Goal: Task Accomplishment & Management: Complete application form

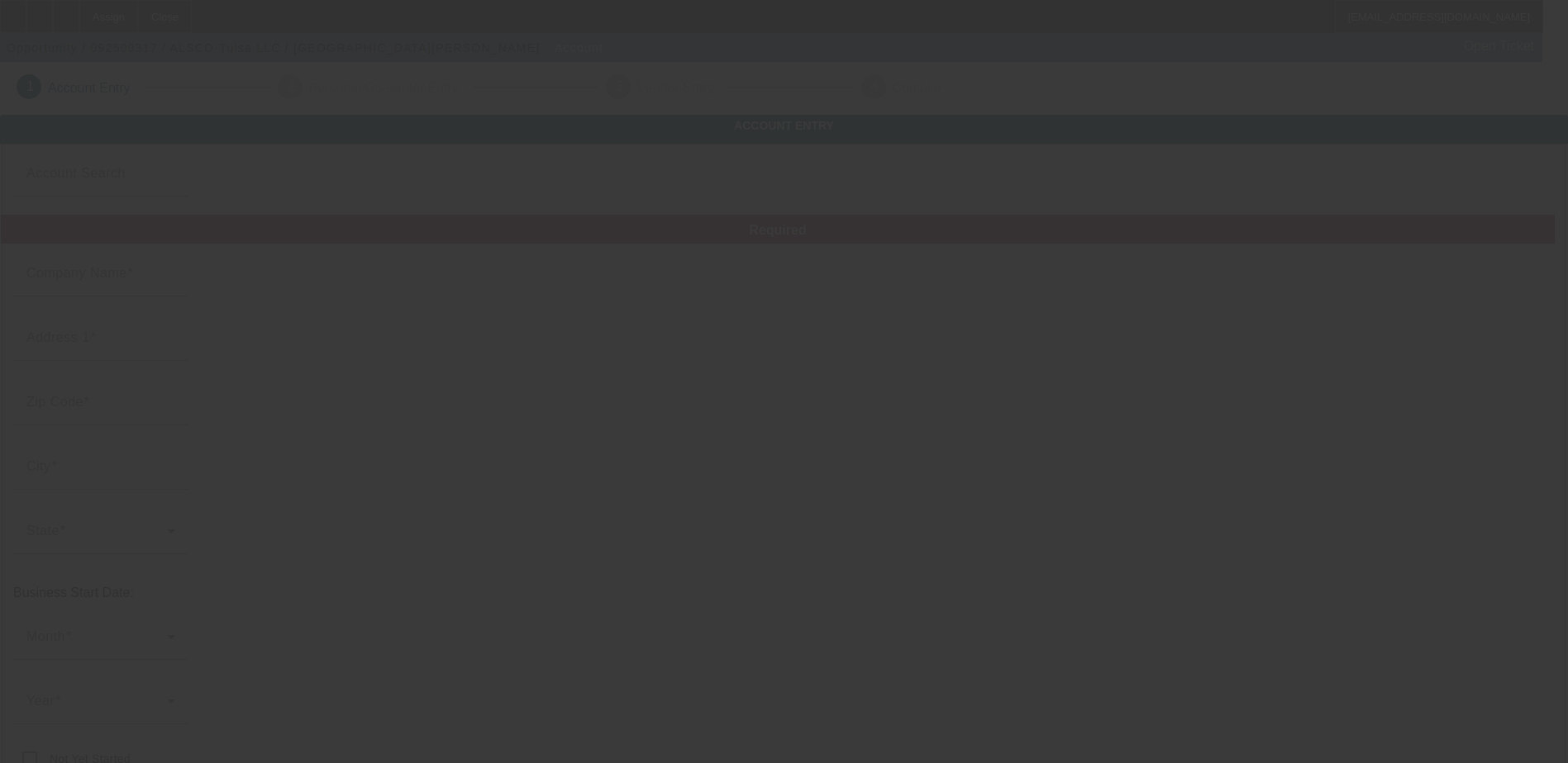
type input "ALSCO-Tulsa LLC"
type input "[STREET_ADDRESS]"
type input "74115"
type input "Tulsa"
type input "[PHONE_NUMBER]"
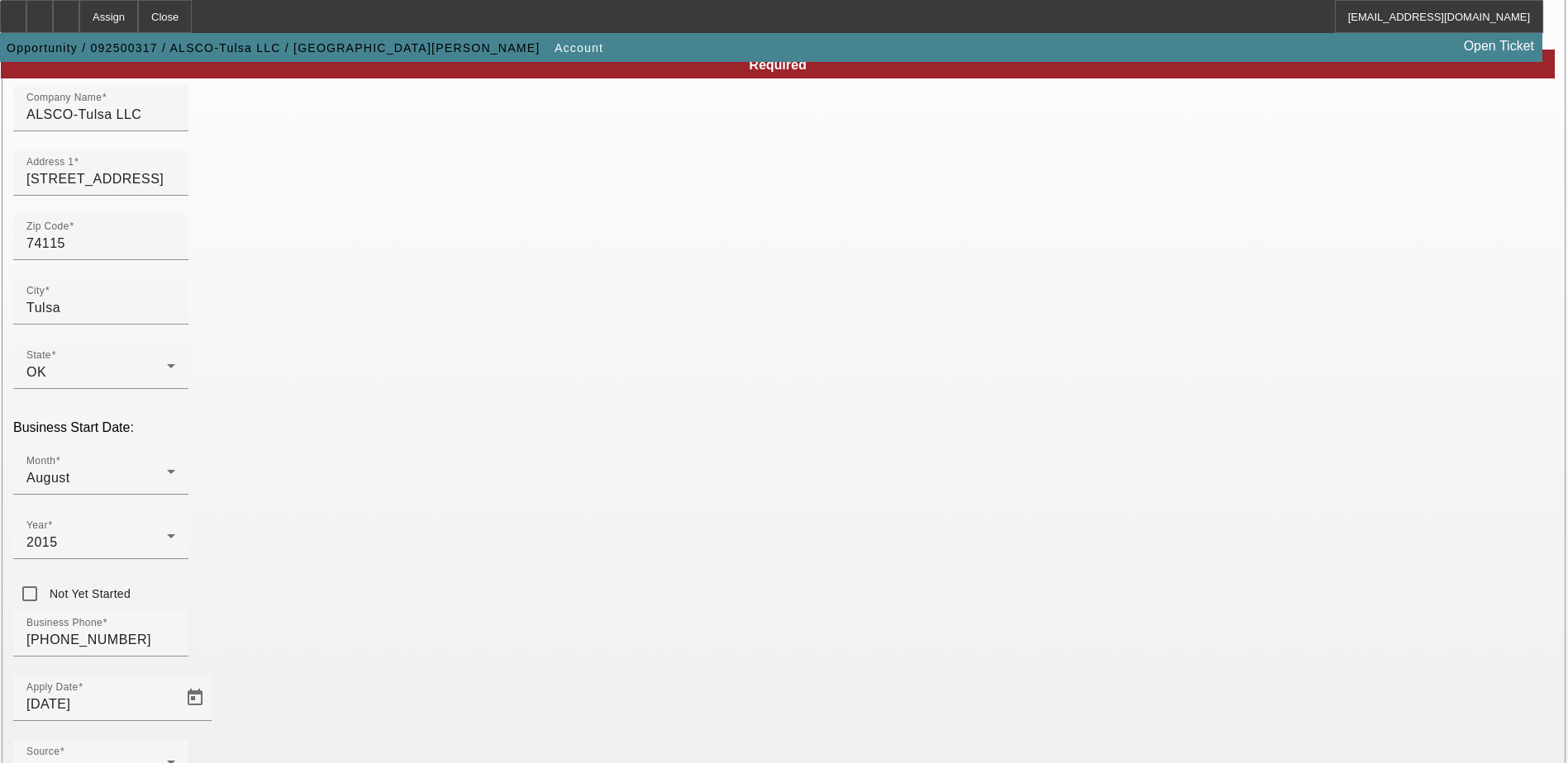
scroll to position [279, 0]
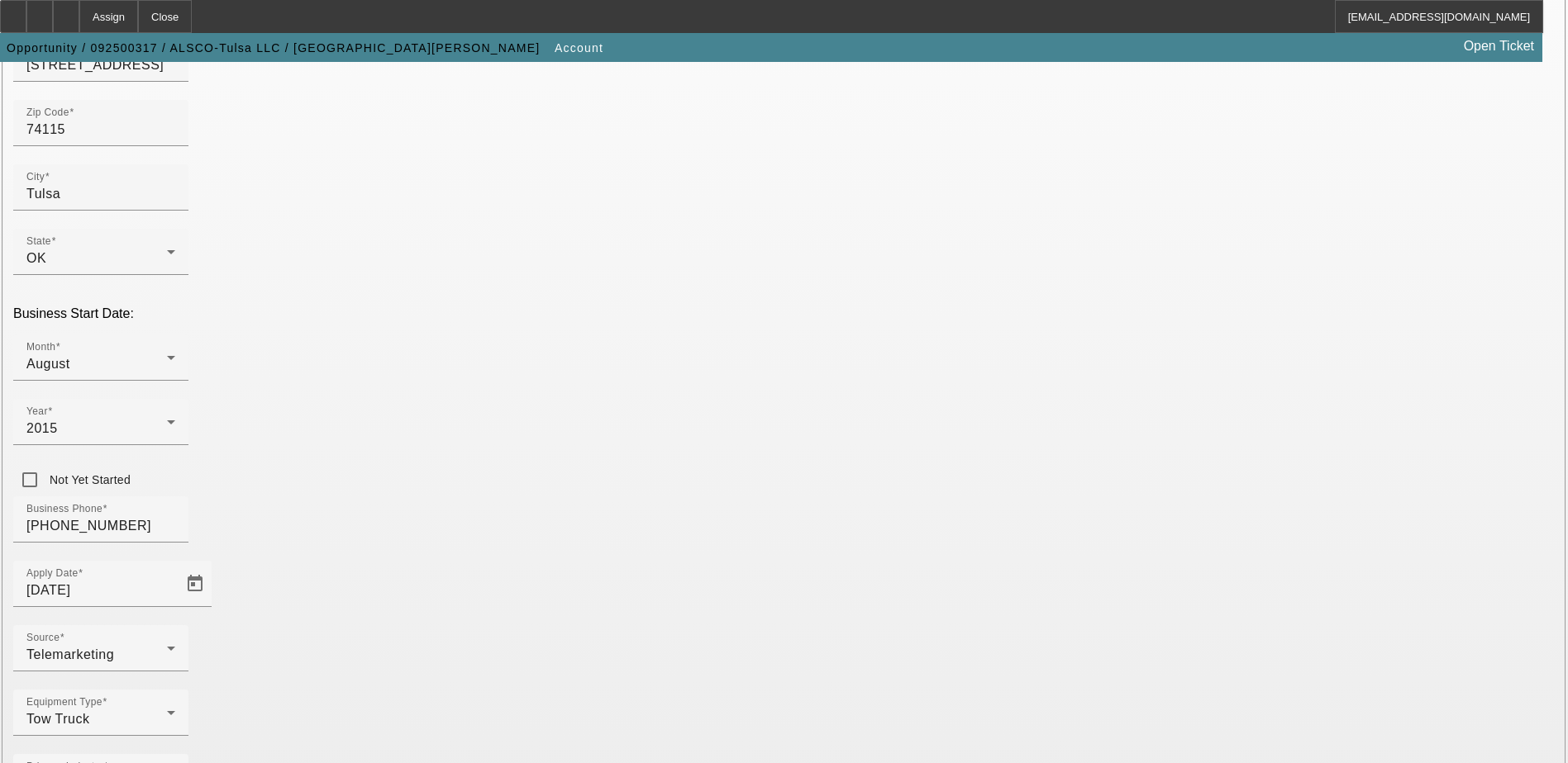
type input "474880710"
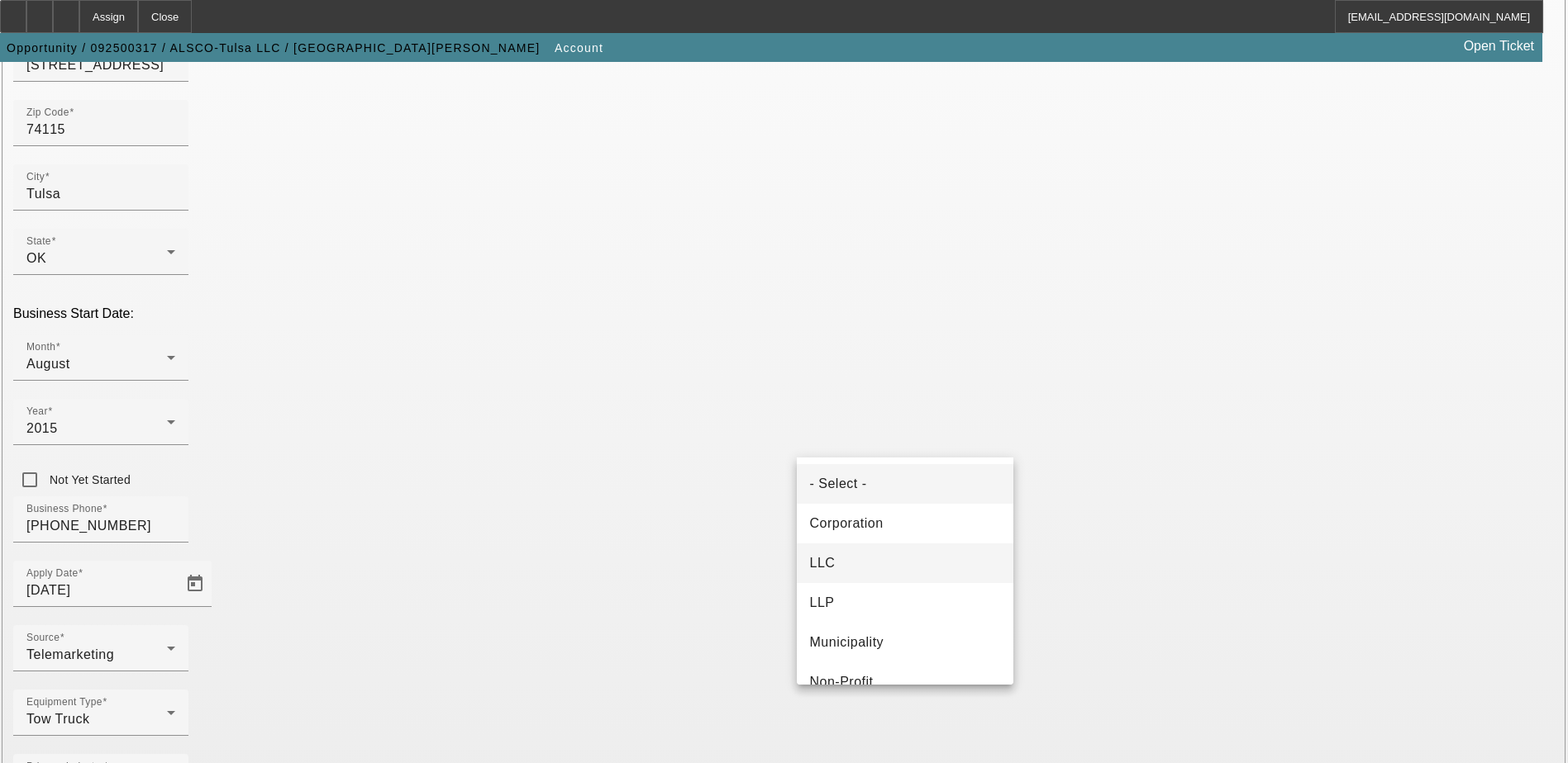
click at [912, 568] on mat-option "LLC" at bounding box center [905, 563] width 216 height 40
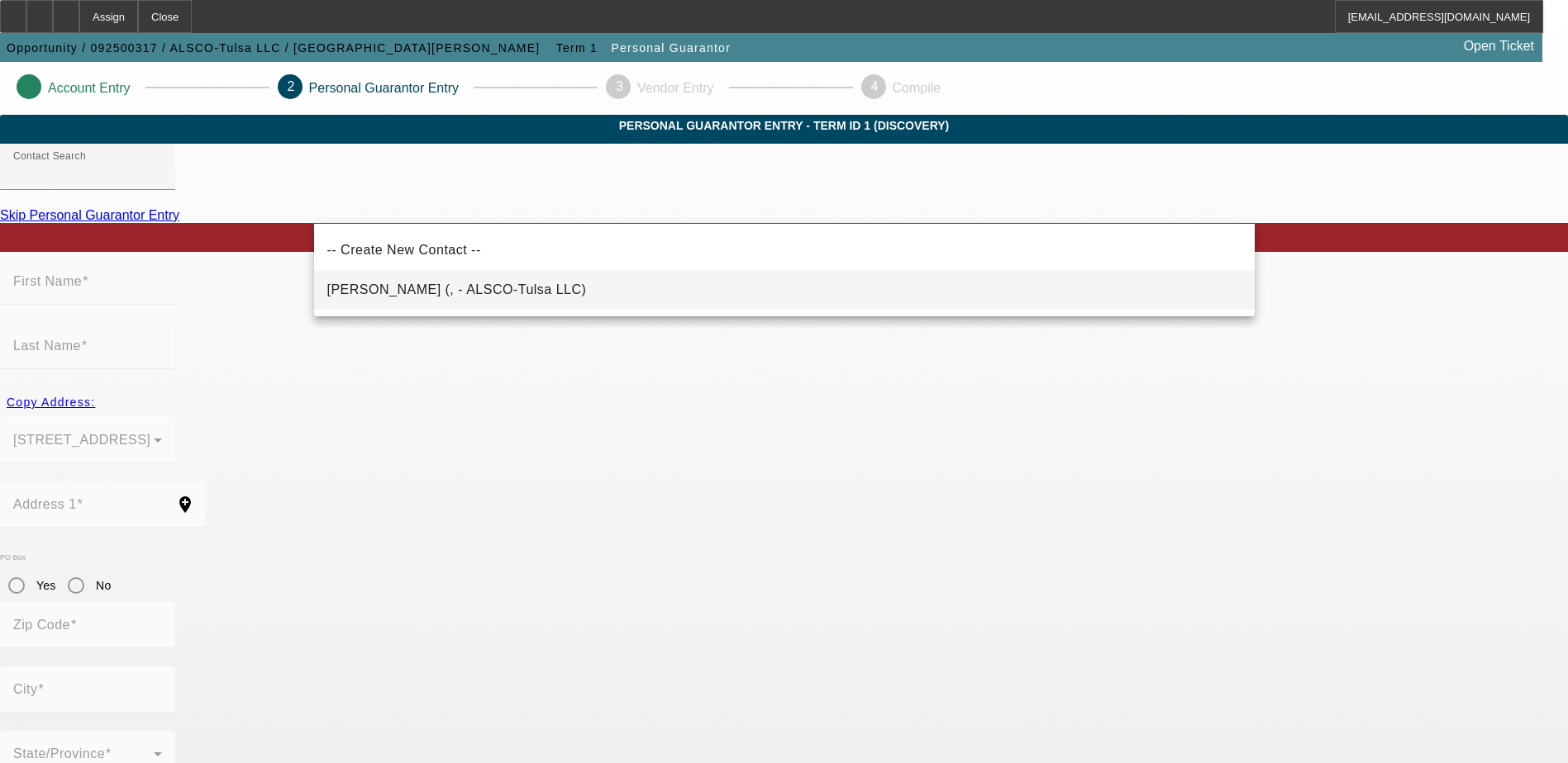
click at [646, 283] on mat-option "[PERSON_NAME] (, - ALSCO-Tulsa LLC)" at bounding box center [785, 290] width 941 height 40
type input "Hancock, Elizabeth (, - ALSCO-Tulsa LLC)"
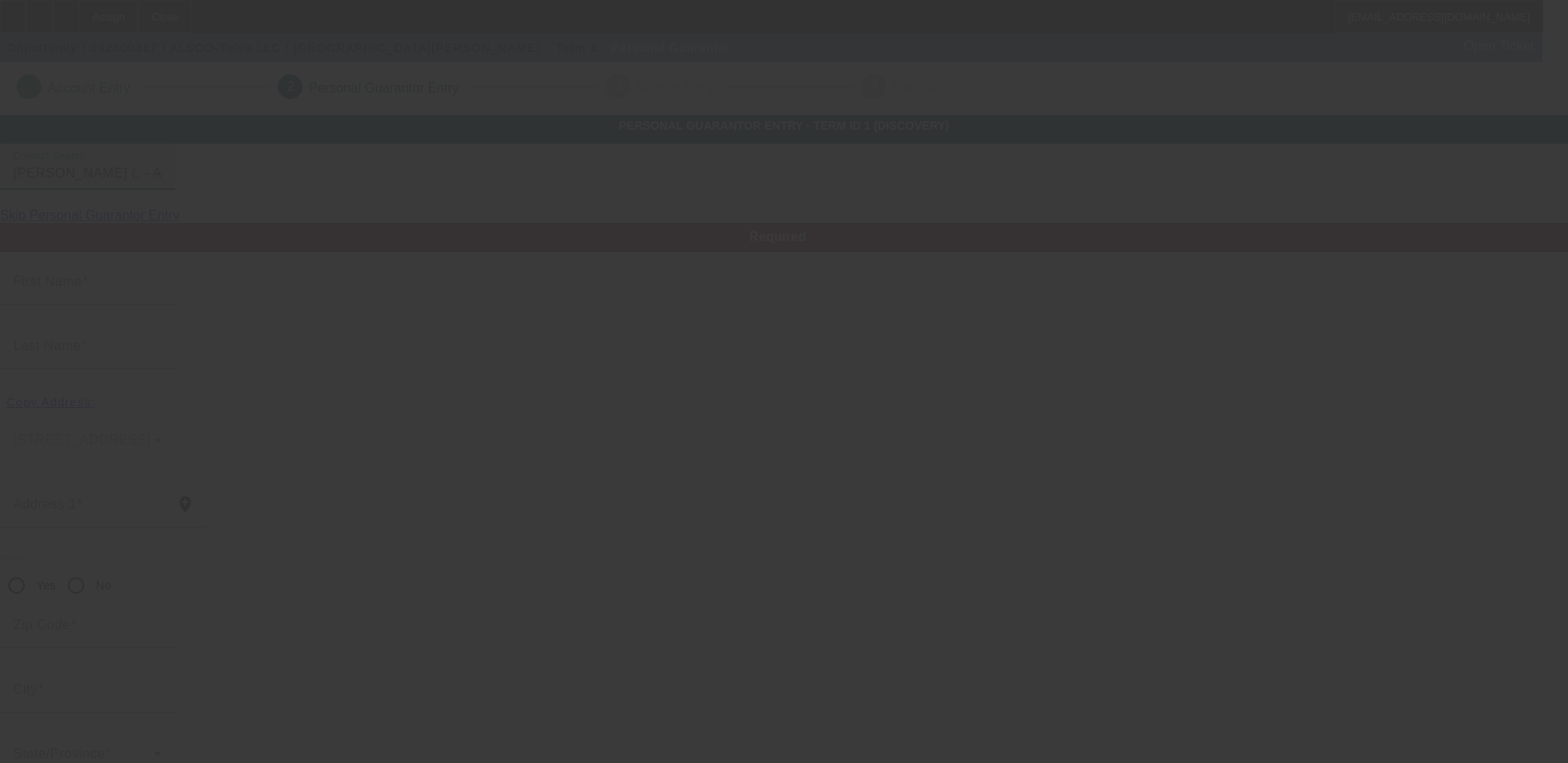
type input "Elizabeth"
type input "Hancock"
radio input "true"
type input "[PHONE_NUMBER]"
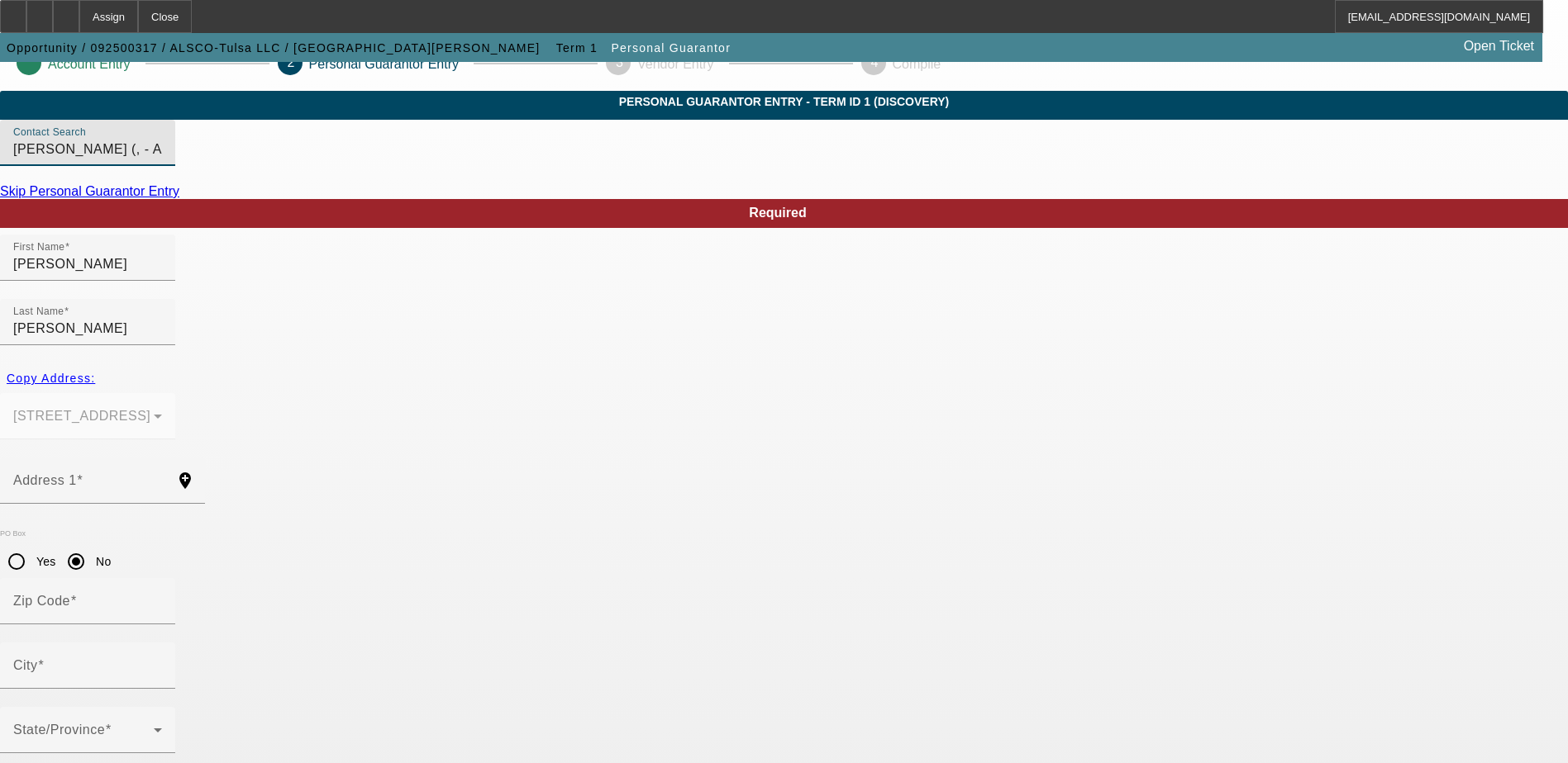
scroll to position [45, 0]
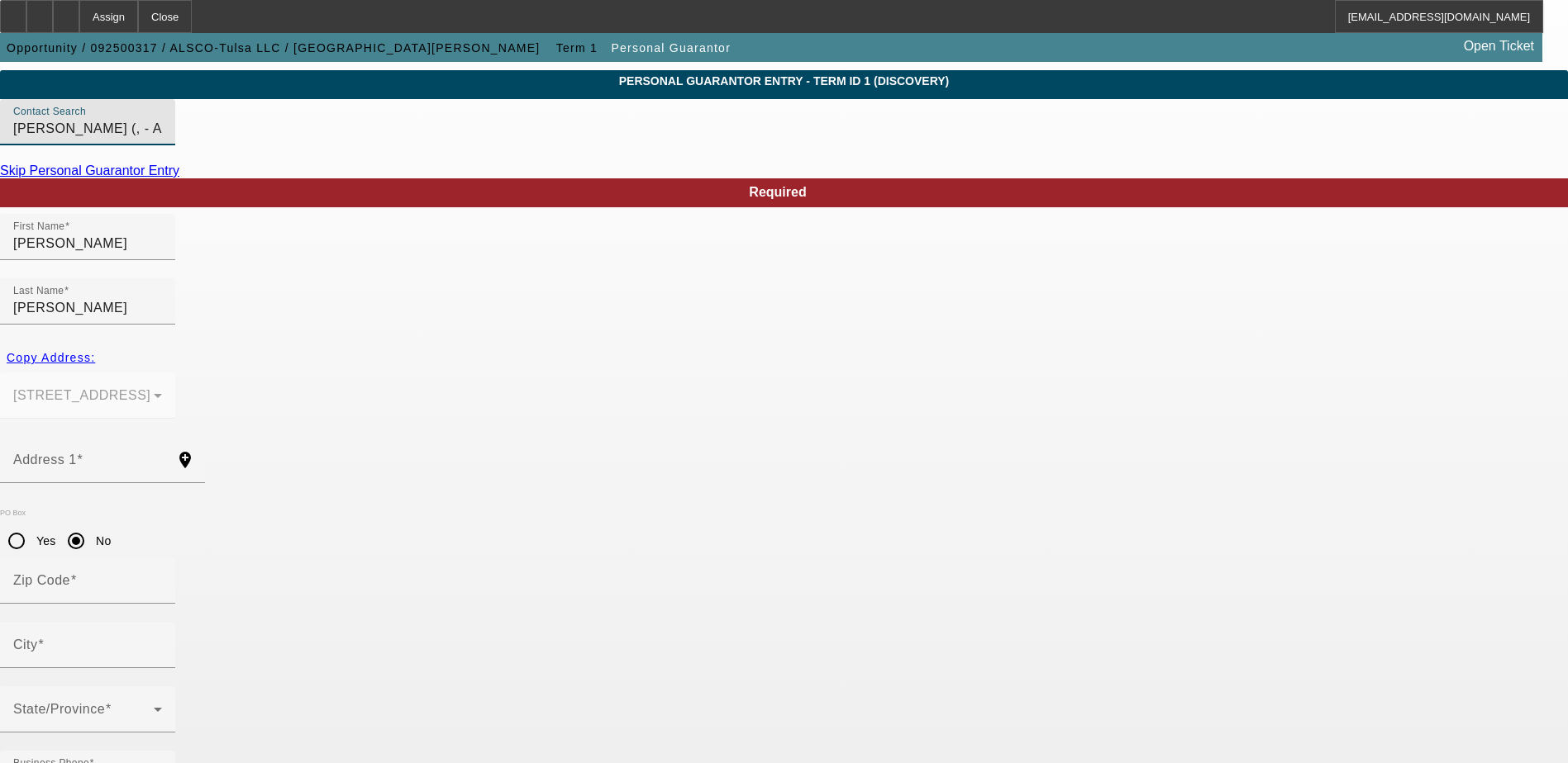
type input "75"
click at [162, 437] on div "Address 1" at bounding box center [87, 460] width 149 height 47
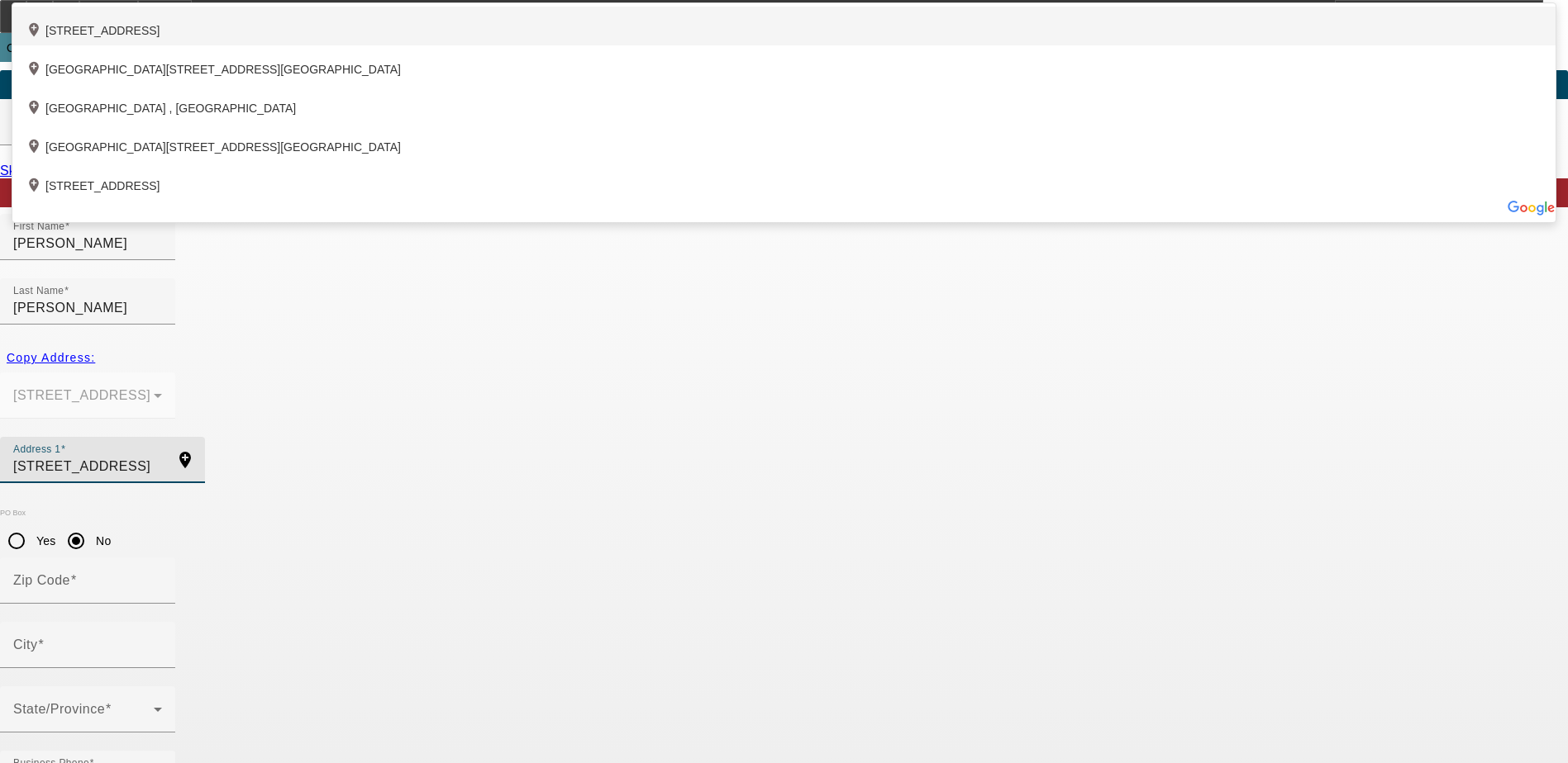
click at [538, 46] on div "add_location 16911 South 4180 Road, Claremore, OK 74017, US" at bounding box center [783, 26] width 1543 height 39
type input "16911 South 4180 Road"
type input "74017"
type input "Claremore"
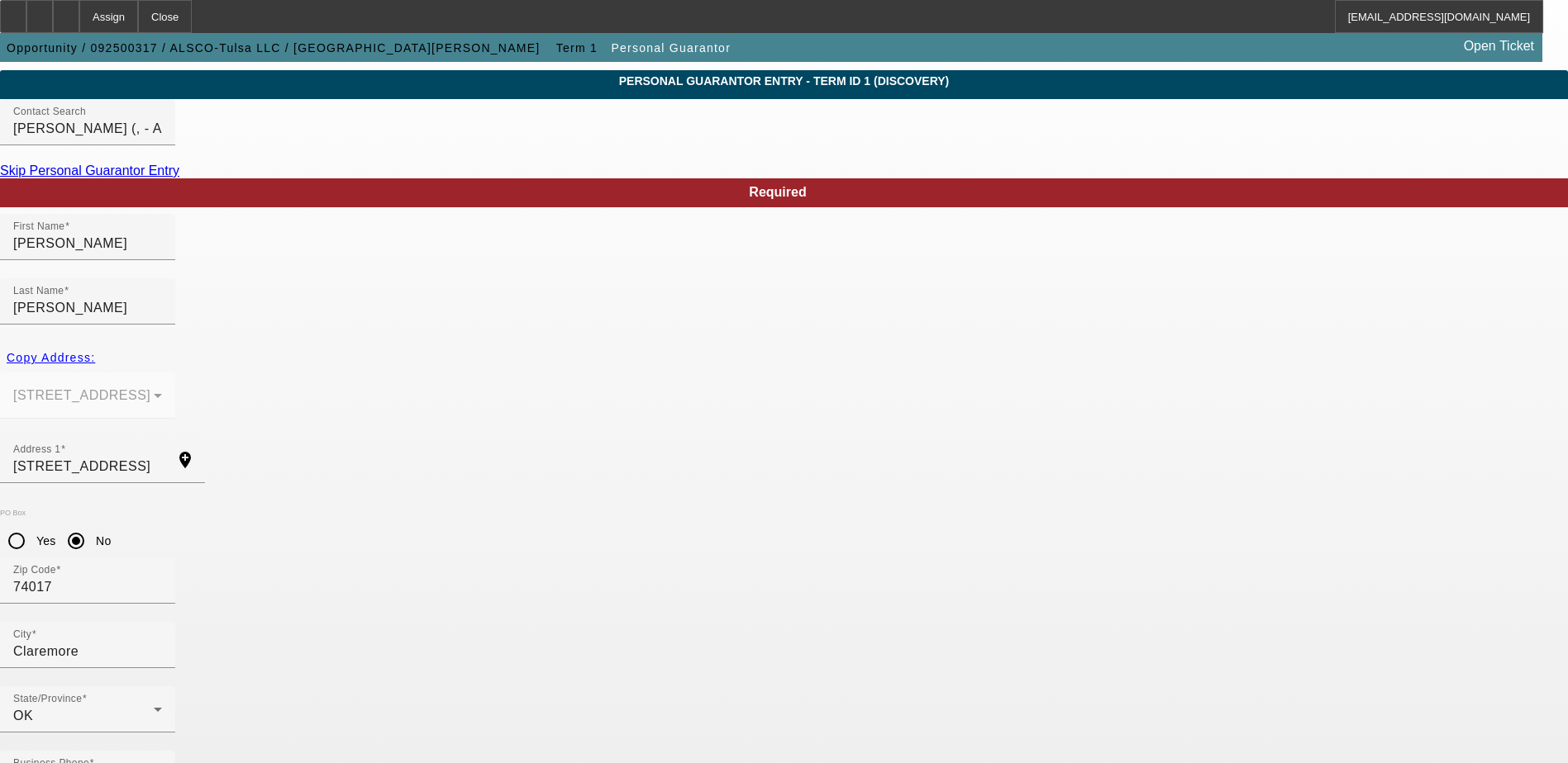
type input "444-70-8897"
type input "l"
type input "Lhancock@prorepo.com"
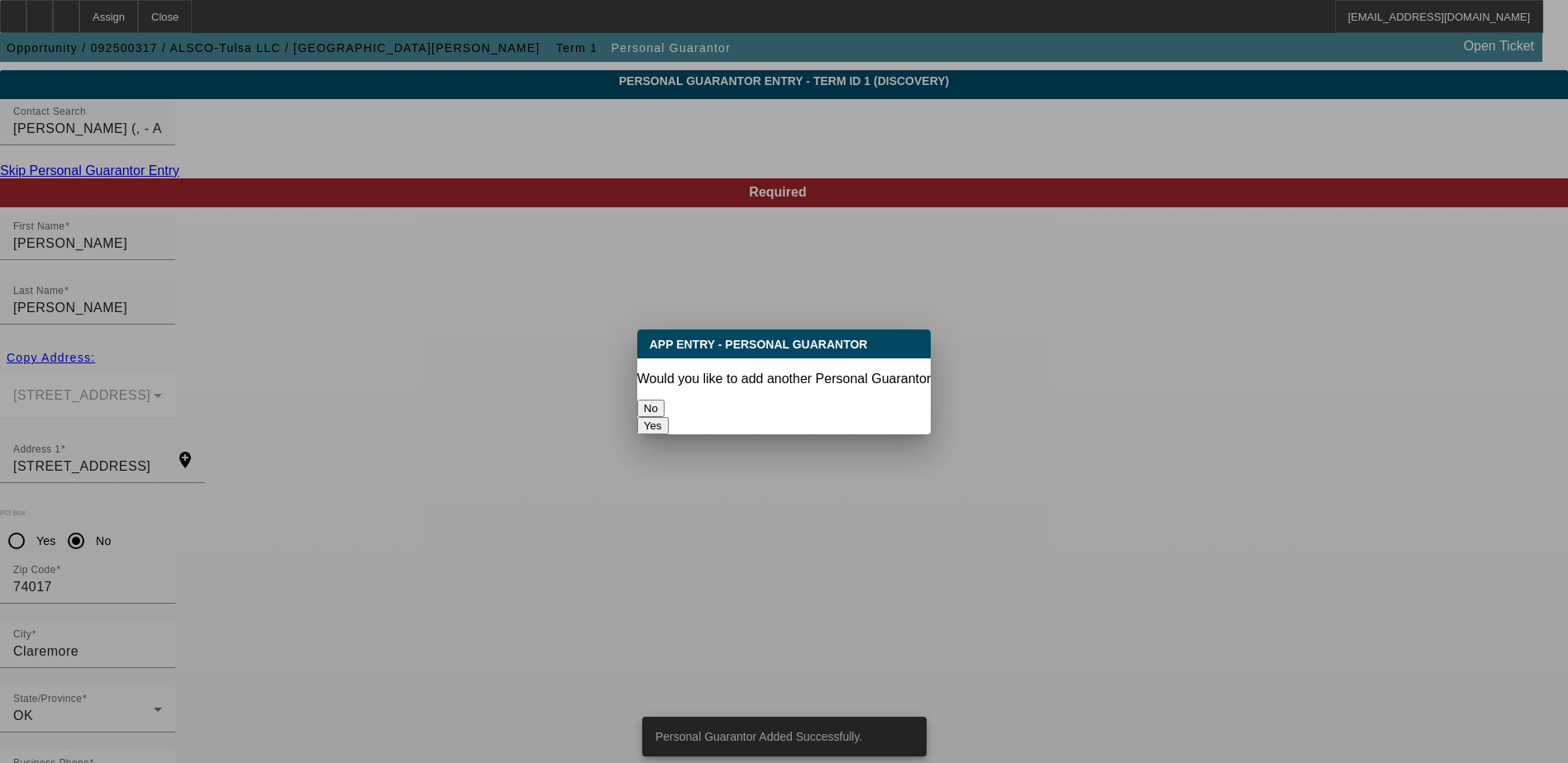
scroll to position [0, 0]
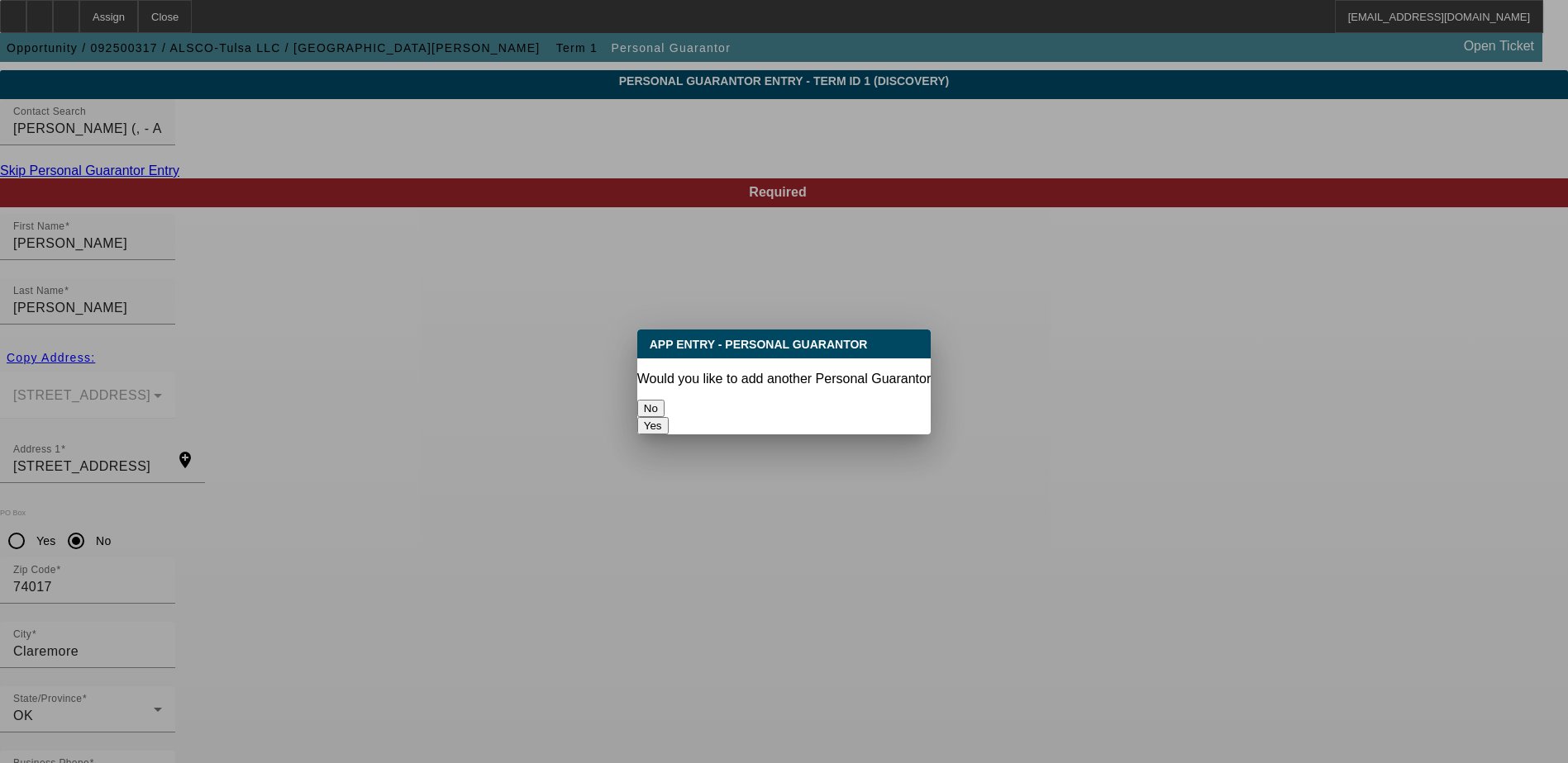
click at [669, 417] on button "Yes" at bounding box center [653, 425] width 31 height 17
radio input "false"
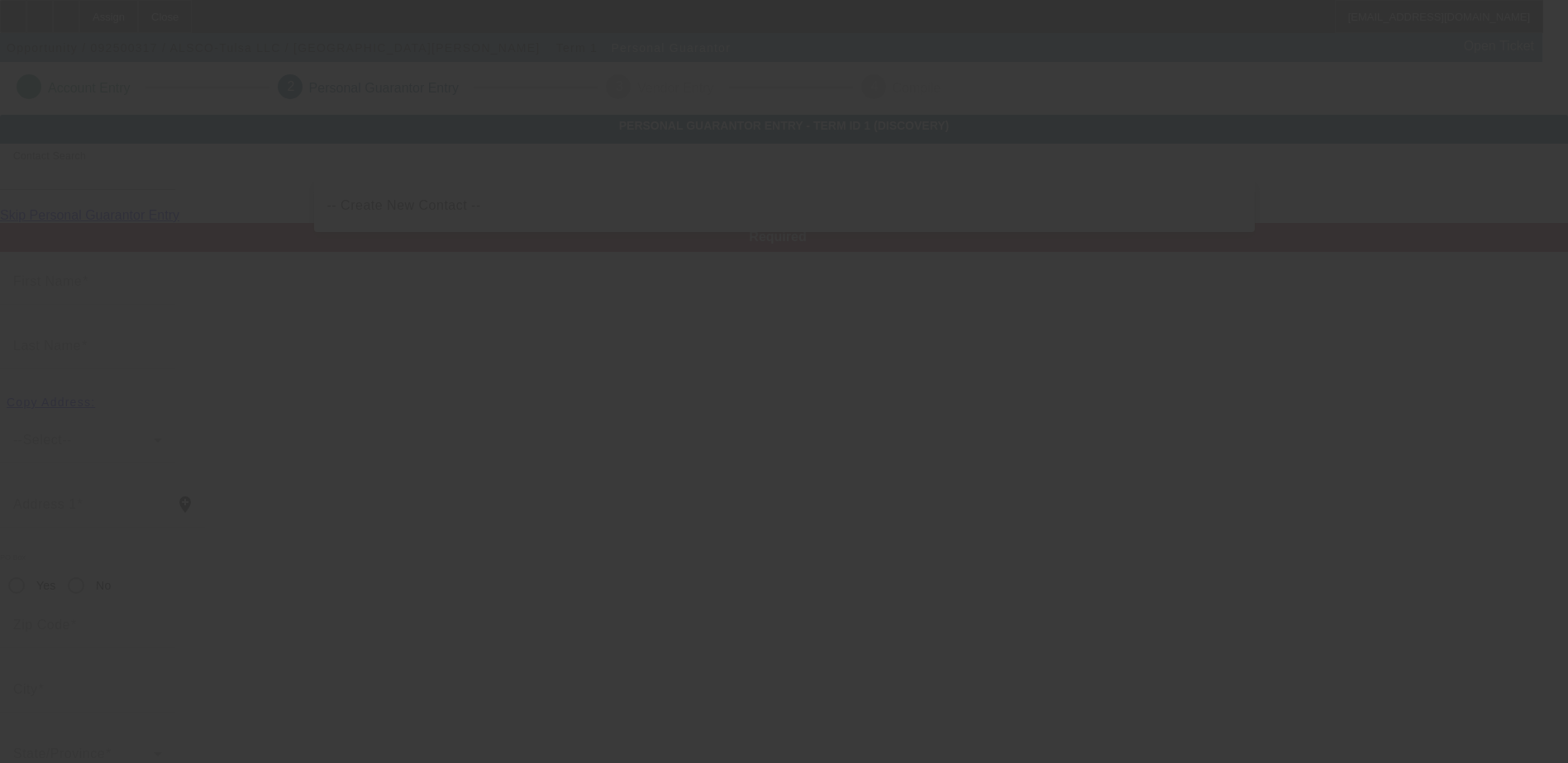
scroll to position [45, 0]
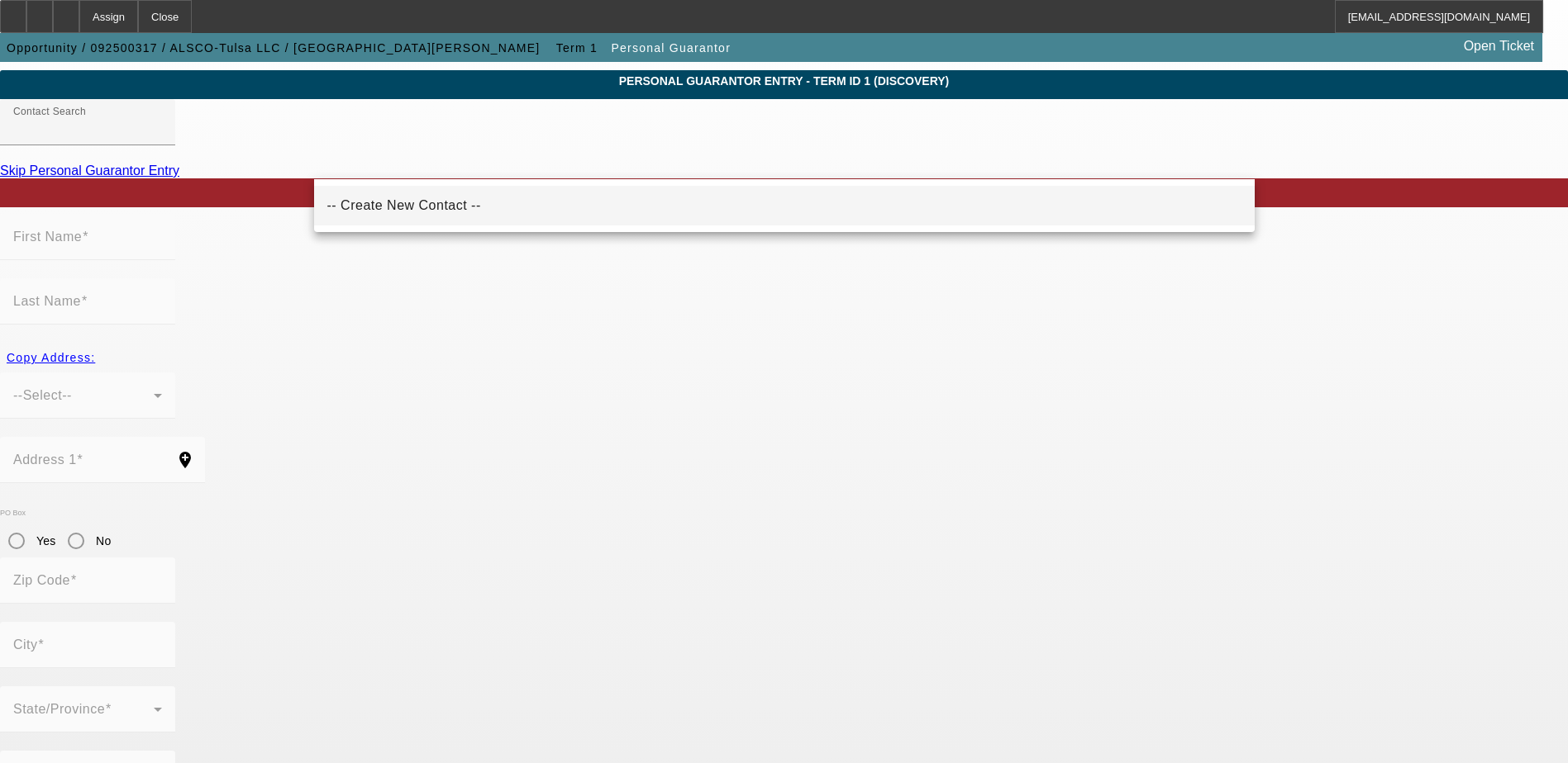
click at [445, 217] on mat-option "-- Create New Contact --" at bounding box center [785, 206] width 941 height 40
type input "-- Create New Contact --"
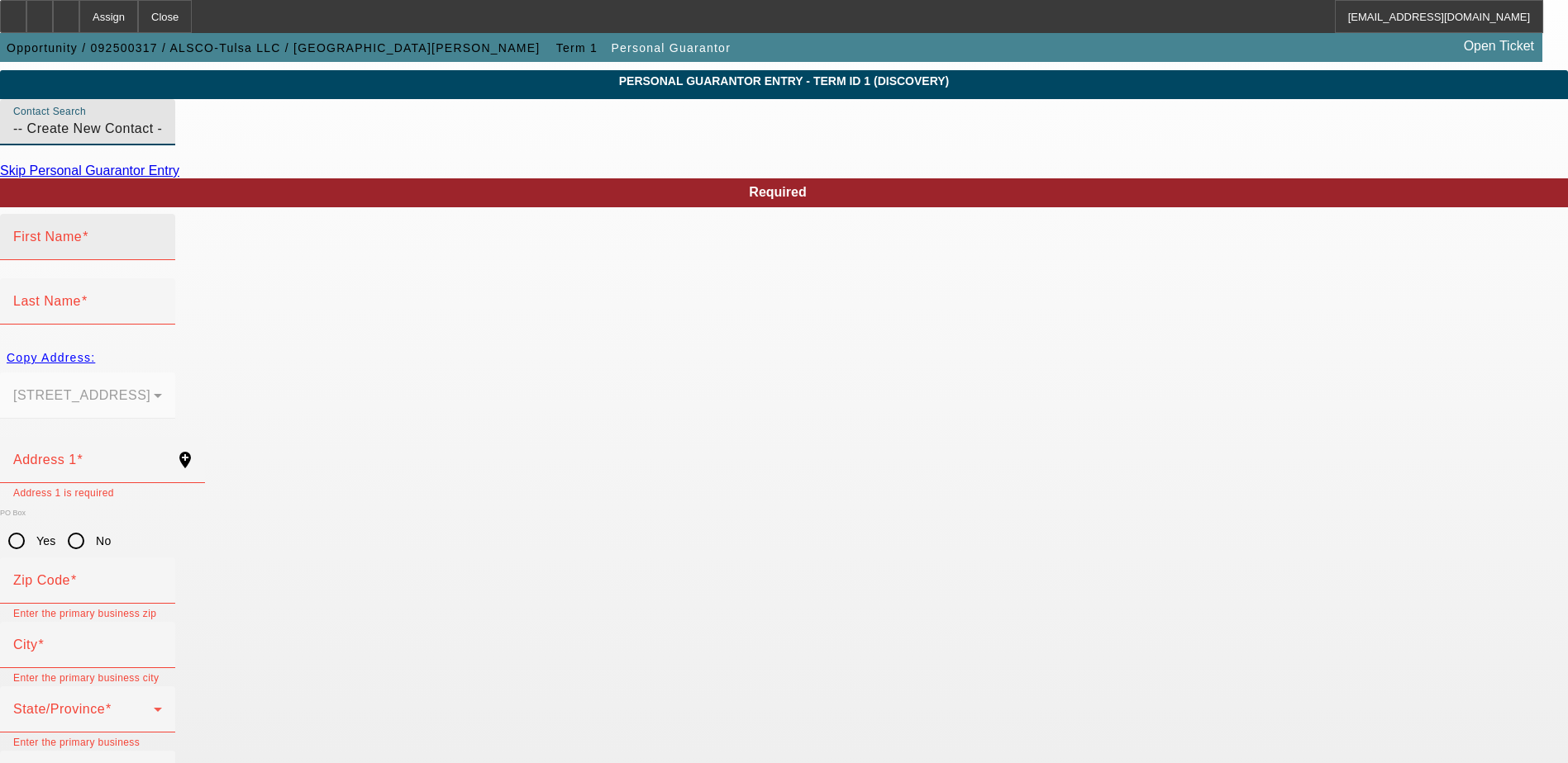
click at [162, 260] on div "First Name" at bounding box center [87, 237] width 149 height 47
type input "Dale"
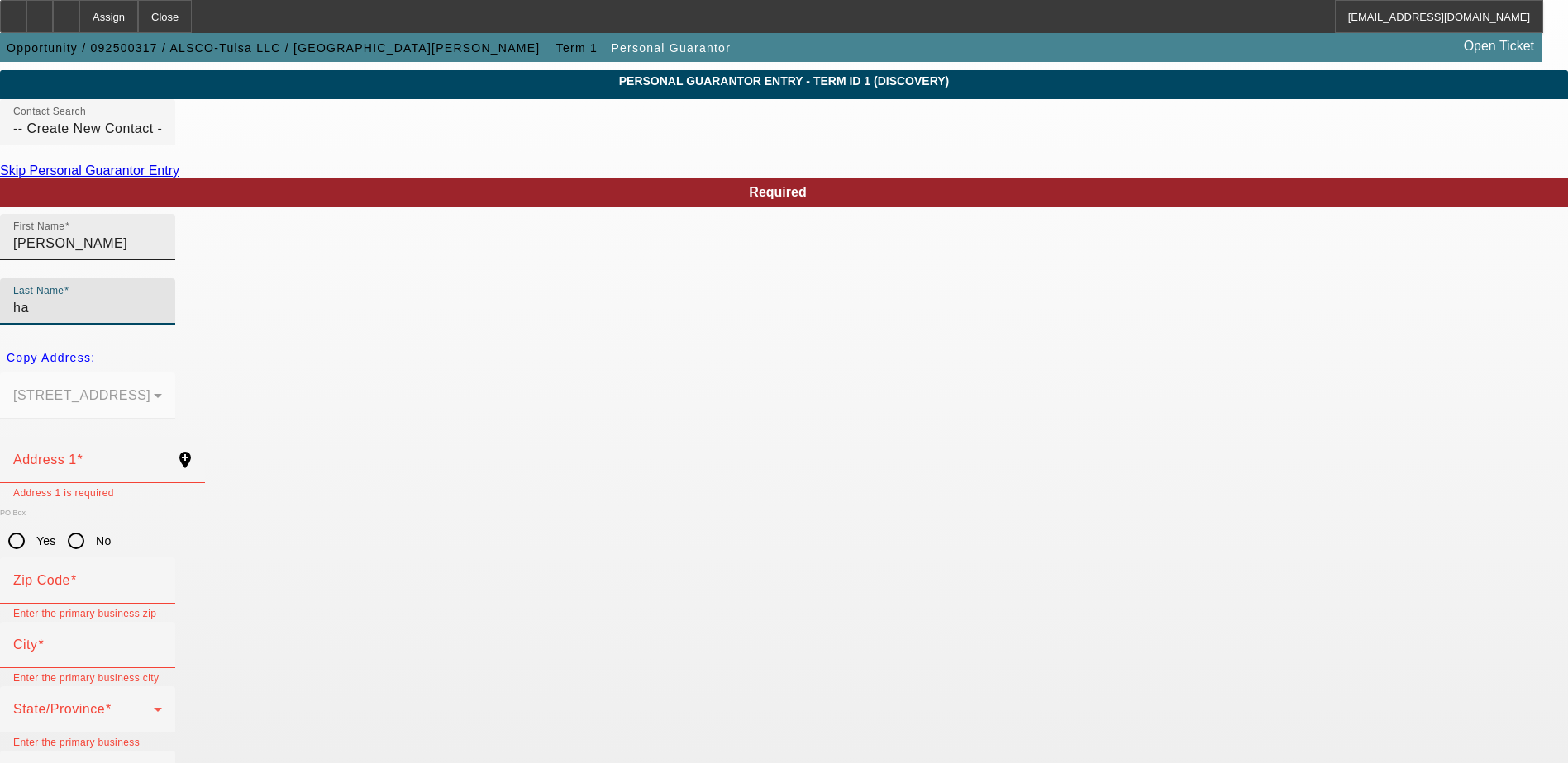
type input "h"
type input "Hancock"
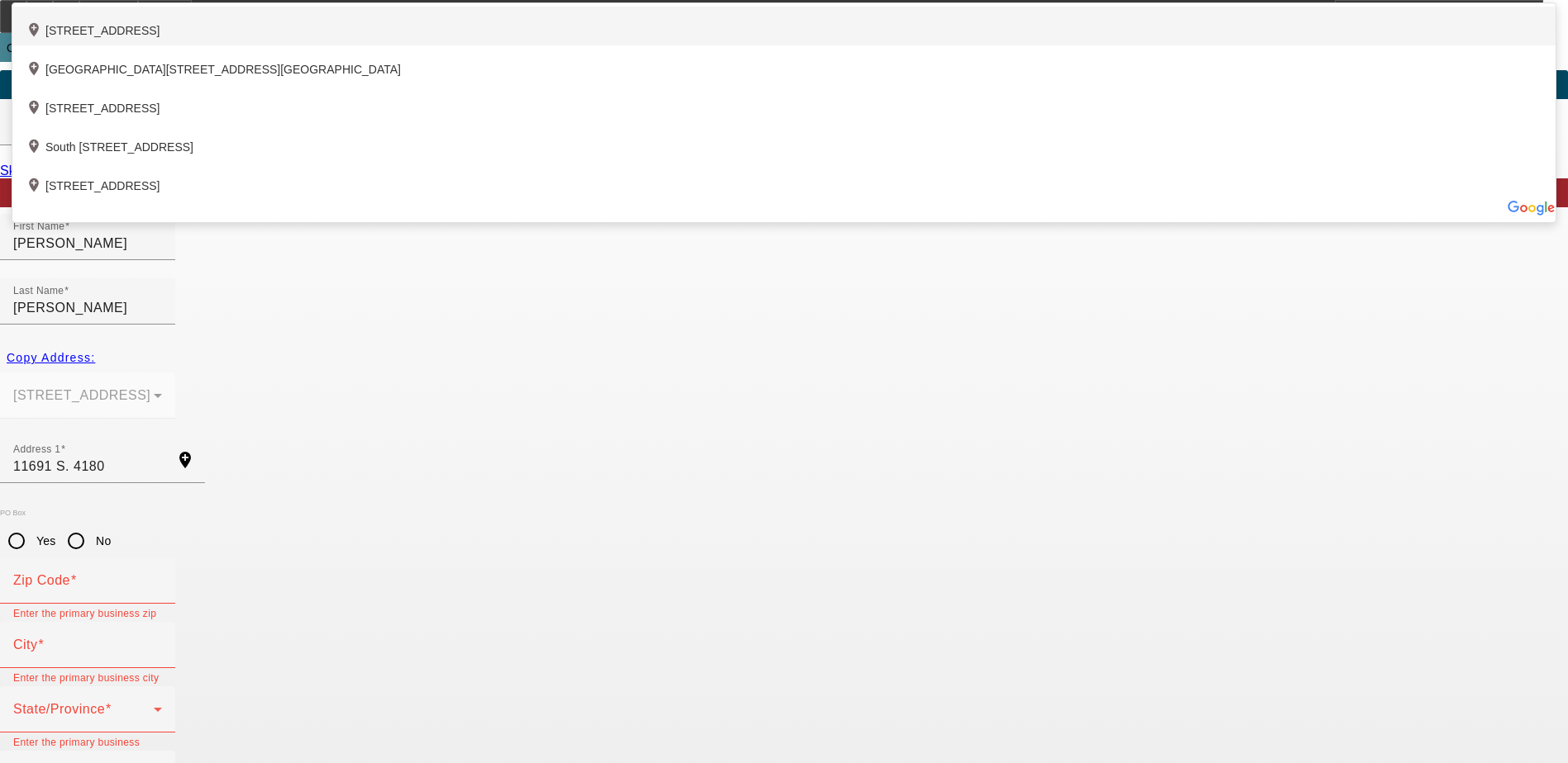
click at [605, 46] on div "add_location 11691 South 4180 Road, Claremore, OK 74017, US" at bounding box center [783, 26] width 1543 height 39
type input "11691 South 4180 Road"
type input "74017"
type input "Claremore"
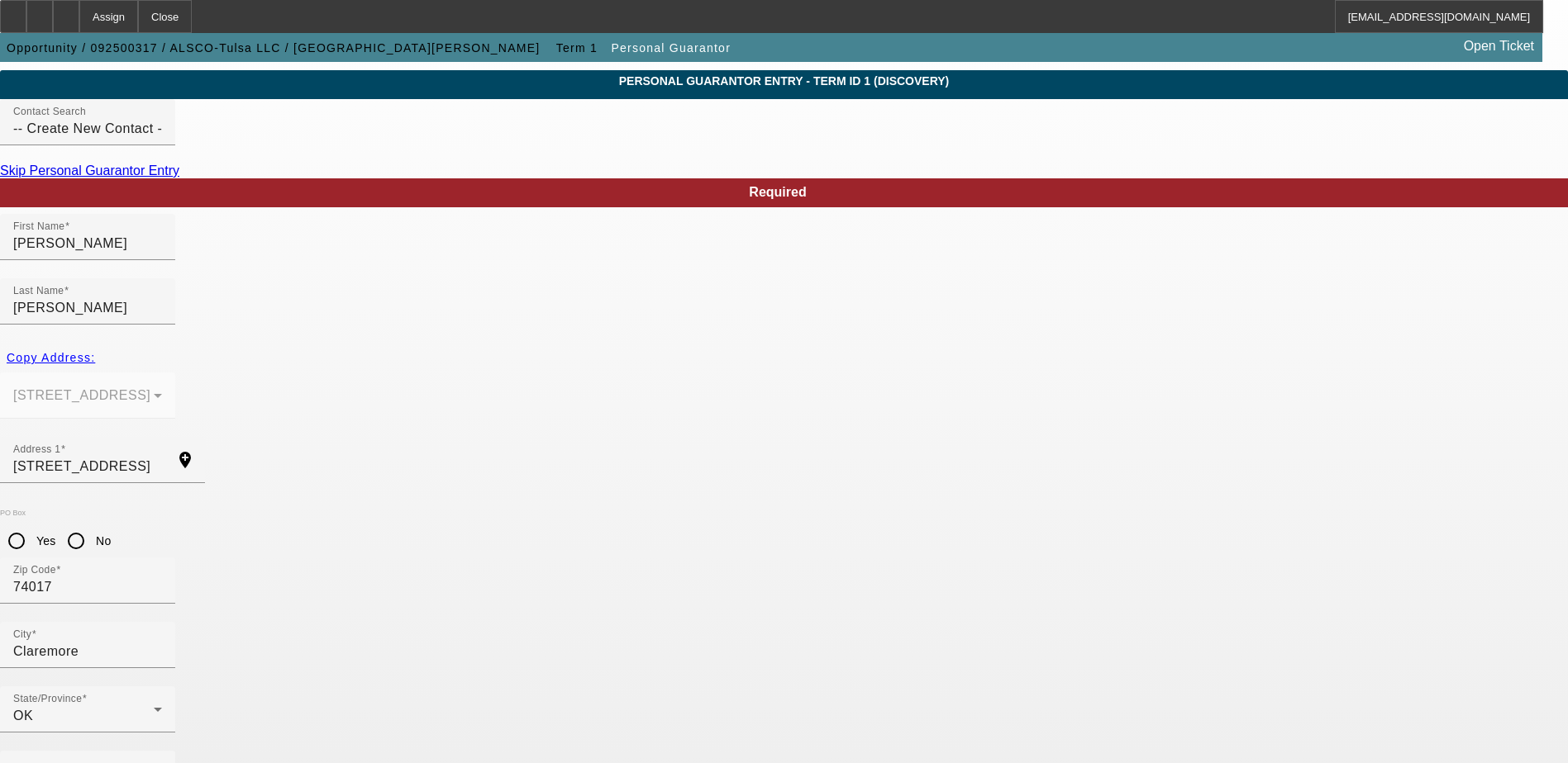
type input "25"
click at [162, 751] on div "Business Phone" at bounding box center [87, 774] width 149 height 47
type input "(918) 693-7770"
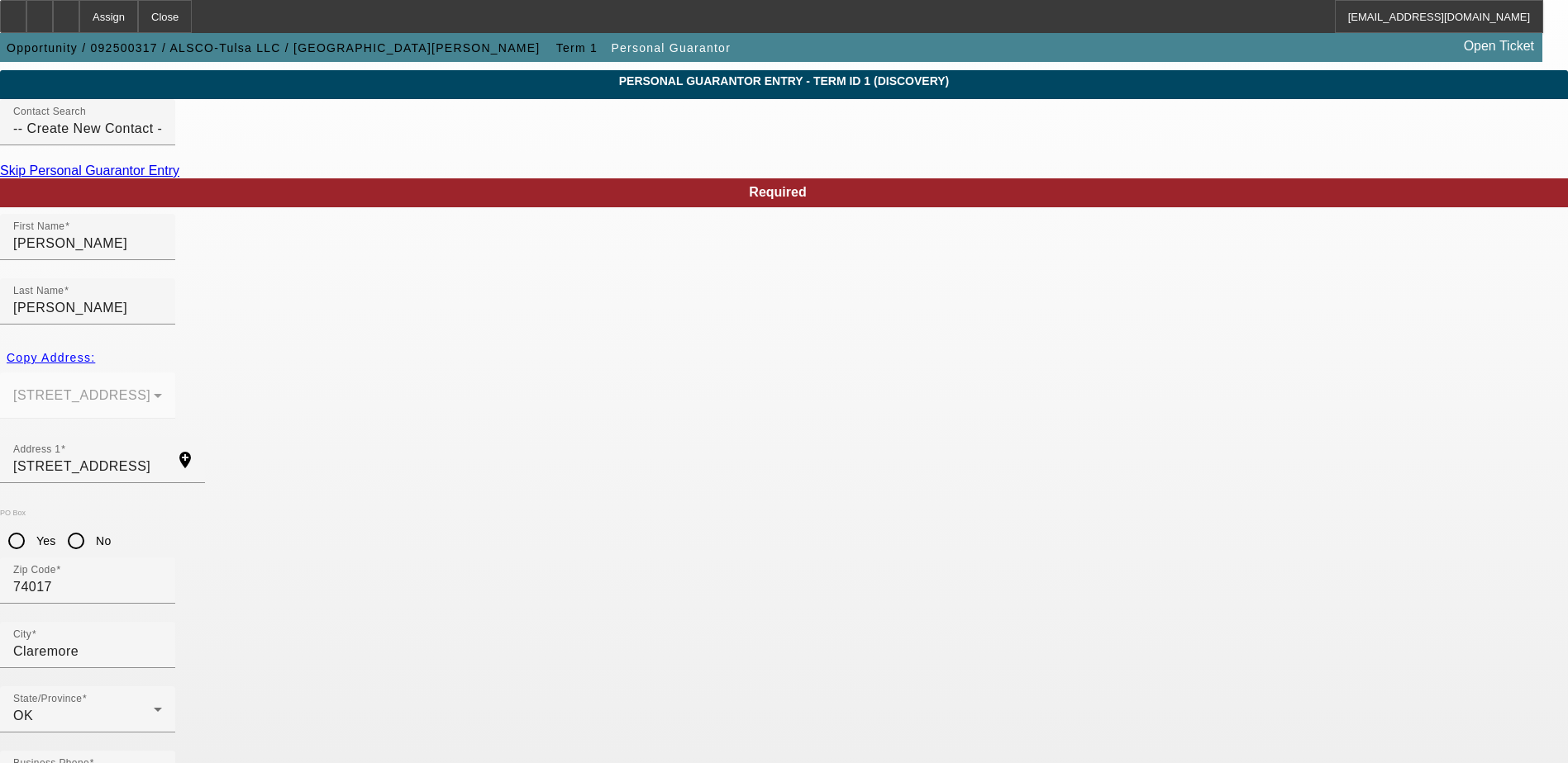
type input "444-72-5902"
type input "dale@alscotulsa.com"
click at [92, 524] on input "No" at bounding box center [76, 541] width 33 height 33
radio input "true"
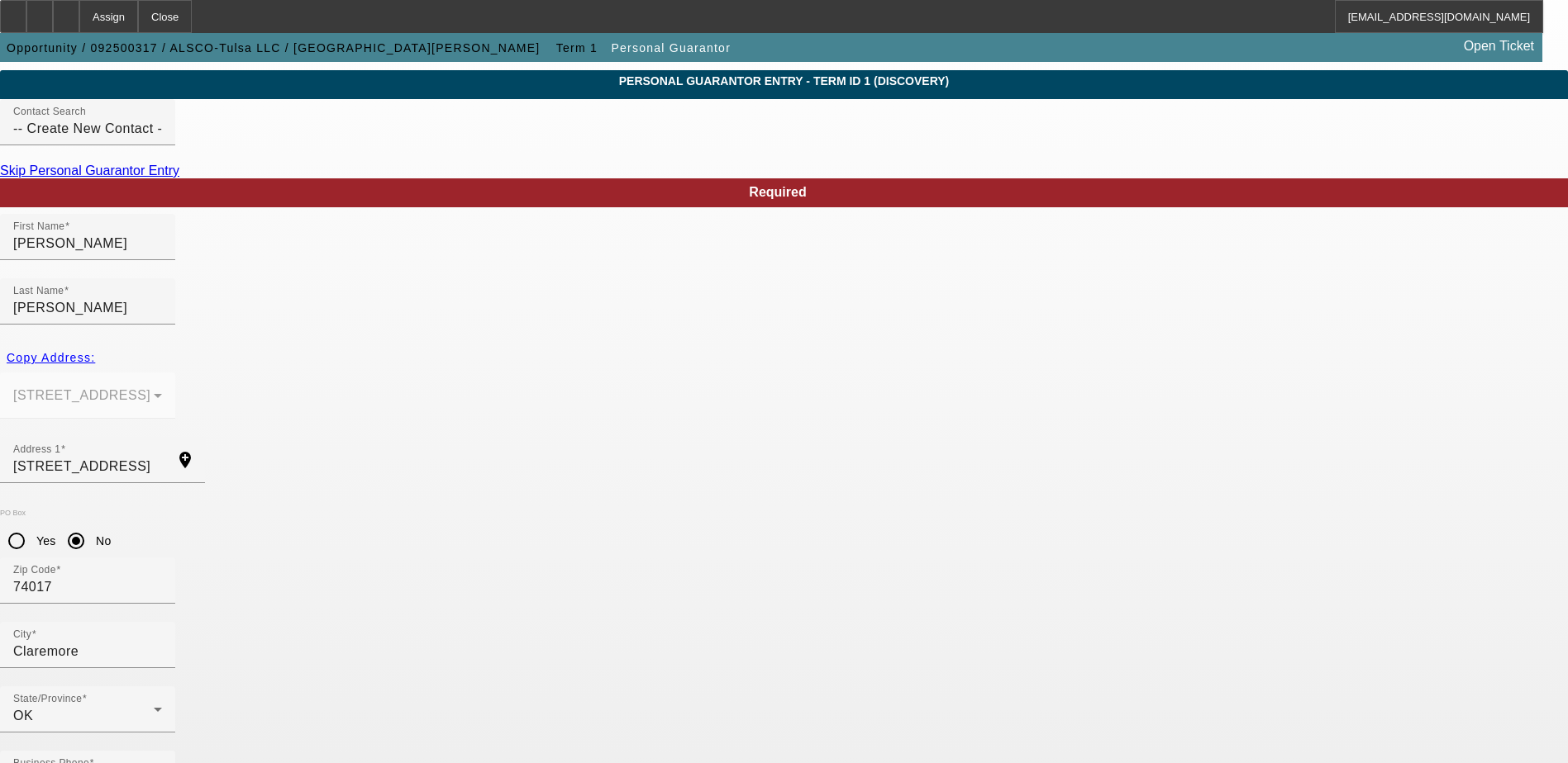
drag, startPoint x: 1020, startPoint y: 679, endPoint x: 1003, endPoint y: 668, distance: 20.2
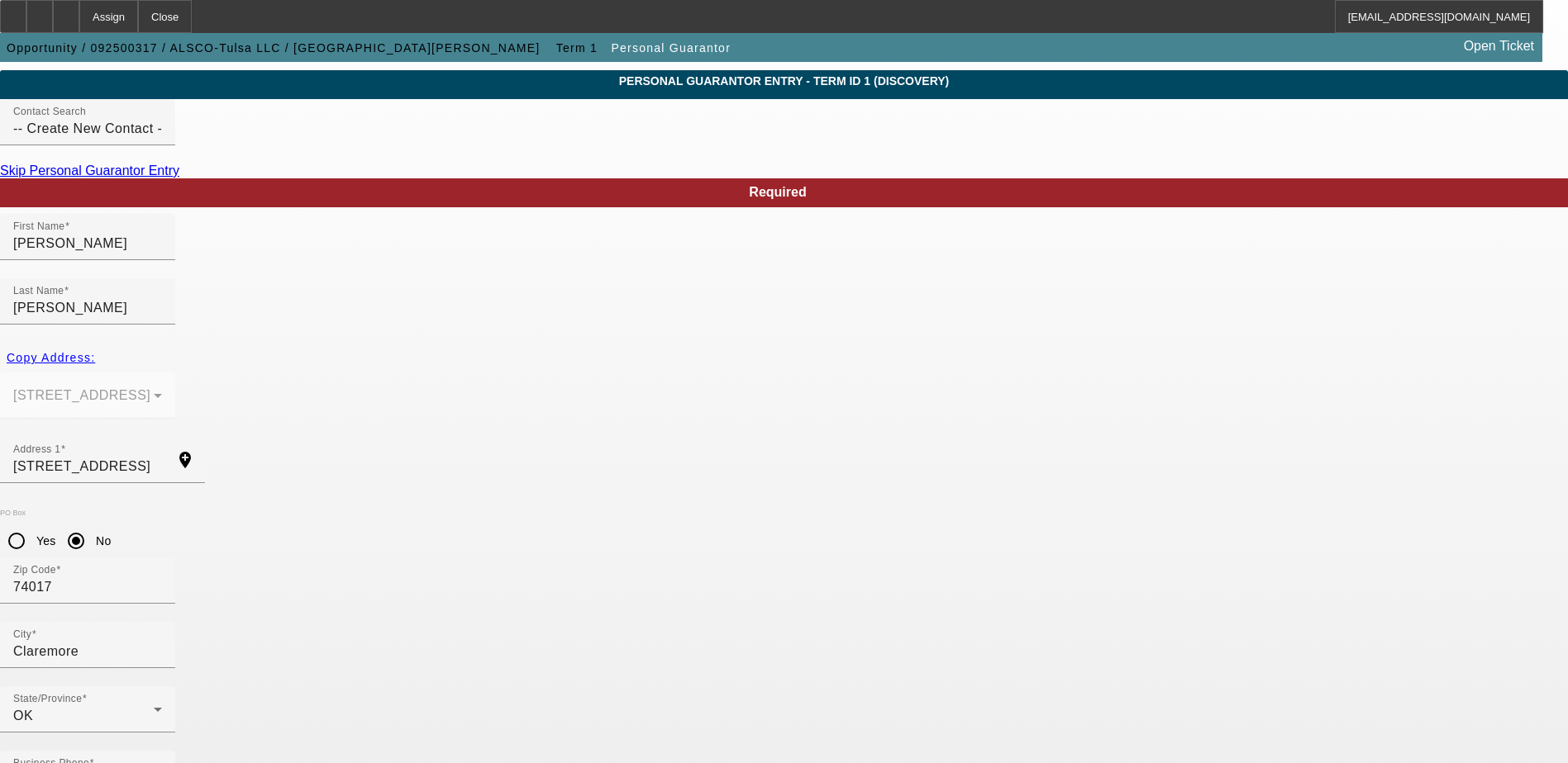
click at [162, 139] on input "-- Create New Contact --" at bounding box center [87, 128] width 149 height 20
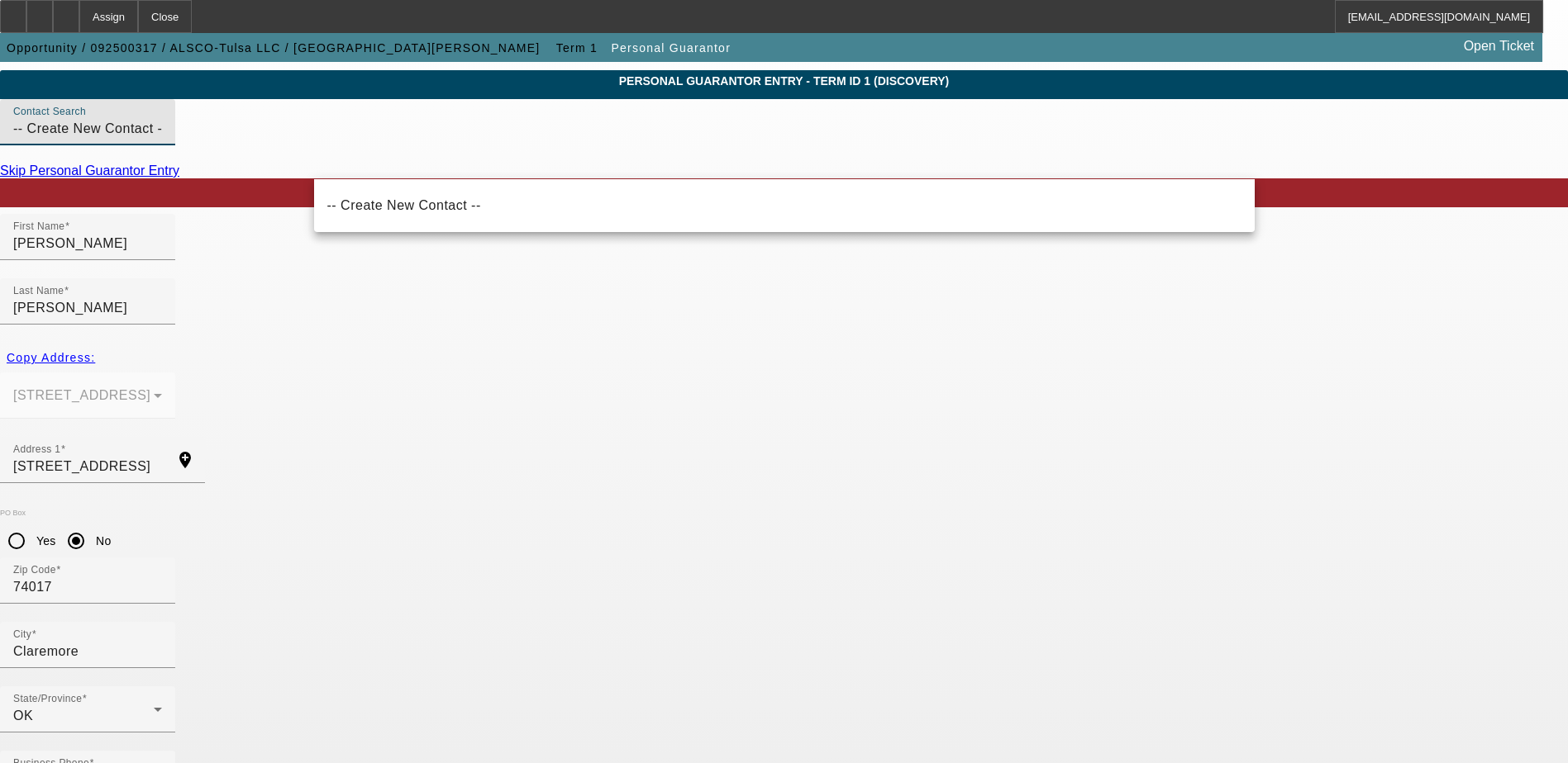
click at [420, 370] on div "Copy Address: 5754 E Apache St Tulsa, OK 74115" at bounding box center [784, 389] width 1568 height 94
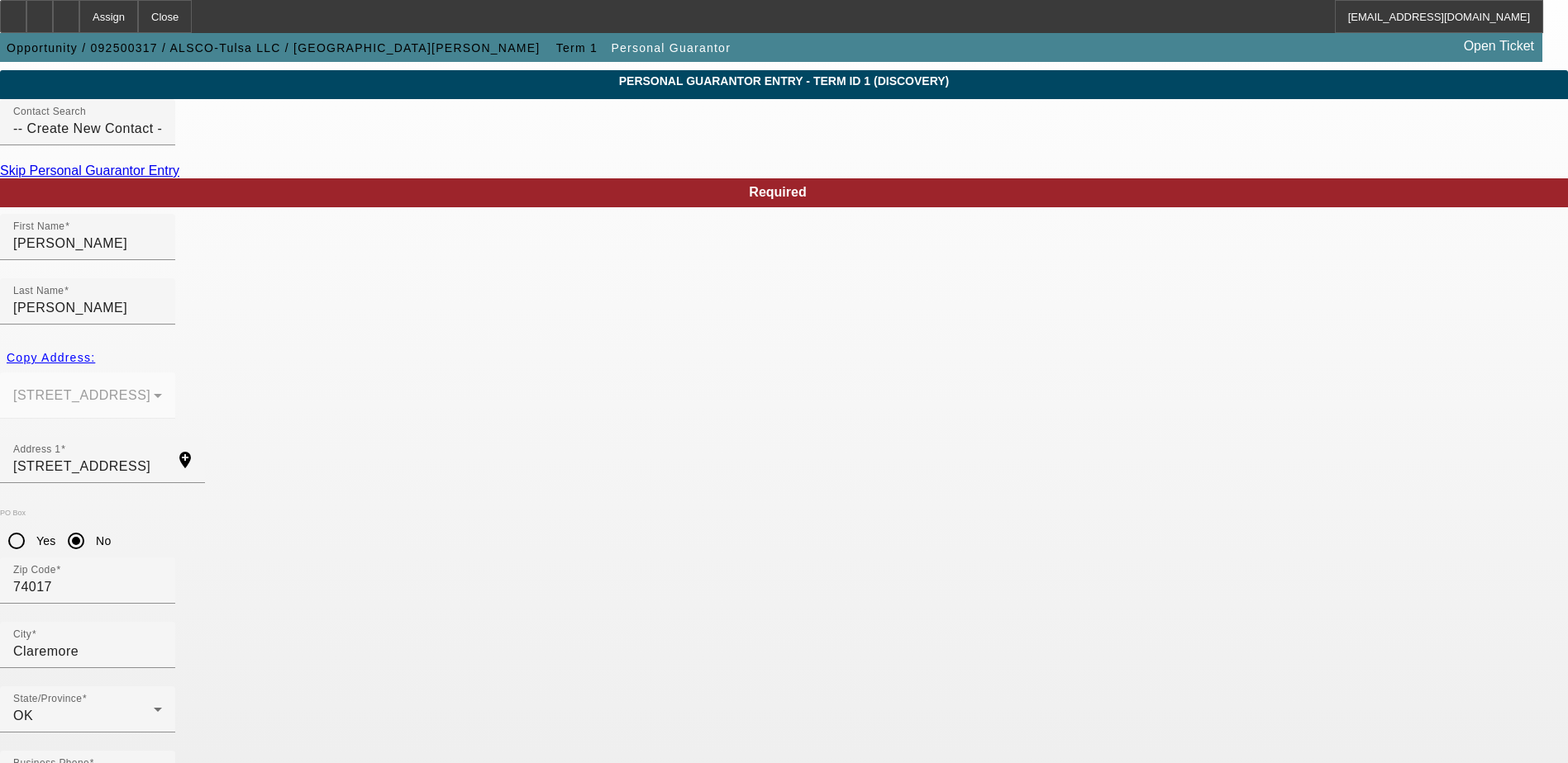
drag, startPoint x: 1129, startPoint y: 709, endPoint x: 1132, endPoint y: 693, distance: 16.3
drag, startPoint x: 1133, startPoint y: 692, endPoint x: 1123, endPoint y: 679, distance: 16.4
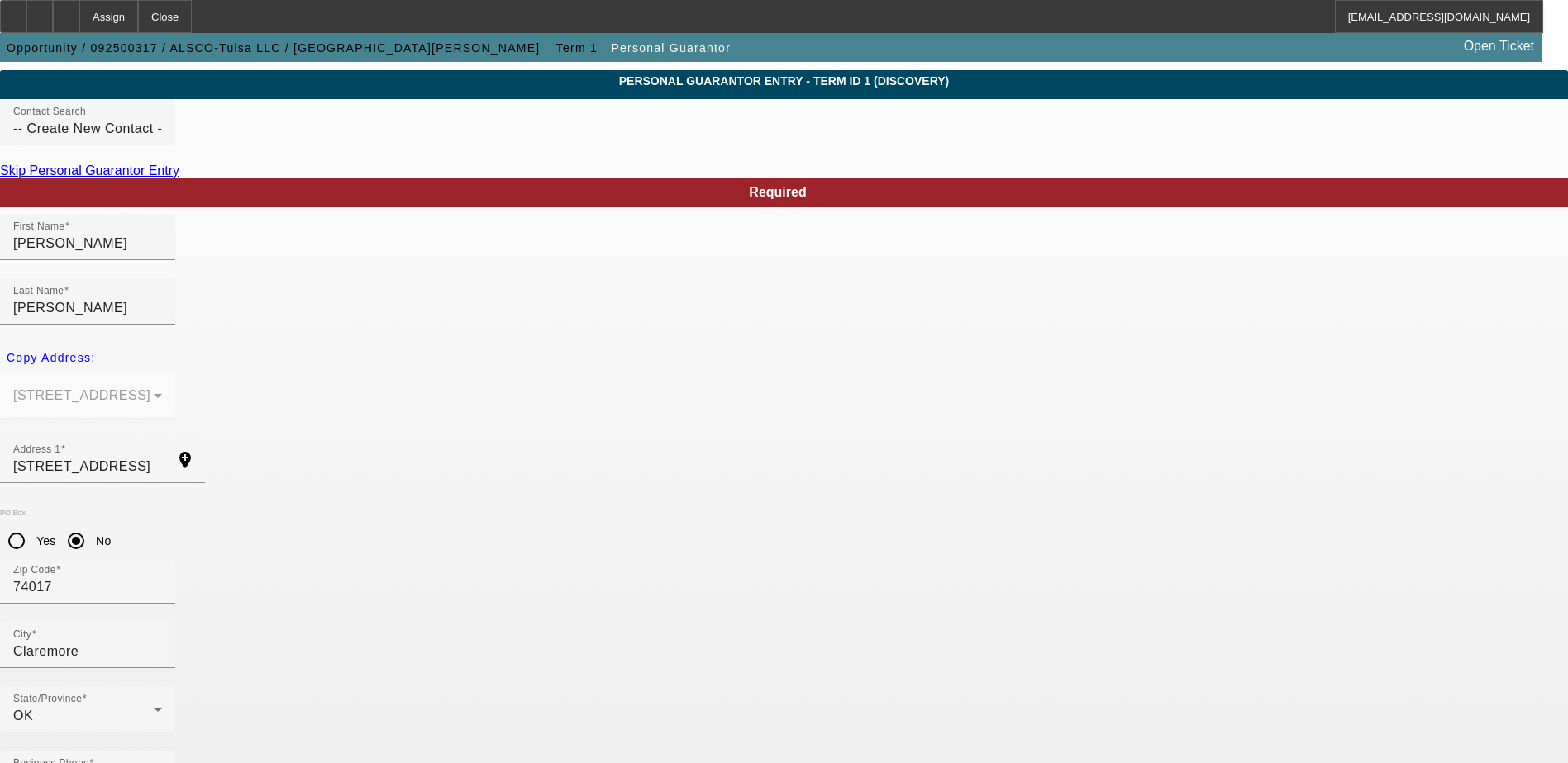
drag, startPoint x: 1123, startPoint y: 679, endPoint x: 1125, endPoint y: 666, distance: 13.2
drag, startPoint x: 1124, startPoint y: 665, endPoint x: 1122, endPoint y: 656, distance: 9.2
drag, startPoint x: 1122, startPoint y: 656, endPoint x: 1112, endPoint y: 654, distance: 10.2
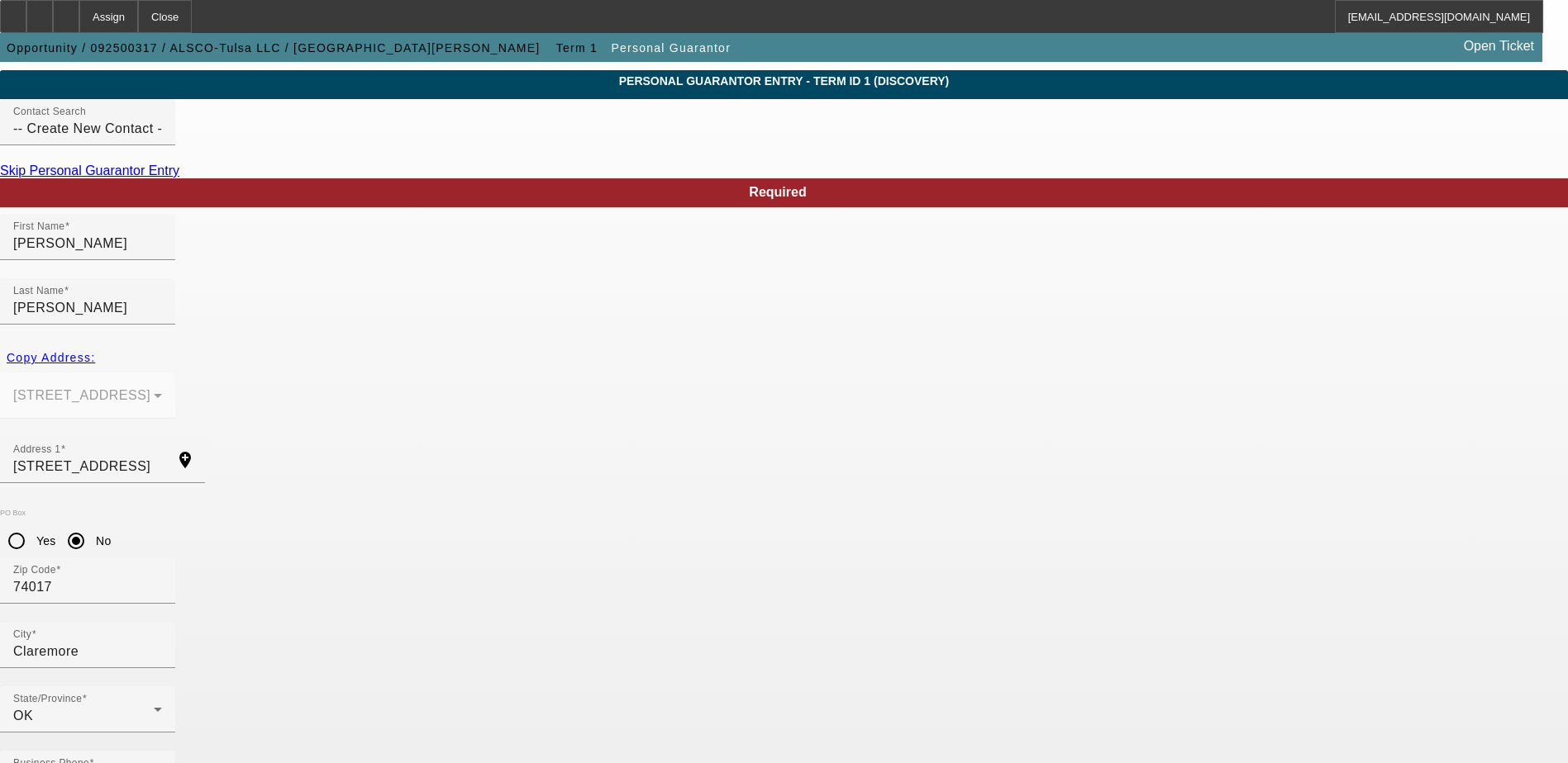
drag, startPoint x: 1112, startPoint y: 654, endPoint x: 1102, endPoint y: 639, distance: 18.0
drag, startPoint x: 1102, startPoint y: 639, endPoint x: 1093, endPoint y: 618, distance: 22.8
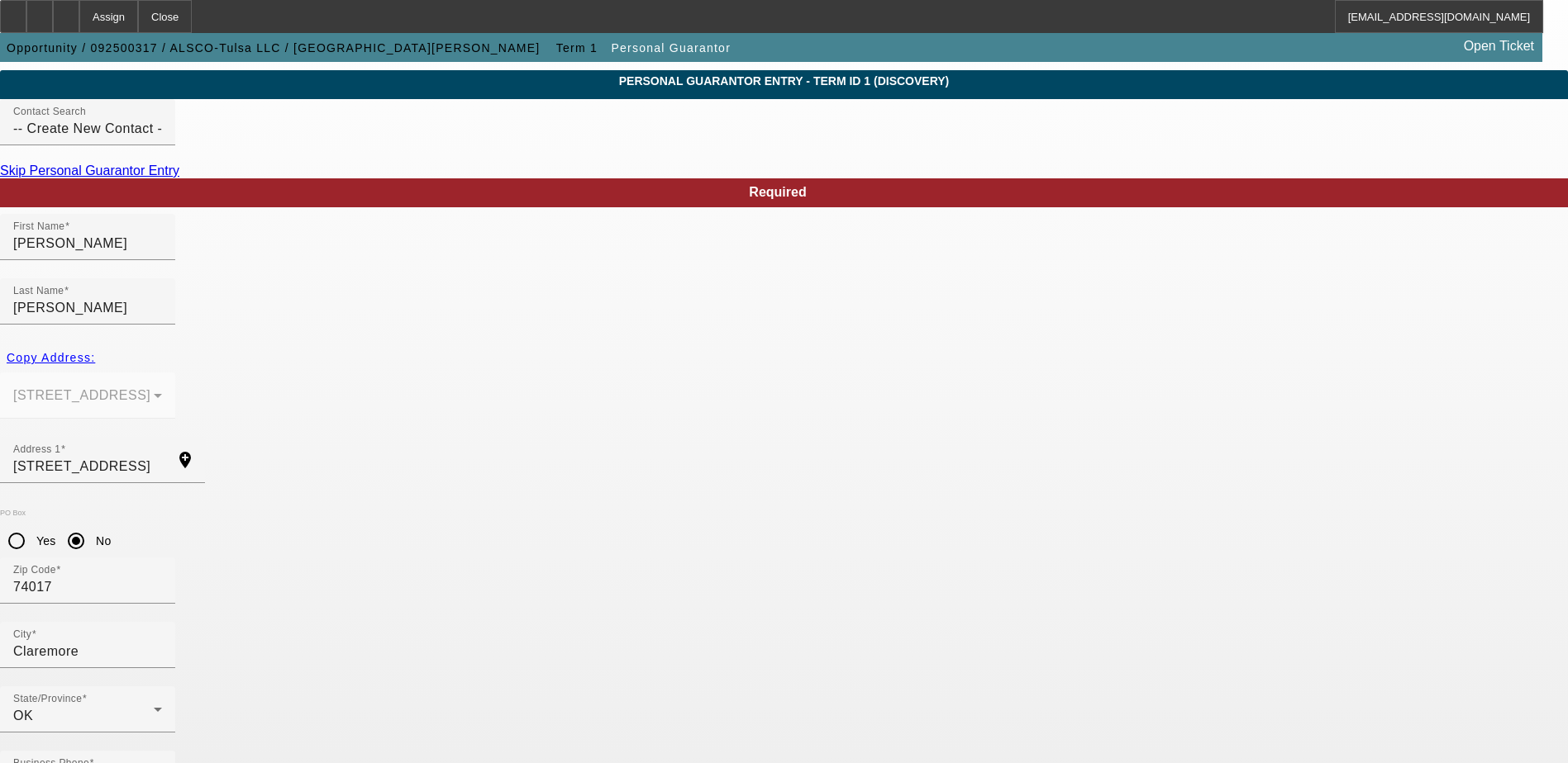
drag, startPoint x: 1090, startPoint y: 619, endPoint x: 1080, endPoint y: 598, distance: 23.3
drag, startPoint x: 1080, startPoint y: 598, endPoint x: 1086, endPoint y: 574, distance: 24.7
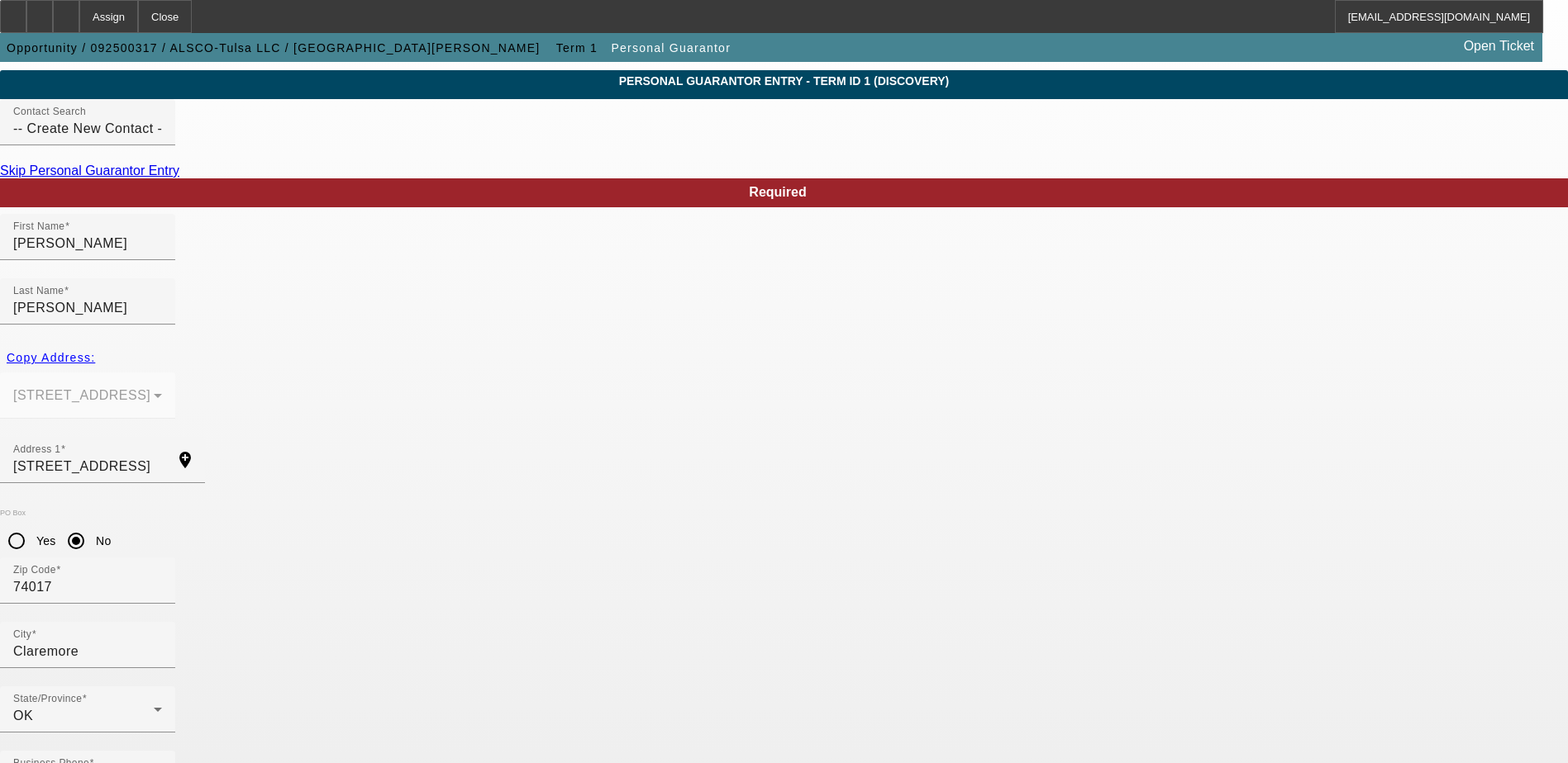
click at [1118, 608] on div at bounding box center [784, 382] width 1568 height 763
drag, startPoint x: 892, startPoint y: 682, endPoint x: 1028, endPoint y: 706, distance: 138.1
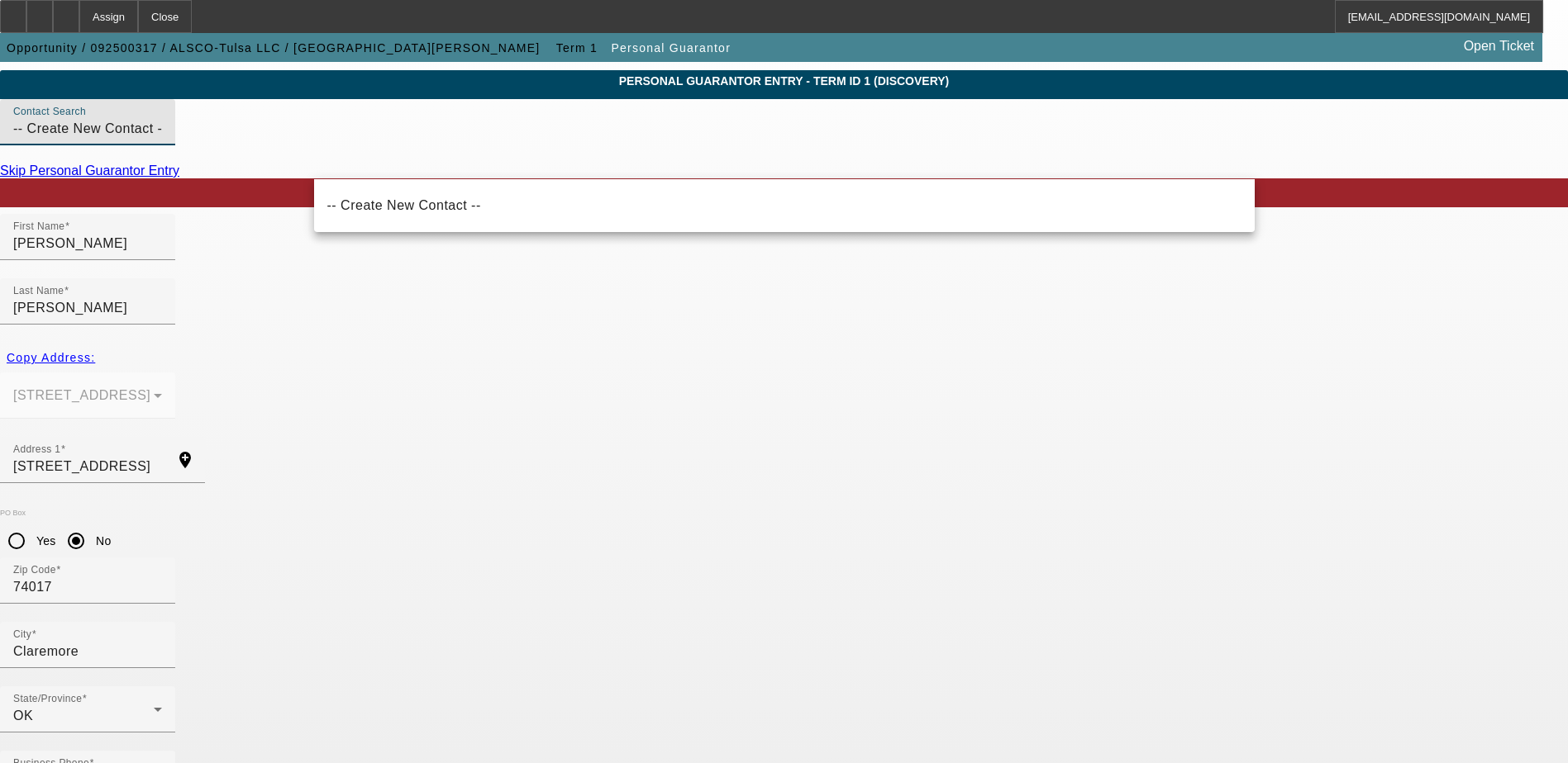
click at [162, 139] on input "-- Create New Contact --" at bounding box center [87, 128] width 149 height 20
click at [445, 193] on mat-option "-- Create New Contact --" at bounding box center [785, 206] width 941 height 40
radio input "false"
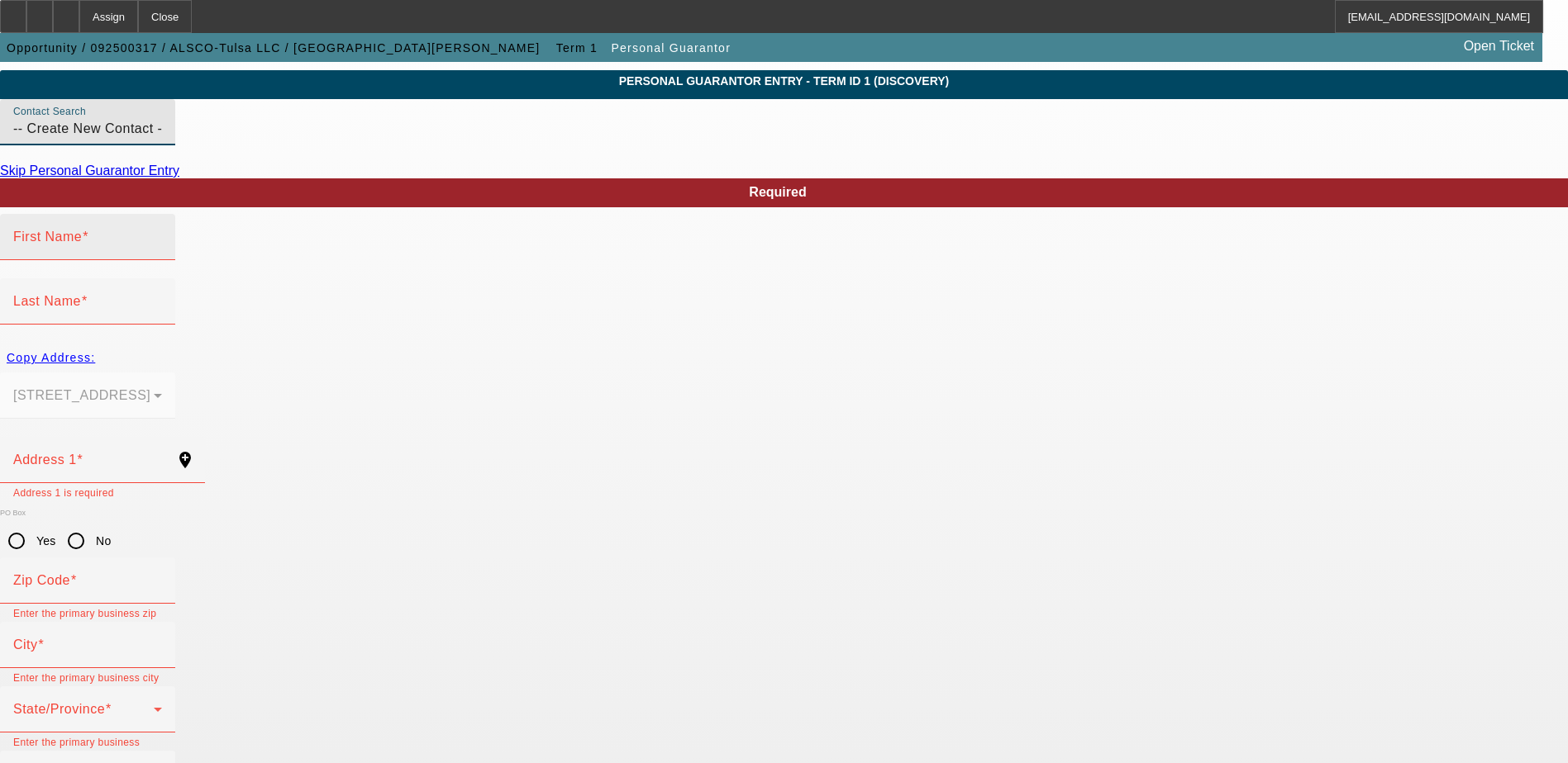
click at [162, 253] on input "First Name" at bounding box center [87, 243] width 149 height 20
type input "F"
type input "Dale"
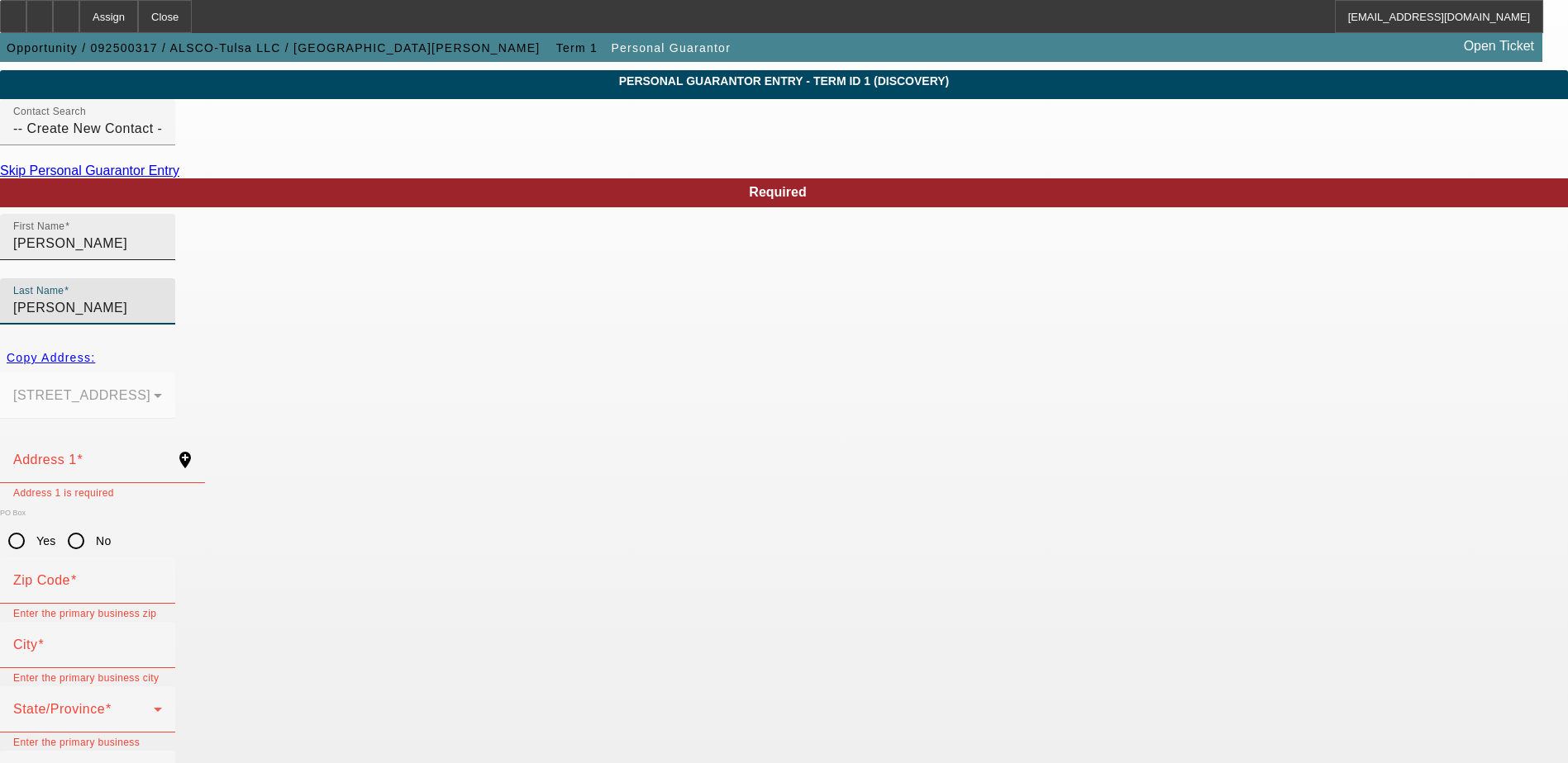
type input "Hancock"
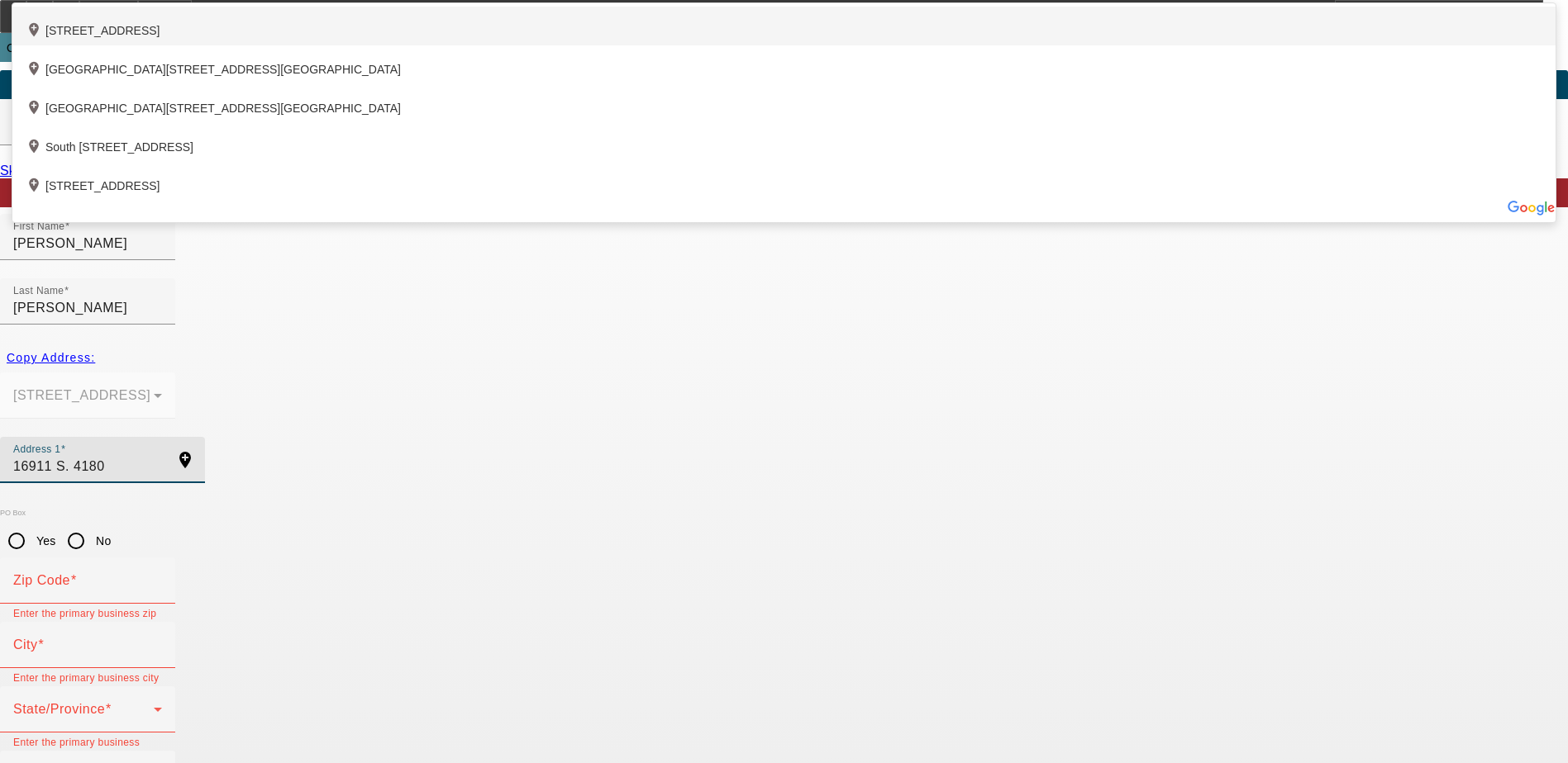
click at [503, 46] on div "add_location 16911 South 4180 Road, Claremore, OK 74017, US" at bounding box center [783, 26] width 1543 height 39
type input "16911 South 4180 Road"
type input "74017"
type input "Claremore"
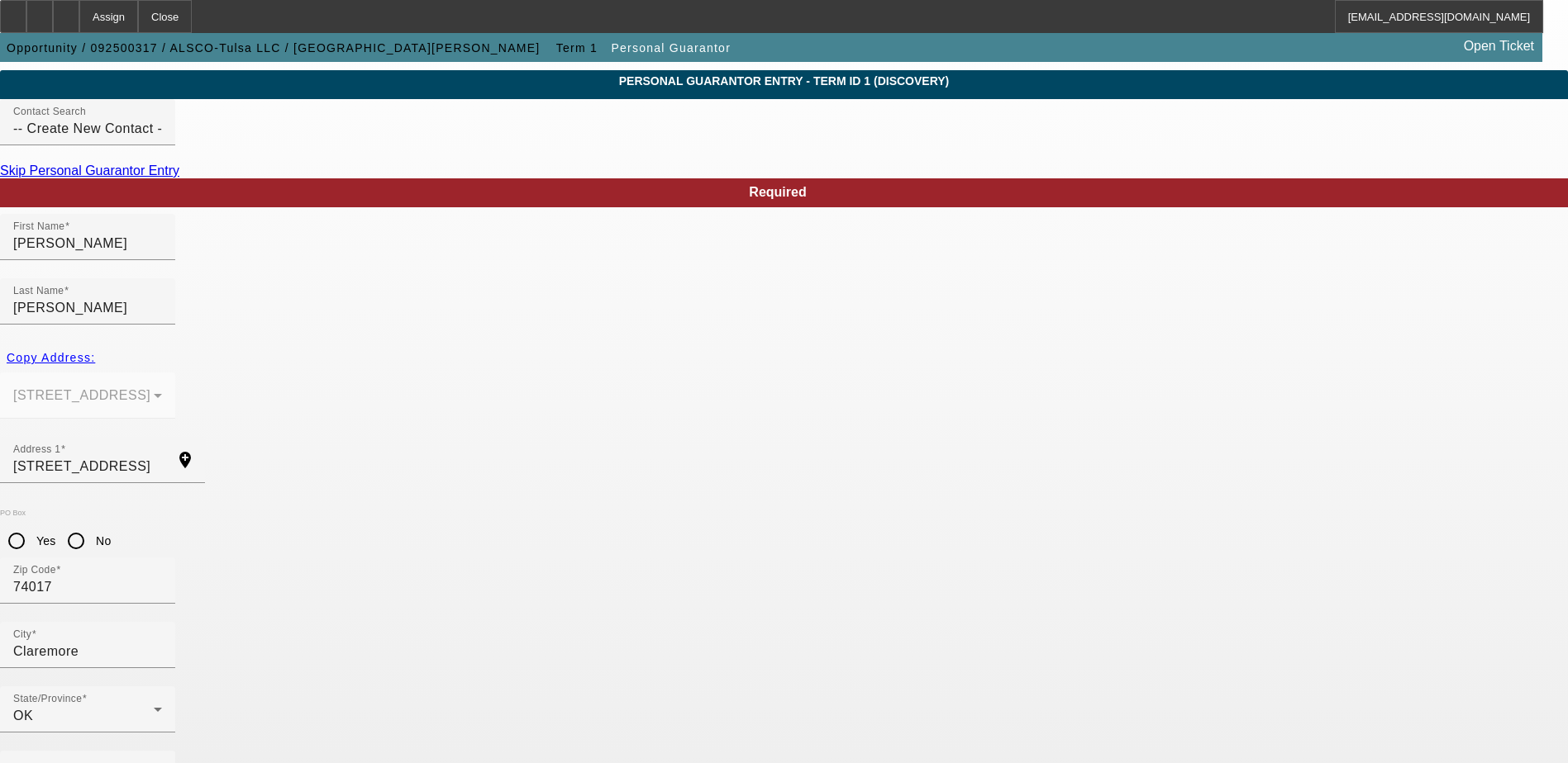
click at [92, 524] on input "No" at bounding box center [76, 541] width 33 height 33
radio input "true"
type input "(918) 693-7770"
type input "25"
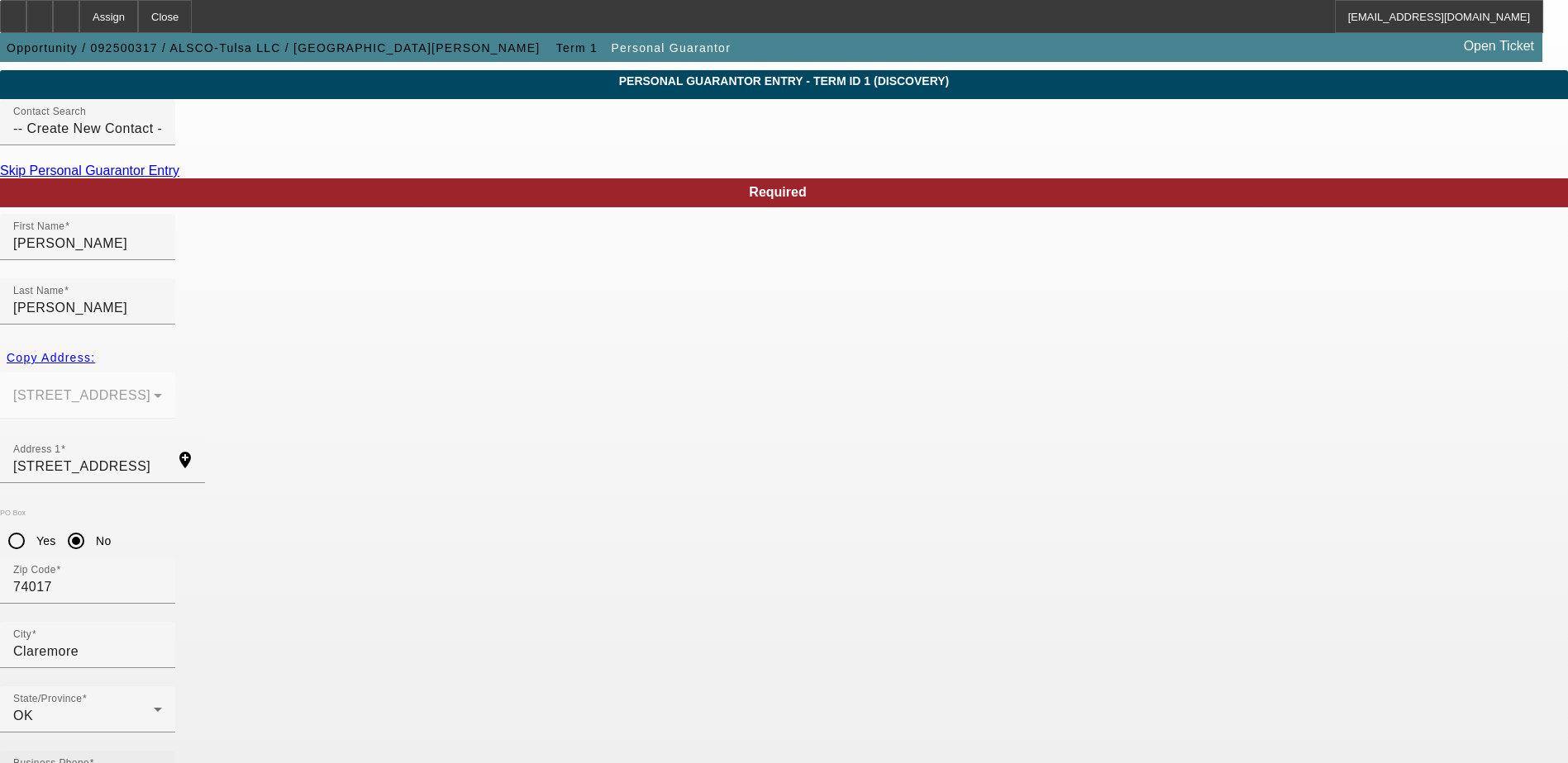
type input "444-72-5902"
type input "dale@alscotulsa.com"
click at [162, 139] on input "-- Create New Contact --" at bounding box center [87, 128] width 149 height 20
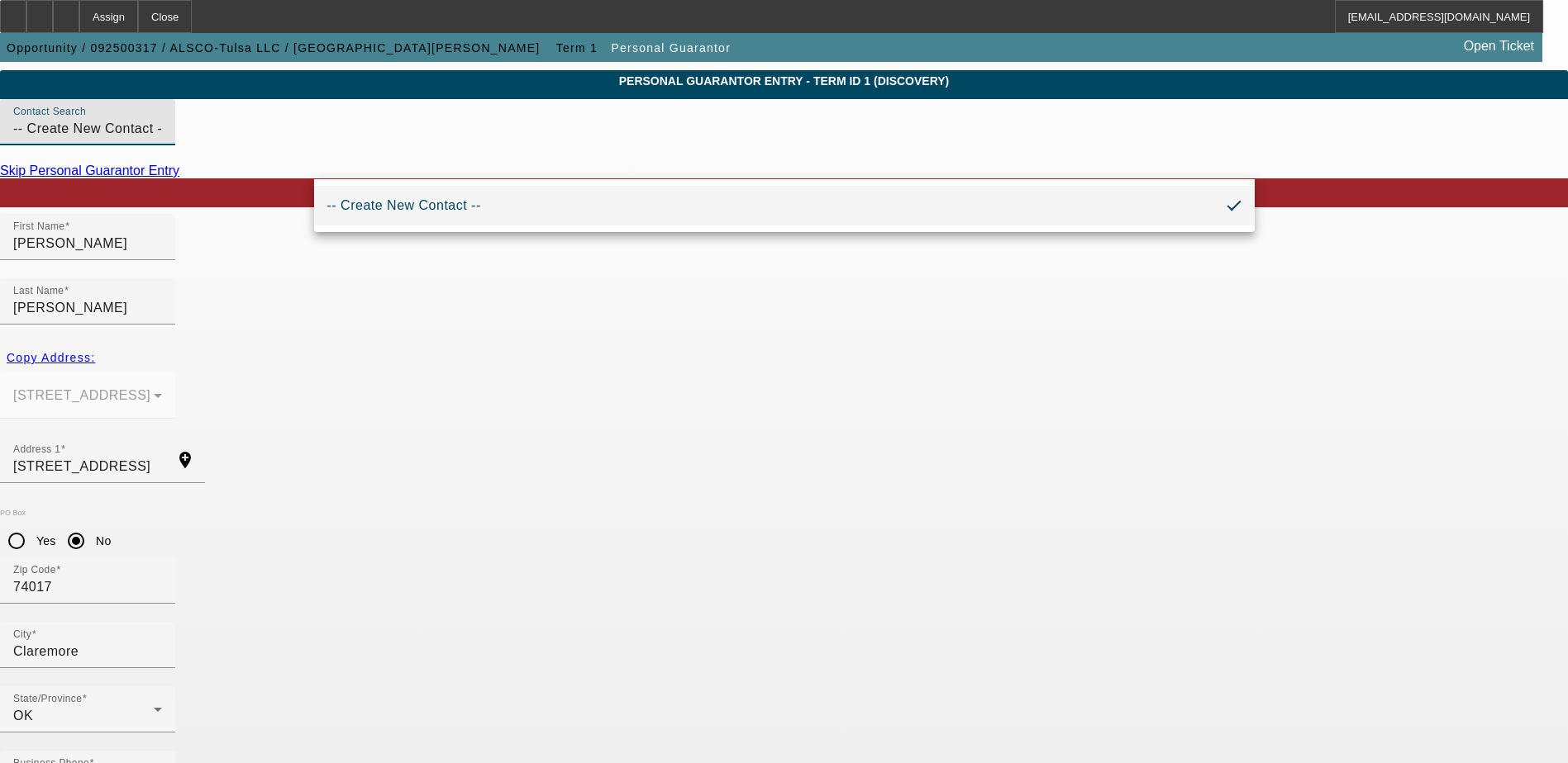
click at [162, 139] on input "-- Create New Contact --" at bounding box center [87, 128] width 149 height 20
drag, startPoint x: 1173, startPoint y: 505, endPoint x: 879, endPoint y: 382, distance: 318.7
drag, startPoint x: 580, startPoint y: 159, endPoint x: 296, endPoint y: 158, distance: 284.0
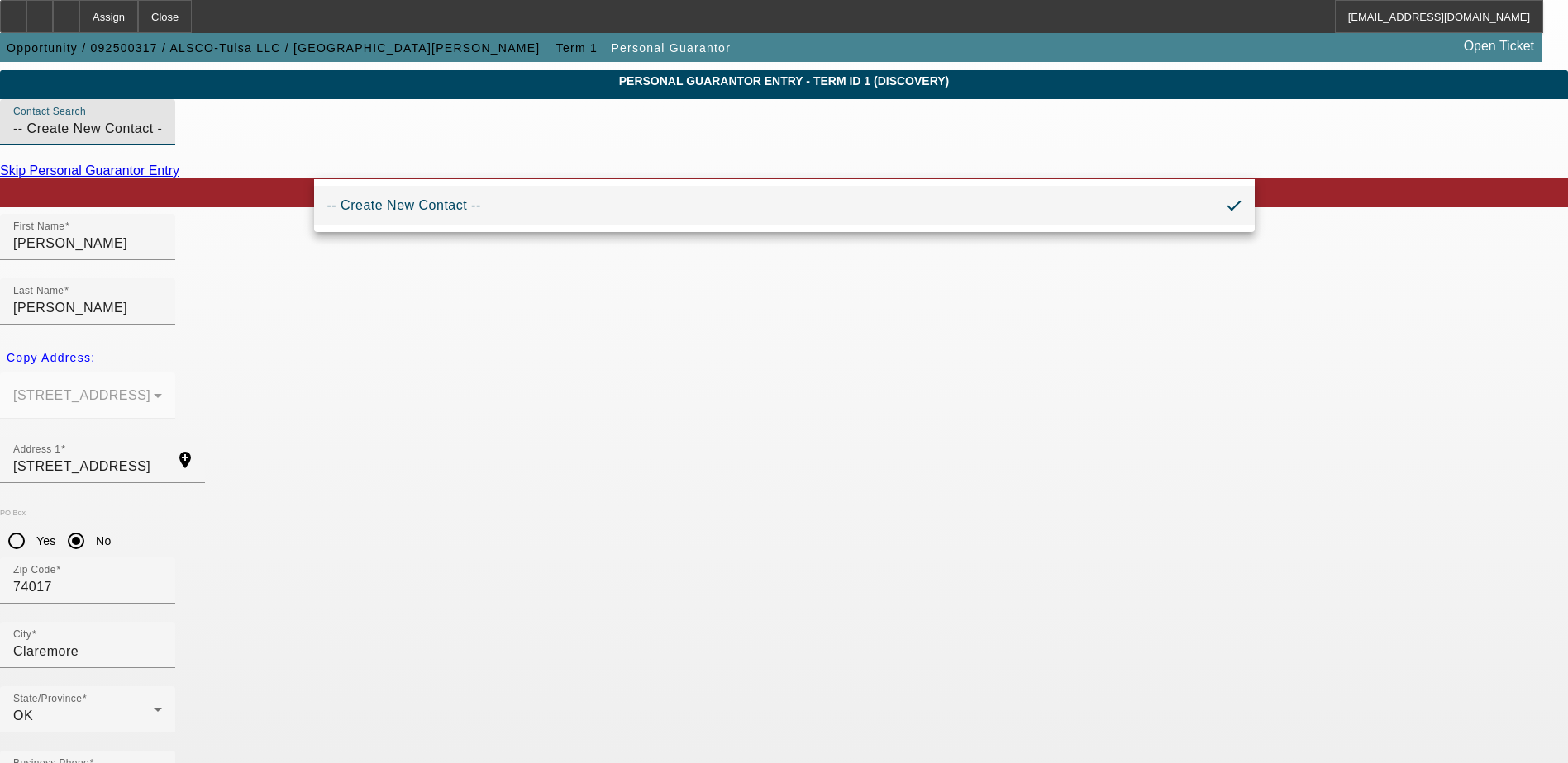
click at [931, 191] on mat-option "-- Create New Contact --" at bounding box center [785, 206] width 941 height 40
radio input "false"
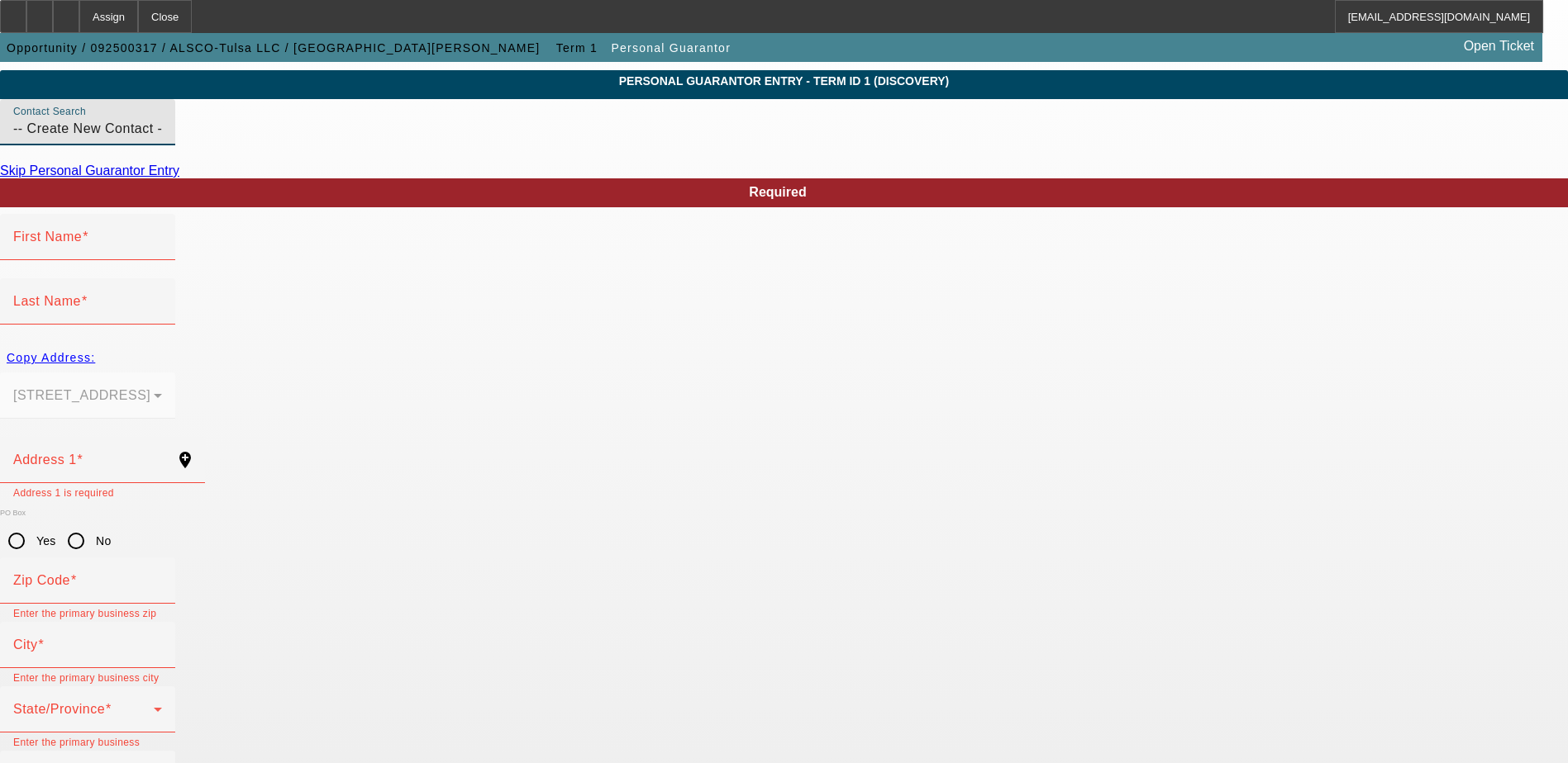
click at [179, 177] on link "Skip Personal Guarantor Entry" at bounding box center [90, 171] width 179 height 14
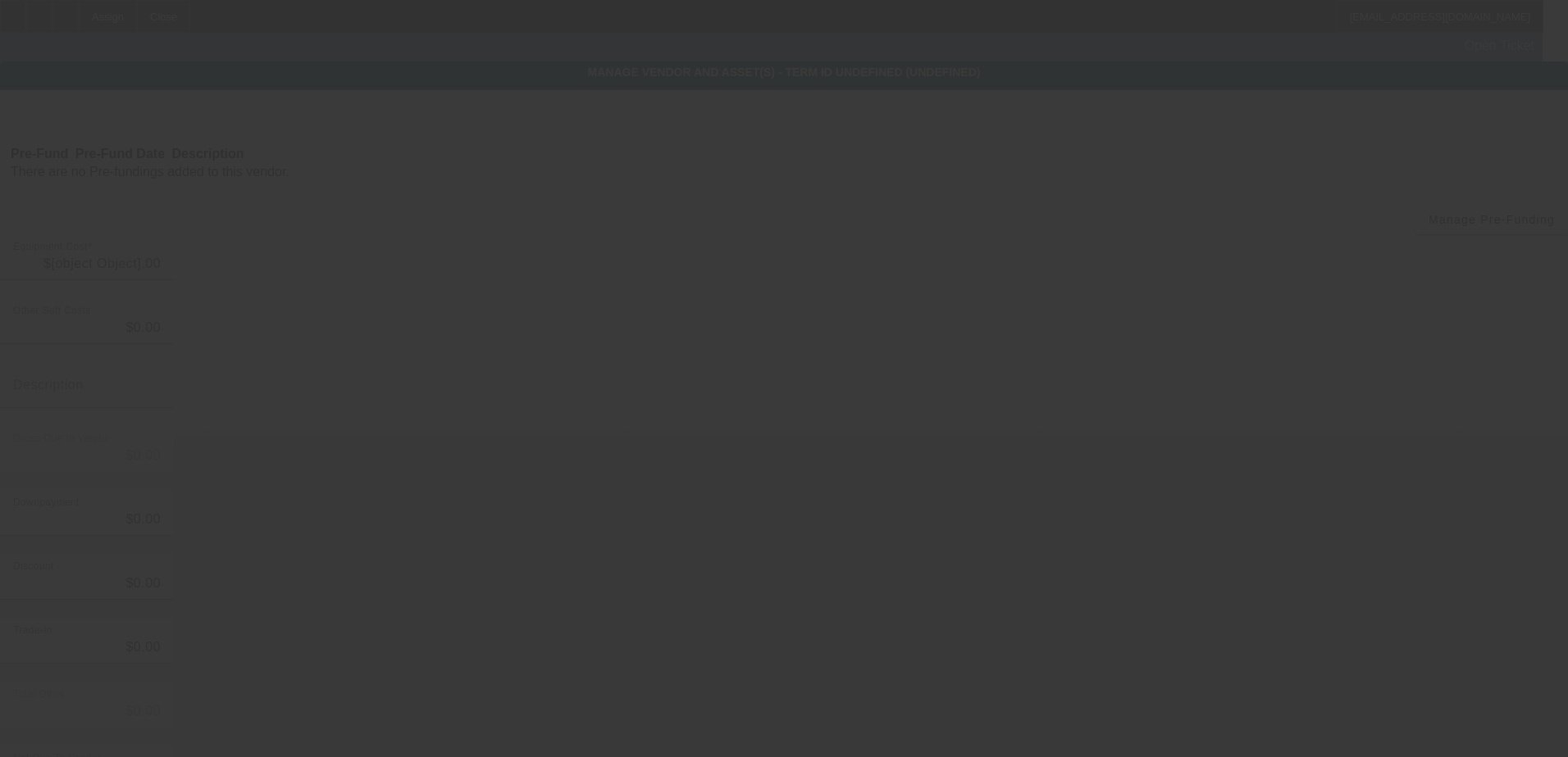
click at [415, 204] on div at bounding box center [784, 378] width 1568 height 757
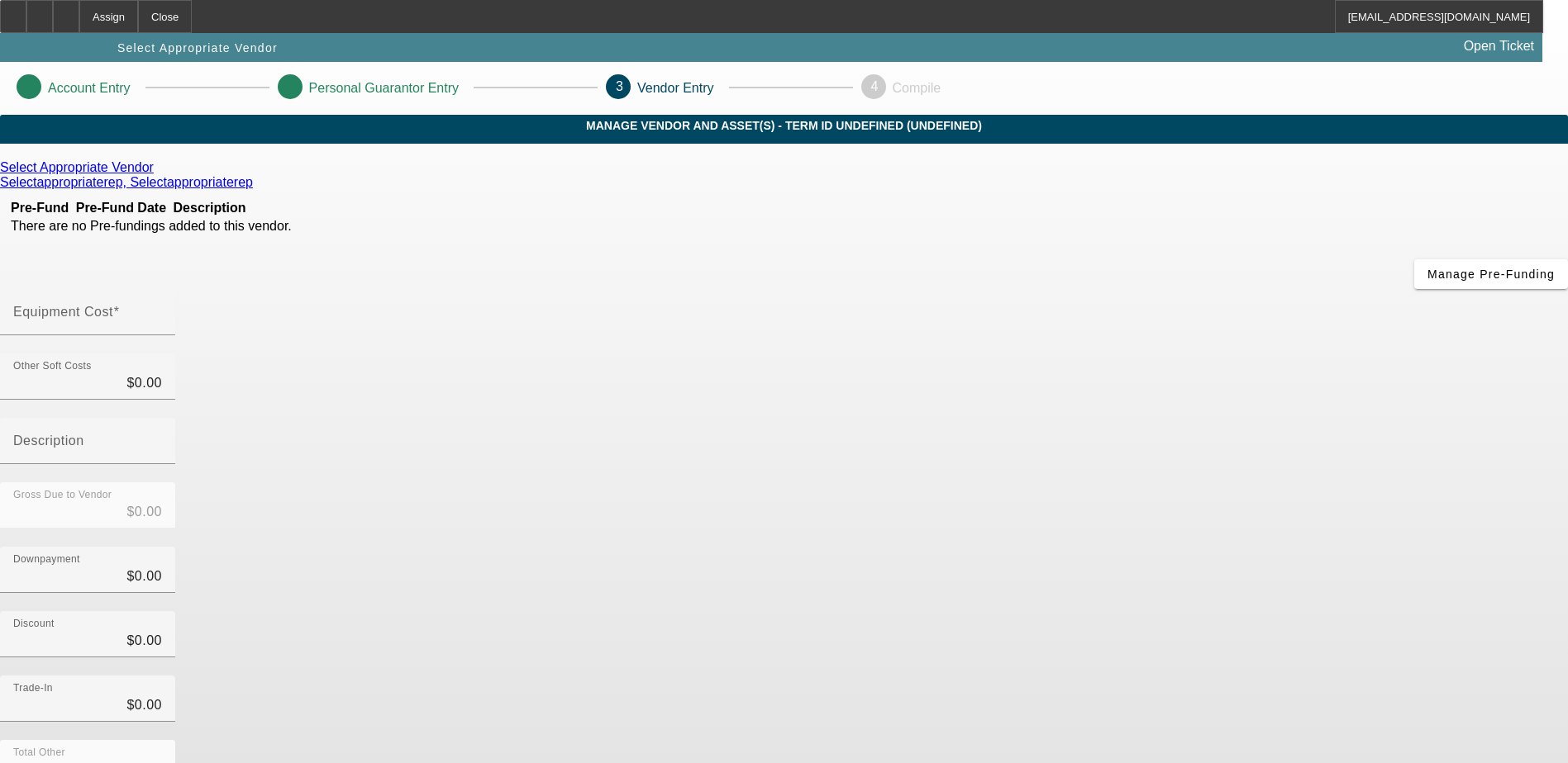
click at [158, 174] on icon at bounding box center [158, 167] width 0 height 14
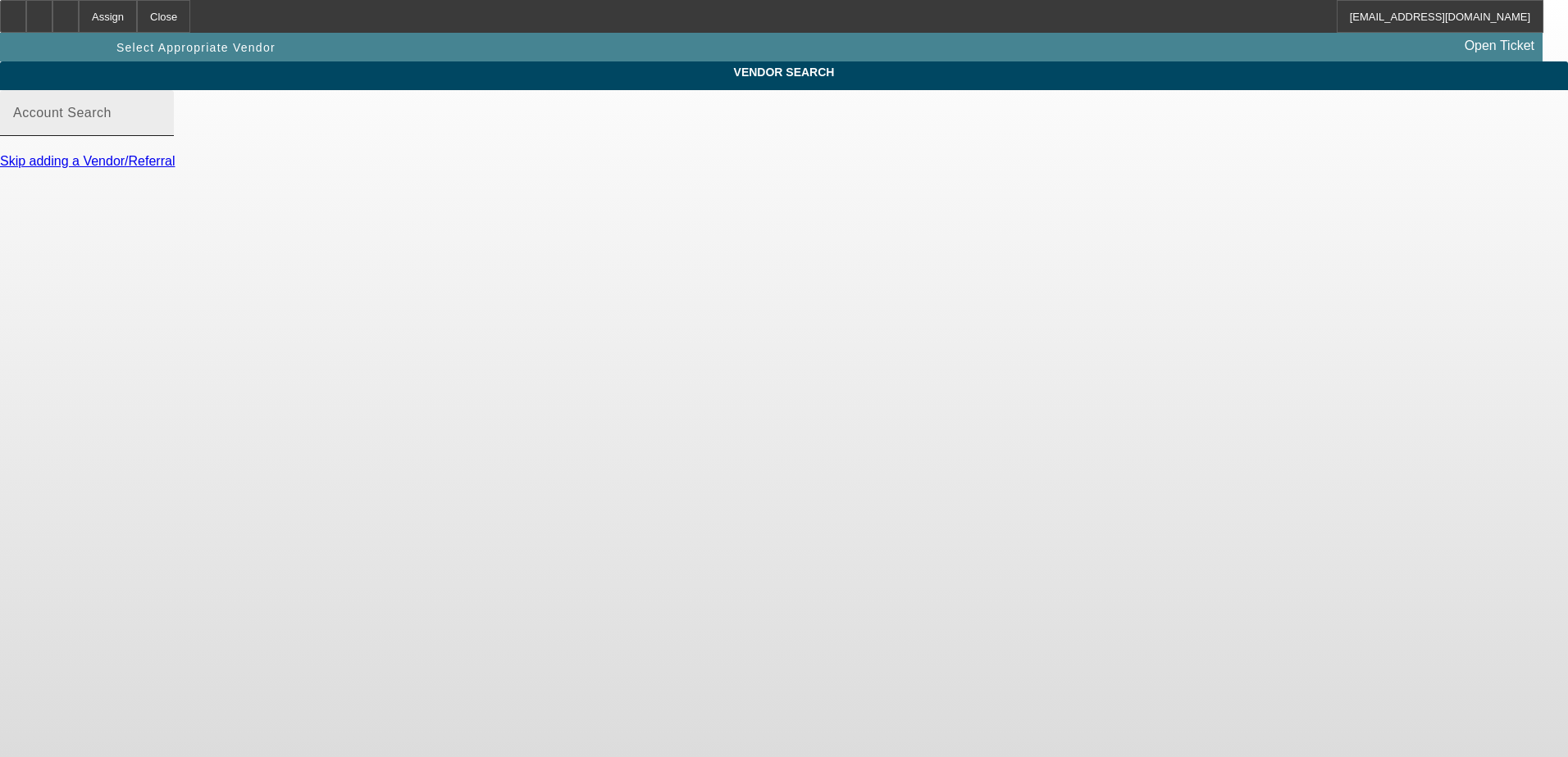
click at [161, 130] on input "Account Search" at bounding box center [86, 120] width 148 height 20
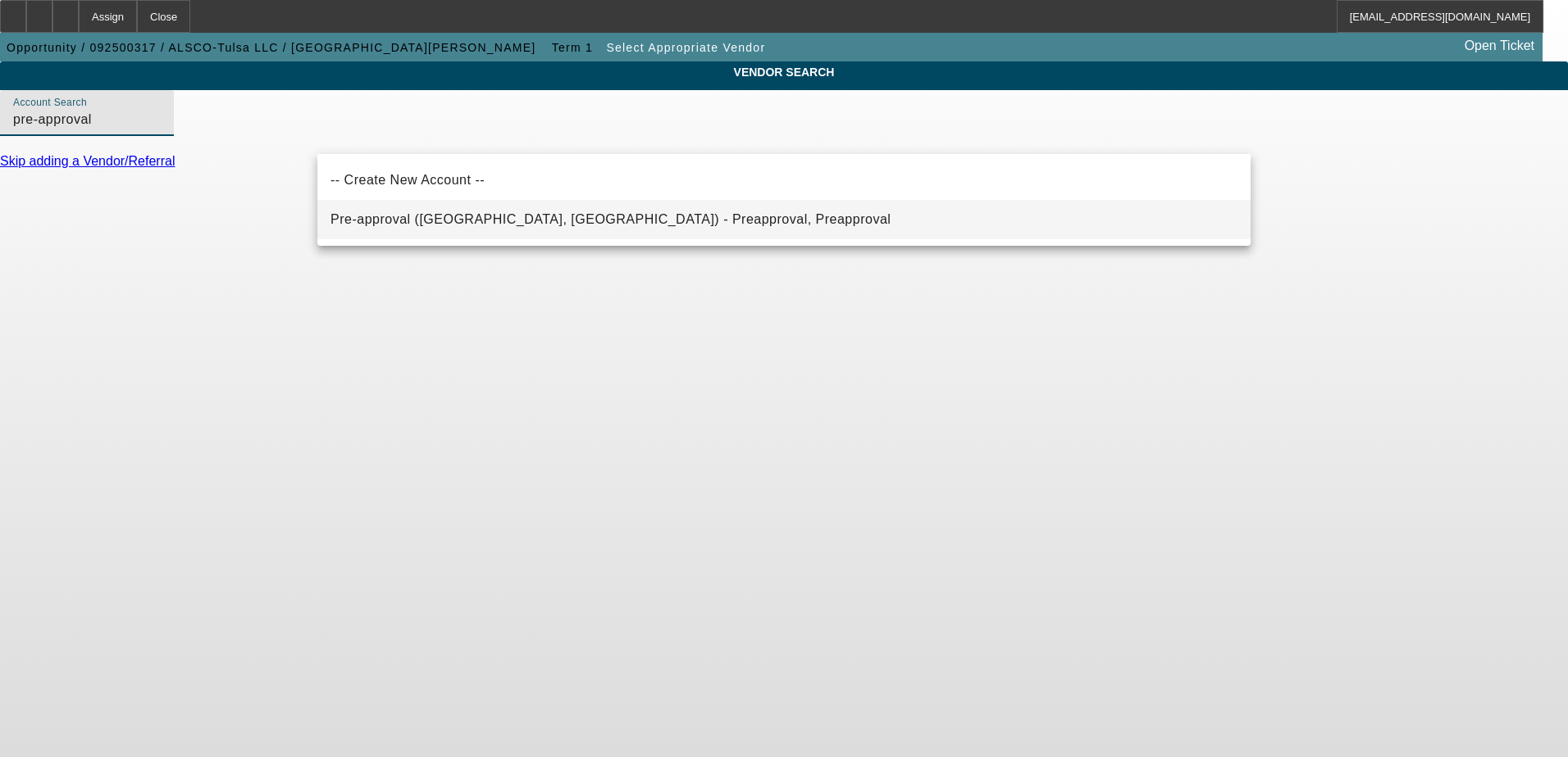
click at [574, 218] on span "Pre-approval (Northbrook, IL) - Preapproval, Preapproval" at bounding box center [610, 219] width 560 height 14
type input "Pre-approval (Northbrook, IL) - Preapproval, Preapproval"
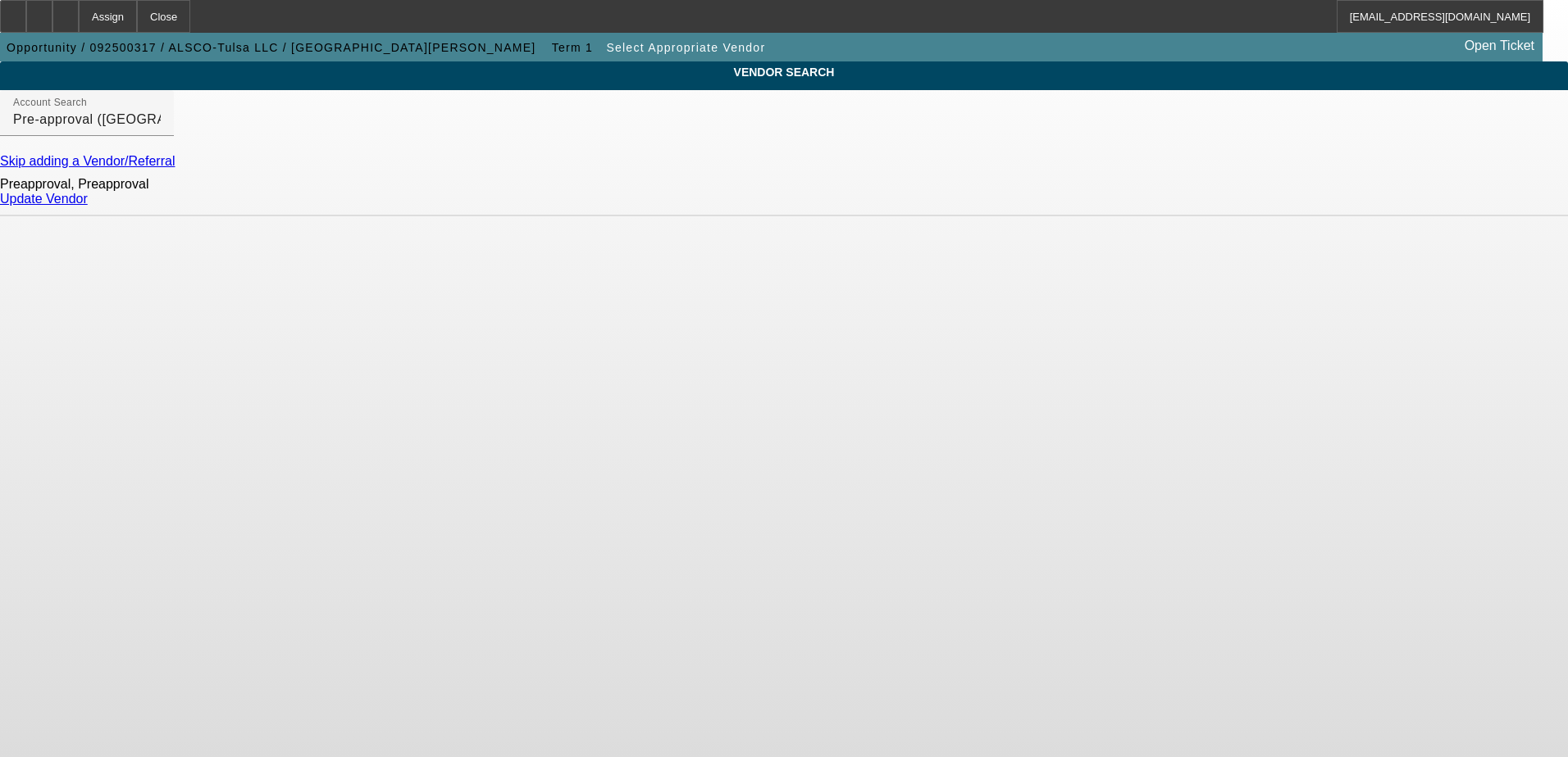
click at [88, 206] on link "Update Vendor" at bounding box center [44, 198] width 88 height 14
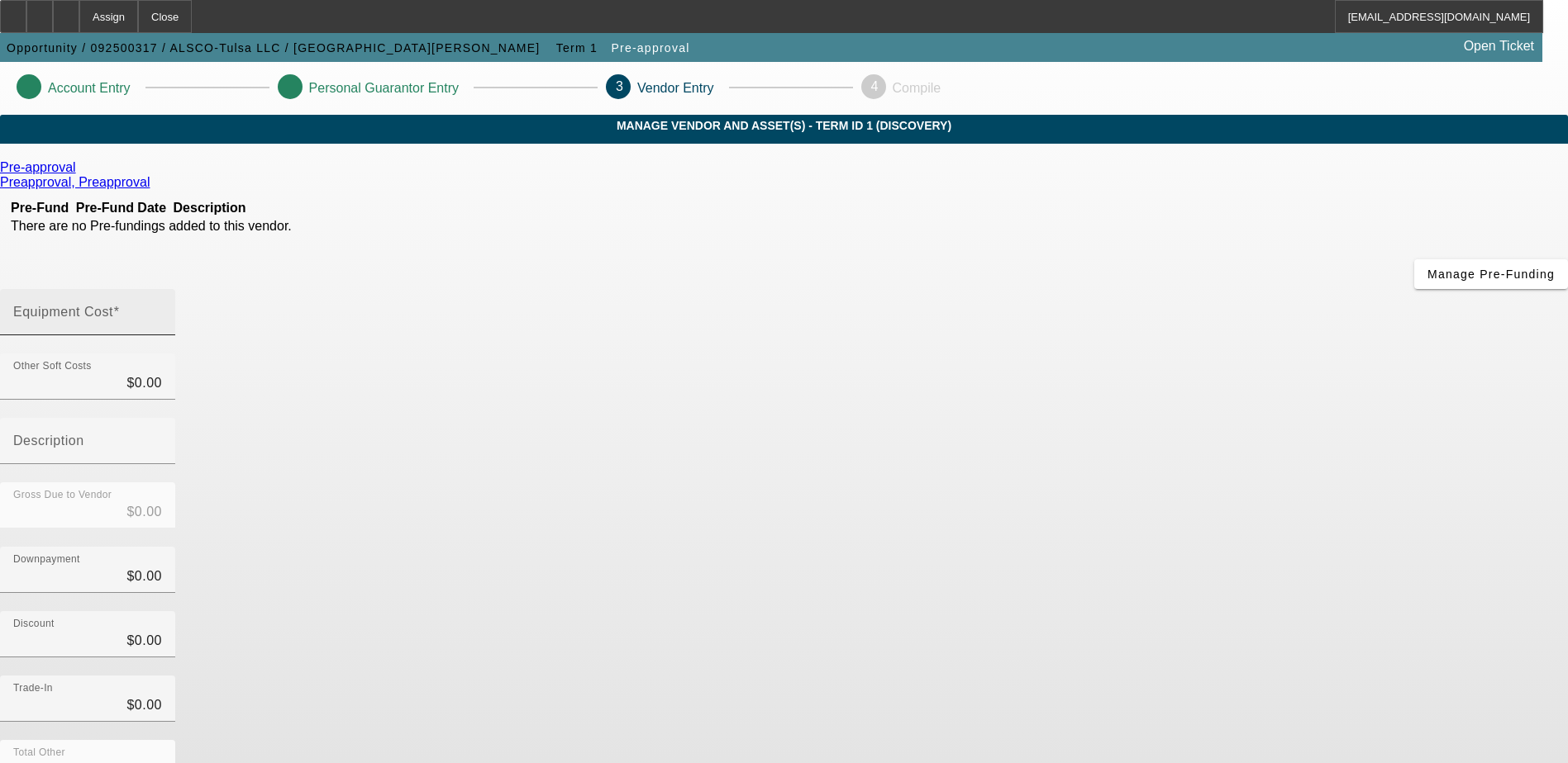
click at [162, 289] on div "Equipment Cost" at bounding box center [87, 313] width 149 height 47
type input "9"
type input "$9.00"
type input "91"
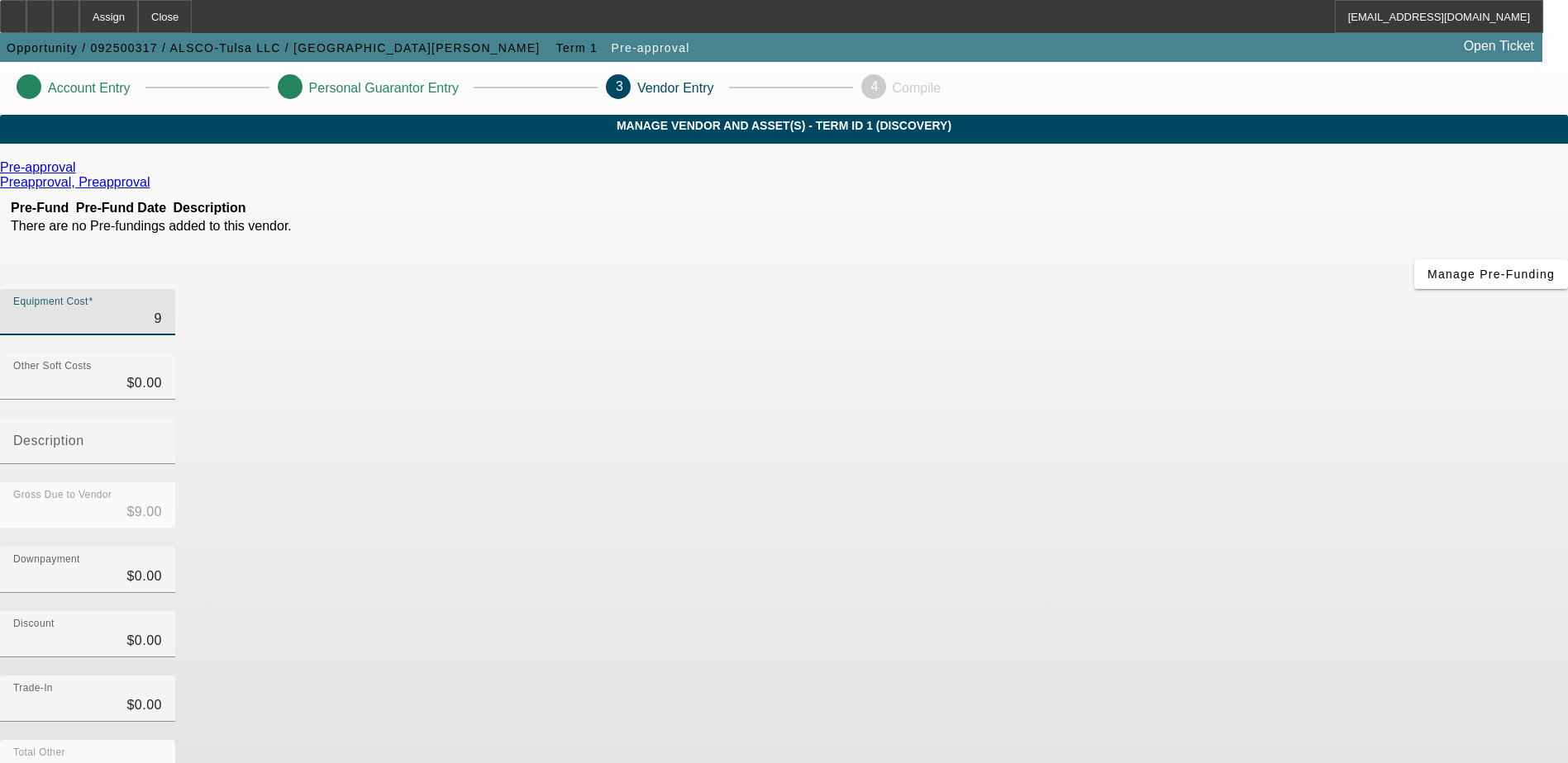
type input "$91.00"
type input "910"
type input "$910.00"
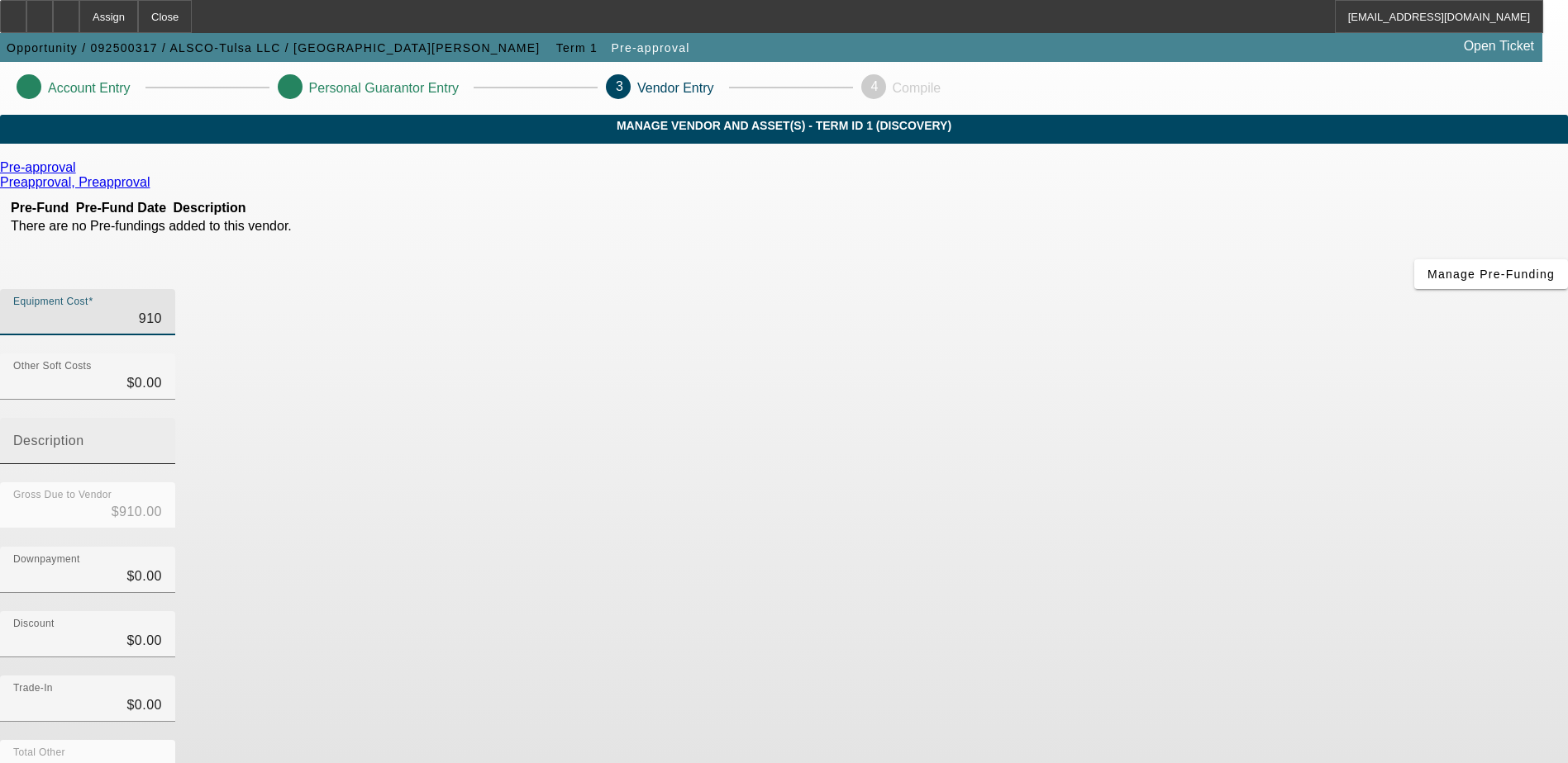
type input "9100"
type input "$9,100.00"
type input "91000"
type input "$91,000.00"
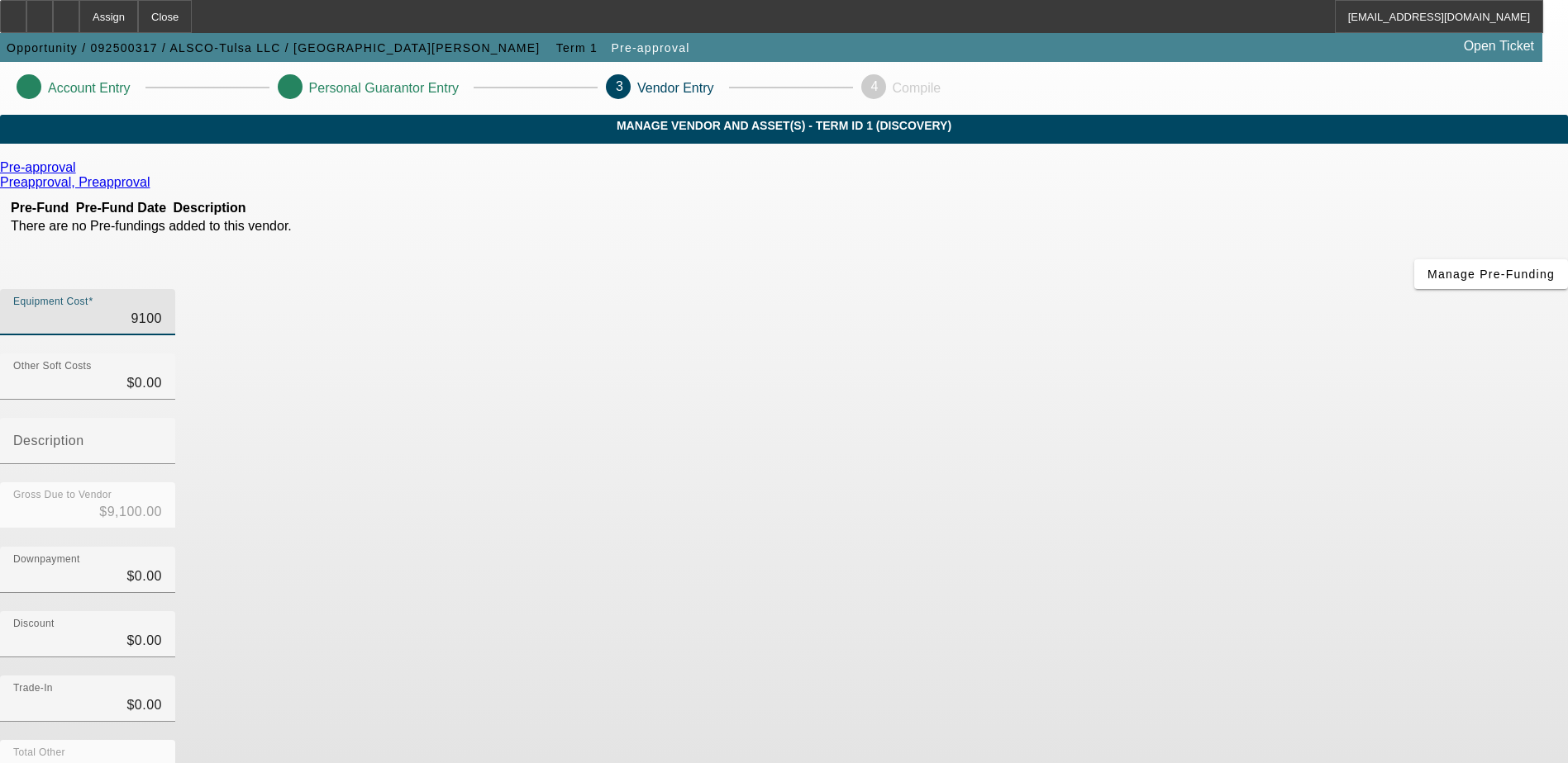
type input "$91,000.00"
click at [1165, 547] on div "Downpayment $0.00" at bounding box center [784, 579] width 1568 height 65
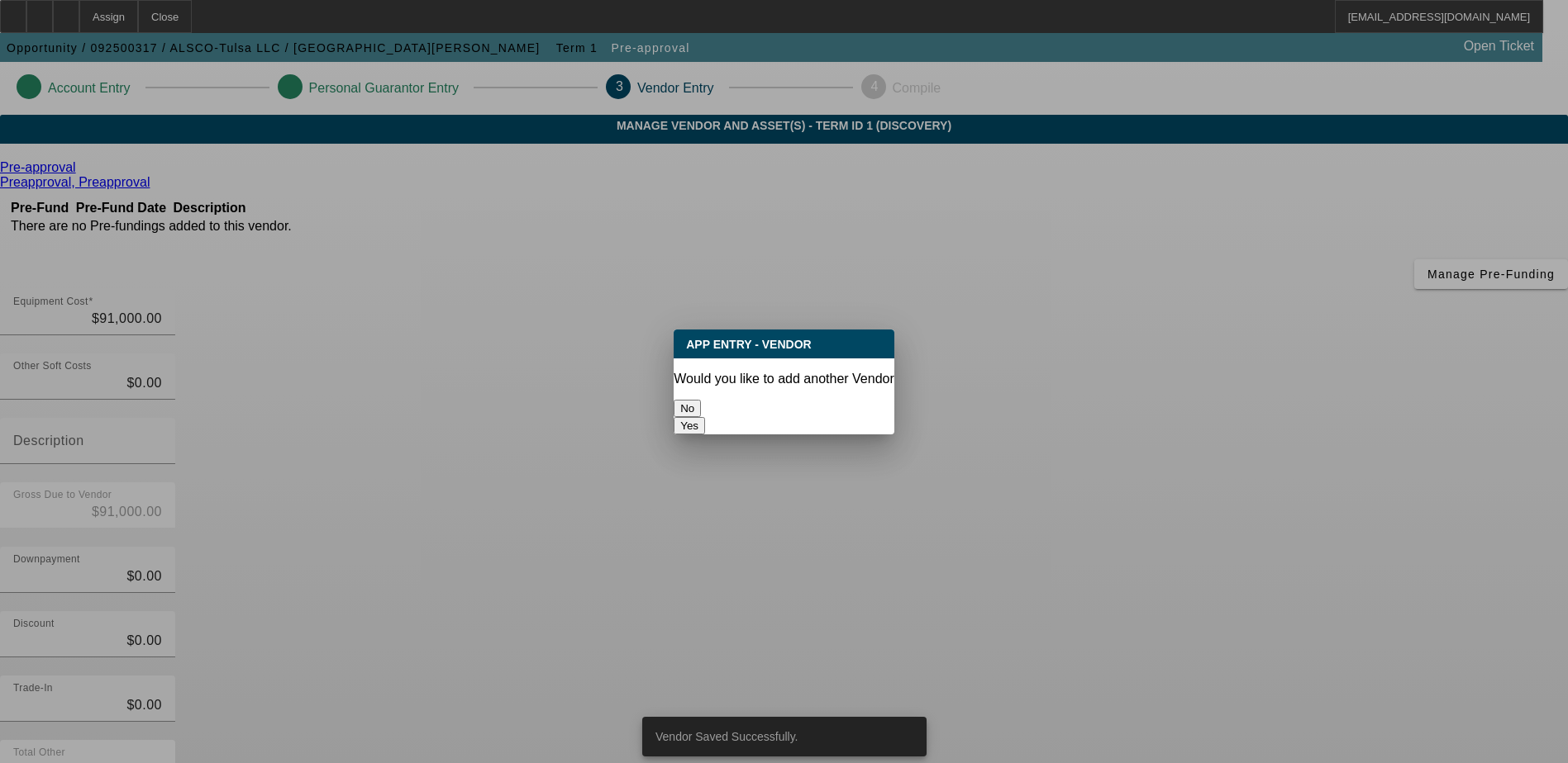
click at [700, 401] on button "No" at bounding box center [688, 408] width 28 height 17
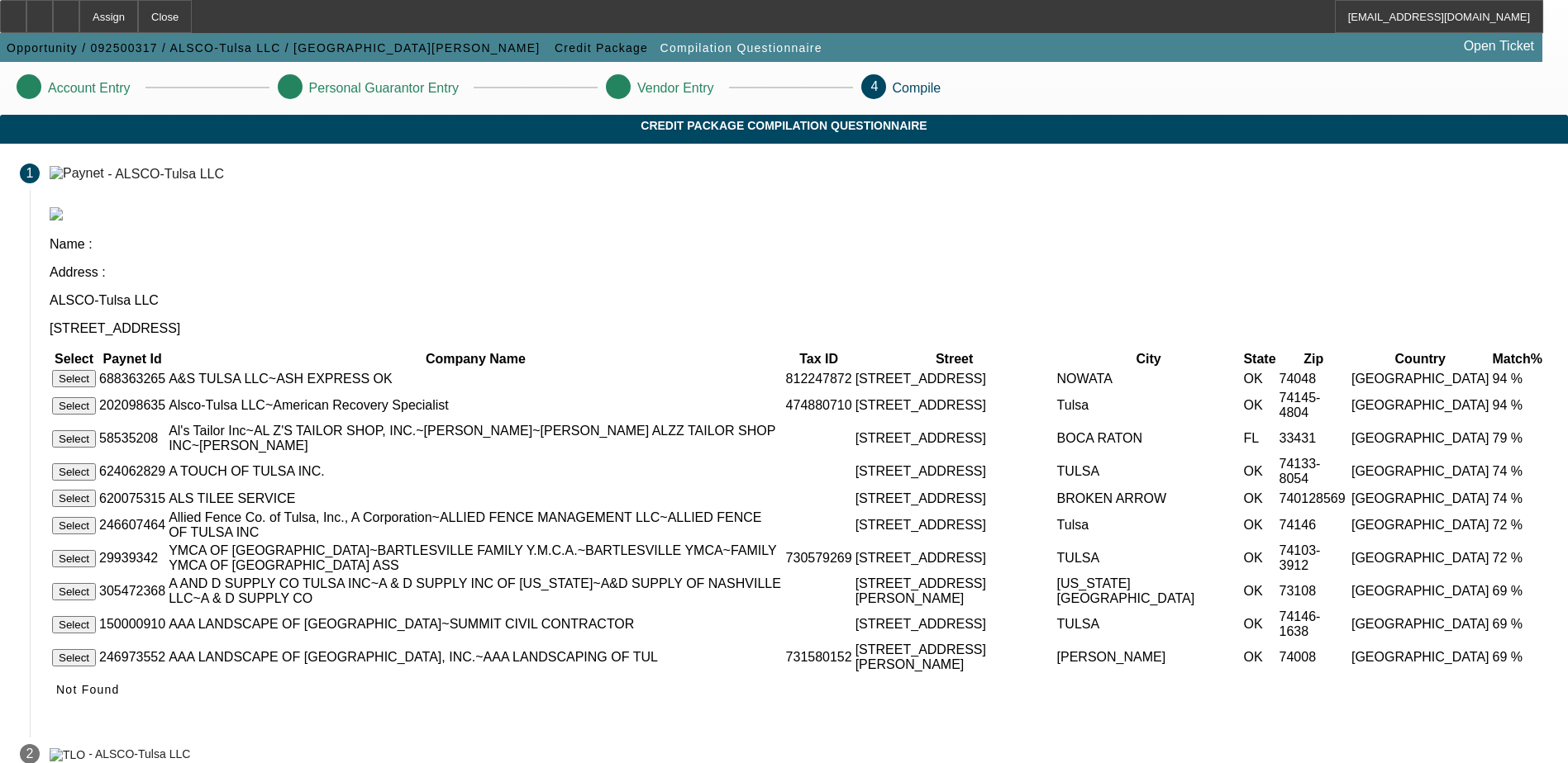
click at [96, 397] on button "Select" at bounding box center [73, 406] width 44 height 17
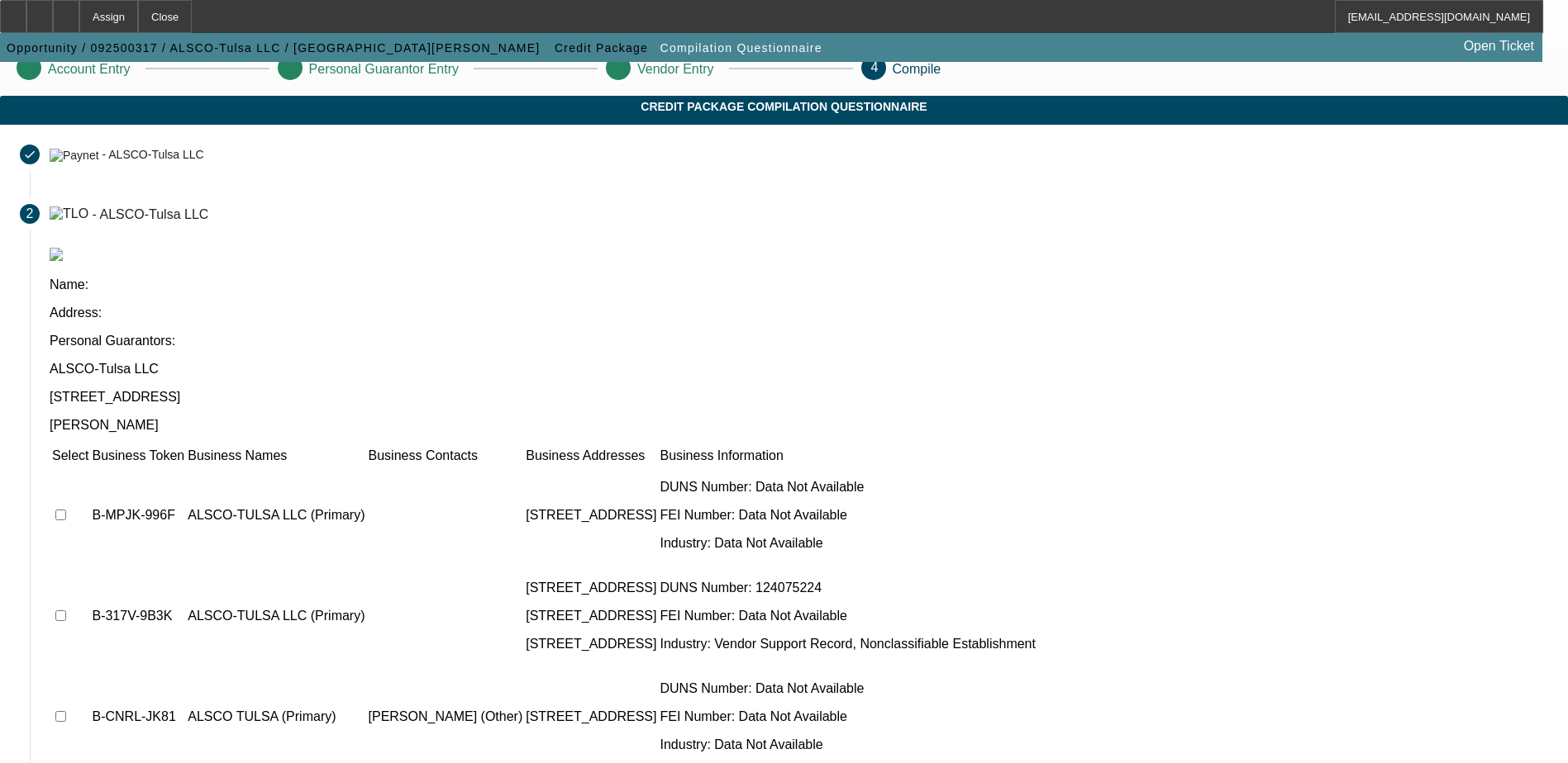
click at [66, 711] on input "checkbox" at bounding box center [60, 716] width 10 height 10
checkbox input "true"
click at [90, 567] on td at bounding box center [70, 616] width 38 height 99
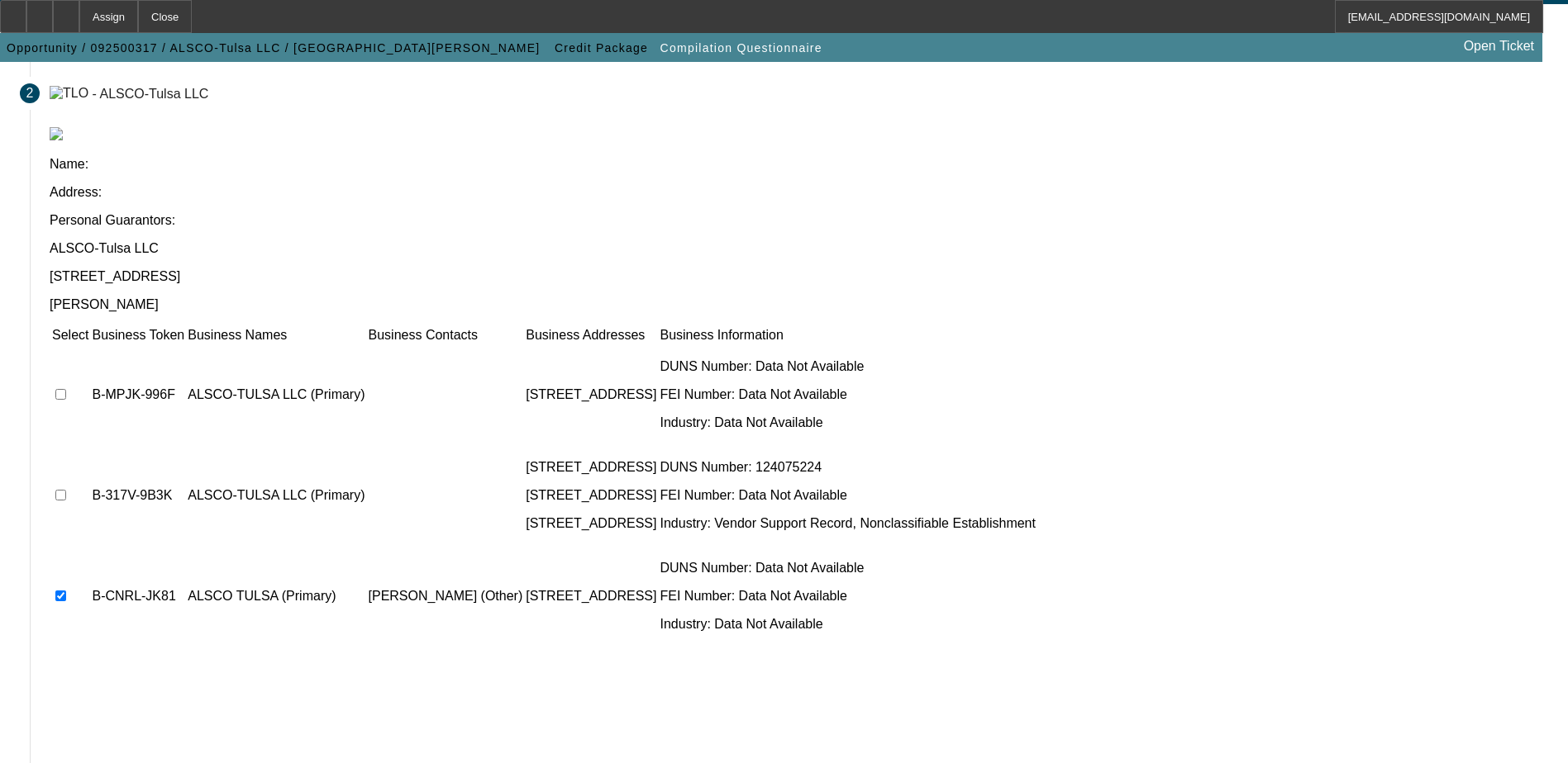
scroll to position [151, 0]
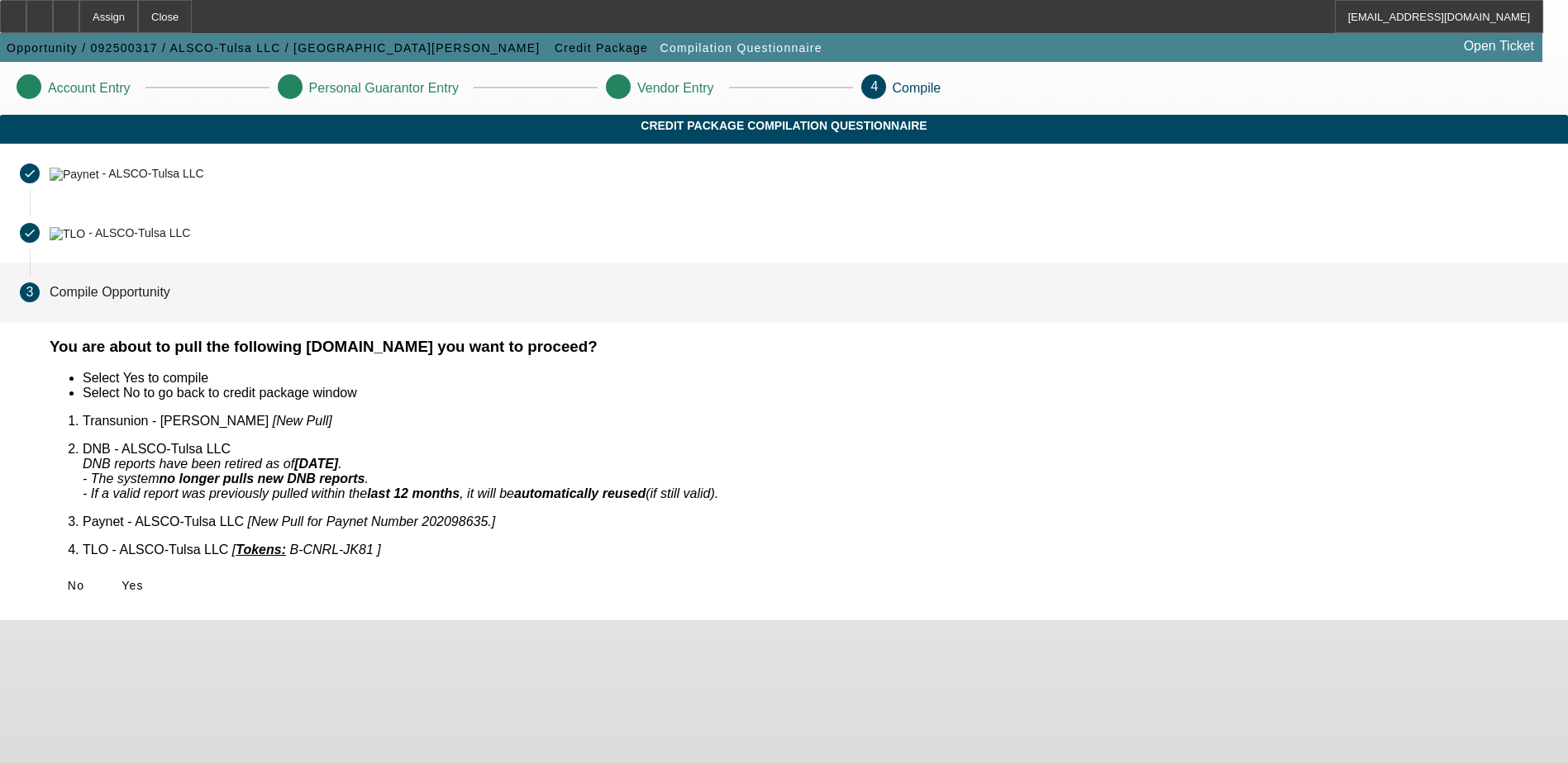
scroll to position [0, 0]
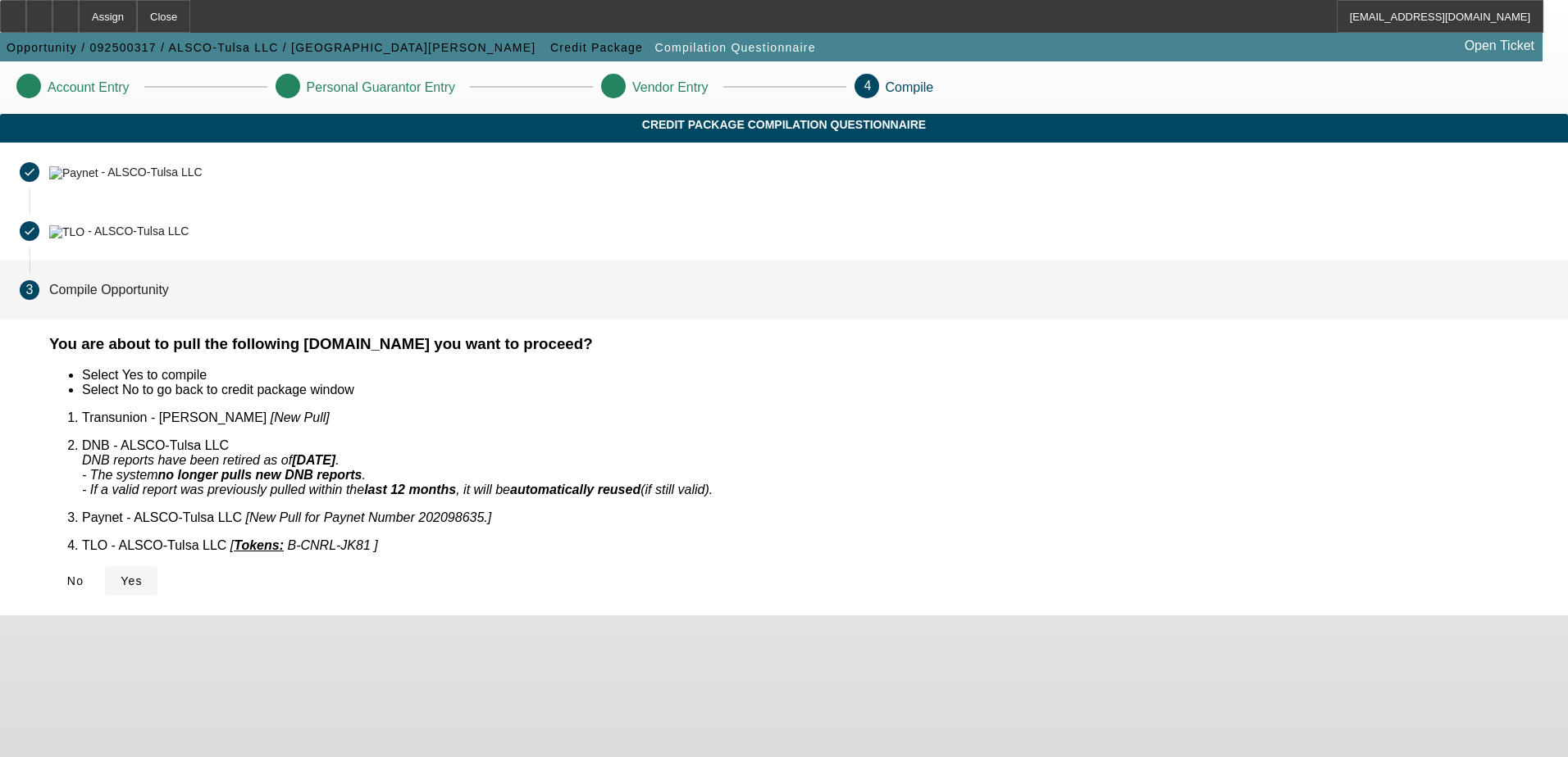
click at [121, 574] on icon at bounding box center [121, 580] width 0 height 13
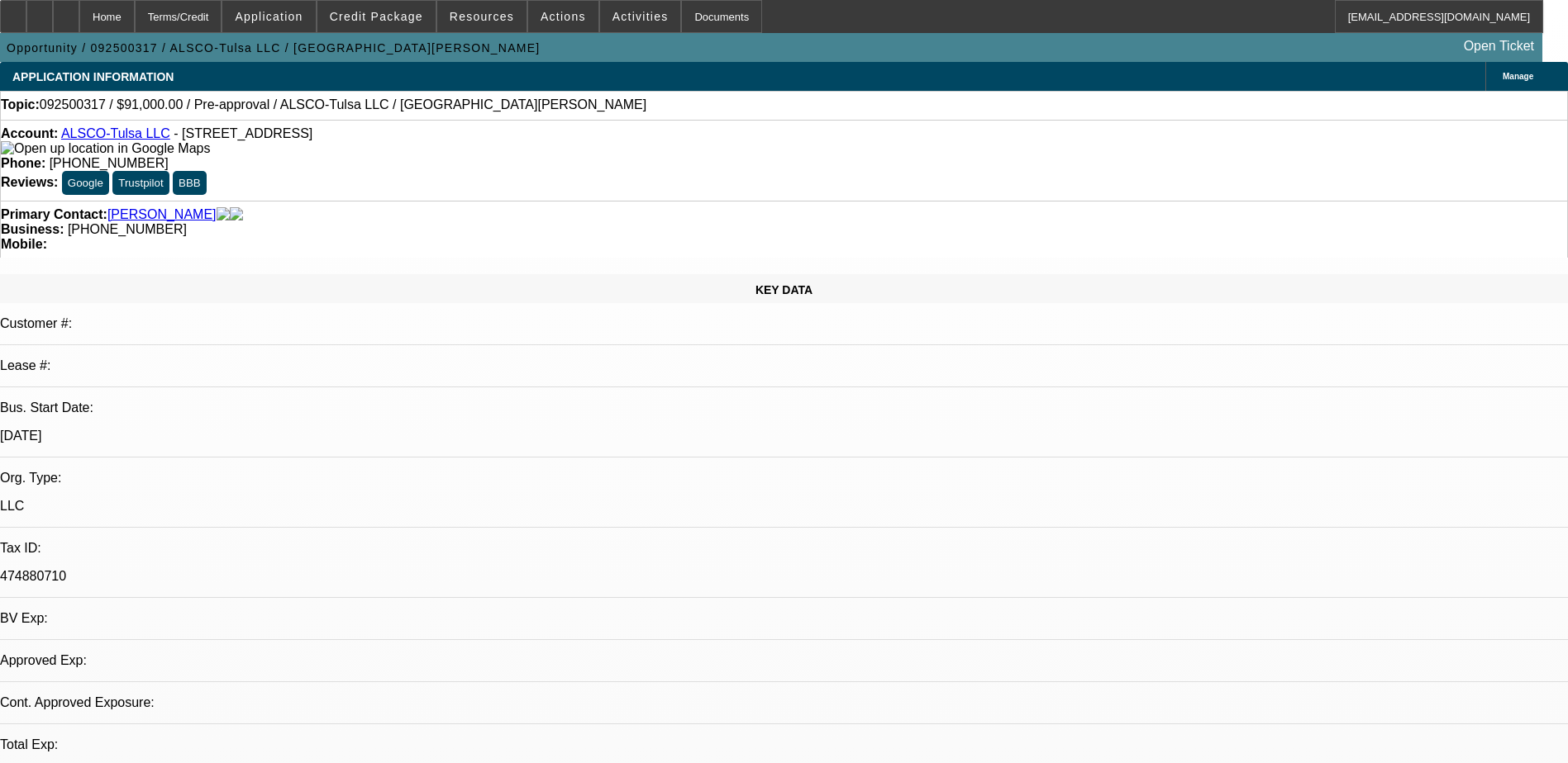
select select "0"
select select "2"
select select "0.1"
select select "1"
select select "2"
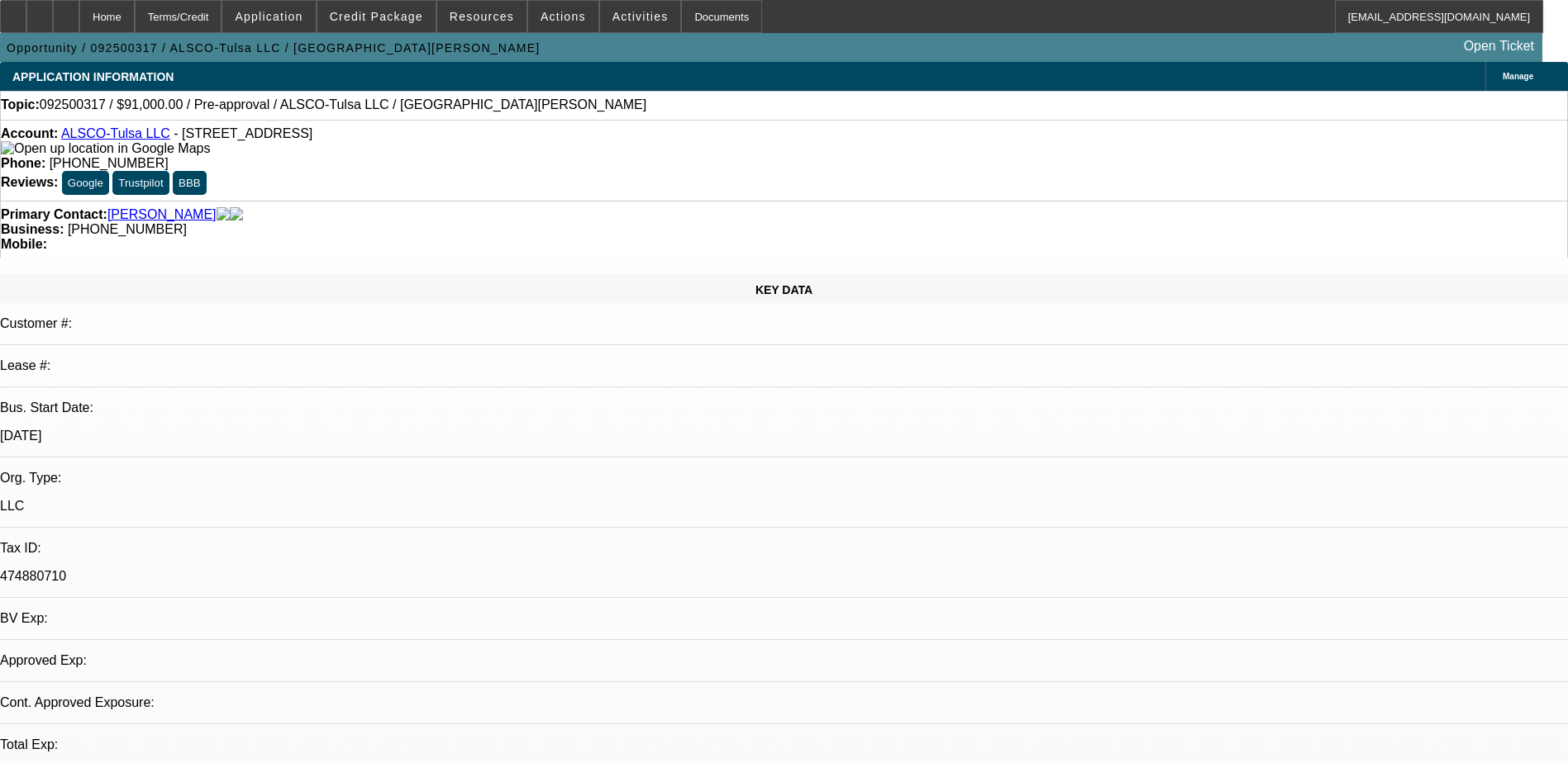
select select "4"
click at [394, 13] on span "Credit Package" at bounding box center [376, 16] width 93 height 13
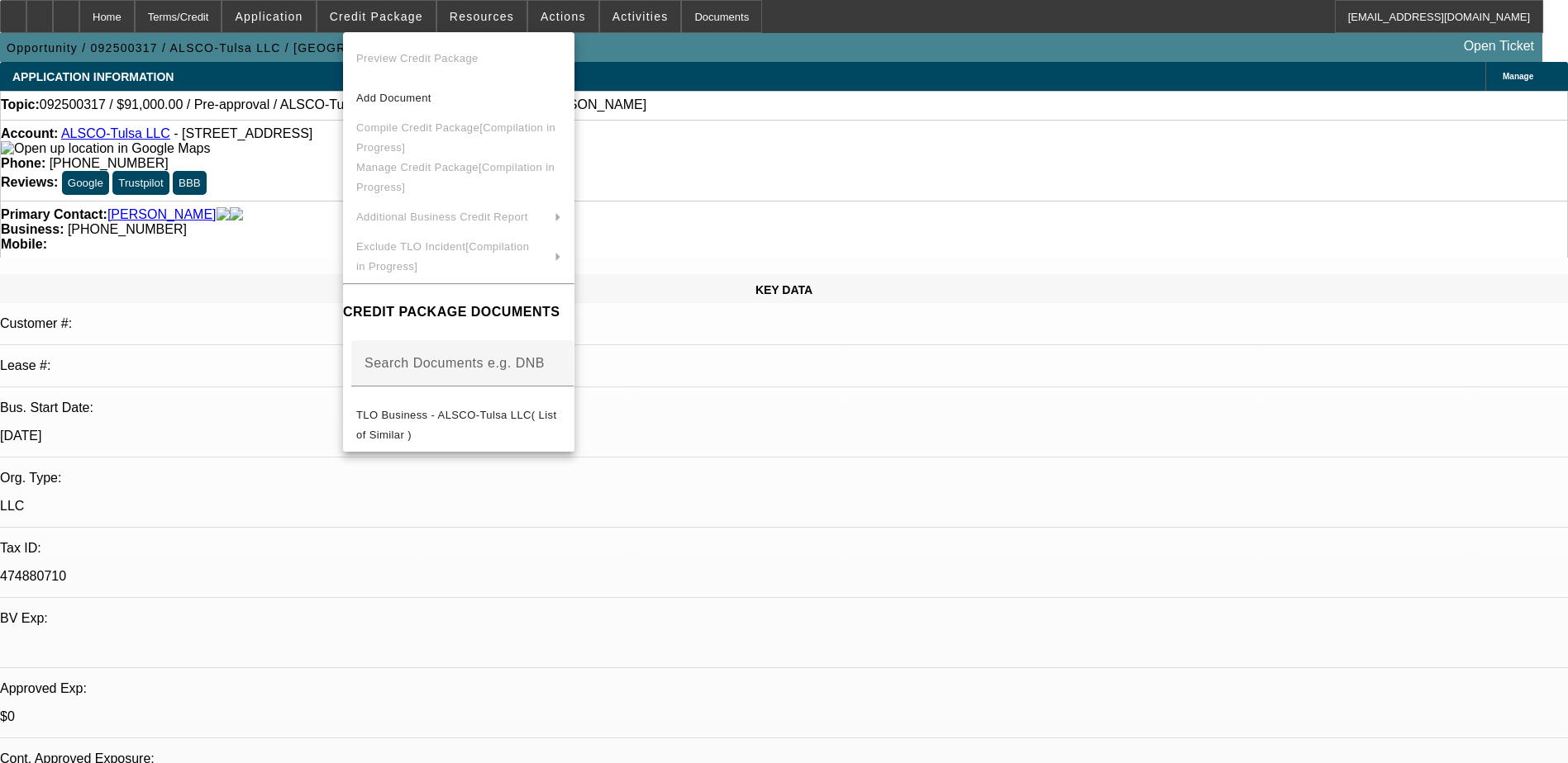
click at [311, 20] on div at bounding box center [784, 382] width 1568 height 763
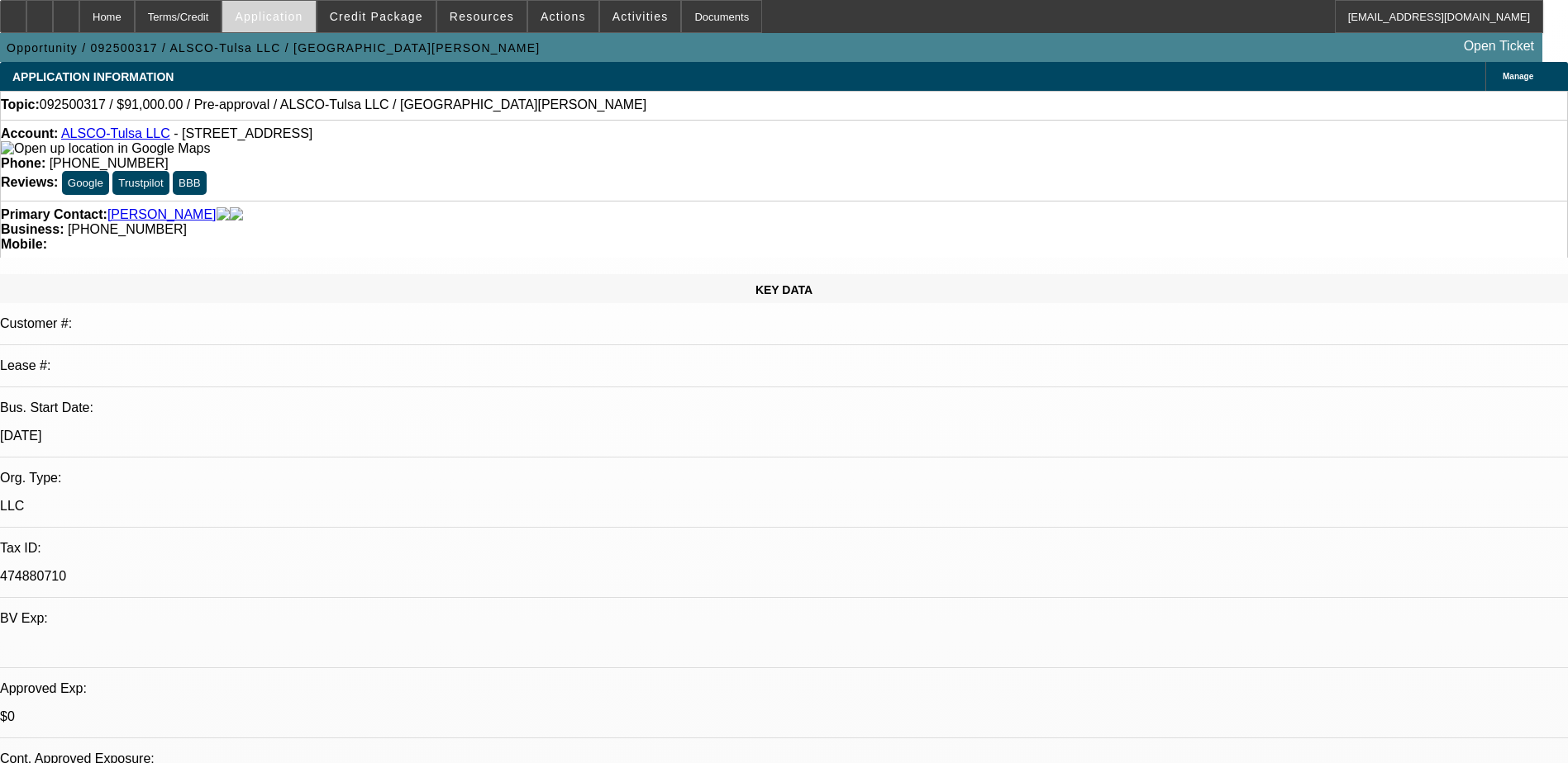
click at [302, 16] on span "Application" at bounding box center [268, 16] width 68 height 13
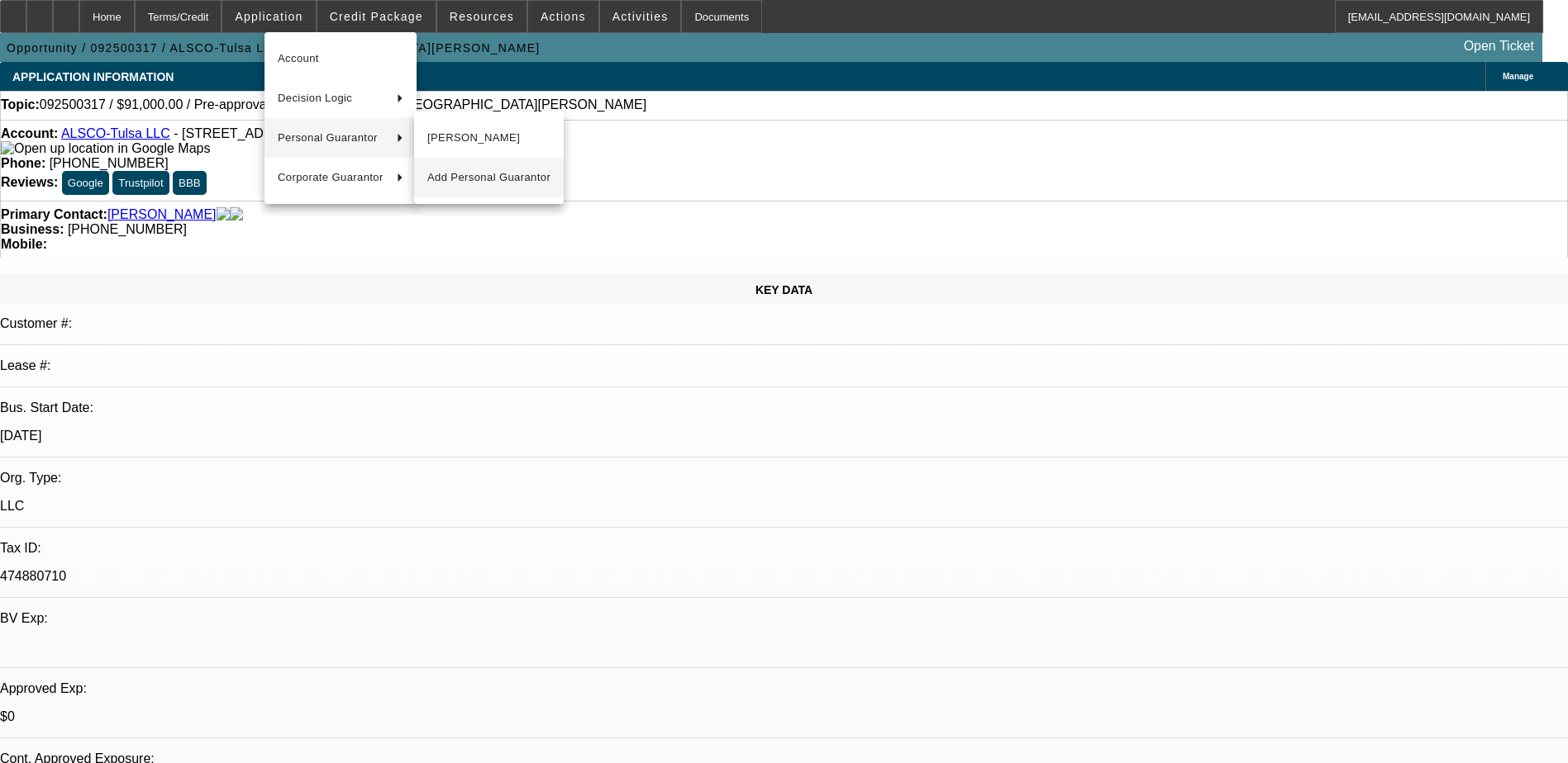
click at [498, 174] on span "Add Personal Guarantor" at bounding box center [488, 177] width 123 height 20
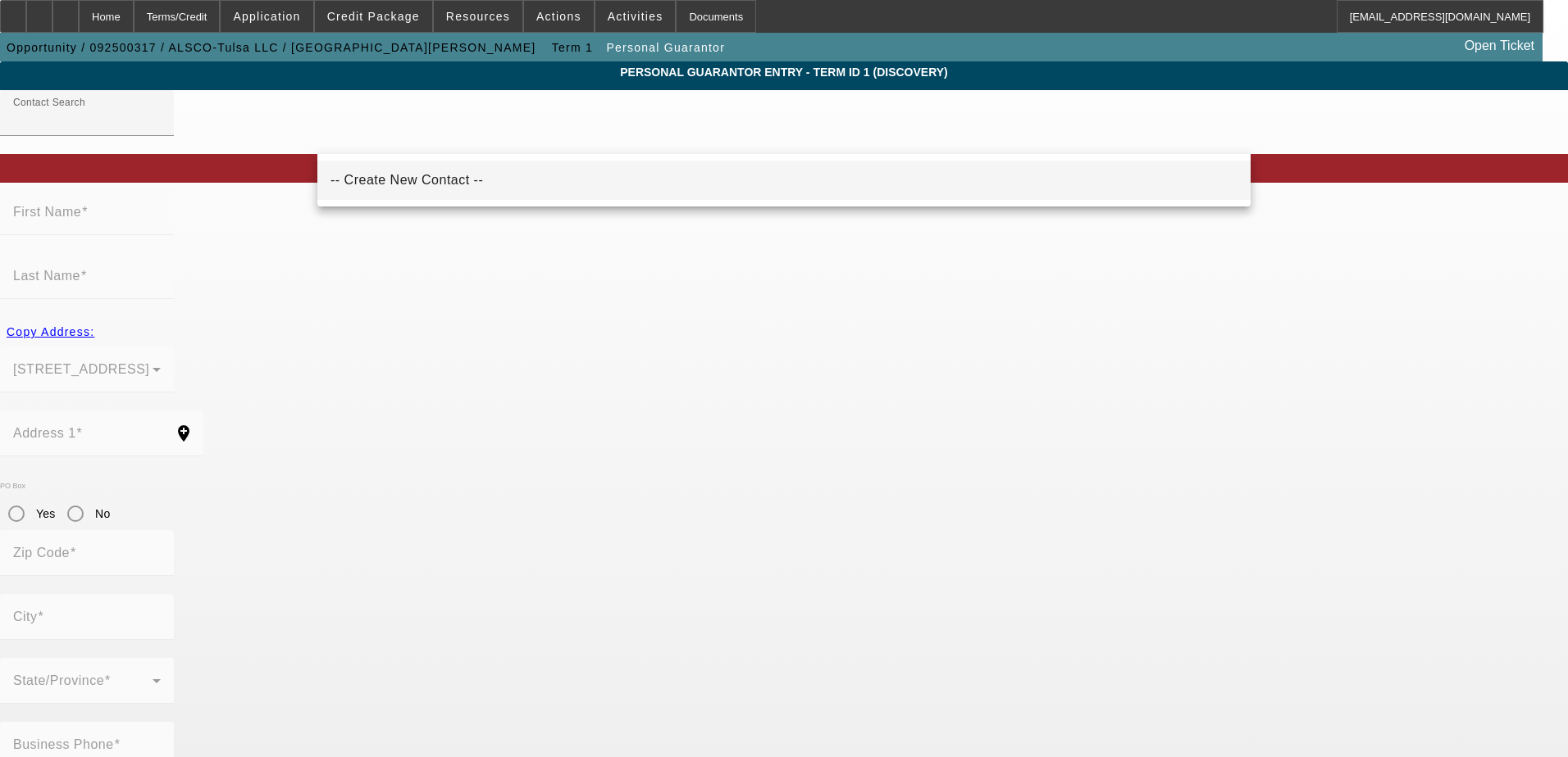
click at [451, 182] on mat-option "-- Create New Contact --" at bounding box center [784, 180] width 934 height 39
type input "-- Create New Contact --"
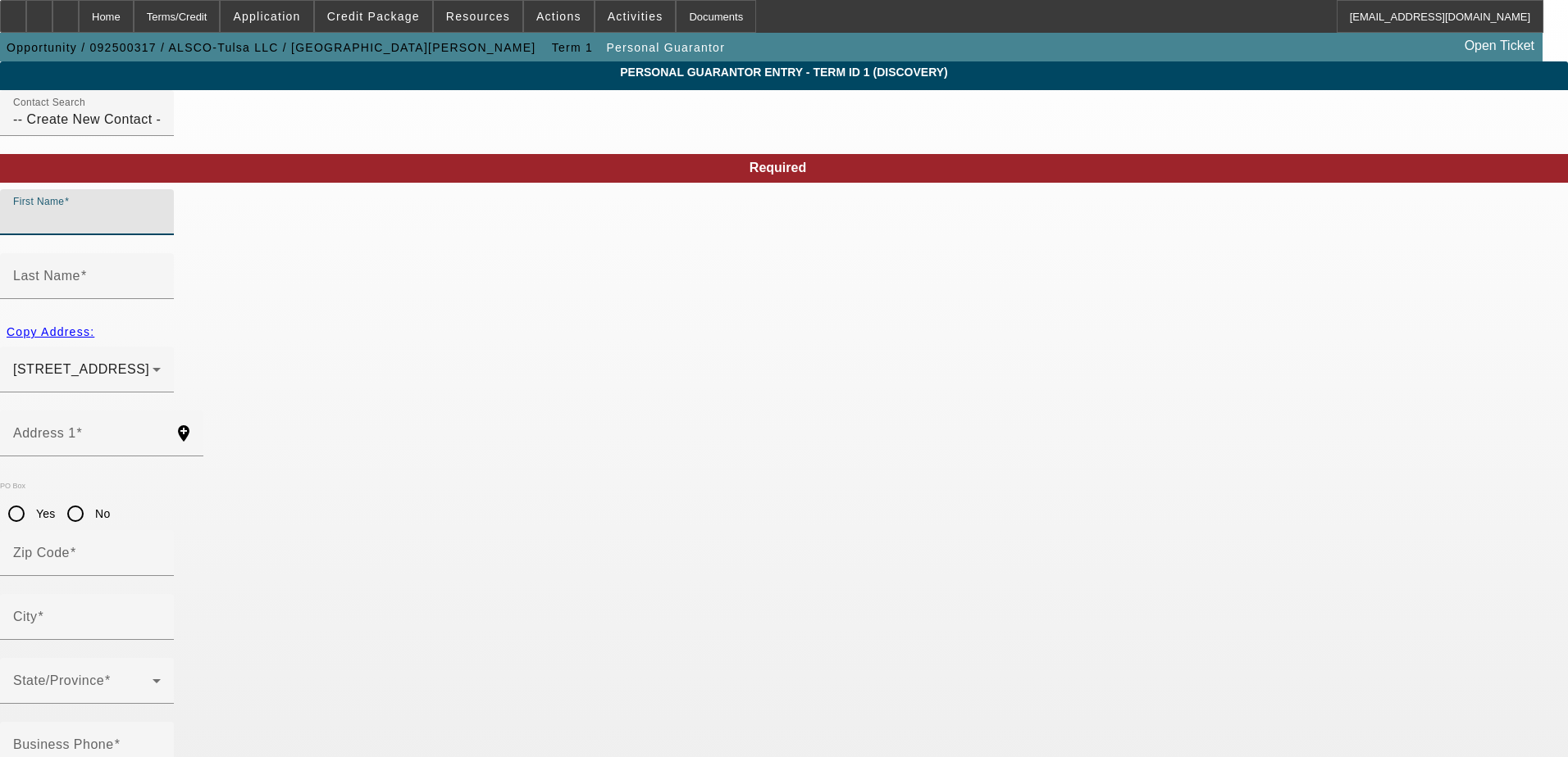
click at [161, 229] on input "First Name" at bounding box center [86, 219] width 148 height 20
type input "Dale"
type input "Hancock"
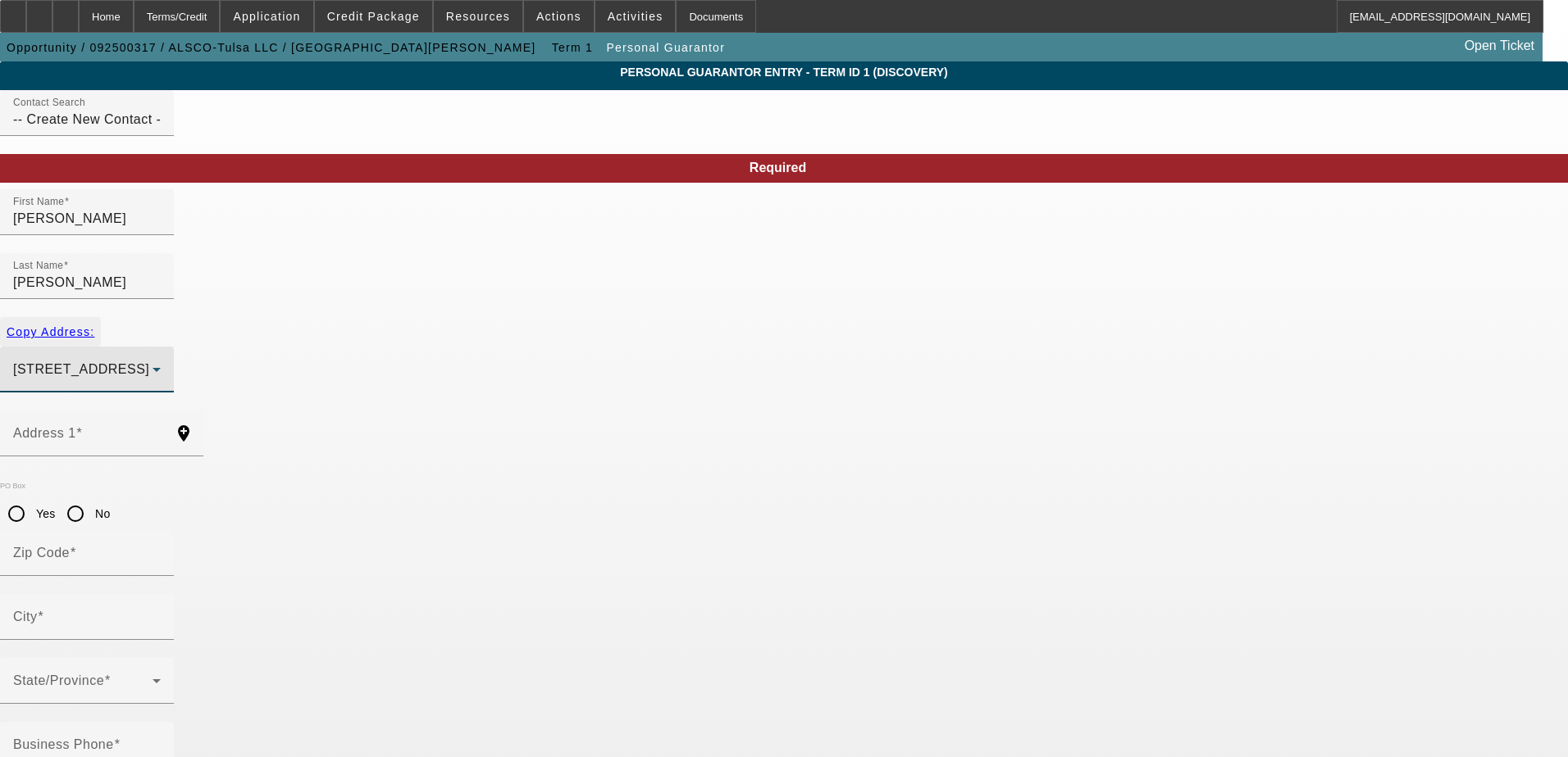
click at [94, 326] on span "Copy Address:" at bounding box center [50, 332] width 88 height 13
type input "16911 South 4180 Road"
type input "74017"
type input "Claremore"
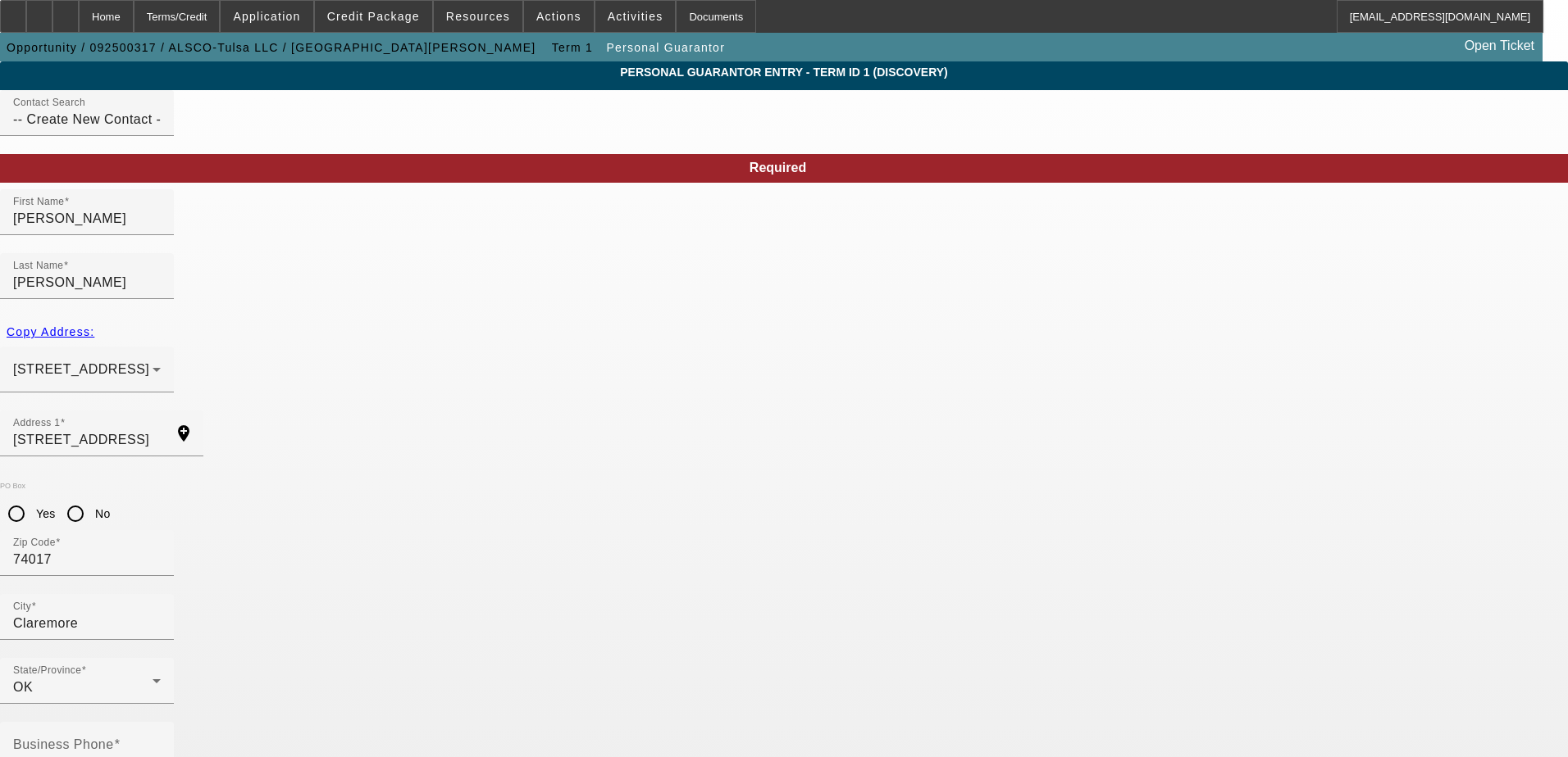
type input "25"
click at [161, 742] on input "Business Phone" at bounding box center [86, 751] width 148 height 20
type input "(918) 693-7770"
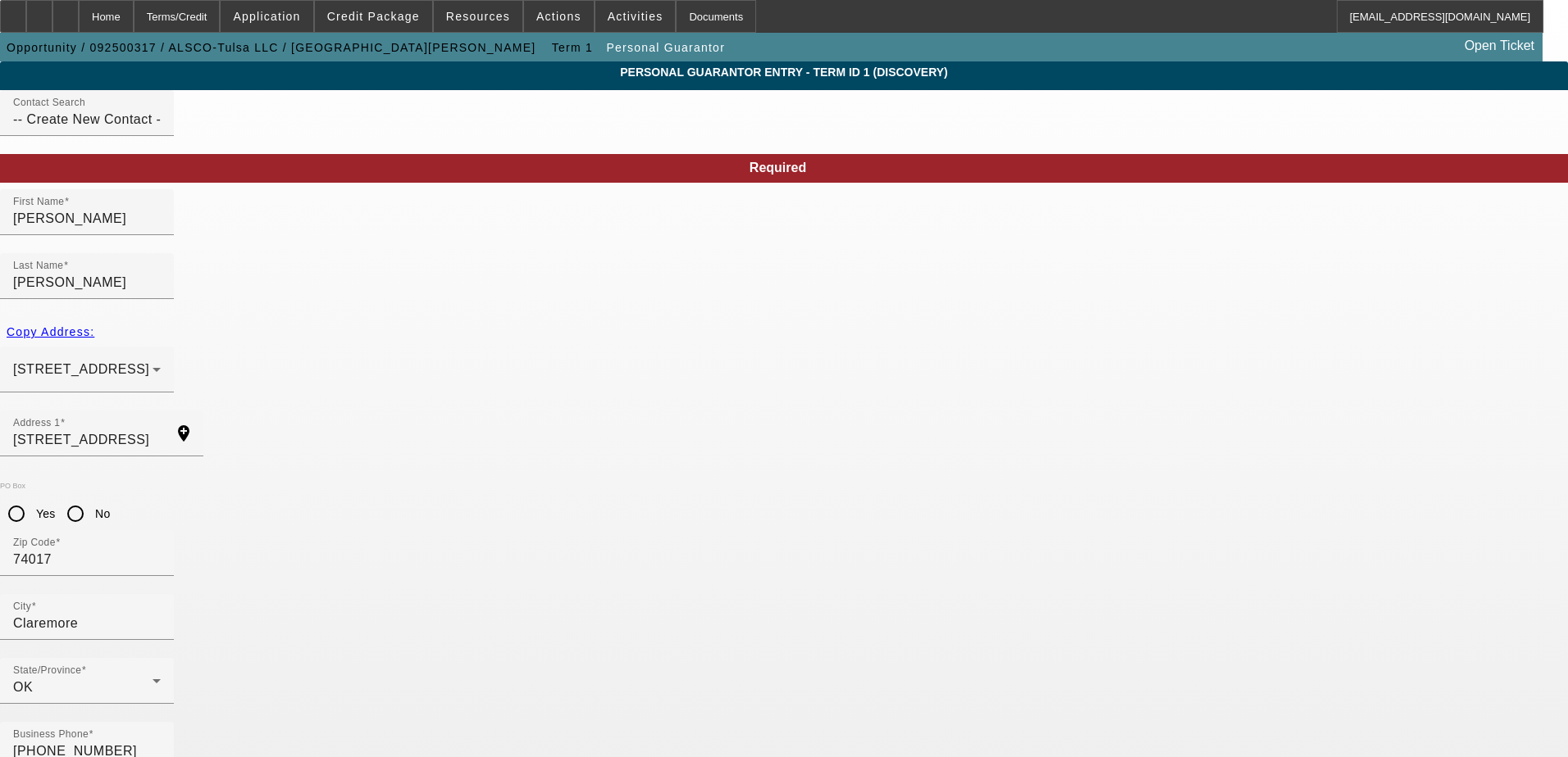
type input "444-72-5902"
type input "dale@alscotulsa.com"
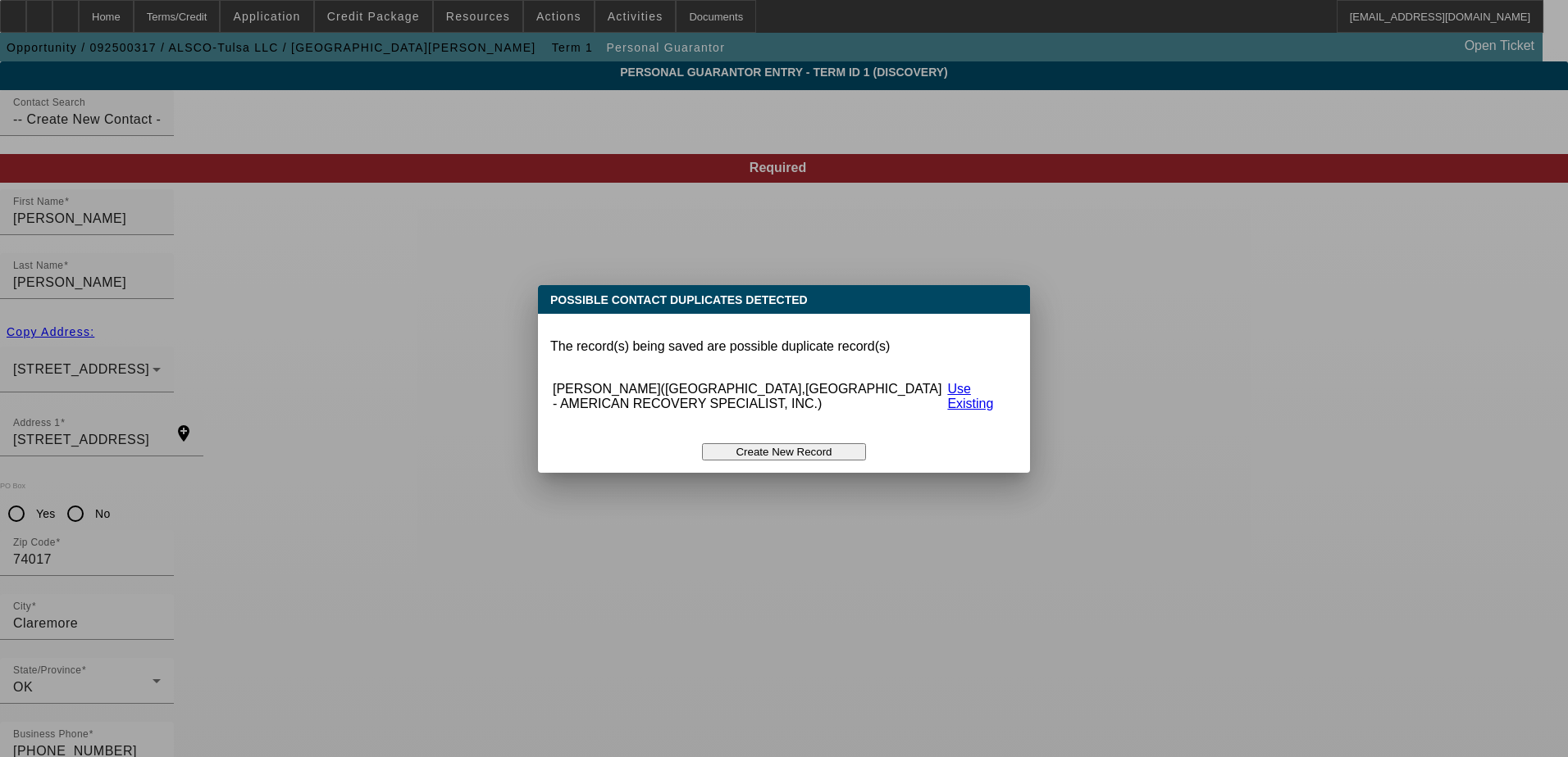
click at [967, 383] on link "Use Existing" at bounding box center [970, 396] width 46 height 29
radio input "true"
type input "0"
type input "dhancock@prorepo.com"
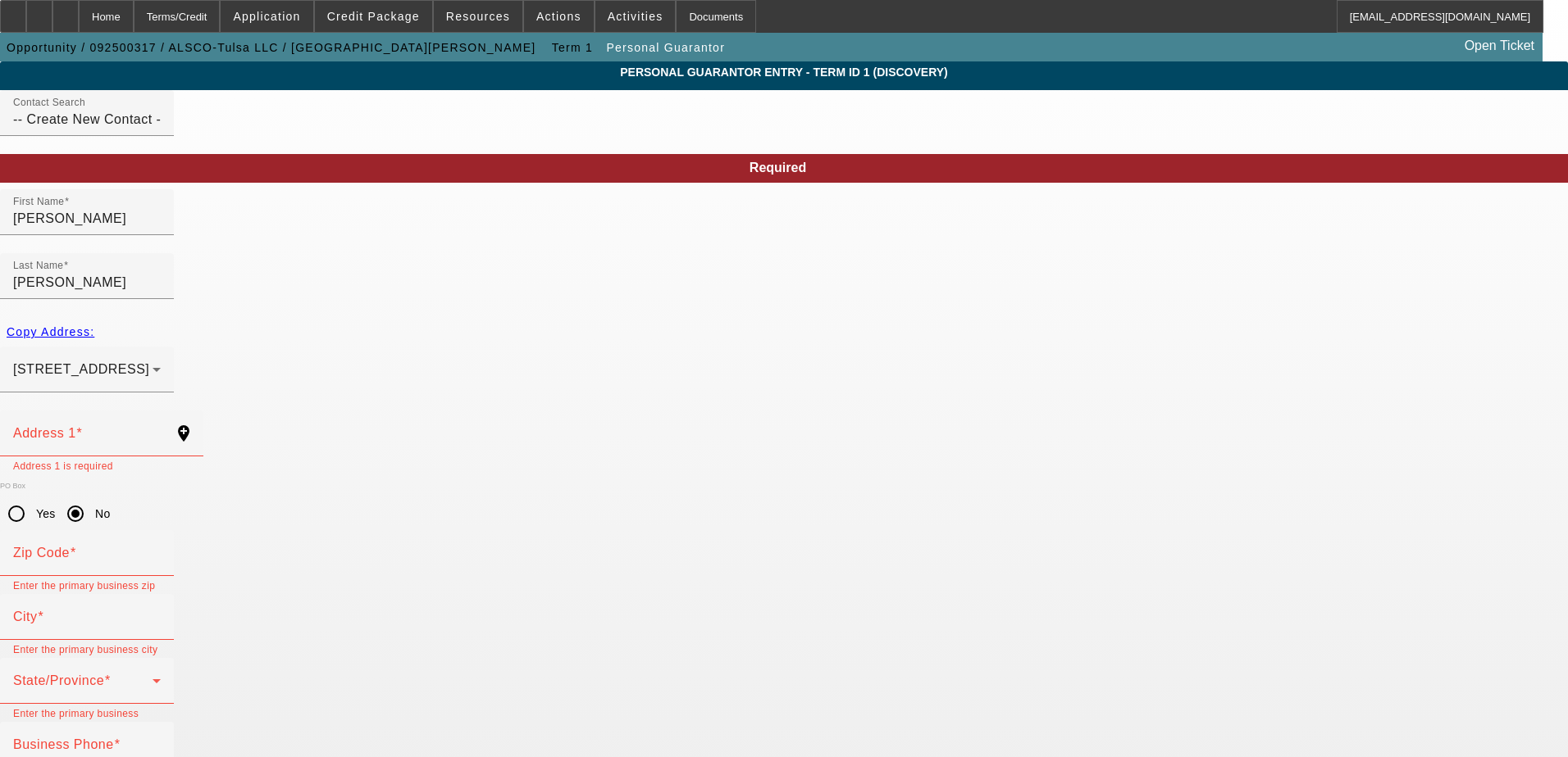
drag, startPoint x: 1001, startPoint y: 690, endPoint x: 992, endPoint y: 683, distance: 11.4
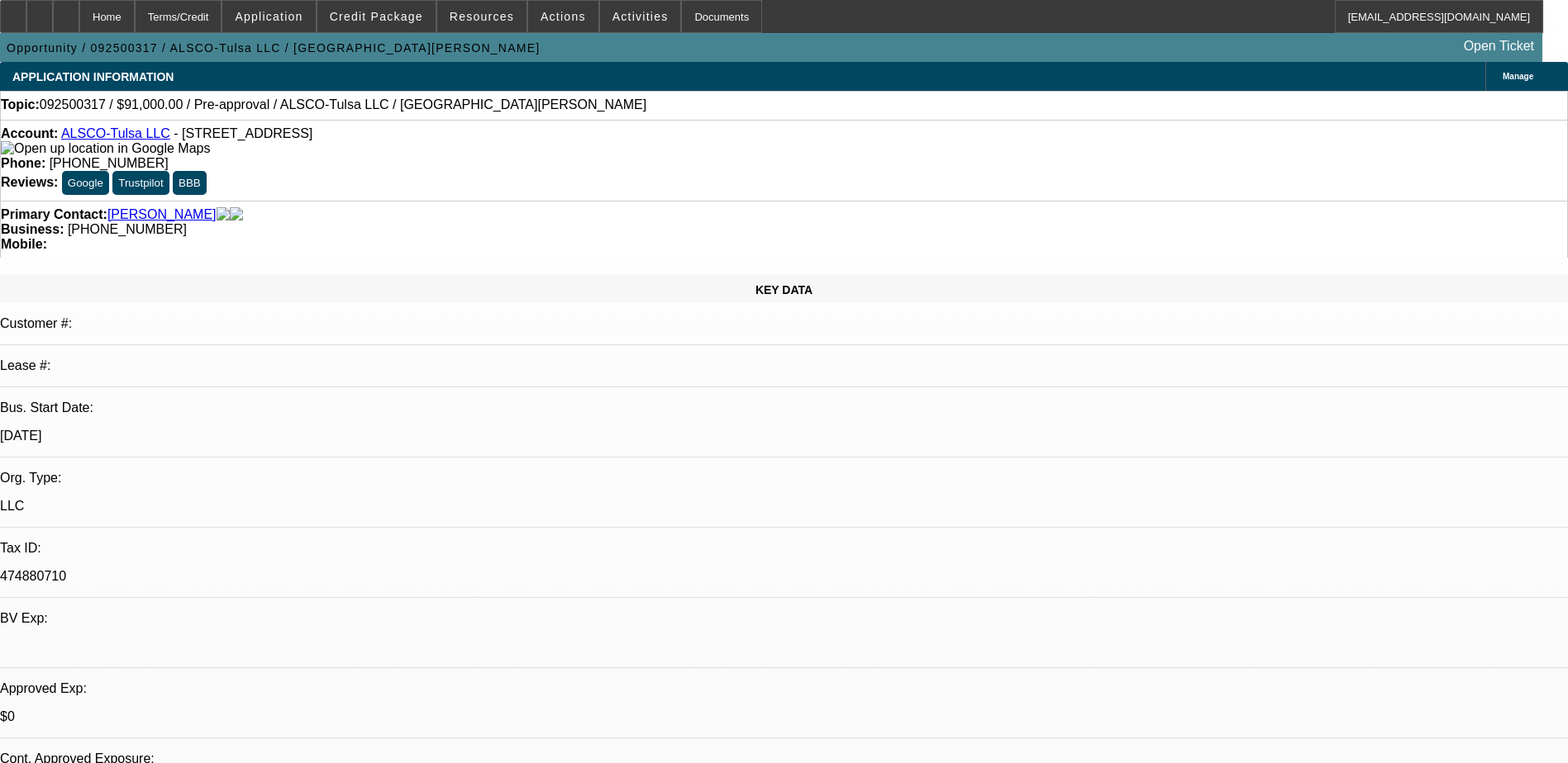
select select "0"
select select "2"
select select "0.1"
select select "4"
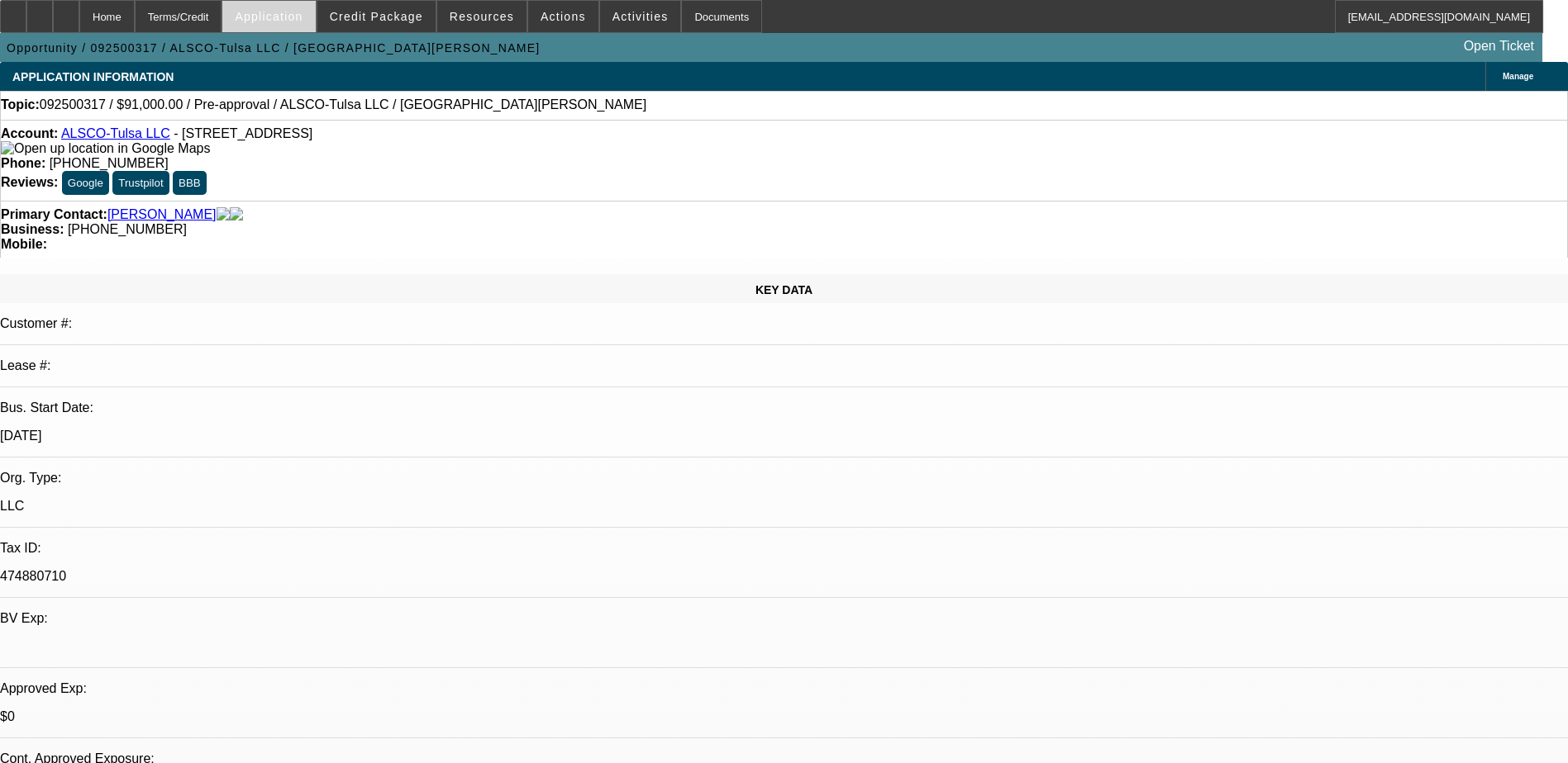
click at [302, 16] on span "Application" at bounding box center [268, 16] width 68 height 13
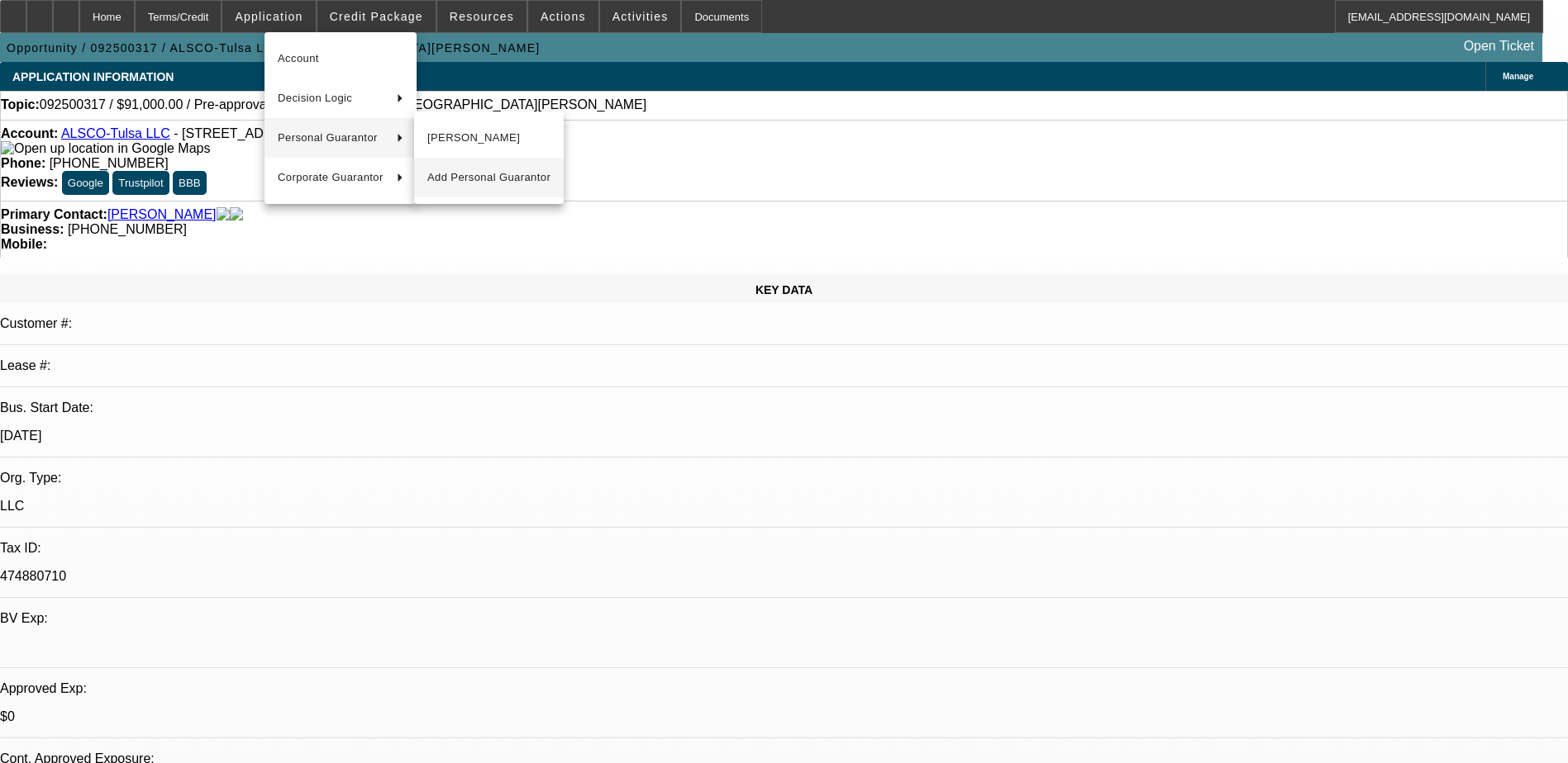
click at [458, 172] on span "Add Personal Guarantor" at bounding box center [488, 177] width 123 height 20
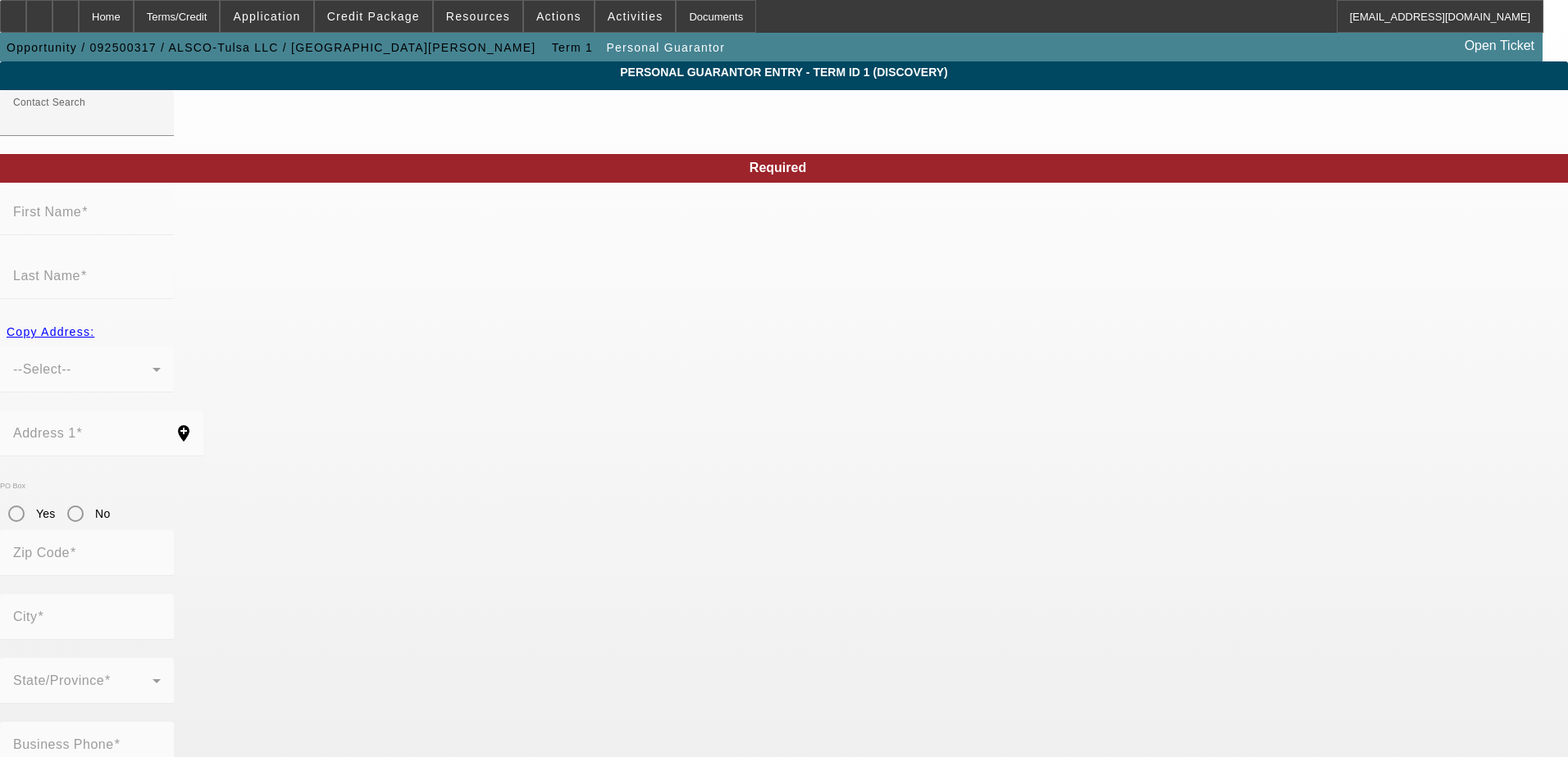
click at [528, 134] on div at bounding box center [784, 378] width 1568 height 757
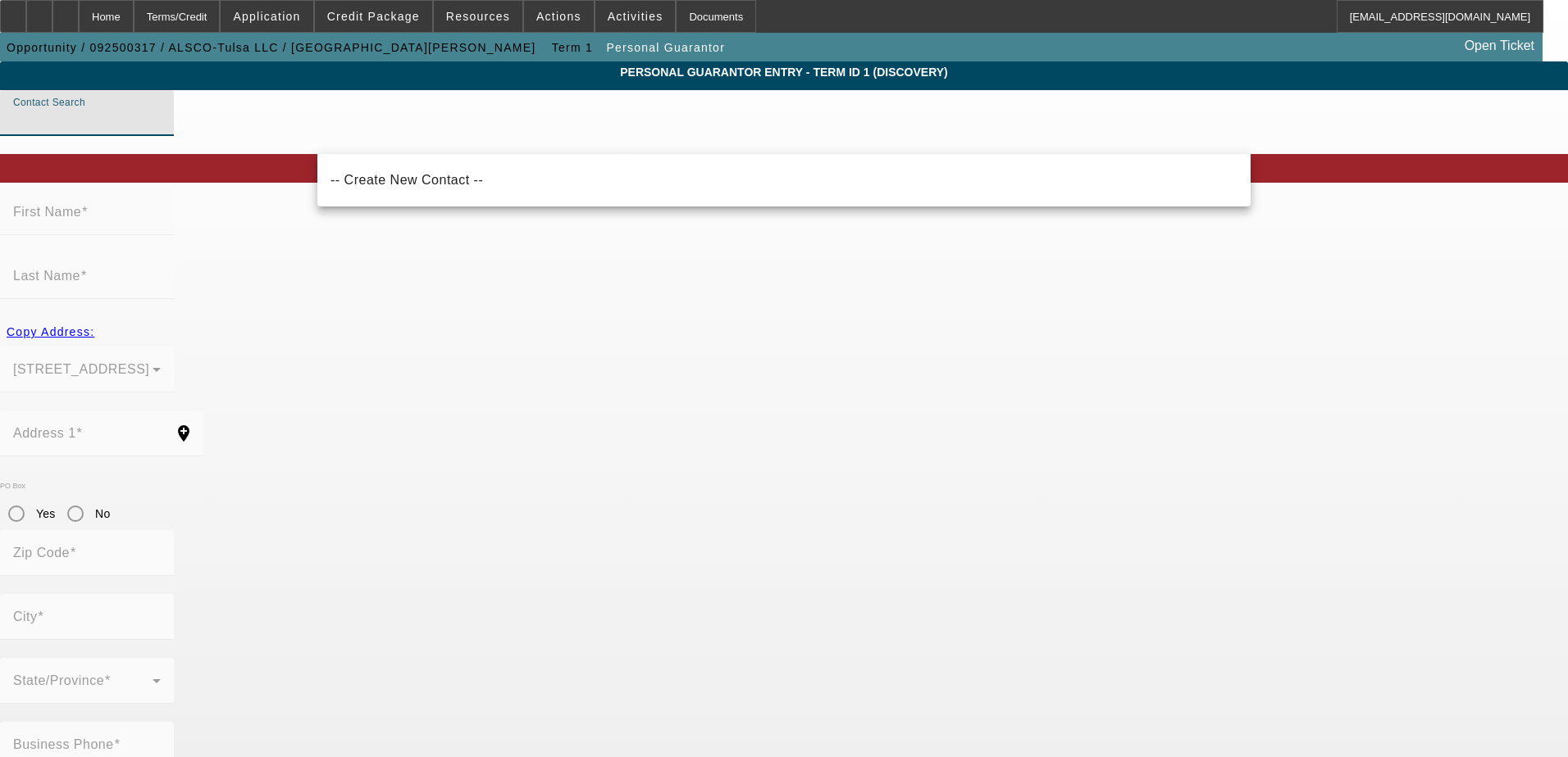
click at [161, 130] on input "Contact Search" at bounding box center [86, 120] width 148 height 20
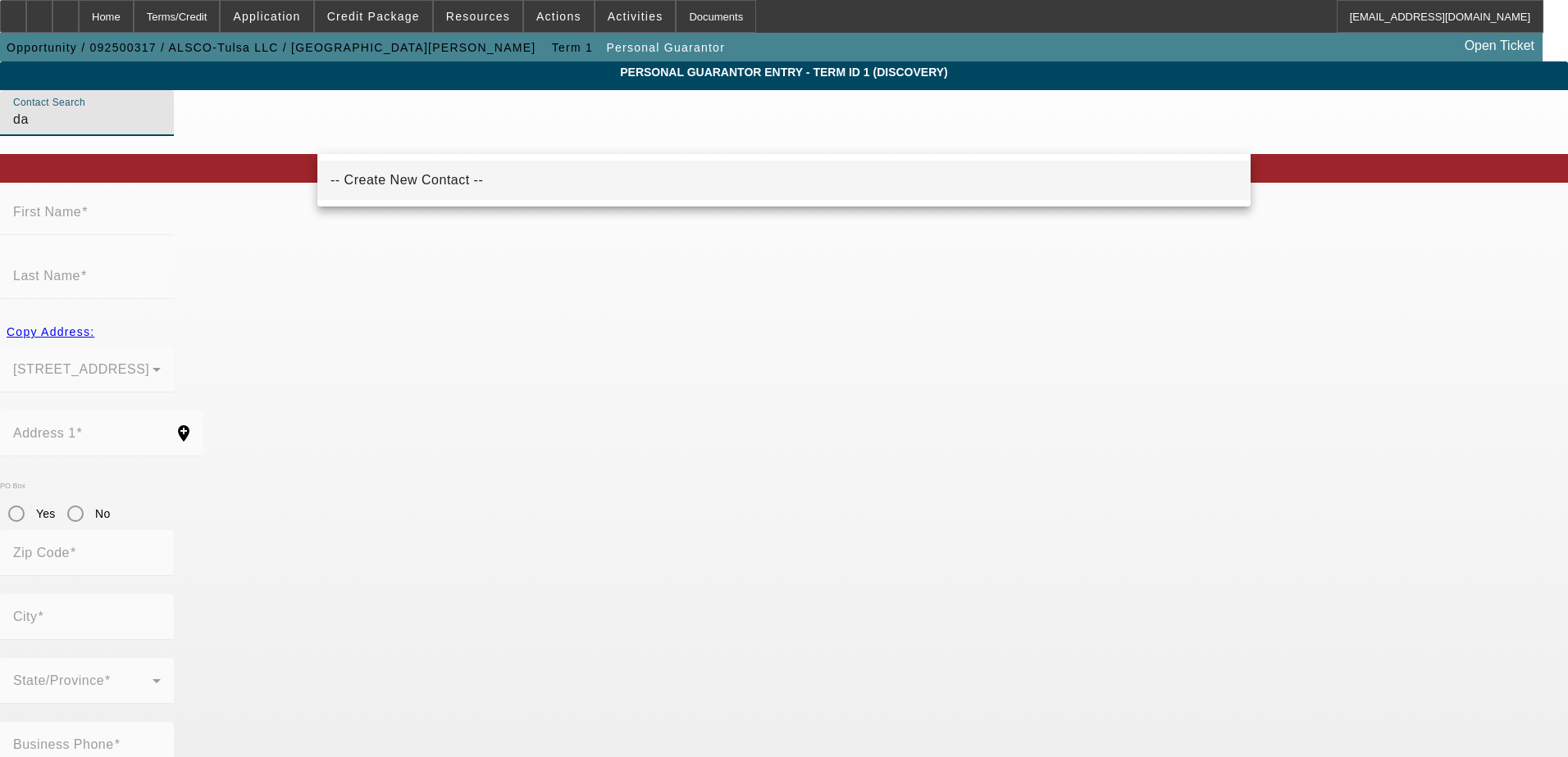
click at [536, 173] on mat-option "-- Create New Contact --" at bounding box center [784, 180] width 934 height 39
type input "-- Create New Contact --"
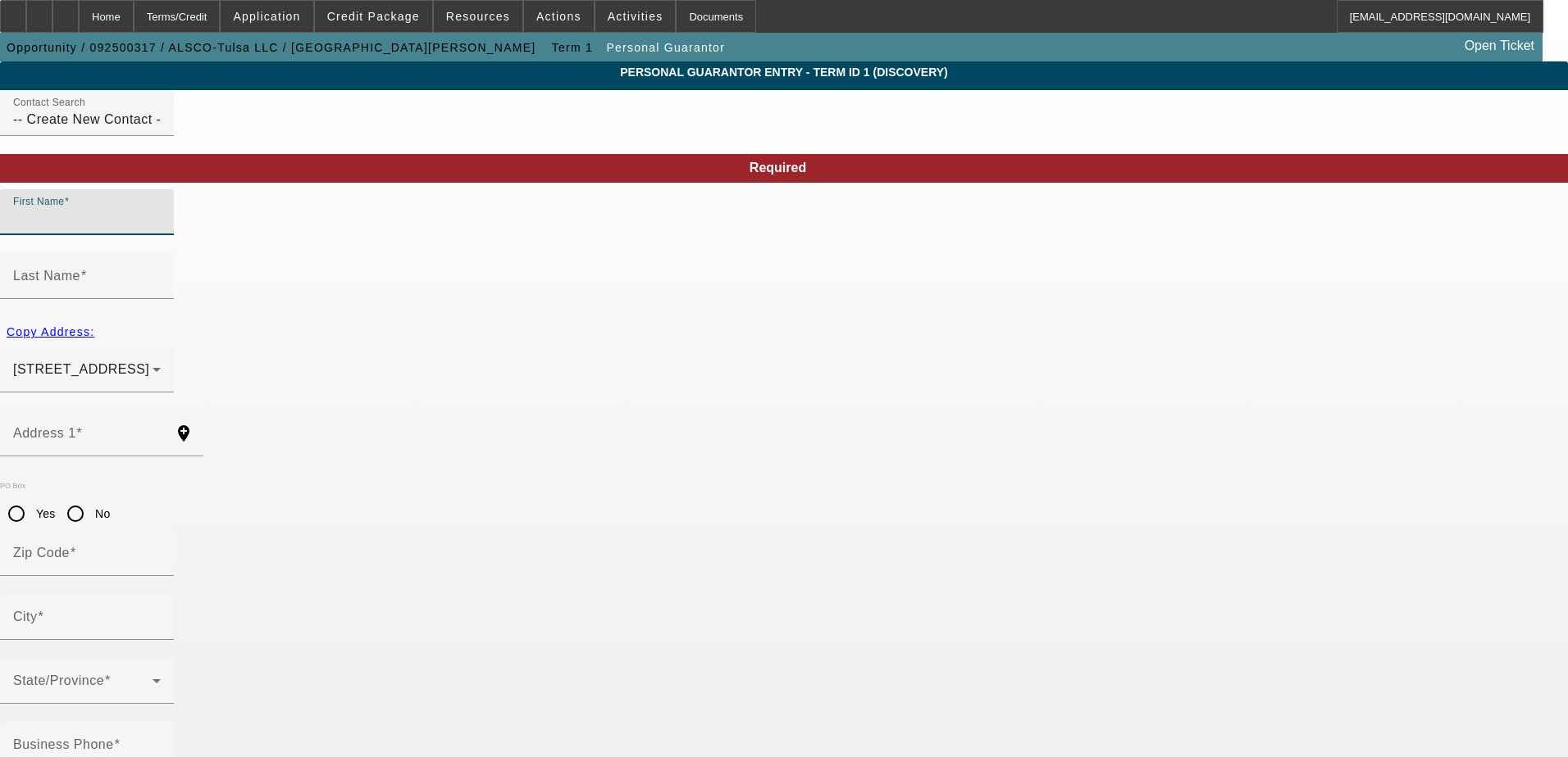
click at [161, 229] on input "First Name" at bounding box center [86, 219] width 148 height 20
type input "Dale"
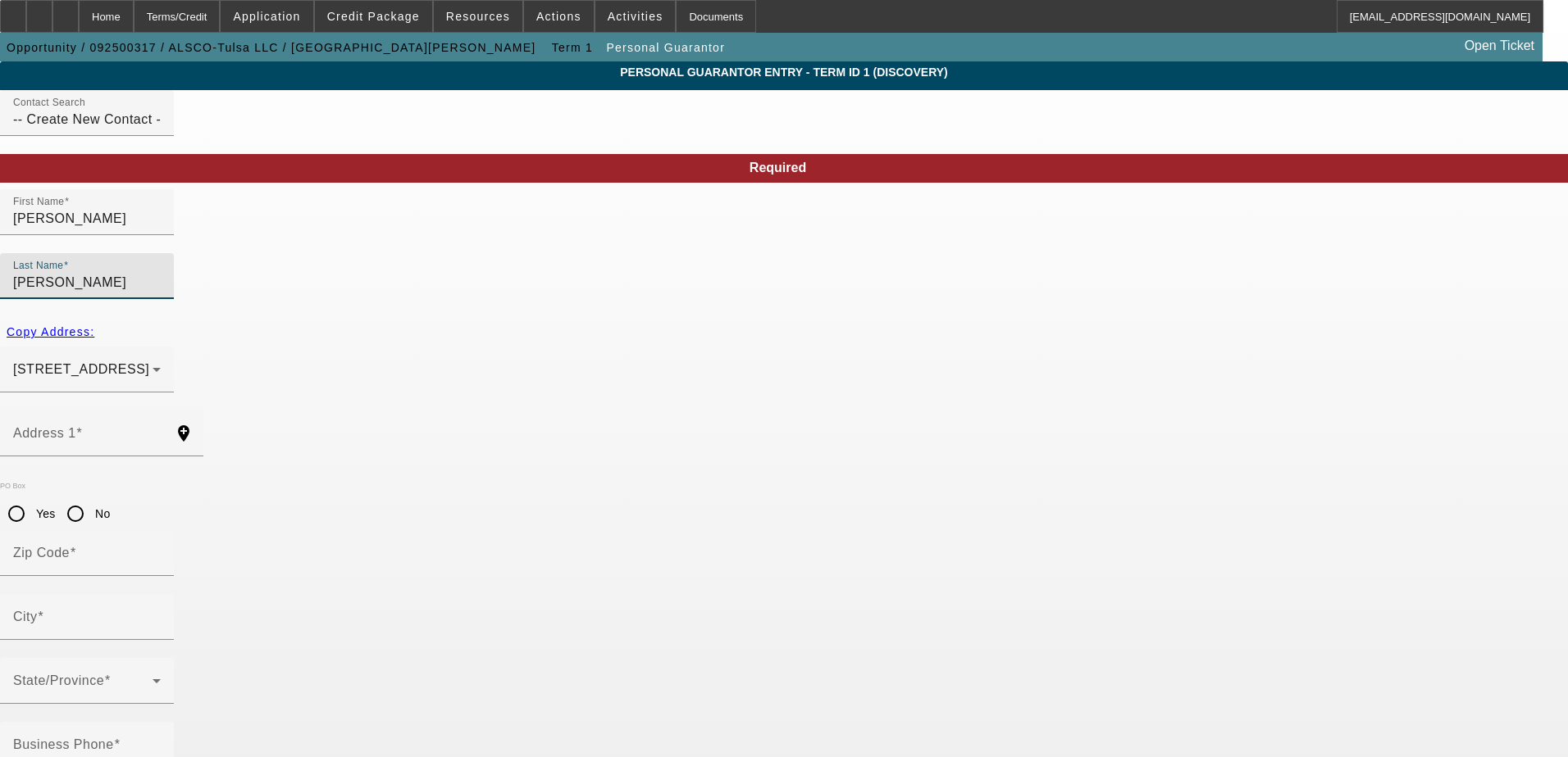
type input "Hancock"
click at [101, 312] on span "button" at bounding box center [50, 332] width 101 height 39
type input "16911 South 4180 Road"
type input "74017"
type input "Claremore"
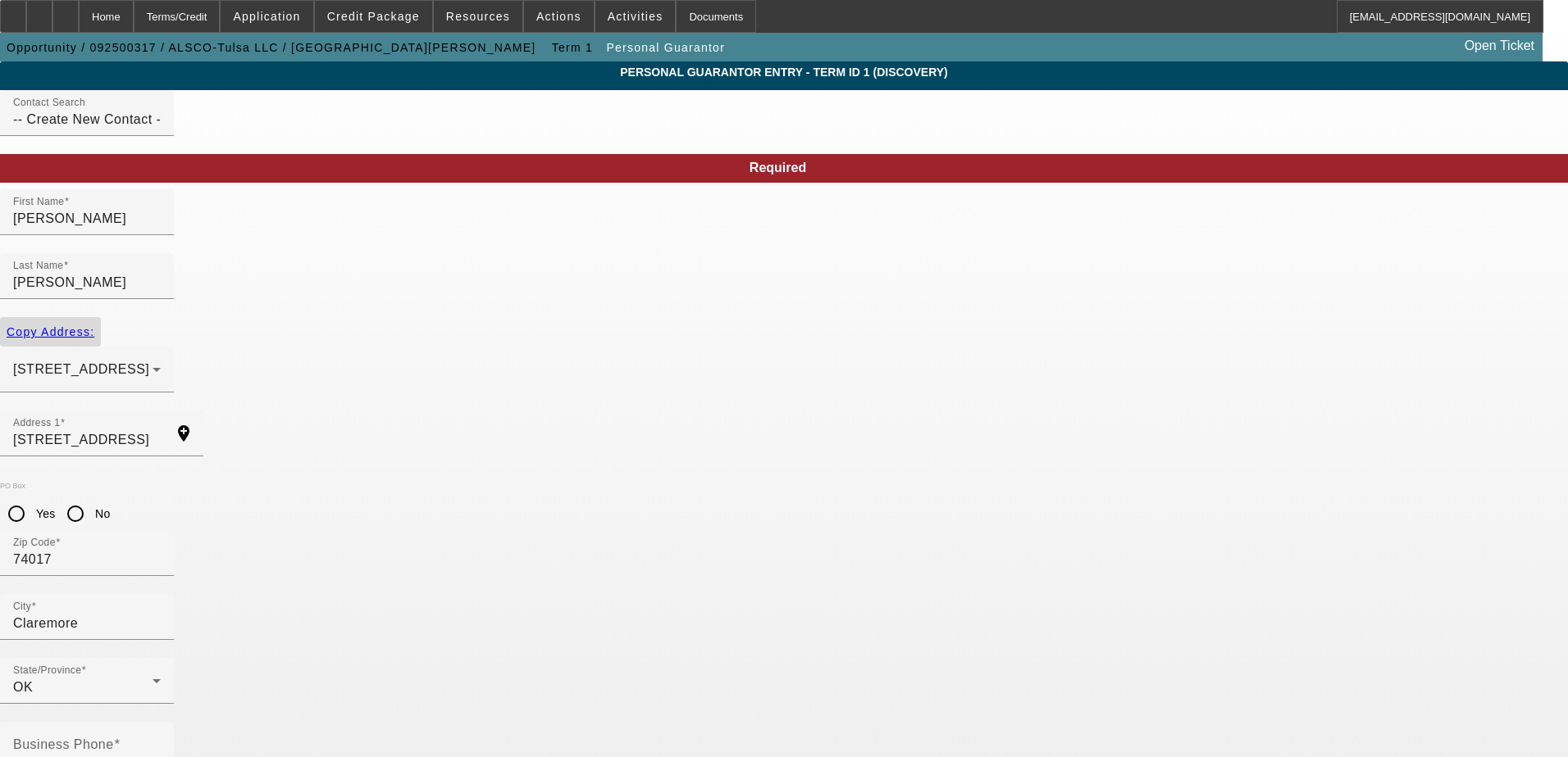
click at [91, 497] on input "No" at bounding box center [75, 513] width 32 height 32
radio input "true"
click at [161, 742] on input "Business Phone" at bounding box center [86, 751] width 148 height 20
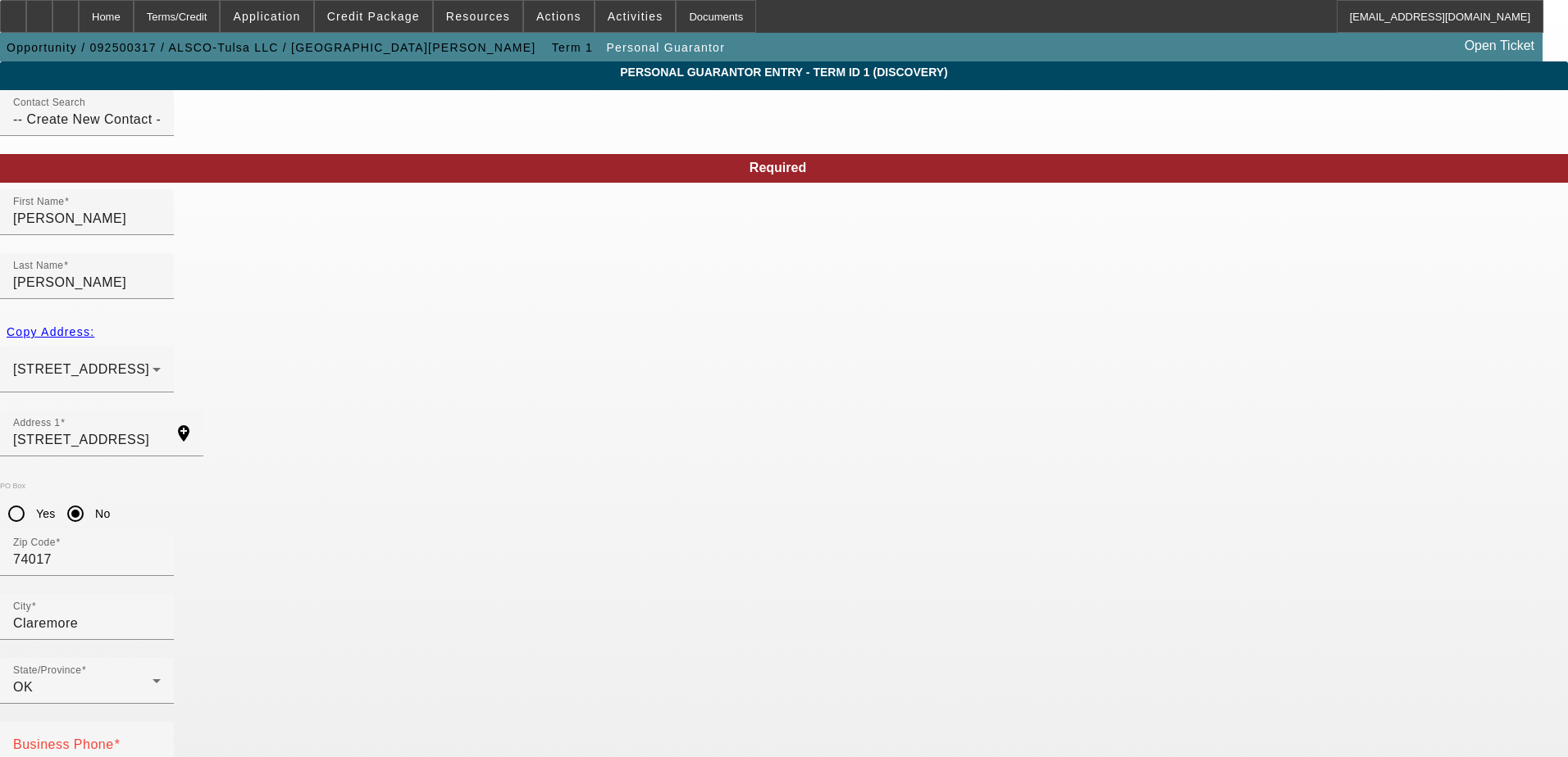
type input "25"
click at [161, 722] on div "Business Phone" at bounding box center [86, 745] width 148 height 46
type input "(918) 693-7770"
type input "444-72-5902"
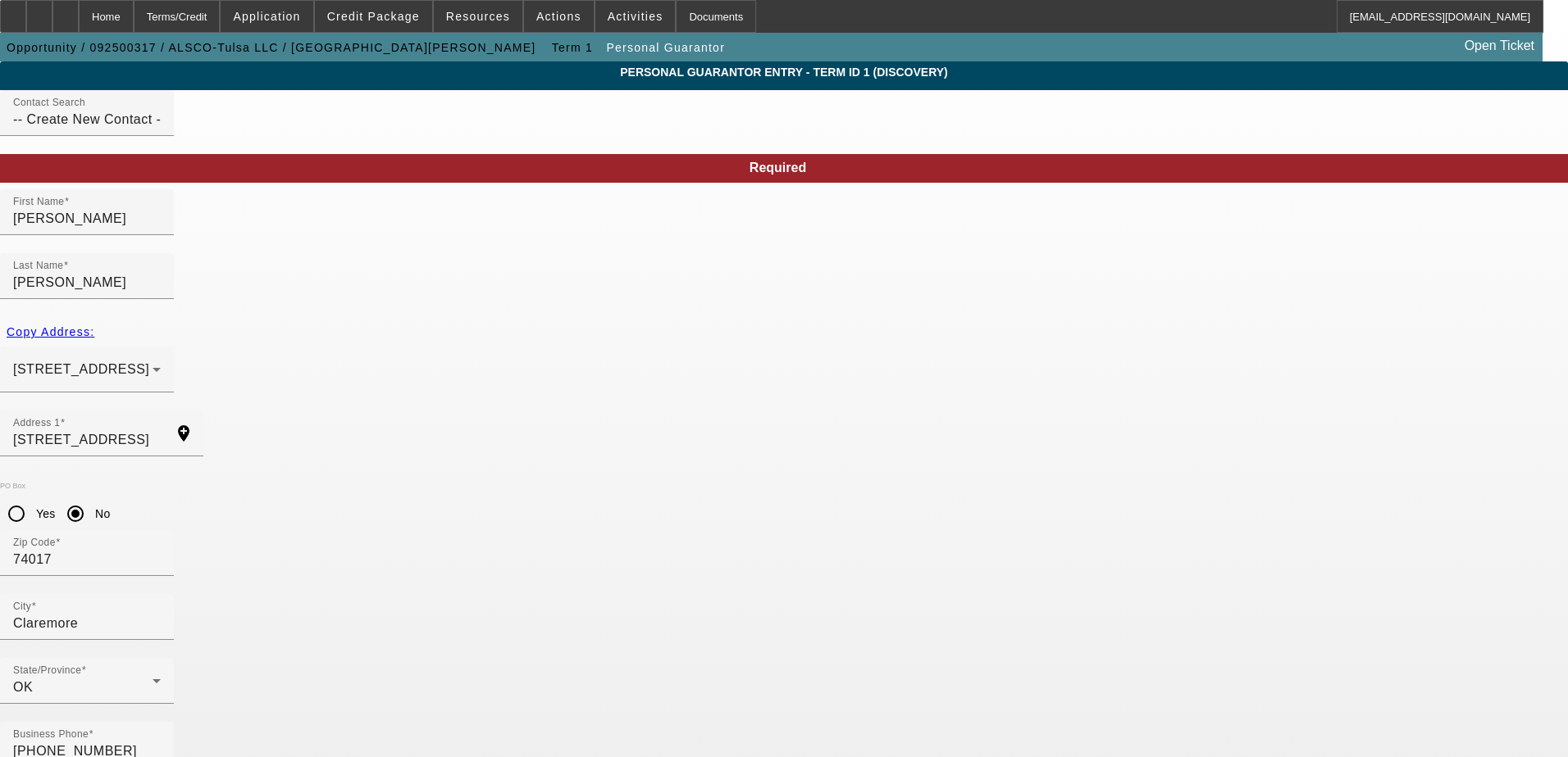
type input "dale@alscotulsa.com"
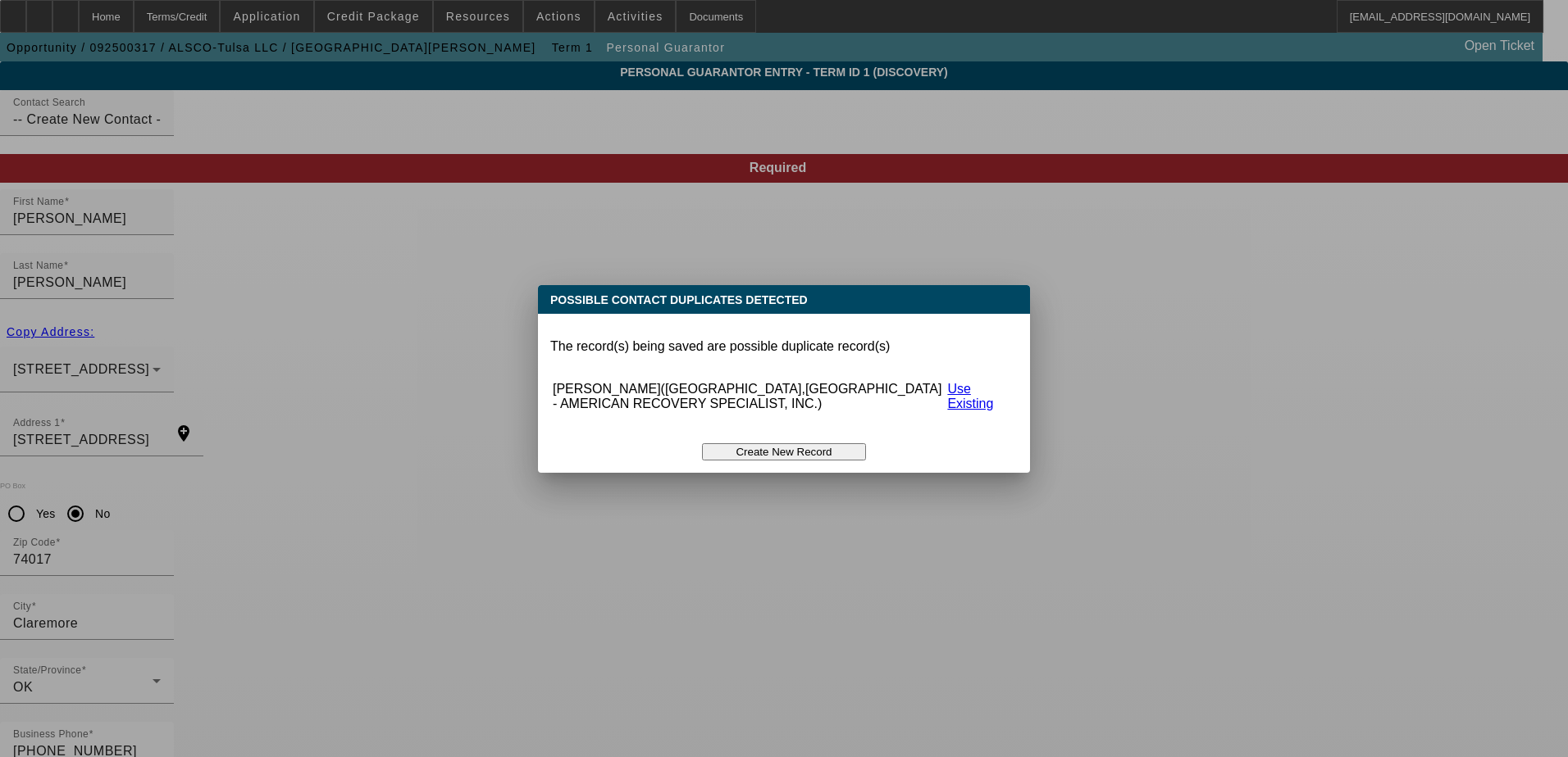
click at [819, 443] on button "Create New Record" at bounding box center [784, 452] width 164 height 17
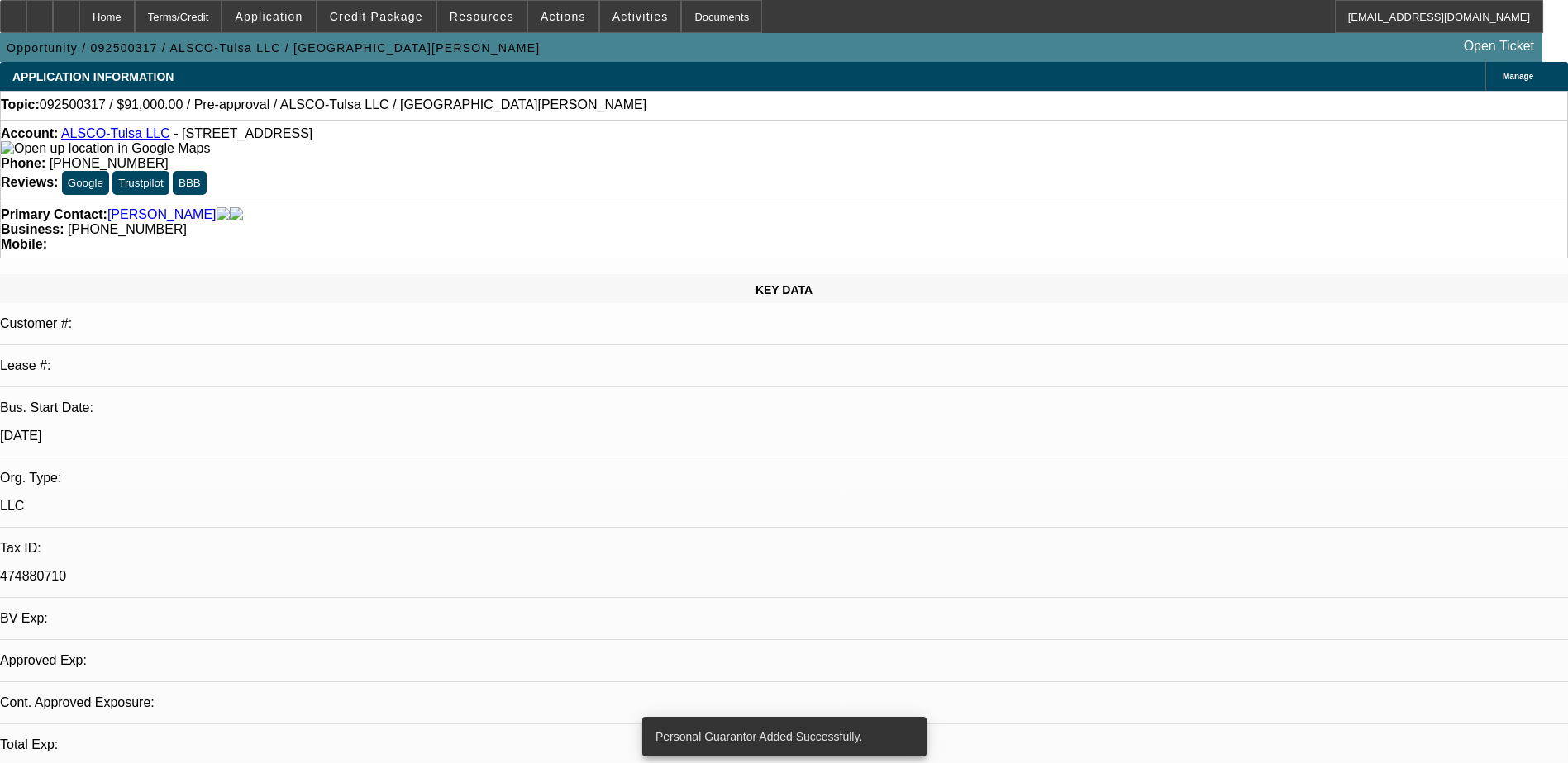
select select "0"
select select "2"
select select "0.1"
select select "4"
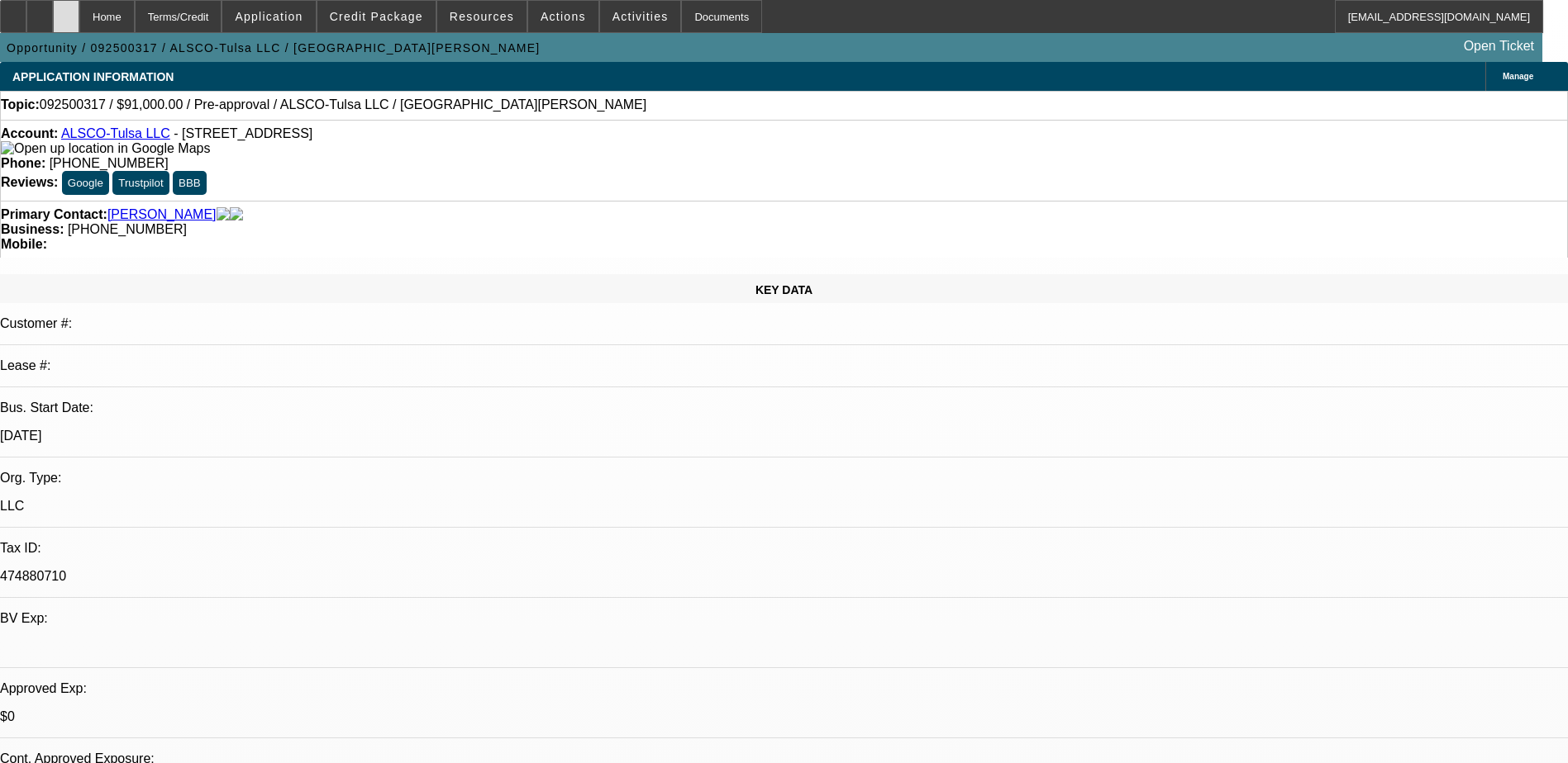
click at [66, 10] on icon at bounding box center [66, 10] width 0 height 0
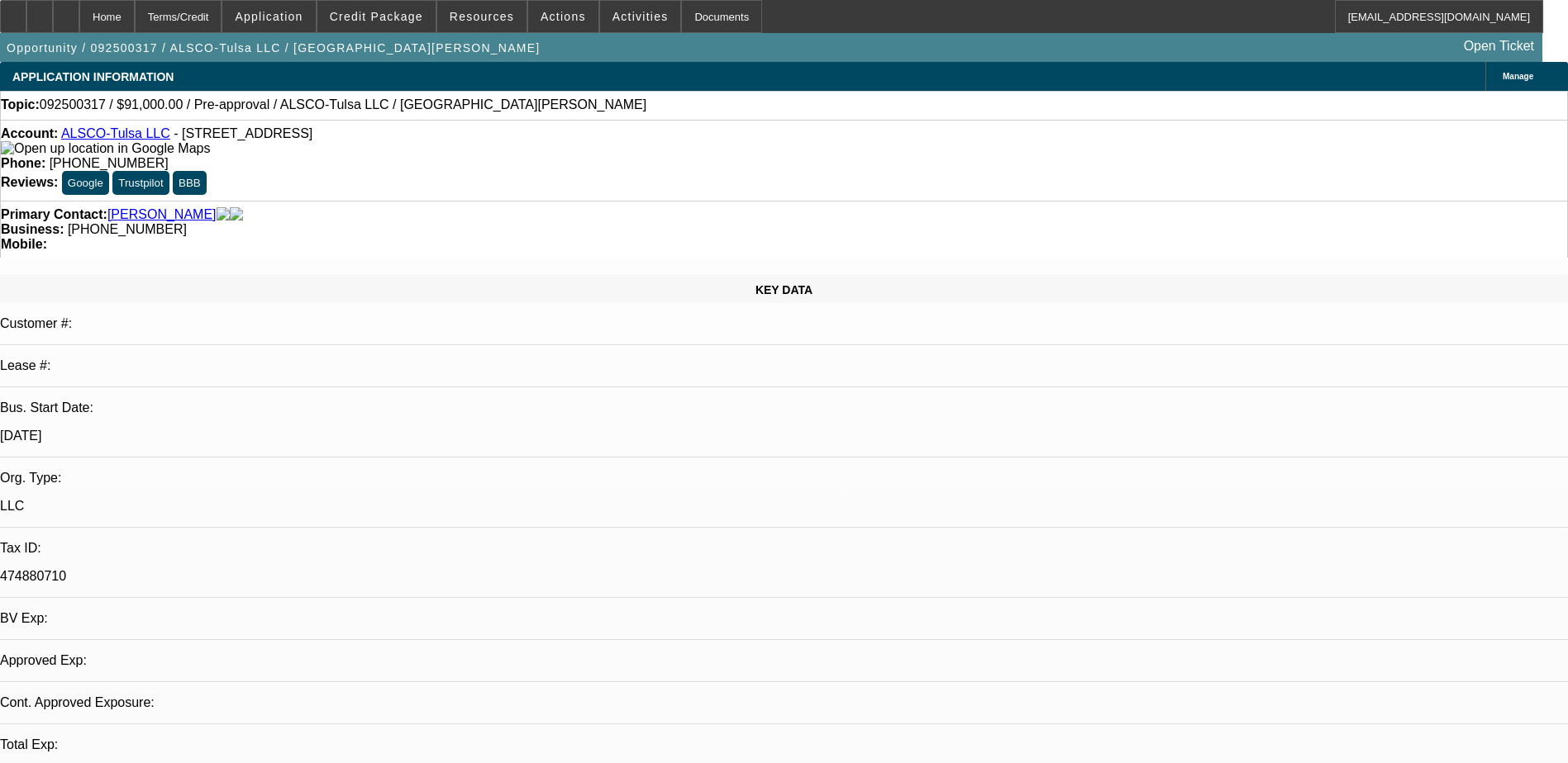
select select "0"
select select "2"
select select "0.1"
select select "4"
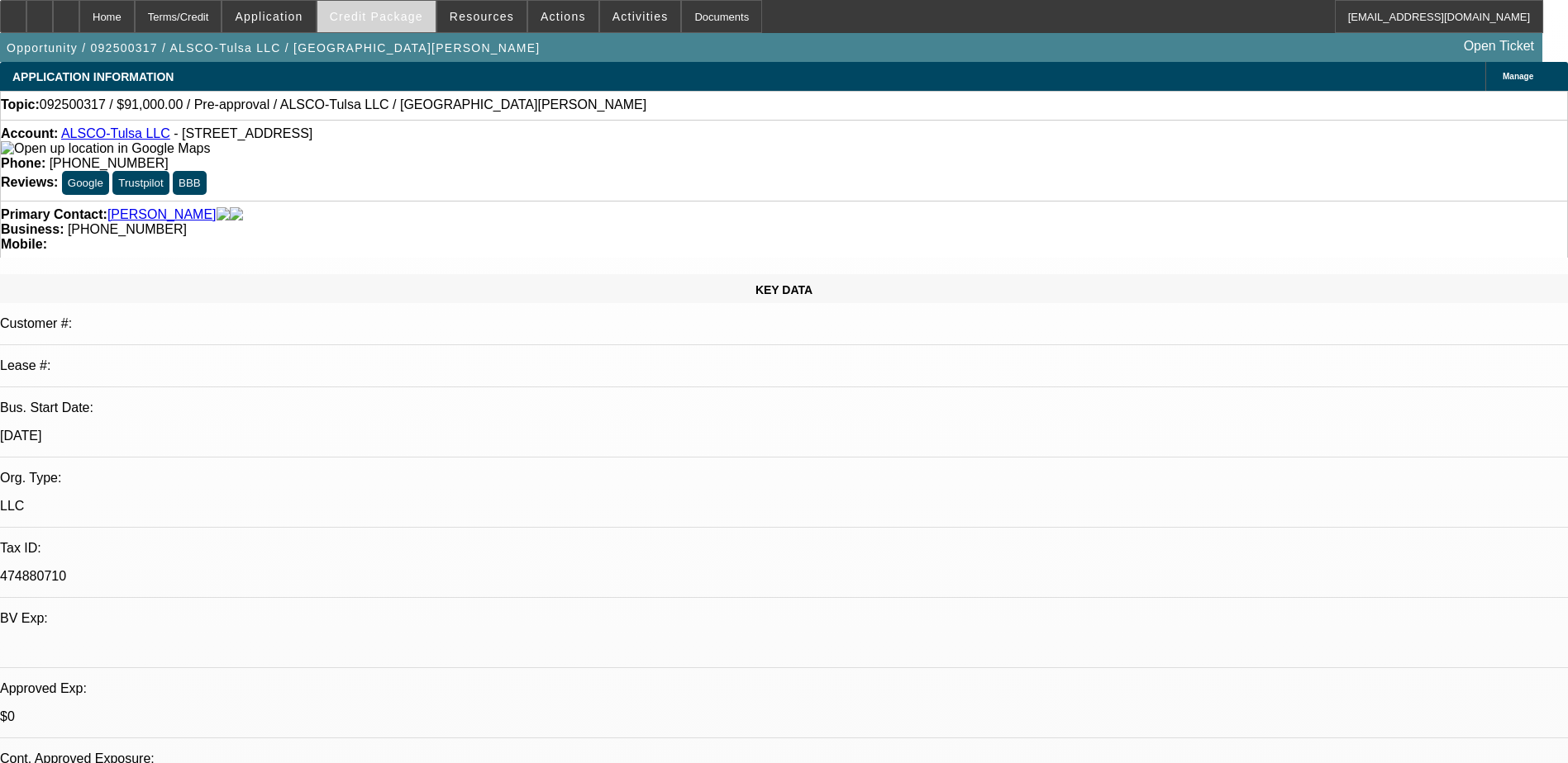
click at [416, 16] on span "Credit Package" at bounding box center [376, 16] width 93 height 13
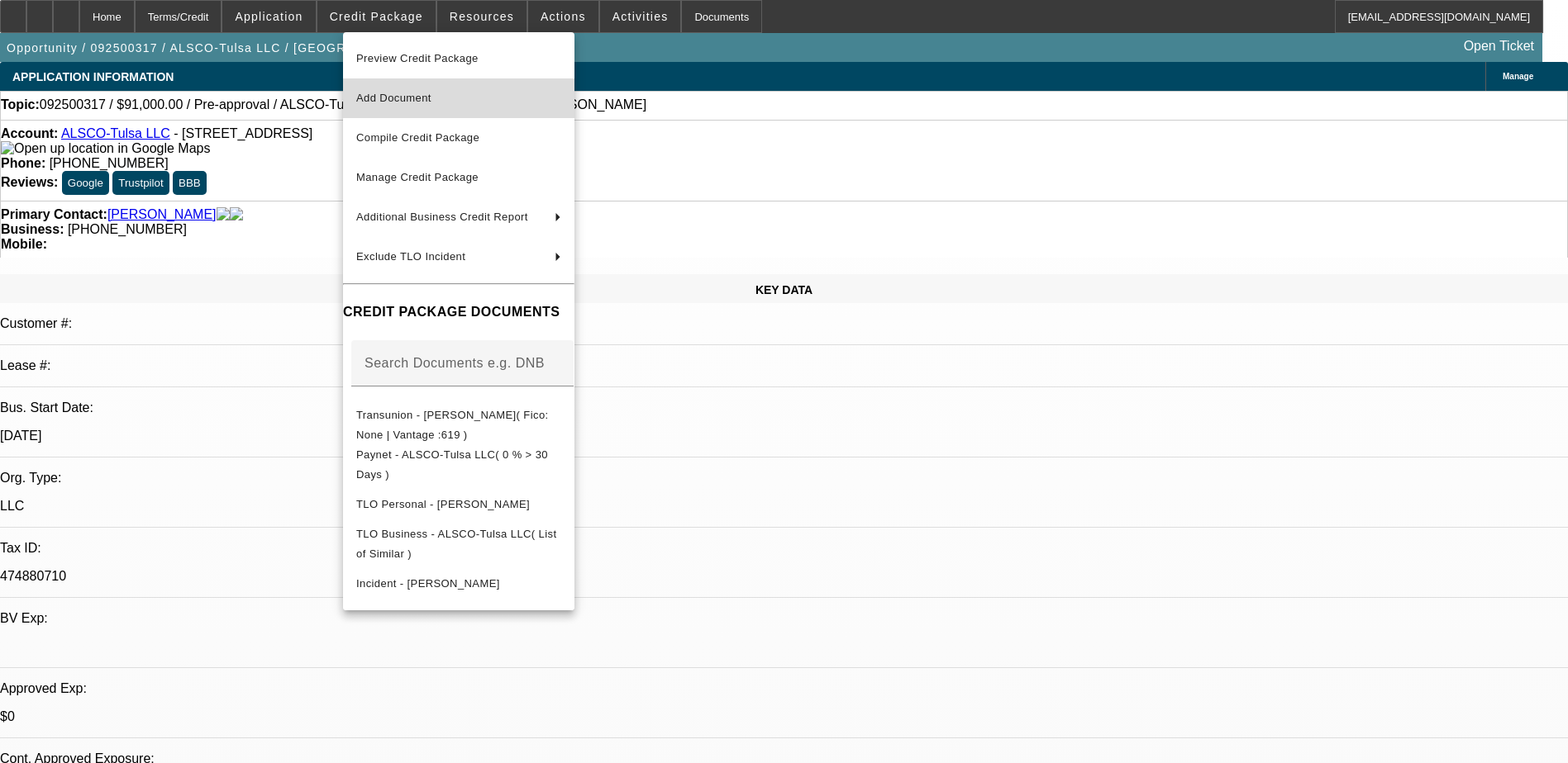
click at [473, 101] on span "Add Document" at bounding box center [458, 98] width 205 height 20
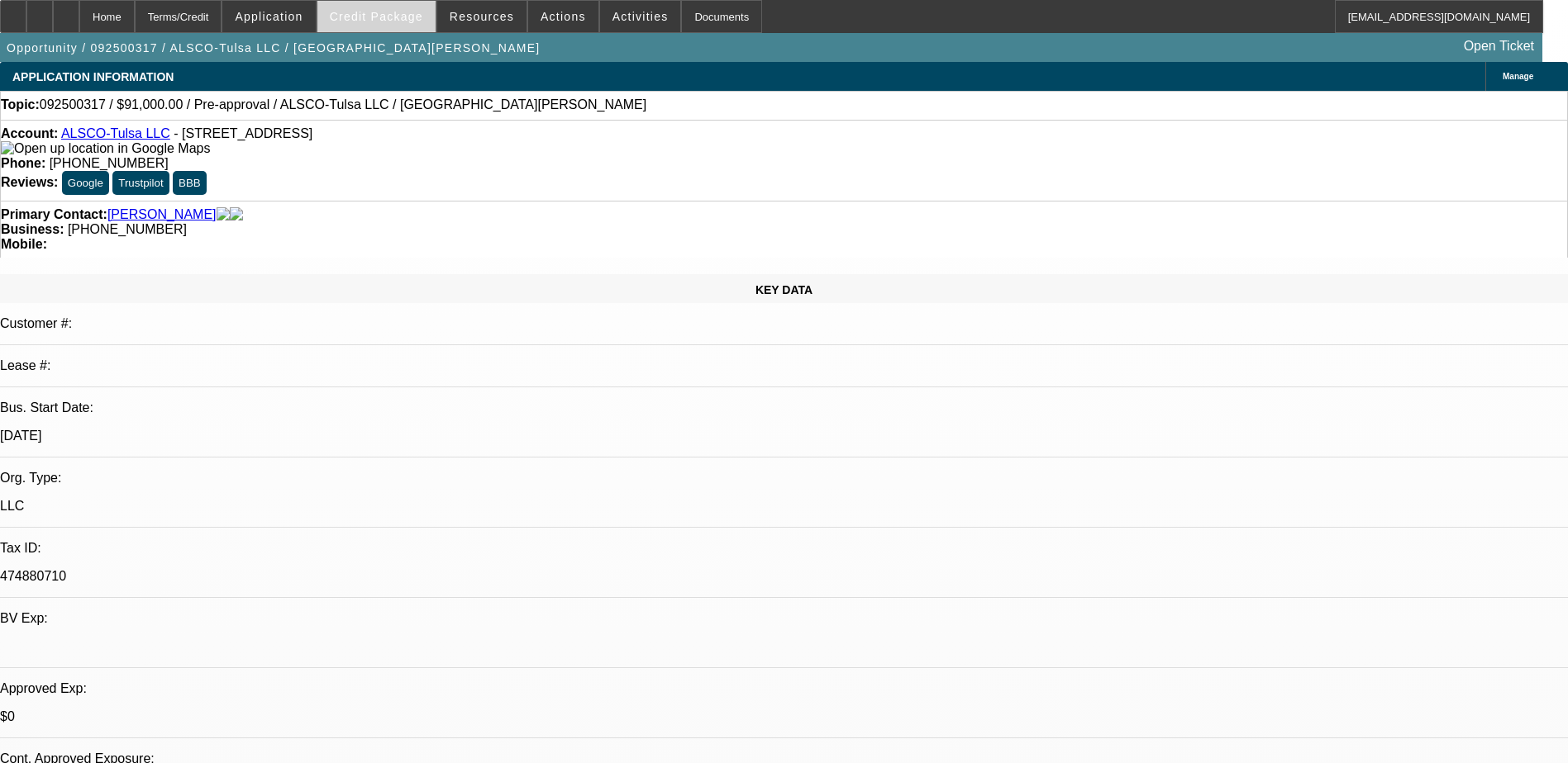
click at [396, 16] on span "Credit Package" at bounding box center [376, 16] width 93 height 13
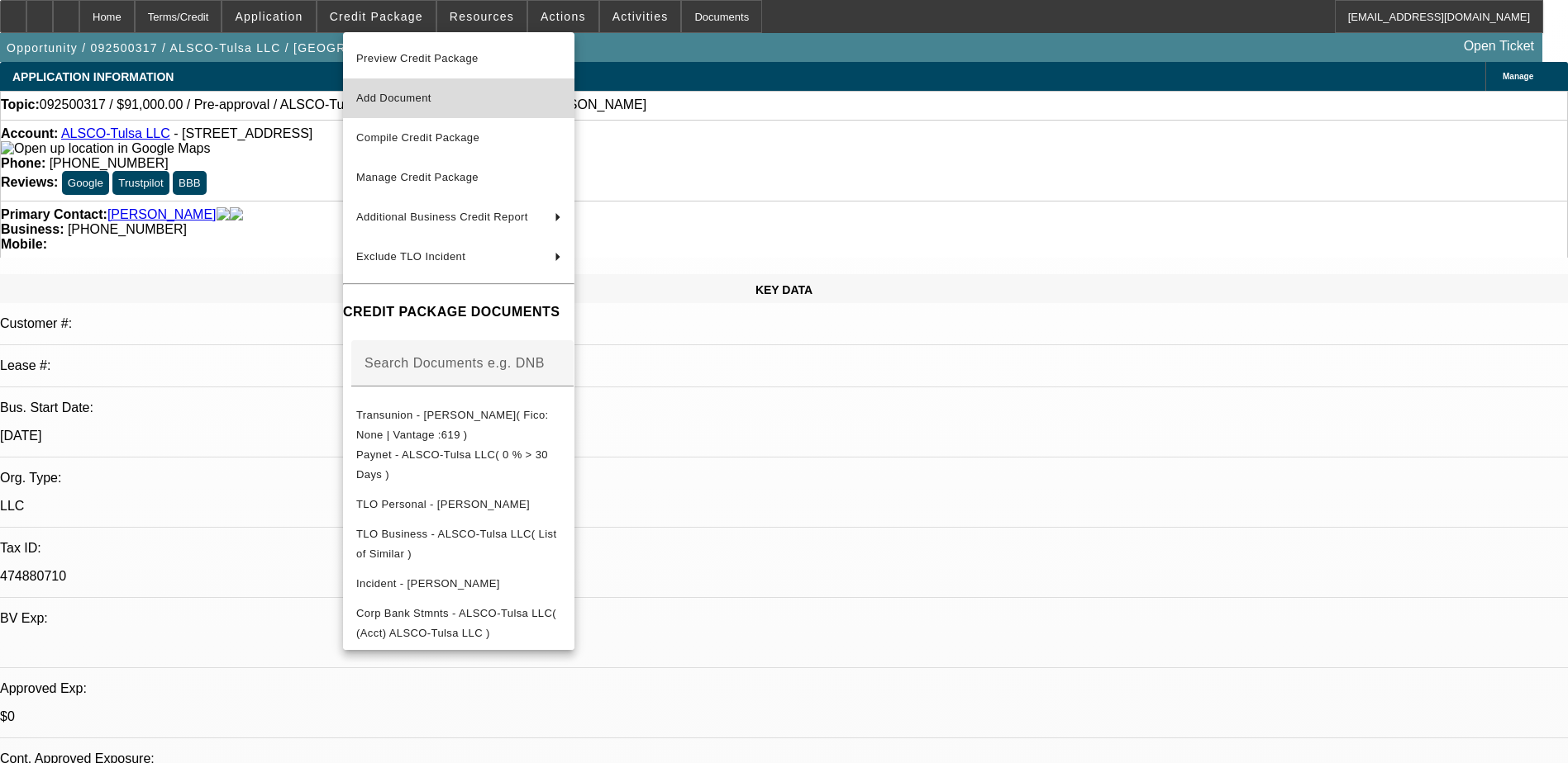
click at [531, 108] on span "Add Document" at bounding box center [458, 98] width 205 height 20
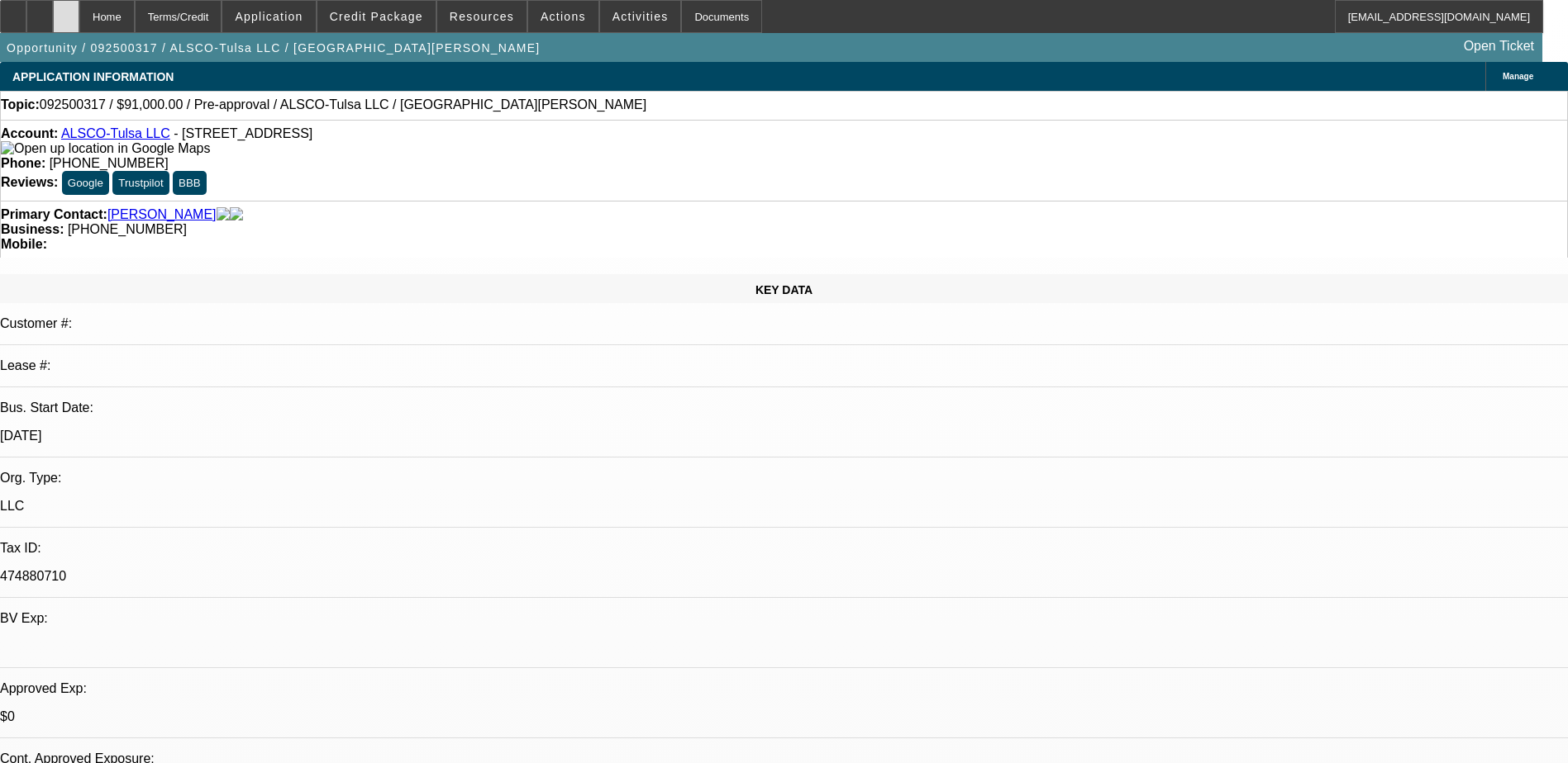
click at [79, 14] on div at bounding box center [65, 16] width 27 height 33
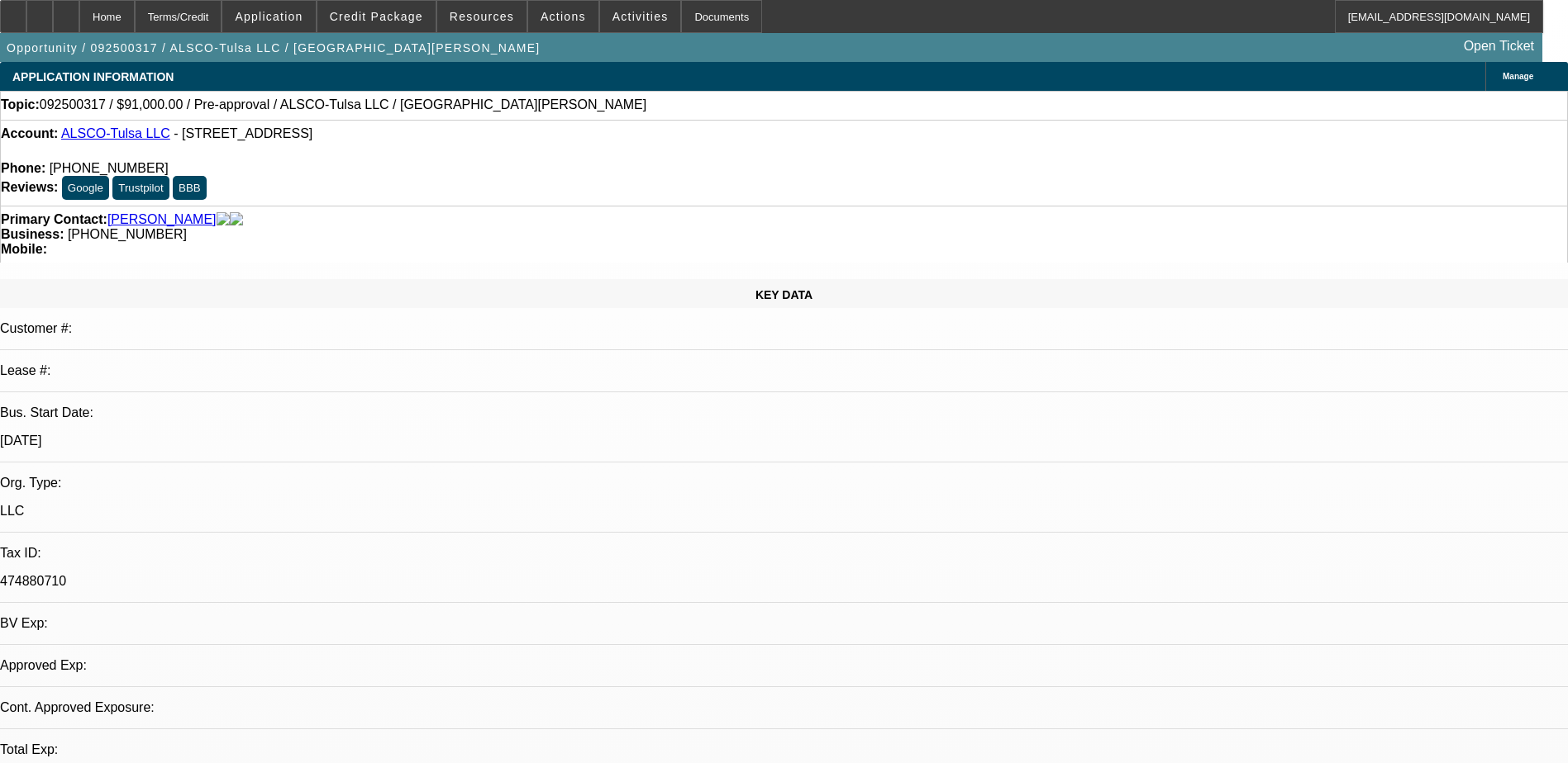
select select "0"
select select "2"
select select "0.1"
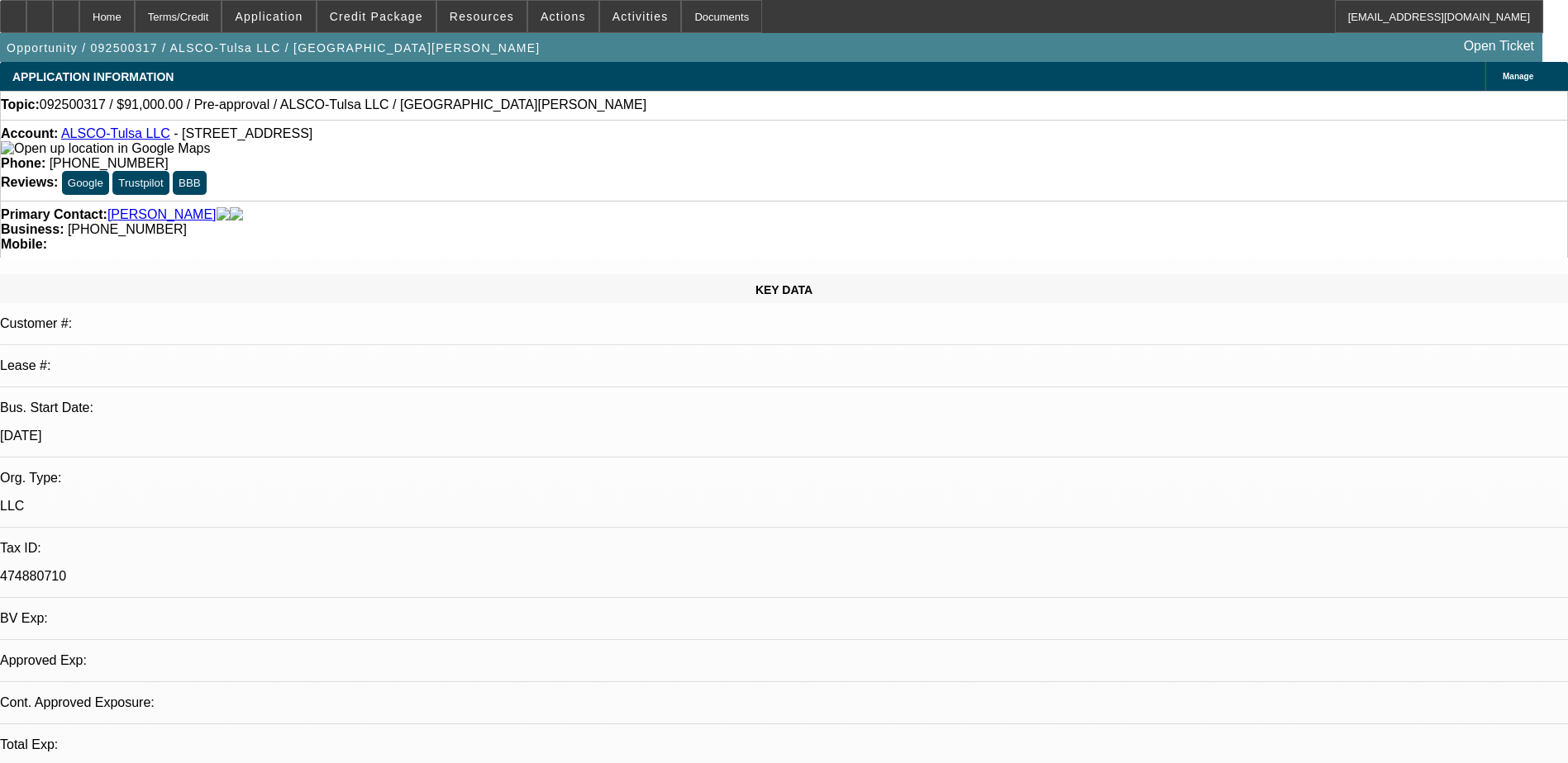
select select "4"
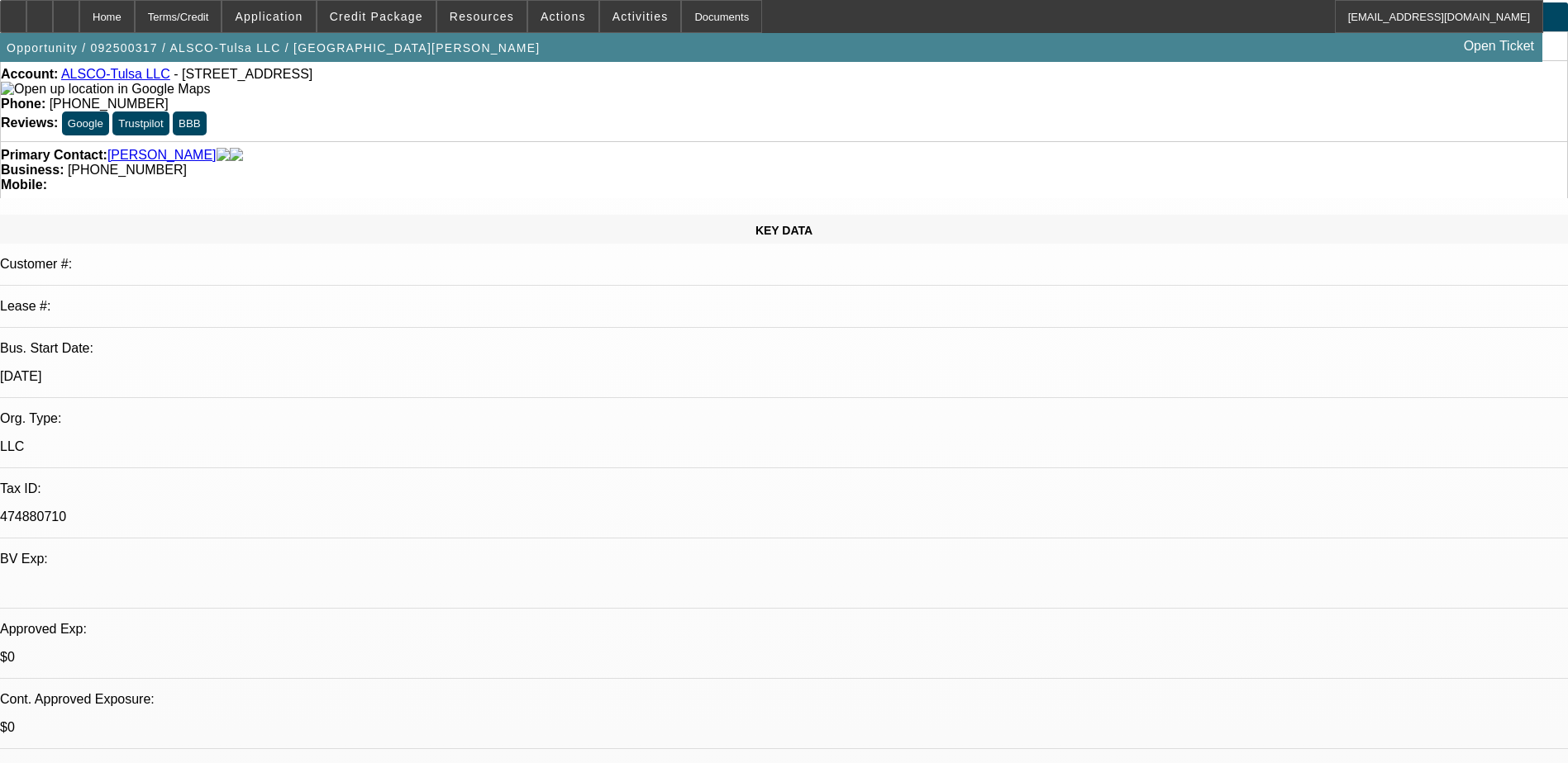
scroll to position [248, 0]
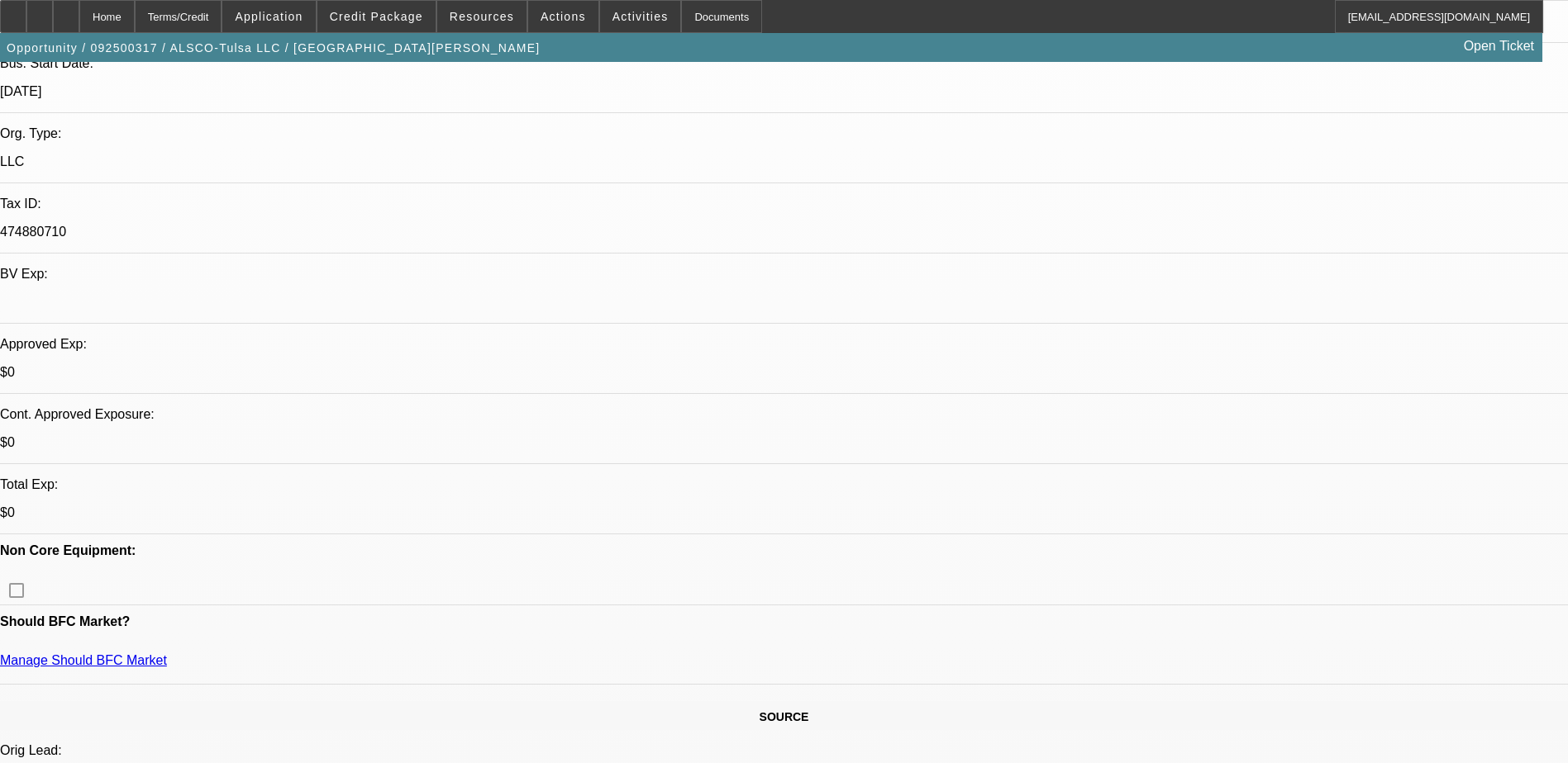
scroll to position [496, 0]
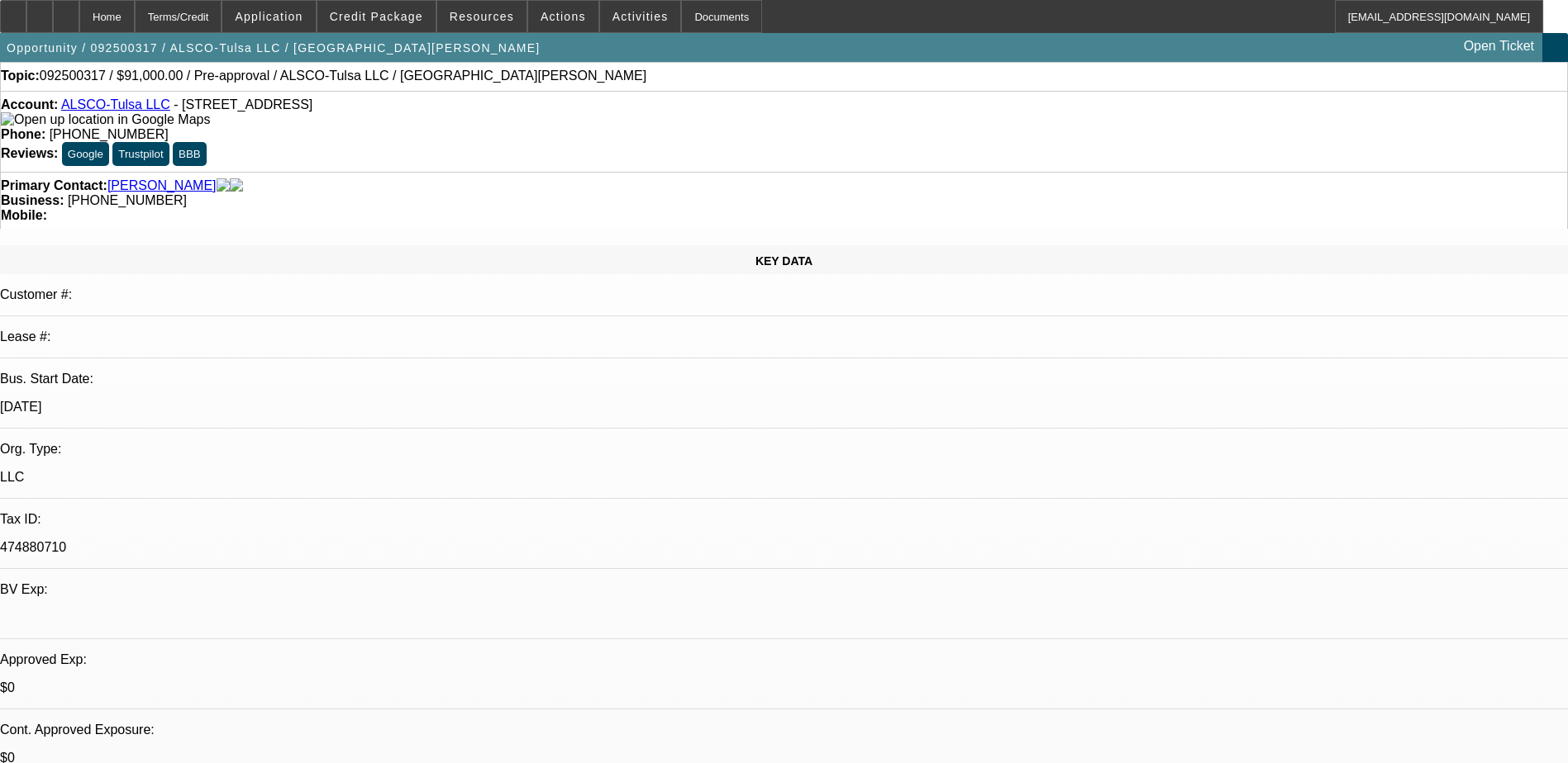
scroll to position [0, 0]
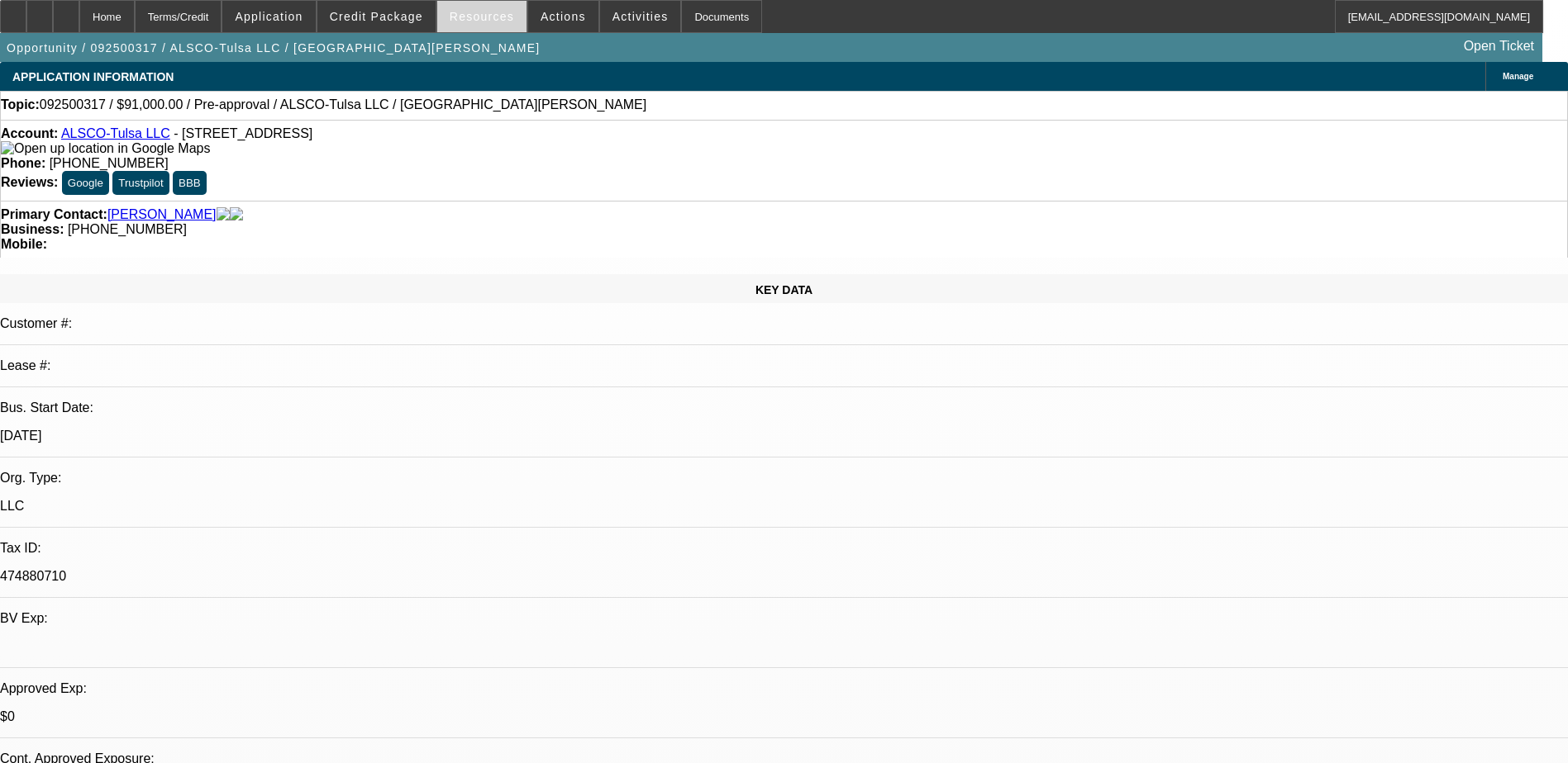
click at [497, 7] on span at bounding box center [482, 16] width 90 height 40
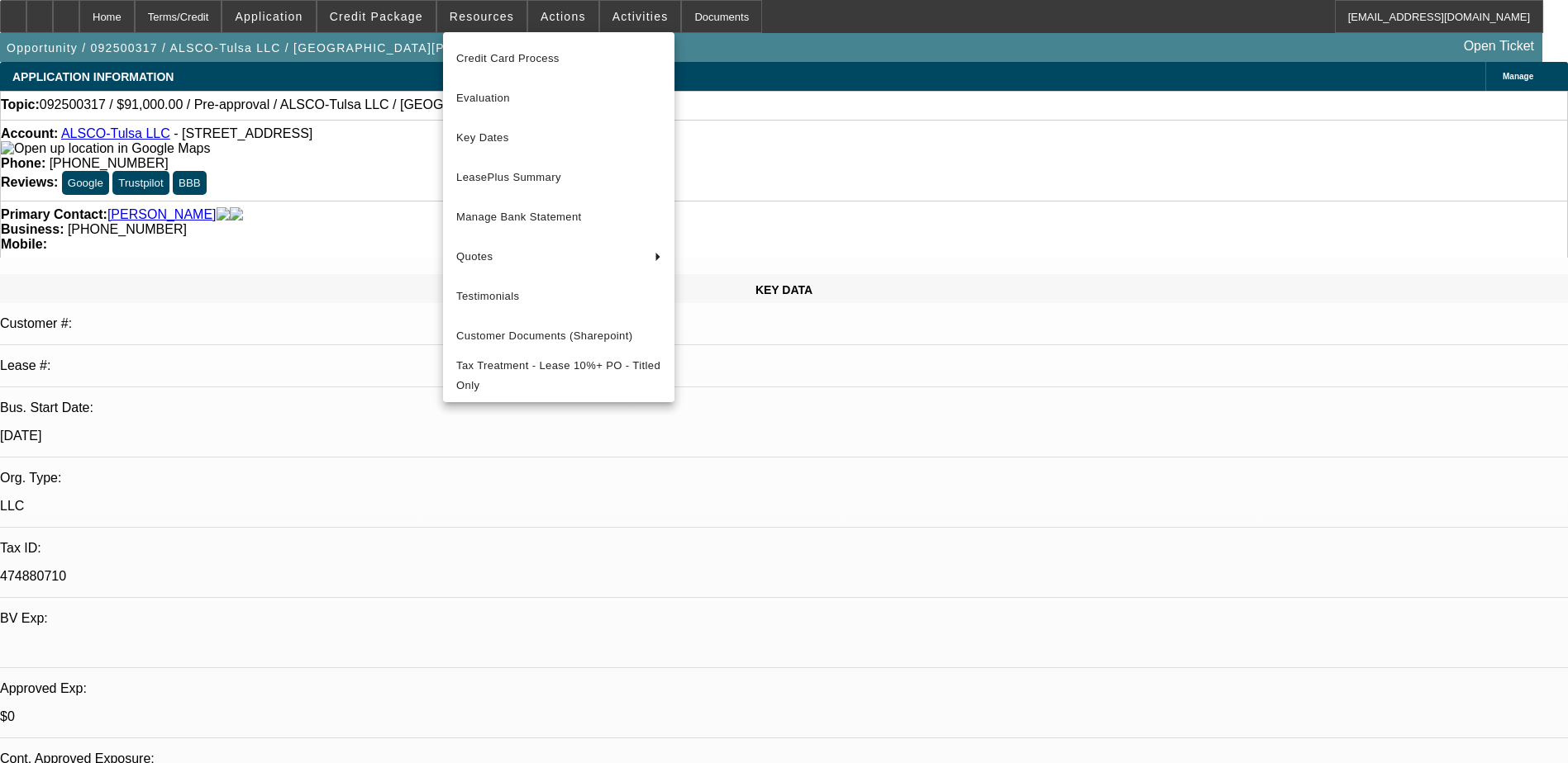
click at [426, 22] on div at bounding box center [784, 382] width 1568 height 763
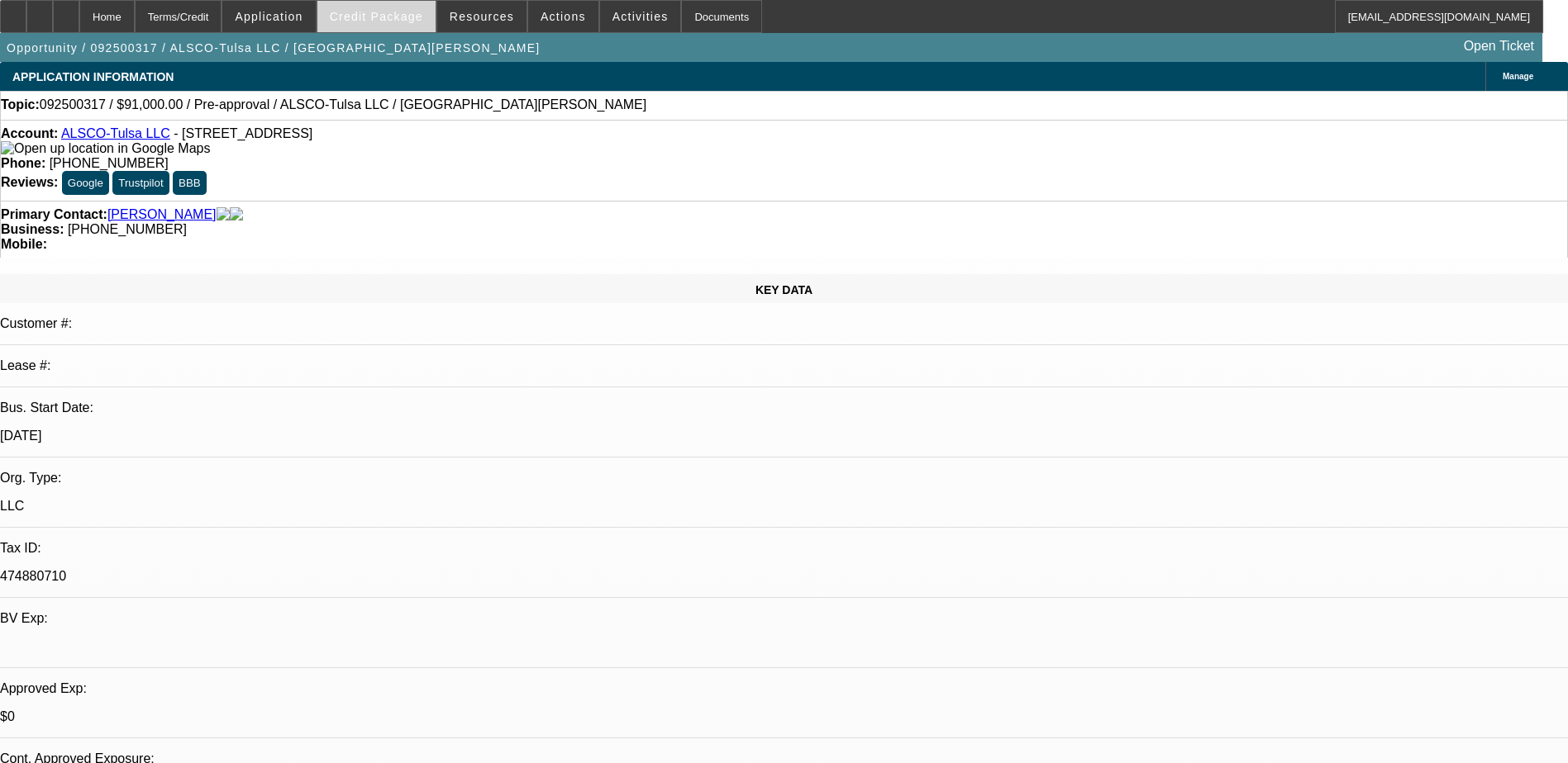
click at [420, 20] on span "Credit Package" at bounding box center [376, 16] width 93 height 13
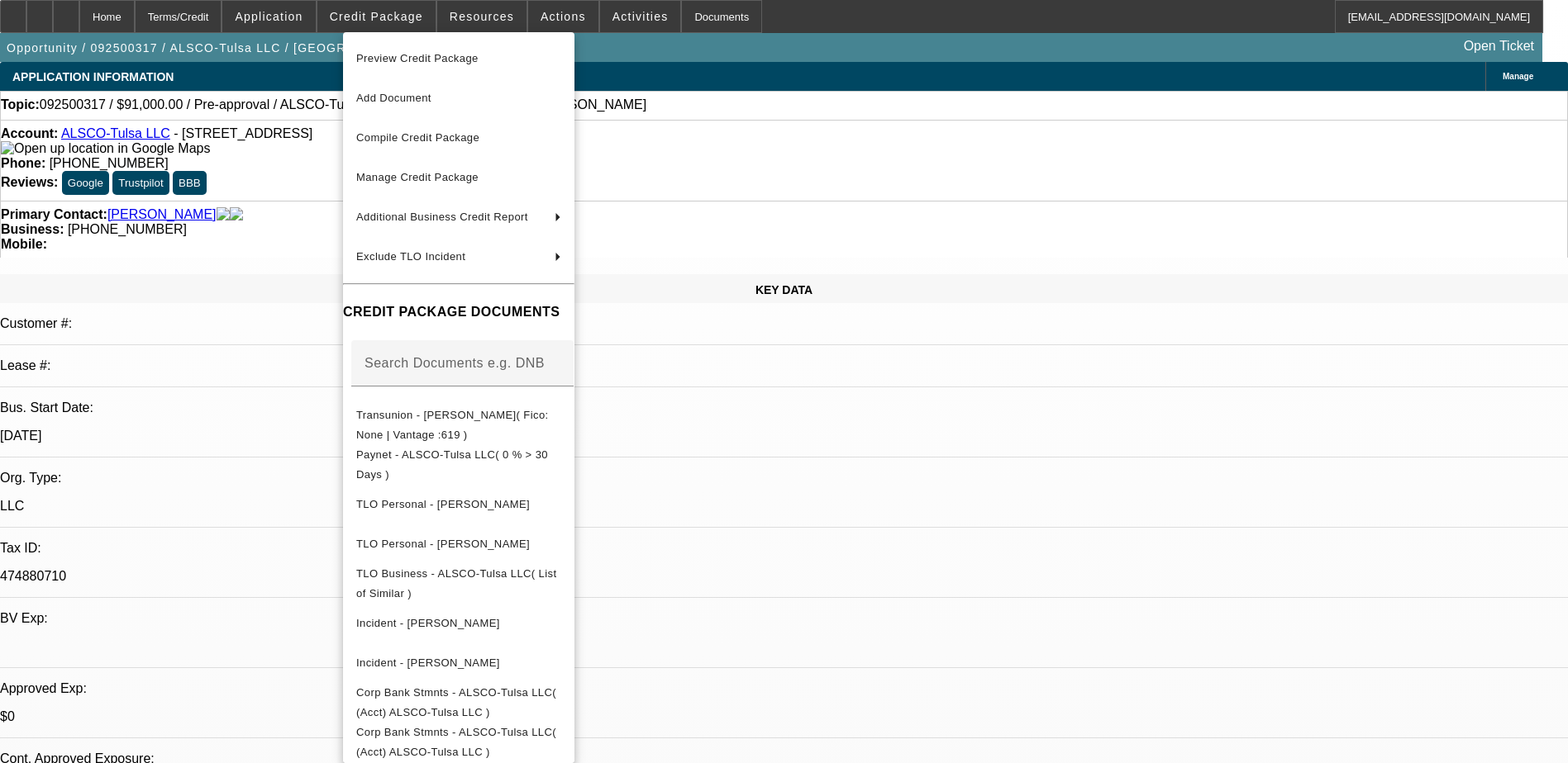
click at [1216, 233] on div at bounding box center [784, 382] width 1568 height 763
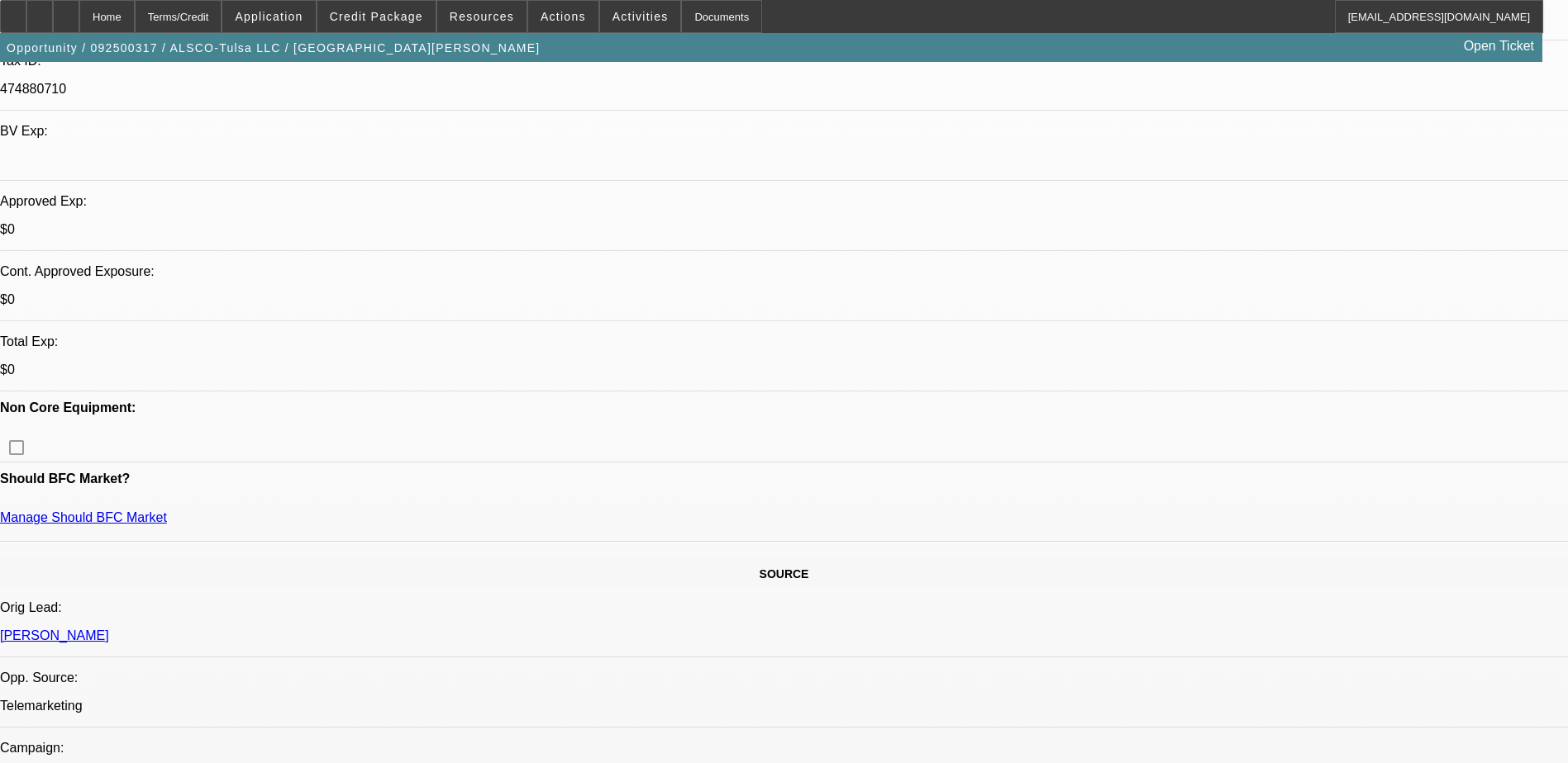
scroll to position [496, 0]
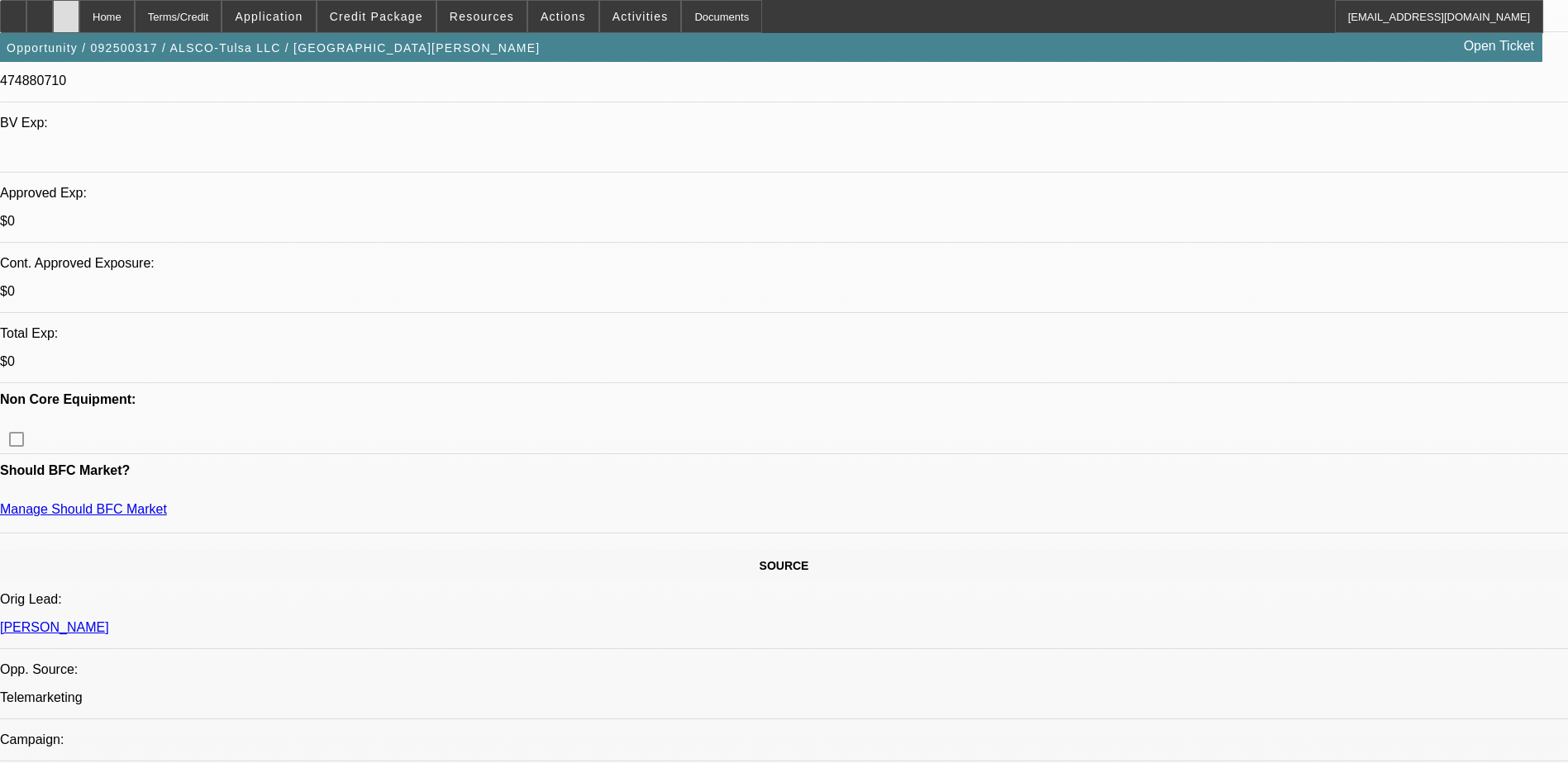
click at [79, 16] on div at bounding box center [65, 16] width 27 height 33
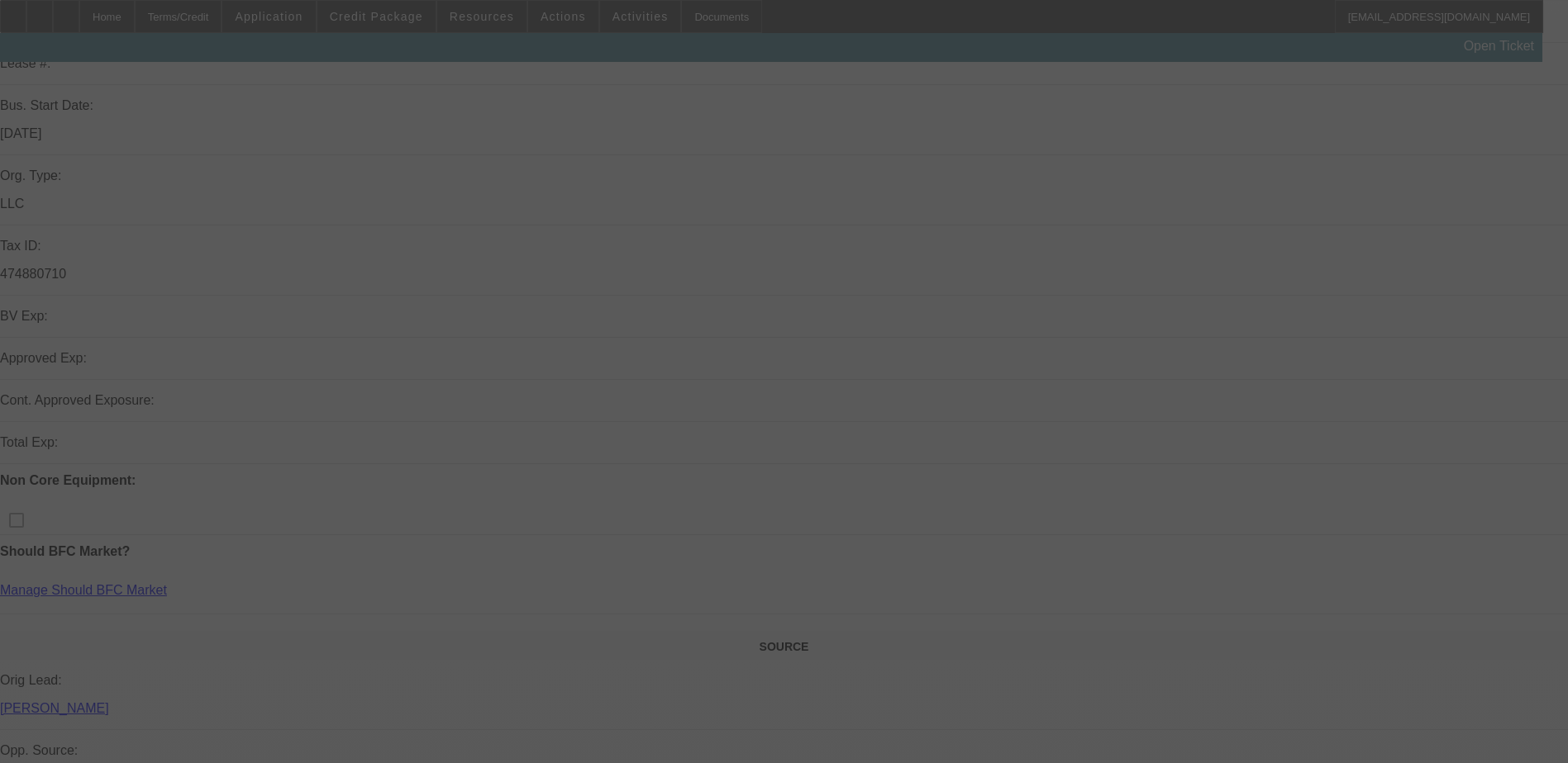
scroll to position [496, 0]
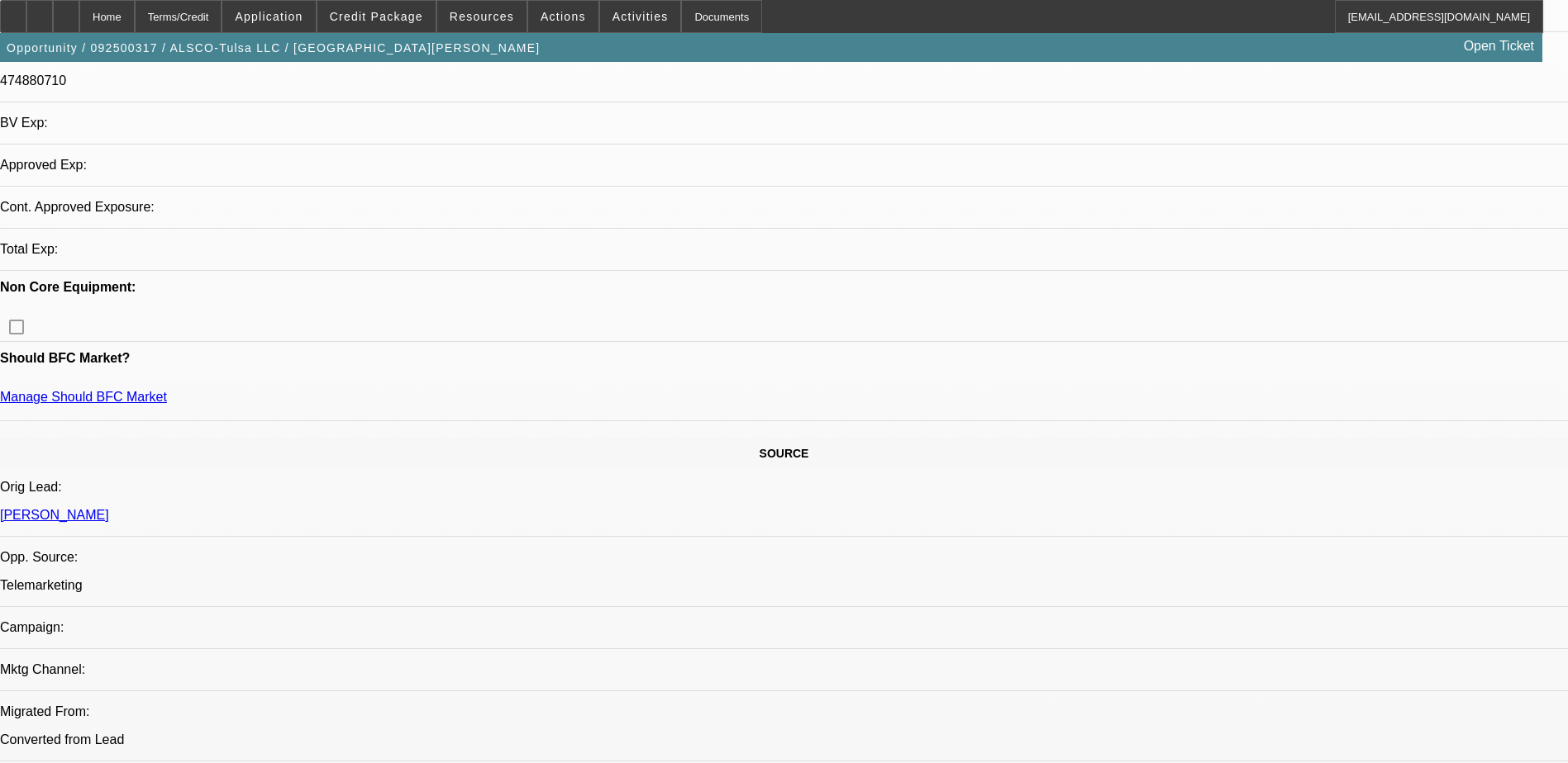
select select "0"
select select "2"
select select "0.1"
select select "1"
select select "2"
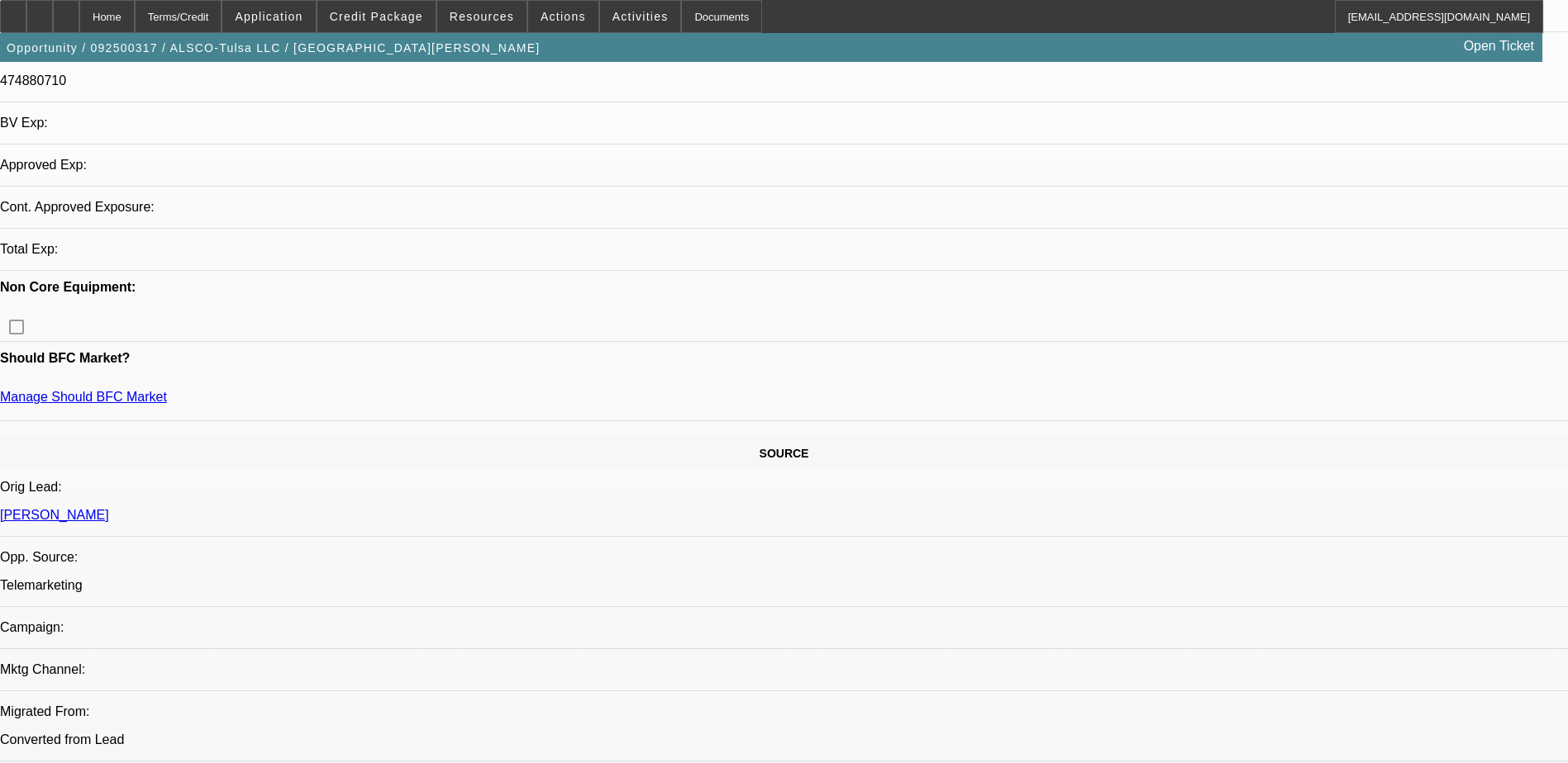
select select "4"
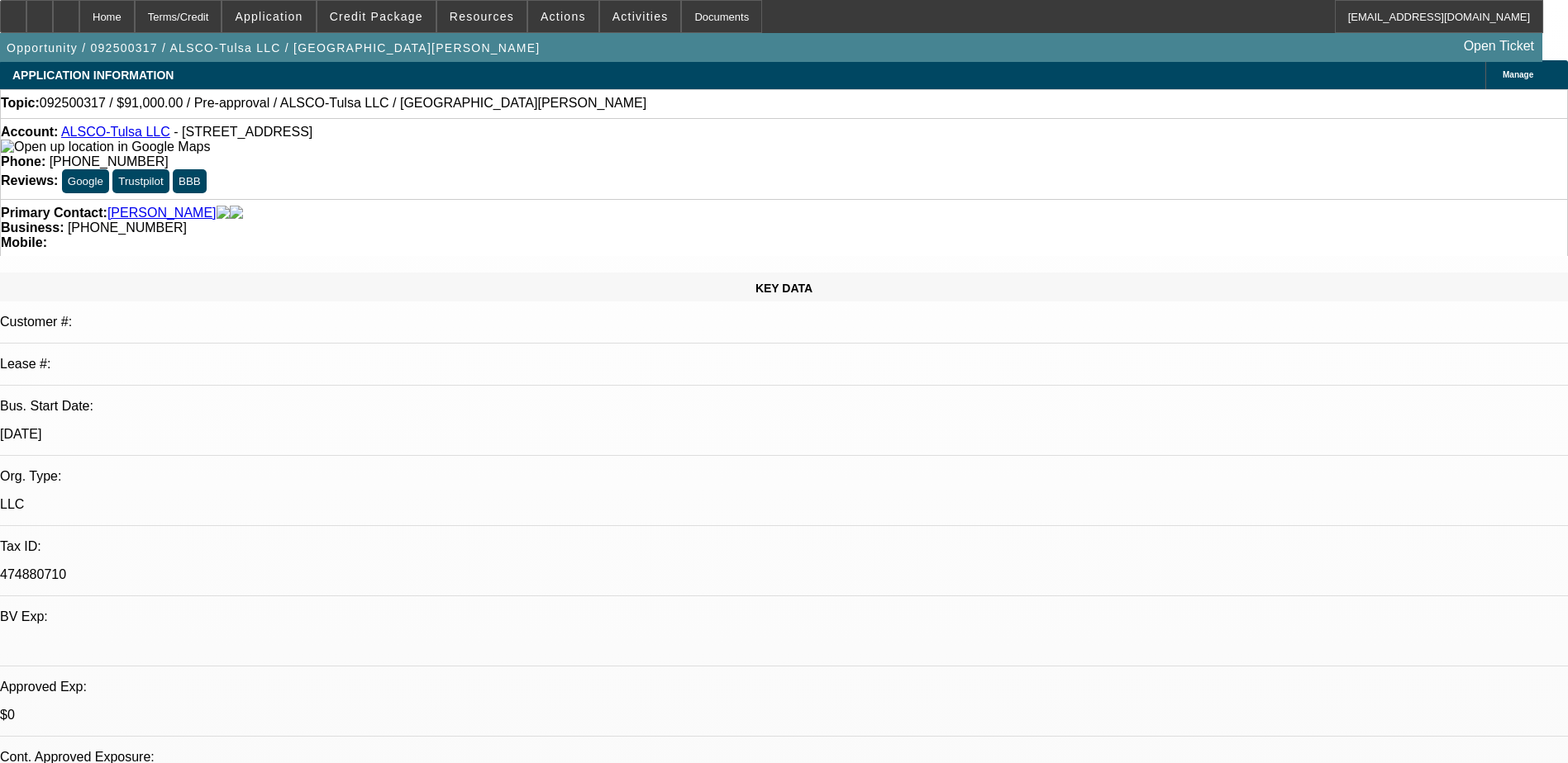
scroll to position [0, 0]
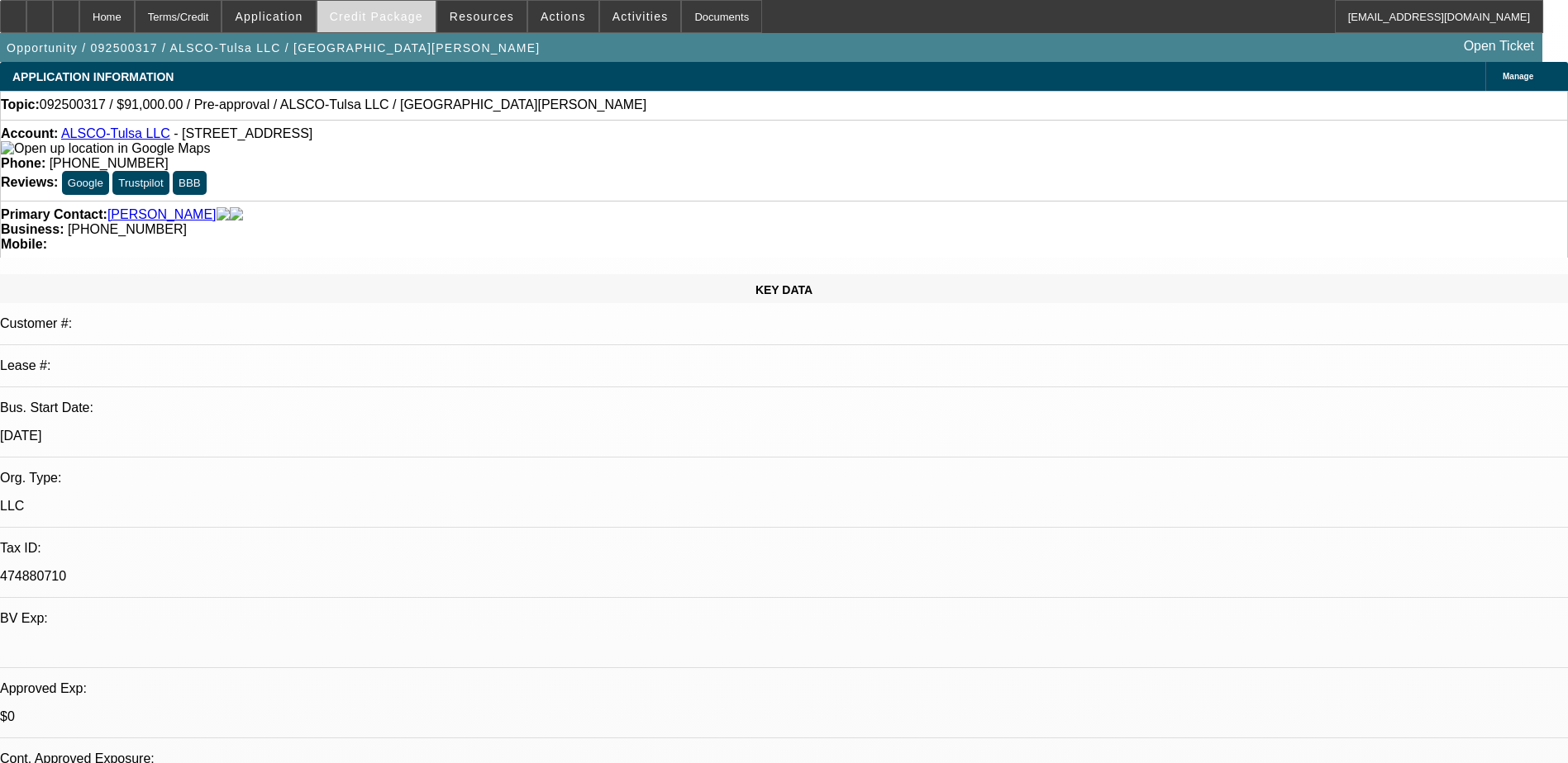
click at [400, 20] on span "Credit Package" at bounding box center [376, 16] width 93 height 13
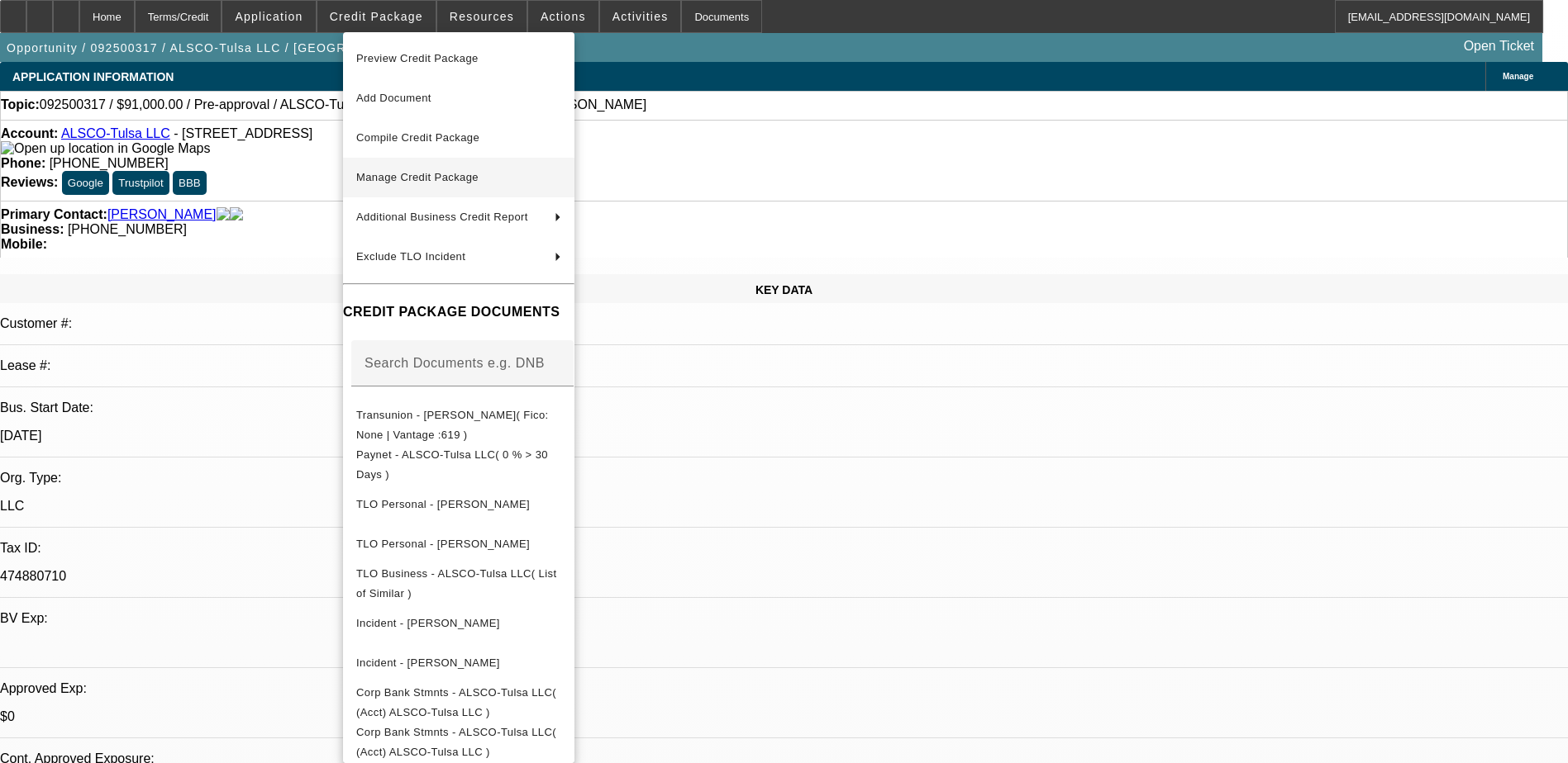
click at [561, 173] on span "Manage Credit Package" at bounding box center [458, 177] width 205 height 20
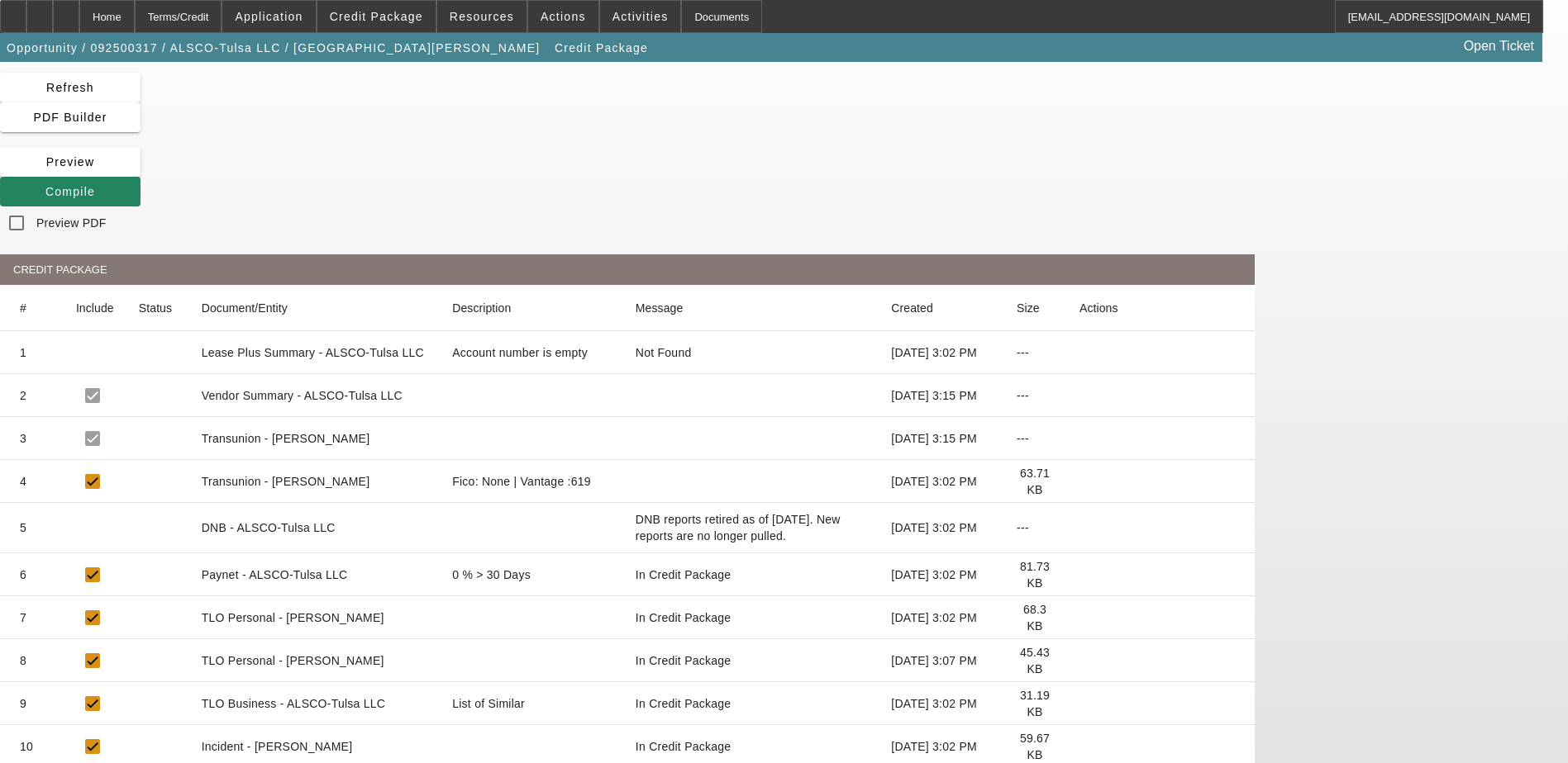
scroll to position [83, 0]
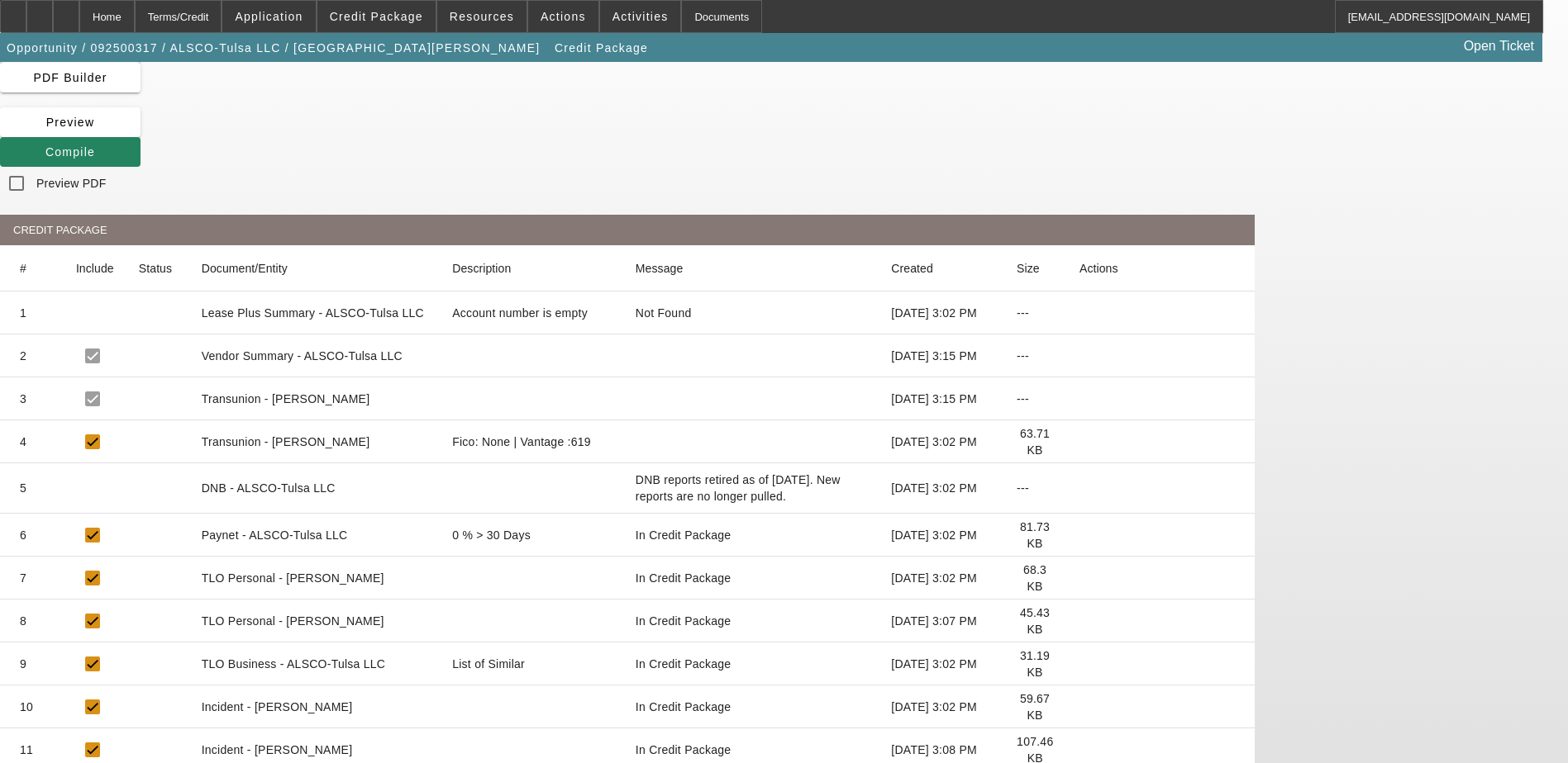
click at [126, 377] on mat-cell at bounding box center [94, 399] width 63 height 43
click at [439, 377] on mat-cell "Transunion - Hancock ,Dale" at bounding box center [314, 399] width 252 height 43
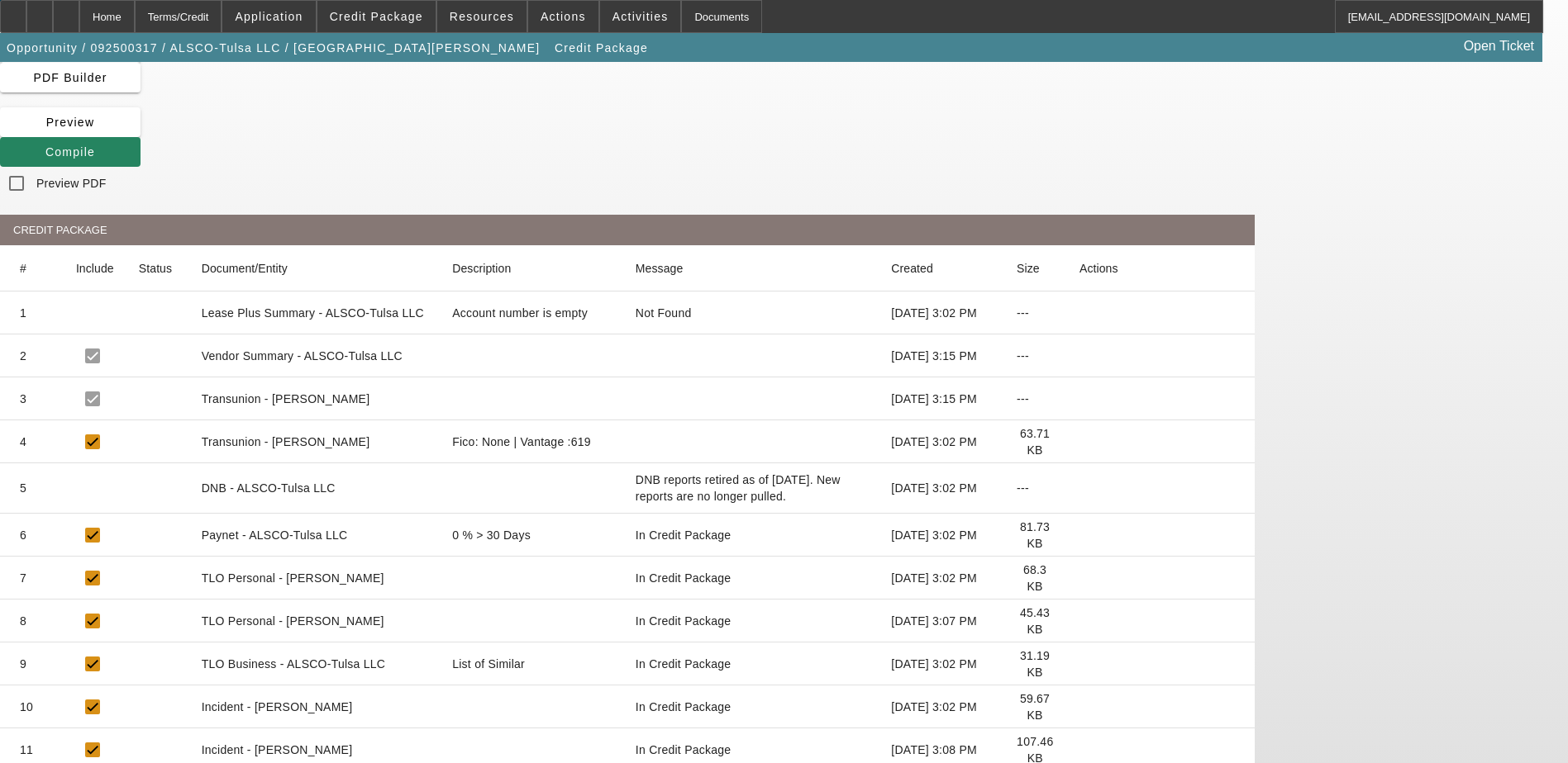
click at [439, 377] on mat-cell "Transunion - Hancock ,Dale" at bounding box center [314, 399] width 252 height 43
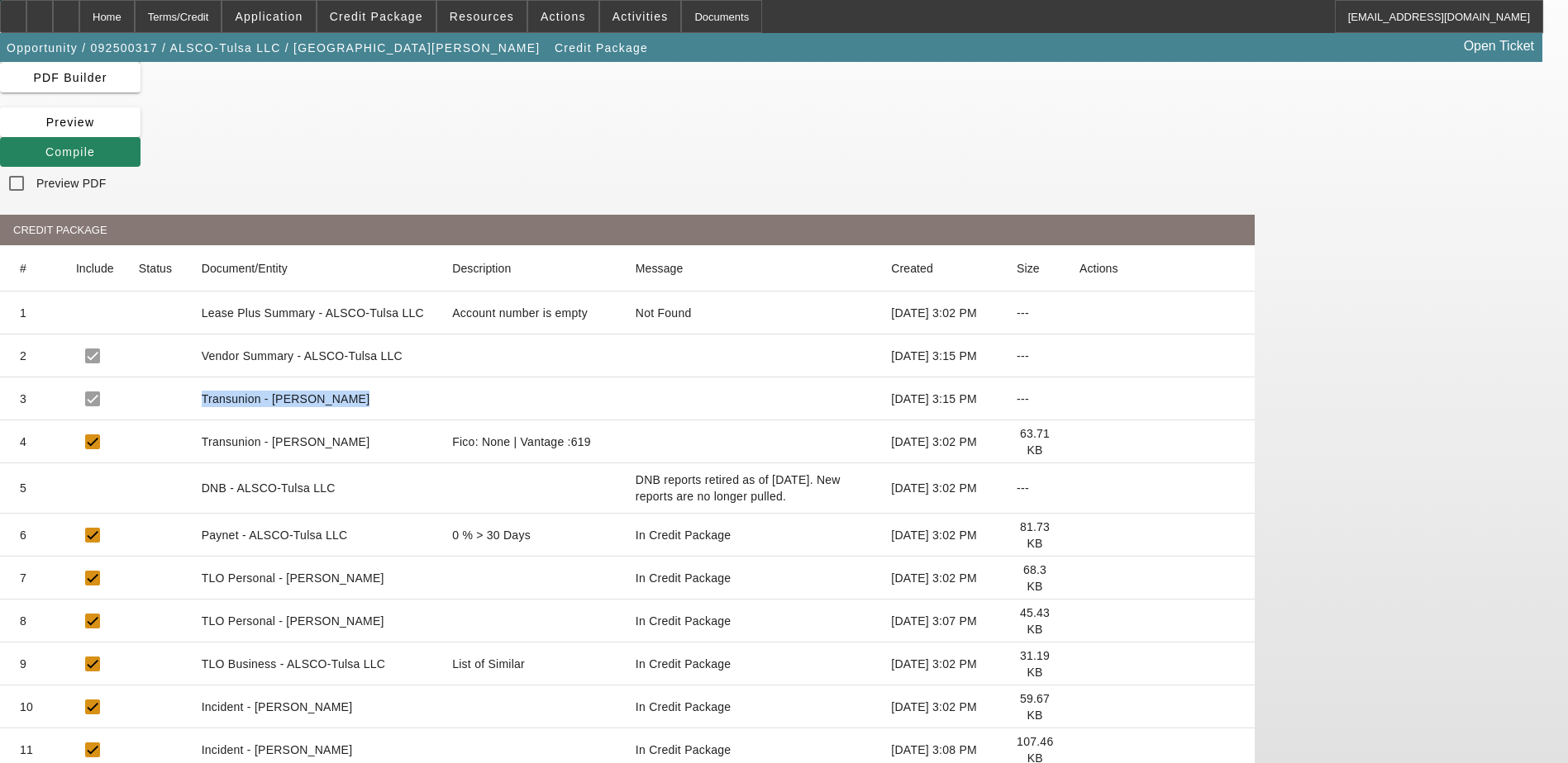
drag, startPoint x: 512, startPoint y: 272, endPoint x: 681, endPoint y: 270, distance: 169.0
click at [627, 377] on mat-cell at bounding box center [532, 399] width 189 height 43
click at [439, 377] on mat-cell "Transunion - Hancock ,Dale" at bounding box center [314, 399] width 252 height 43
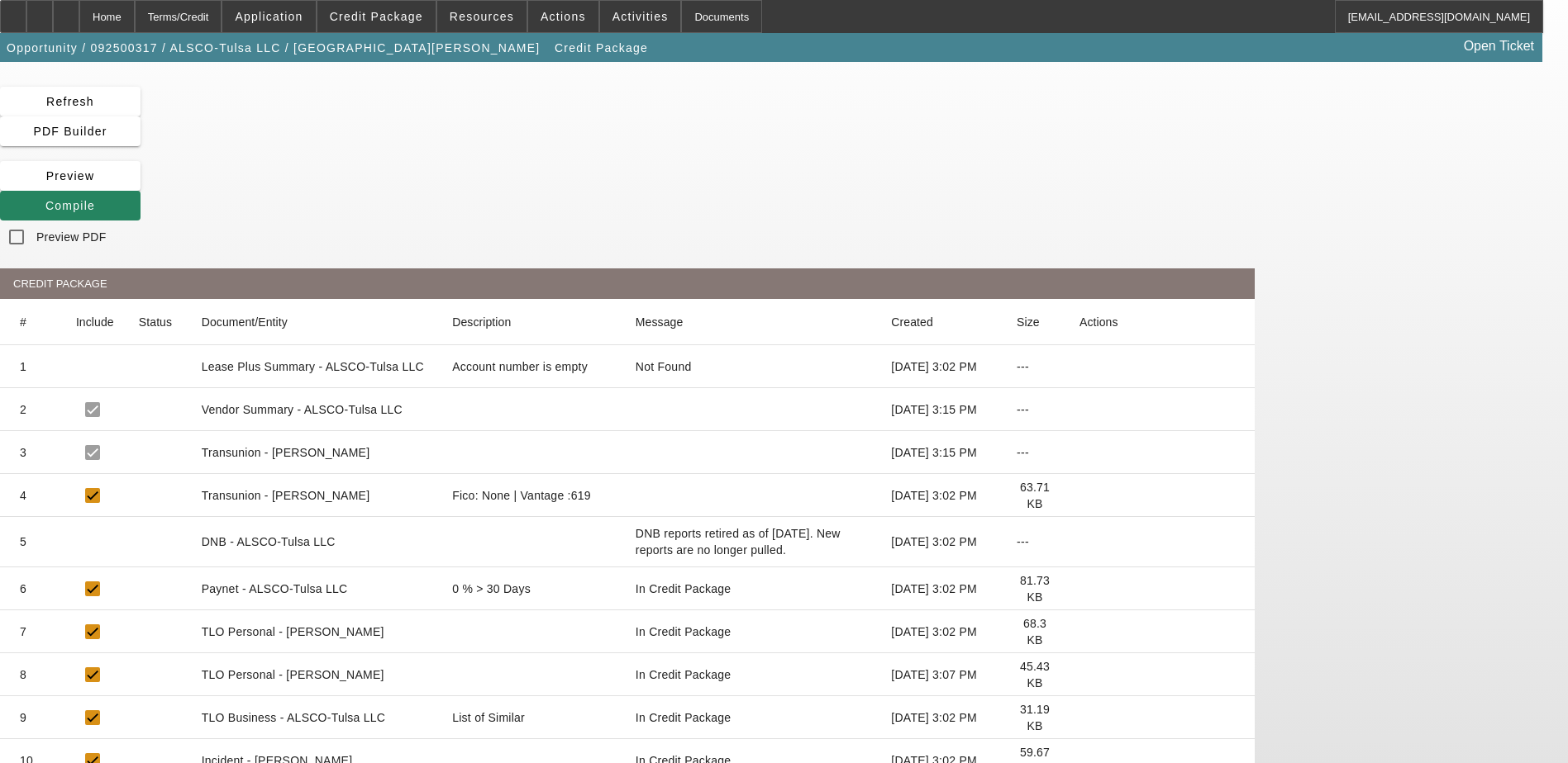
scroll to position [0, 0]
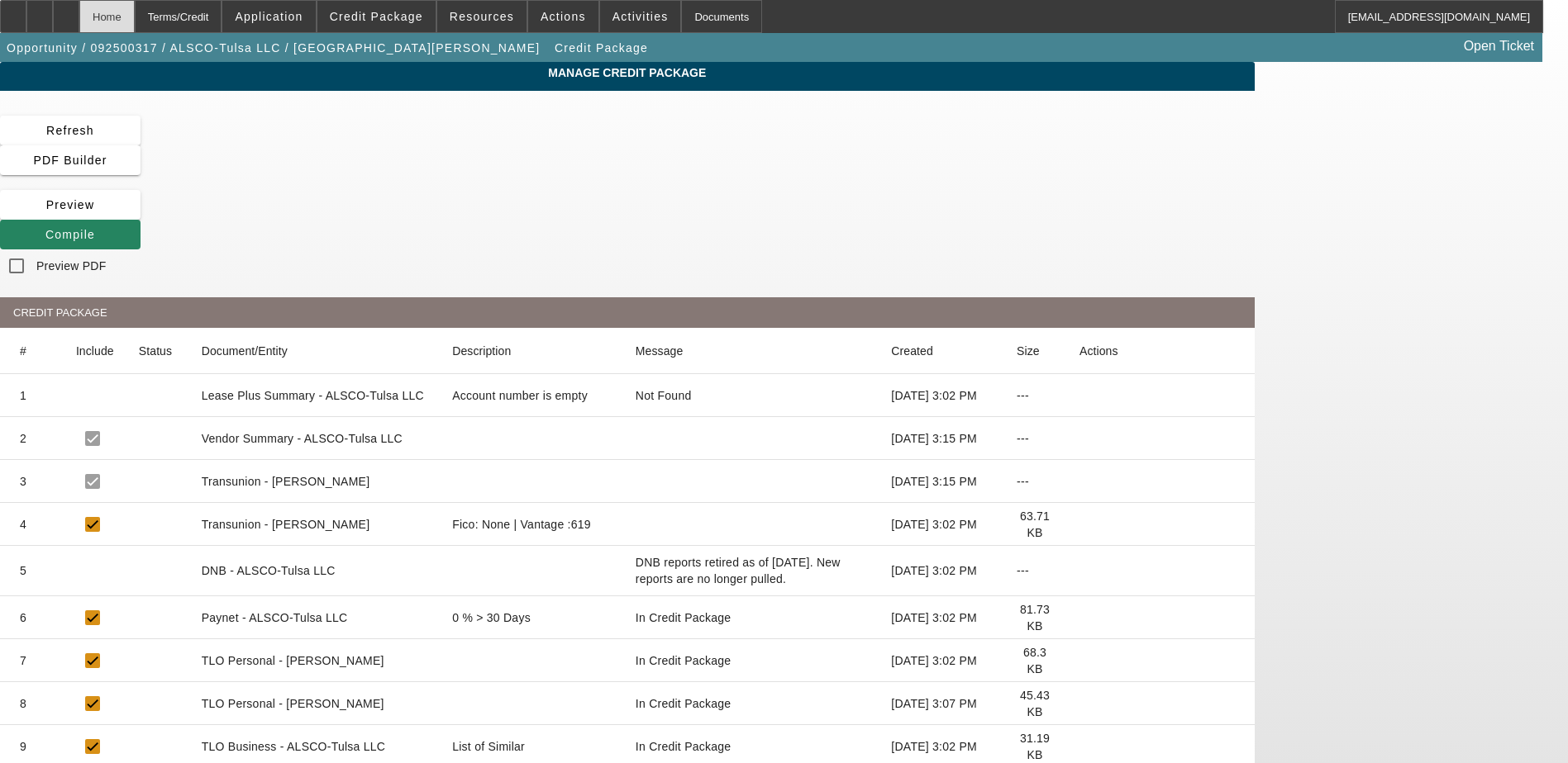
click at [134, 28] on div "Home" at bounding box center [107, 16] width 55 height 33
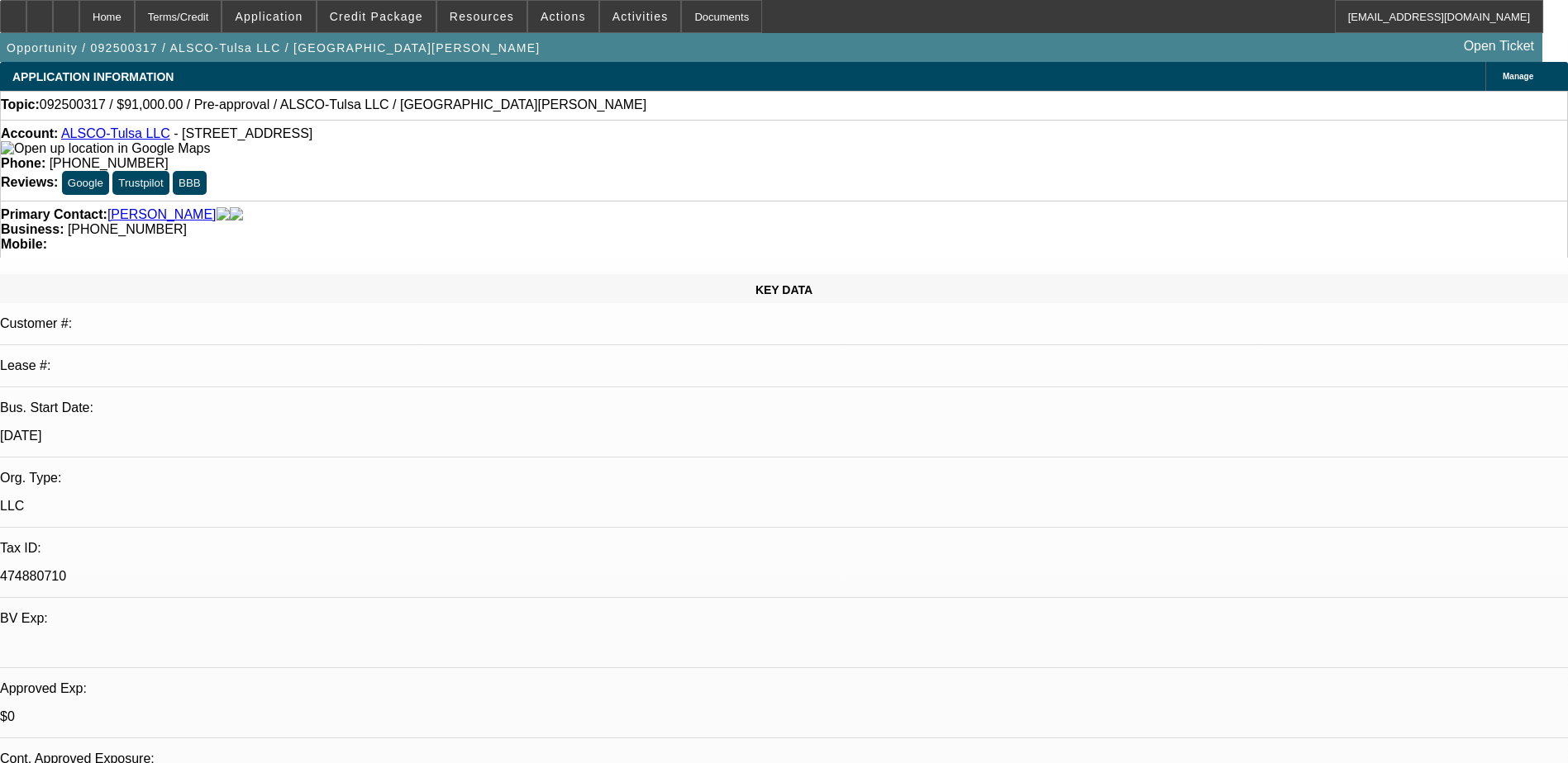
select select "0"
select select "2"
select select "0.1"
select select "4"
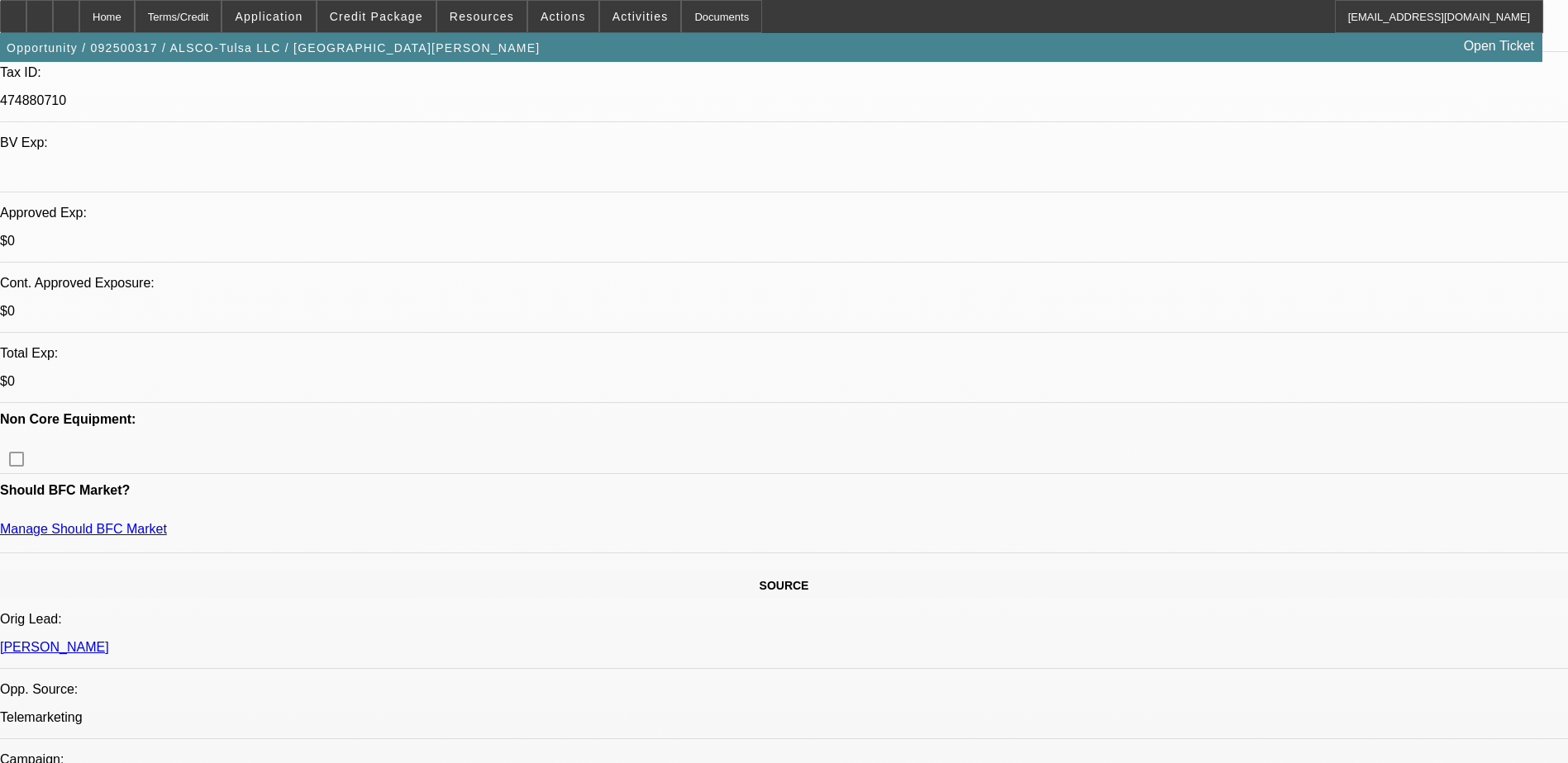
scroll to position [661, 0]
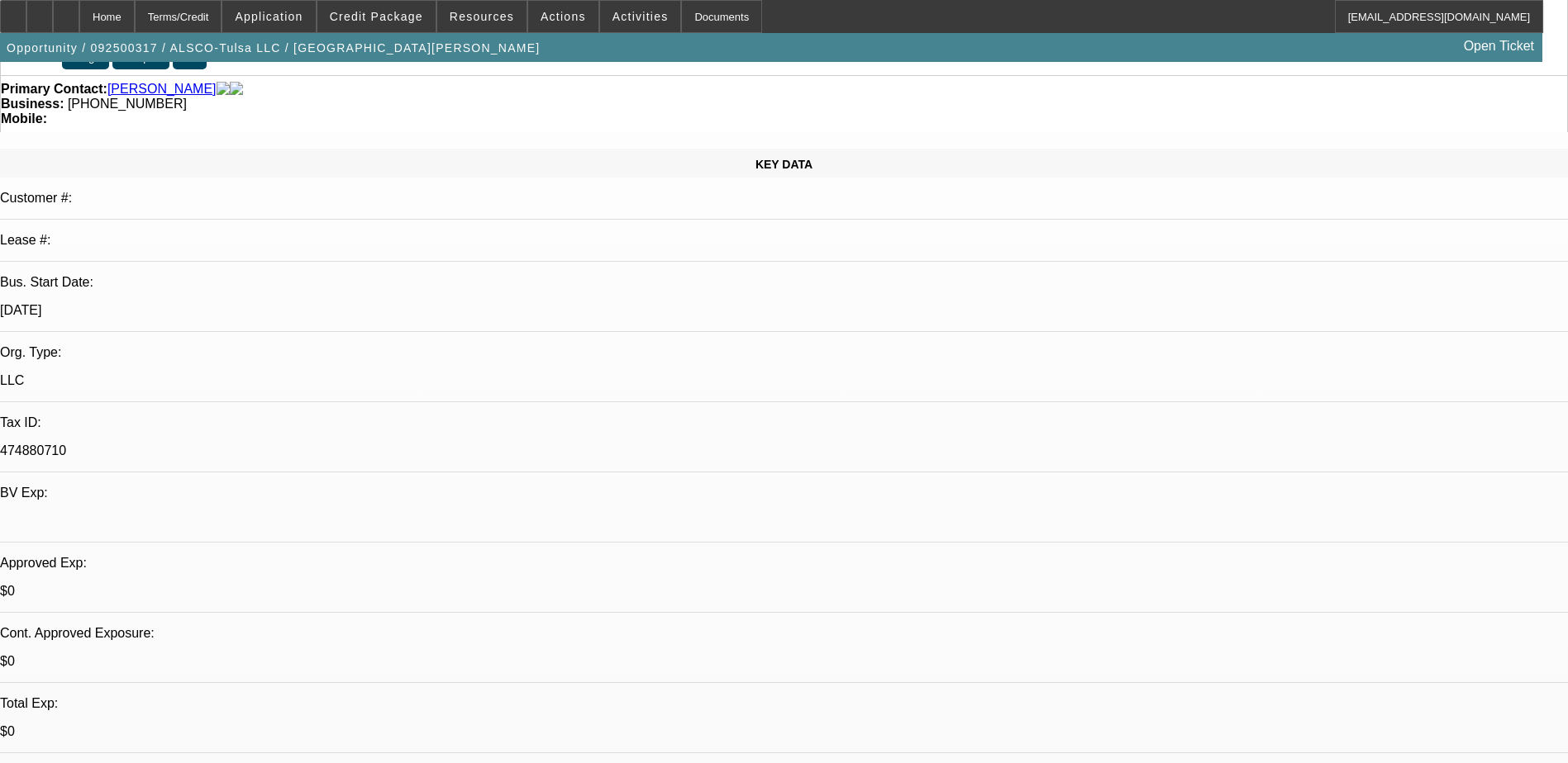
scroll to position [0, 0]
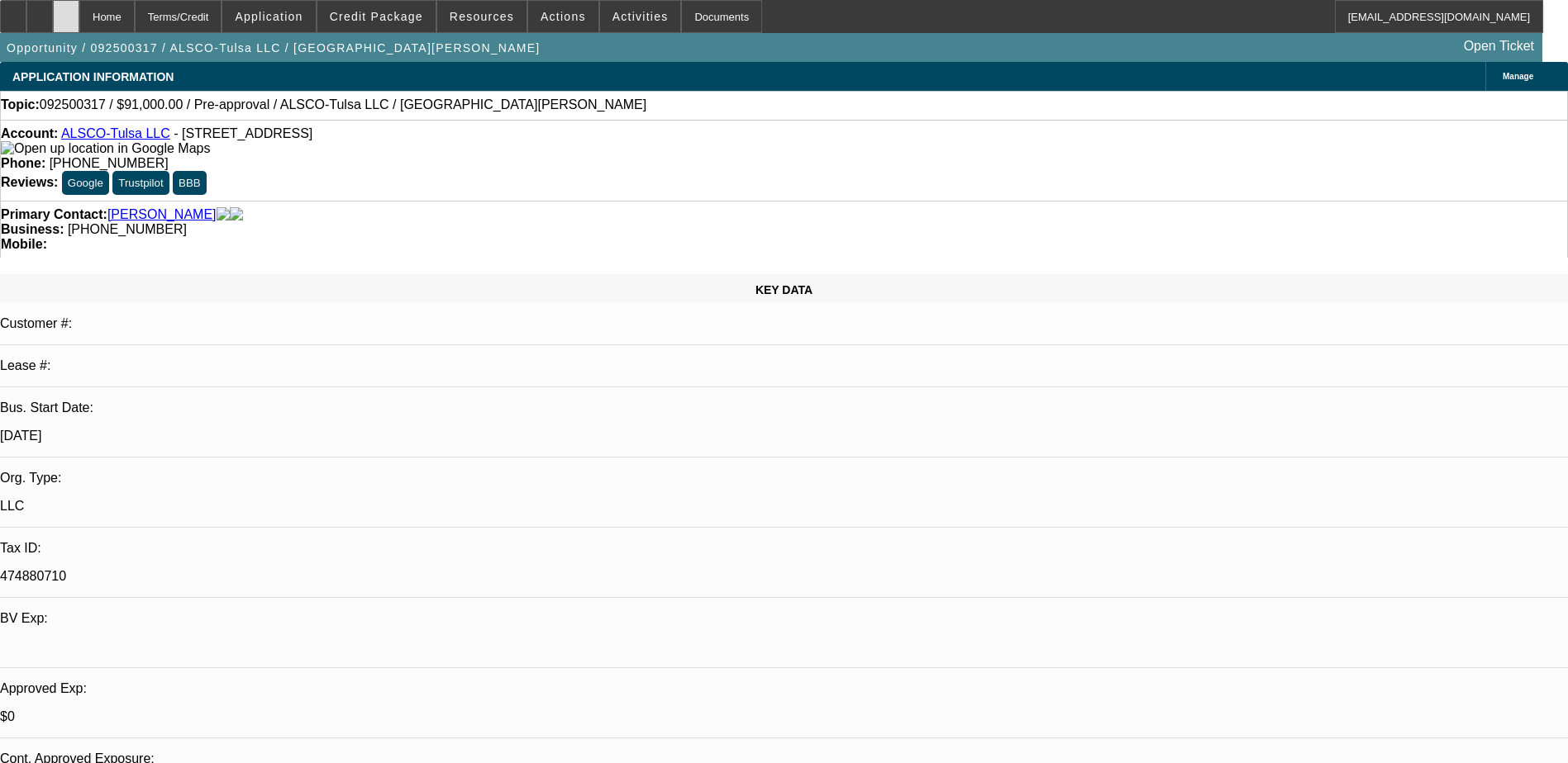
click at [66, 10] on icon at bounding box center [66, 10] width 0 height 0
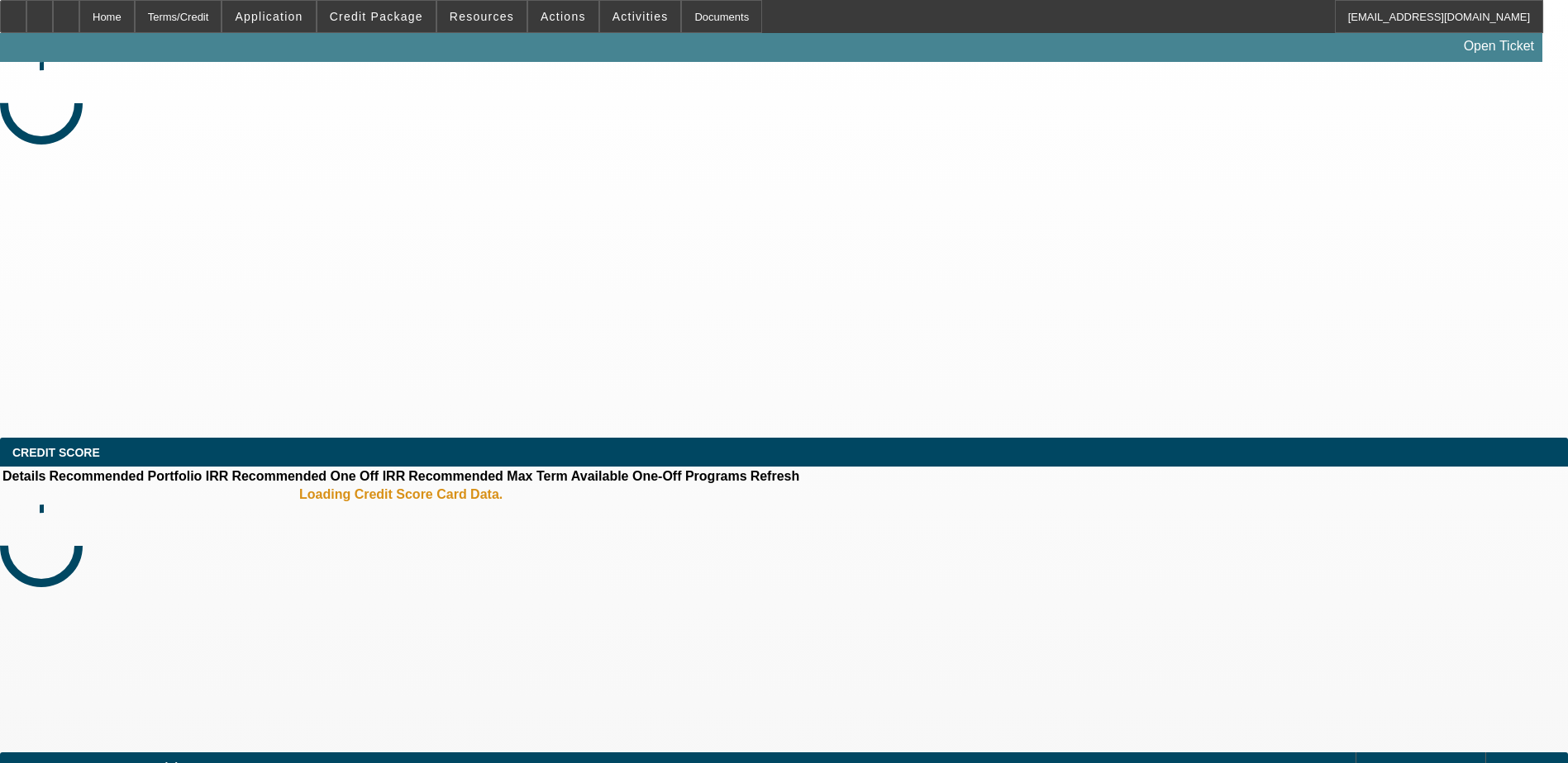
select select "0"
select select "2"
select select "0.1"
select select "1"
select select "2"
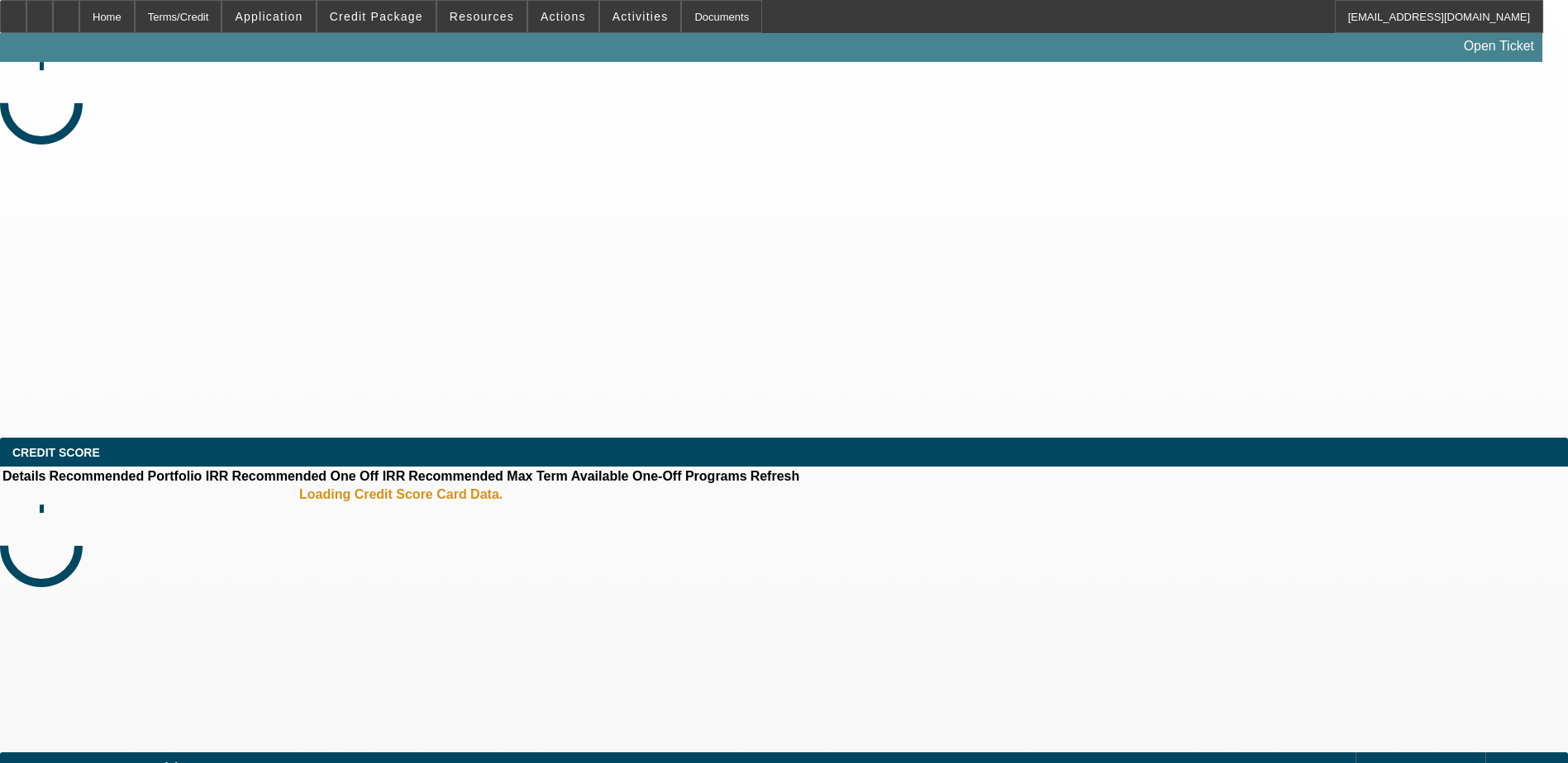
select select "4"
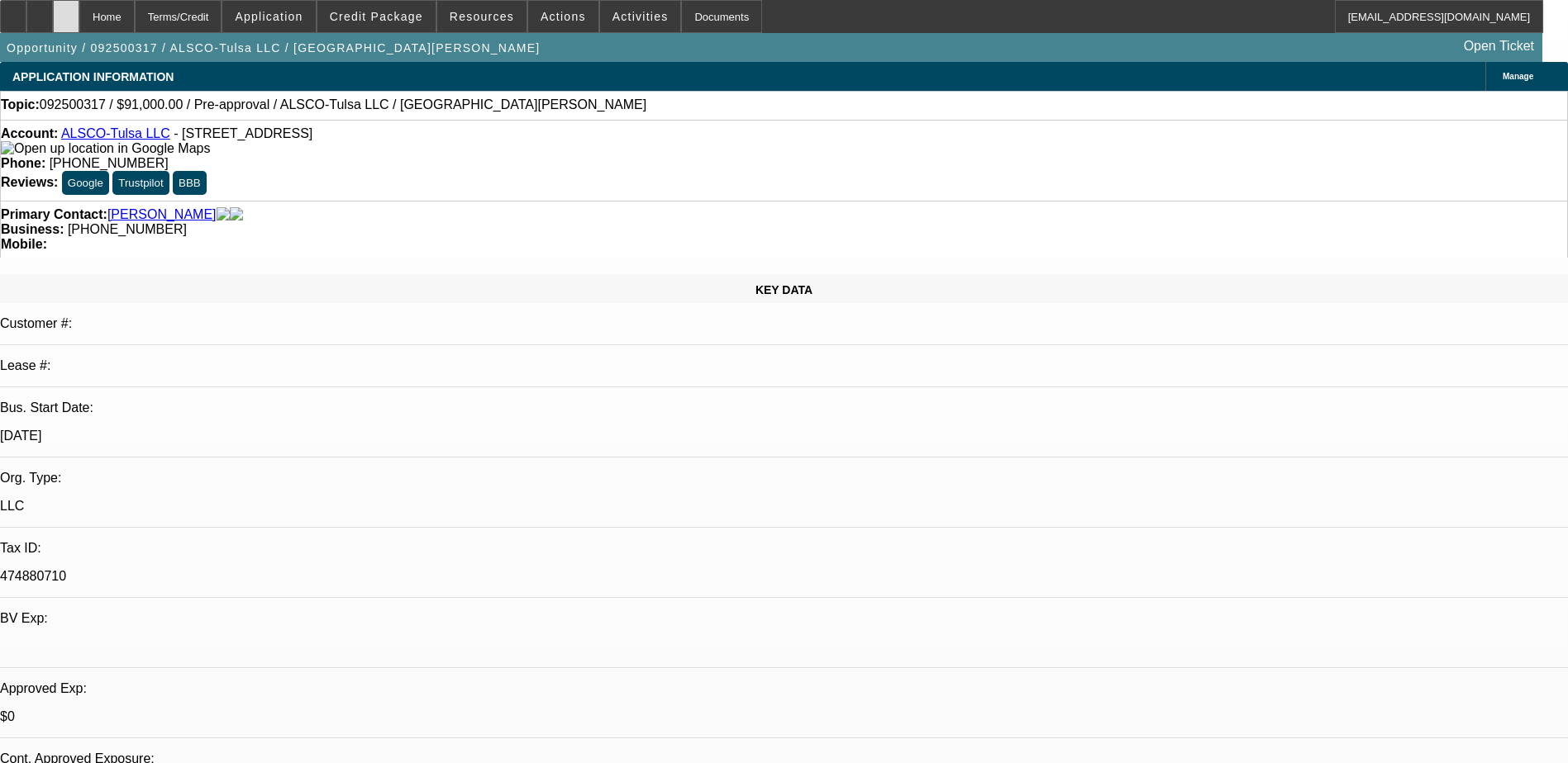
click at [79, 20] on div at bounding box center [65, 16] width 27 height 33
select select "0"
select select "2"
select select "0.1"
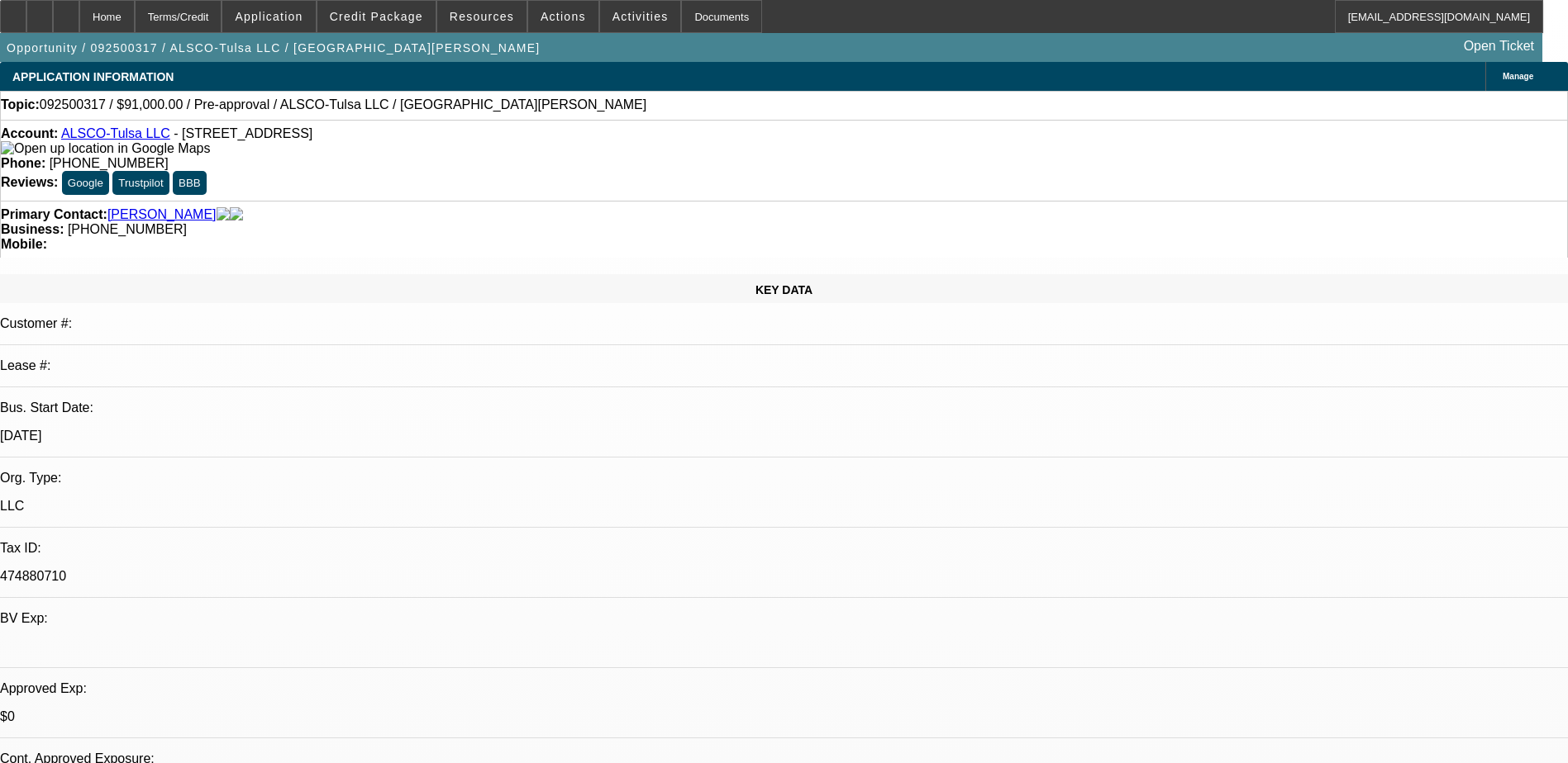
select select "4"
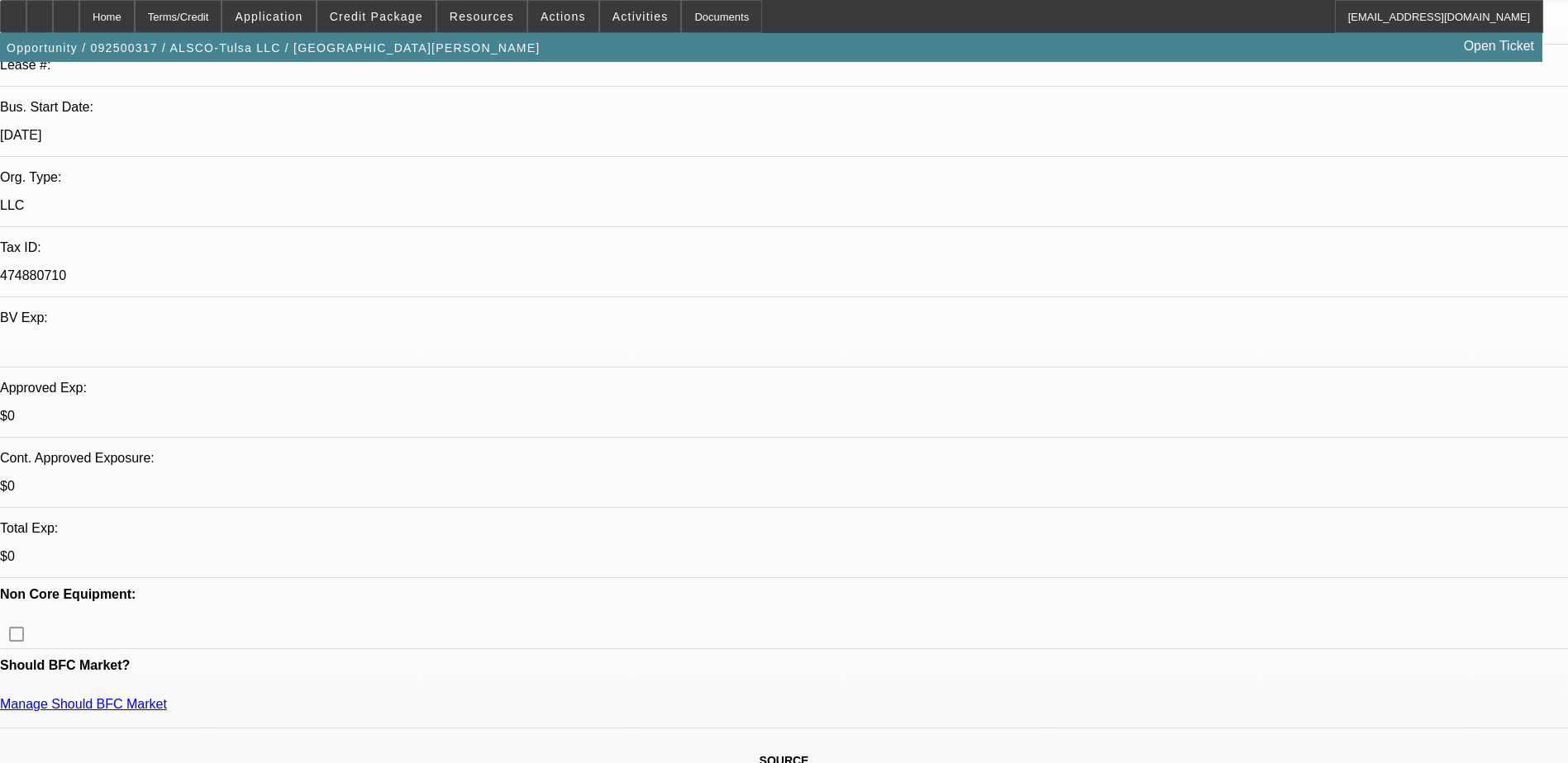
scroll to position [331, 0]
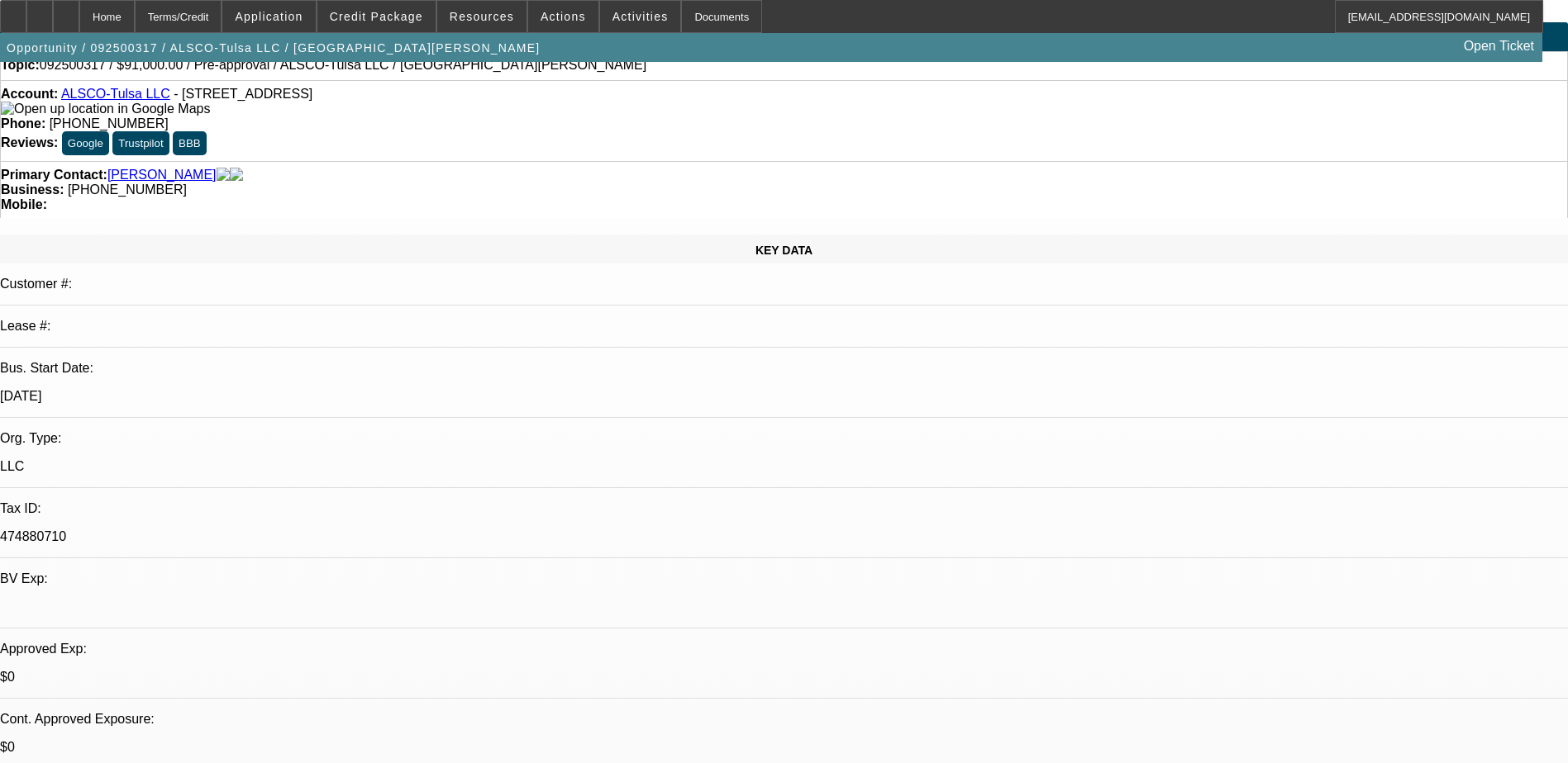
scroll to position [0, 0]
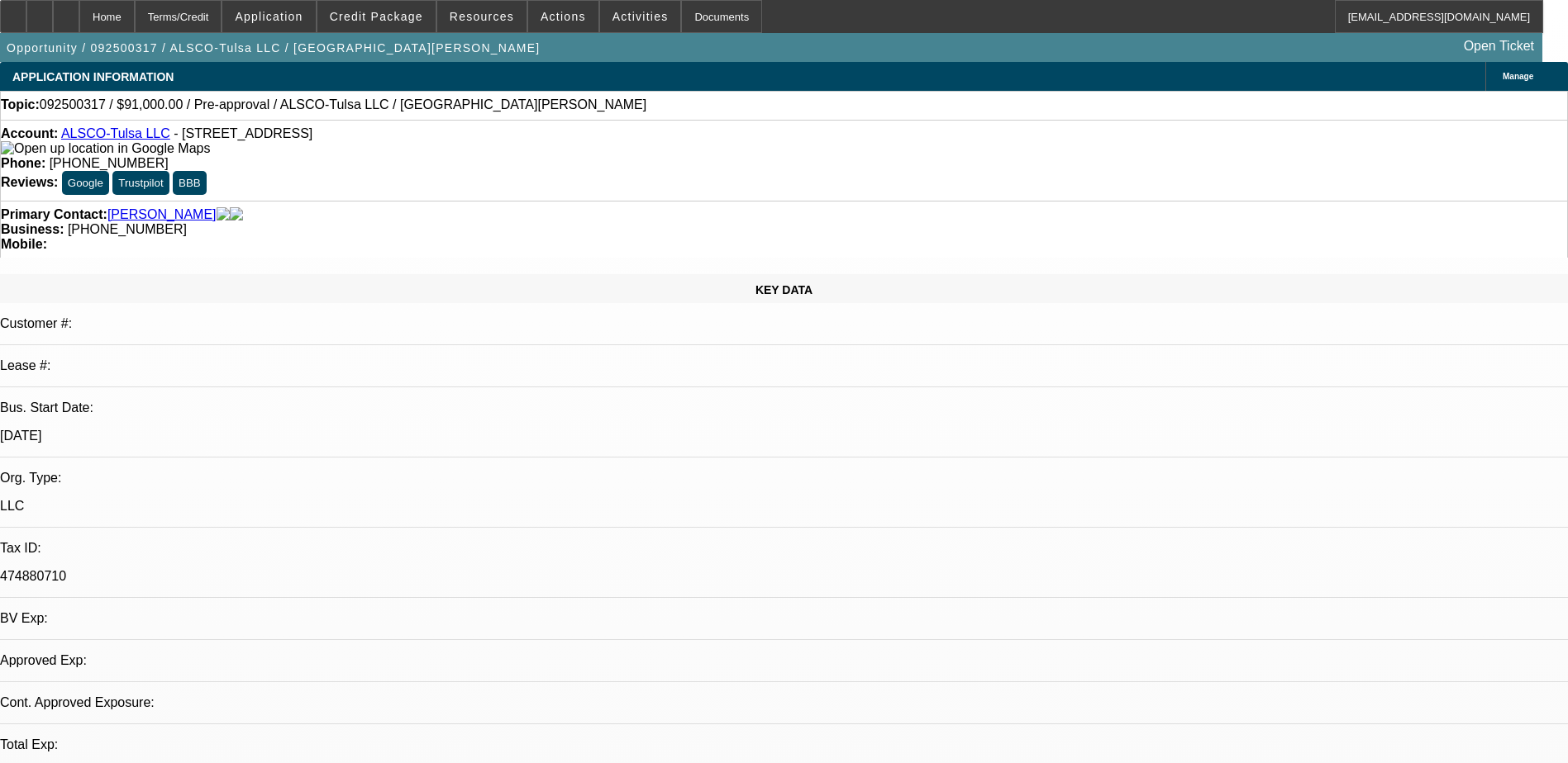
select select "0"
select select "2"
select select "0.1"
select select "1"
select select "2"
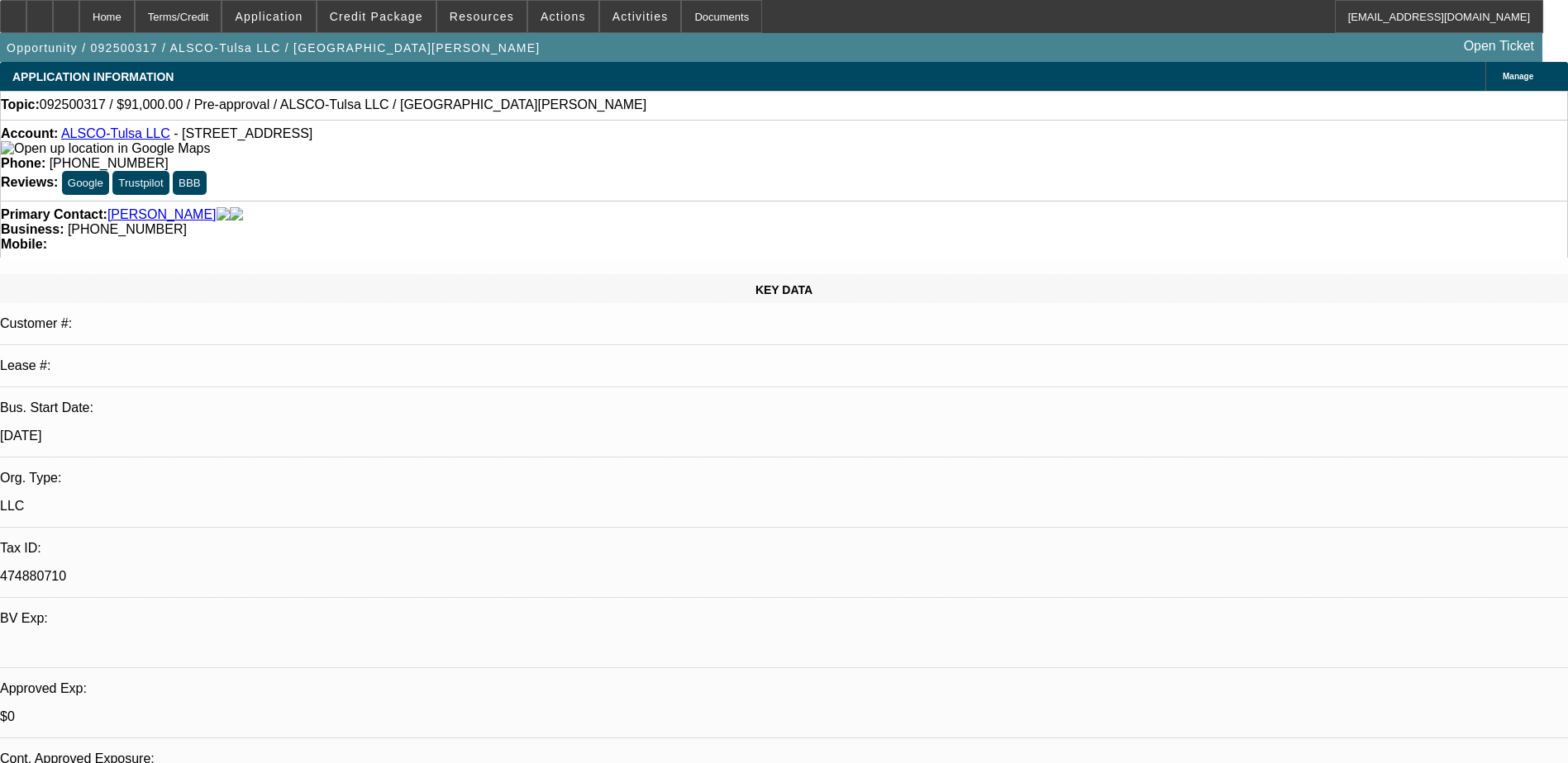
select select "4"
select select "0"
select select "2"
select select "0.1"
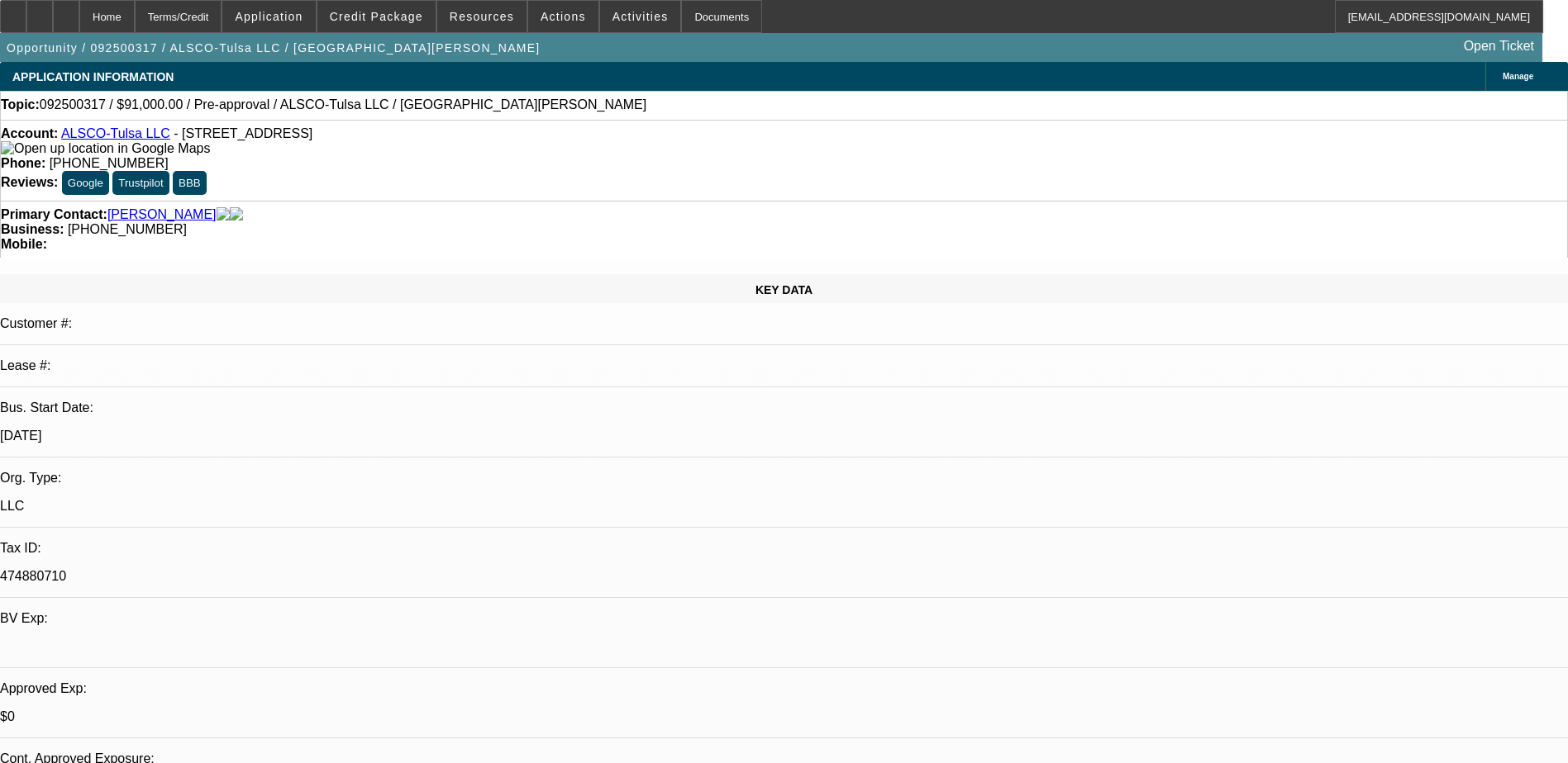
select select "1"
select select "2"
select select "4"
click at [405, 3] on span at bounding box center [376, 16] width 118 height 40
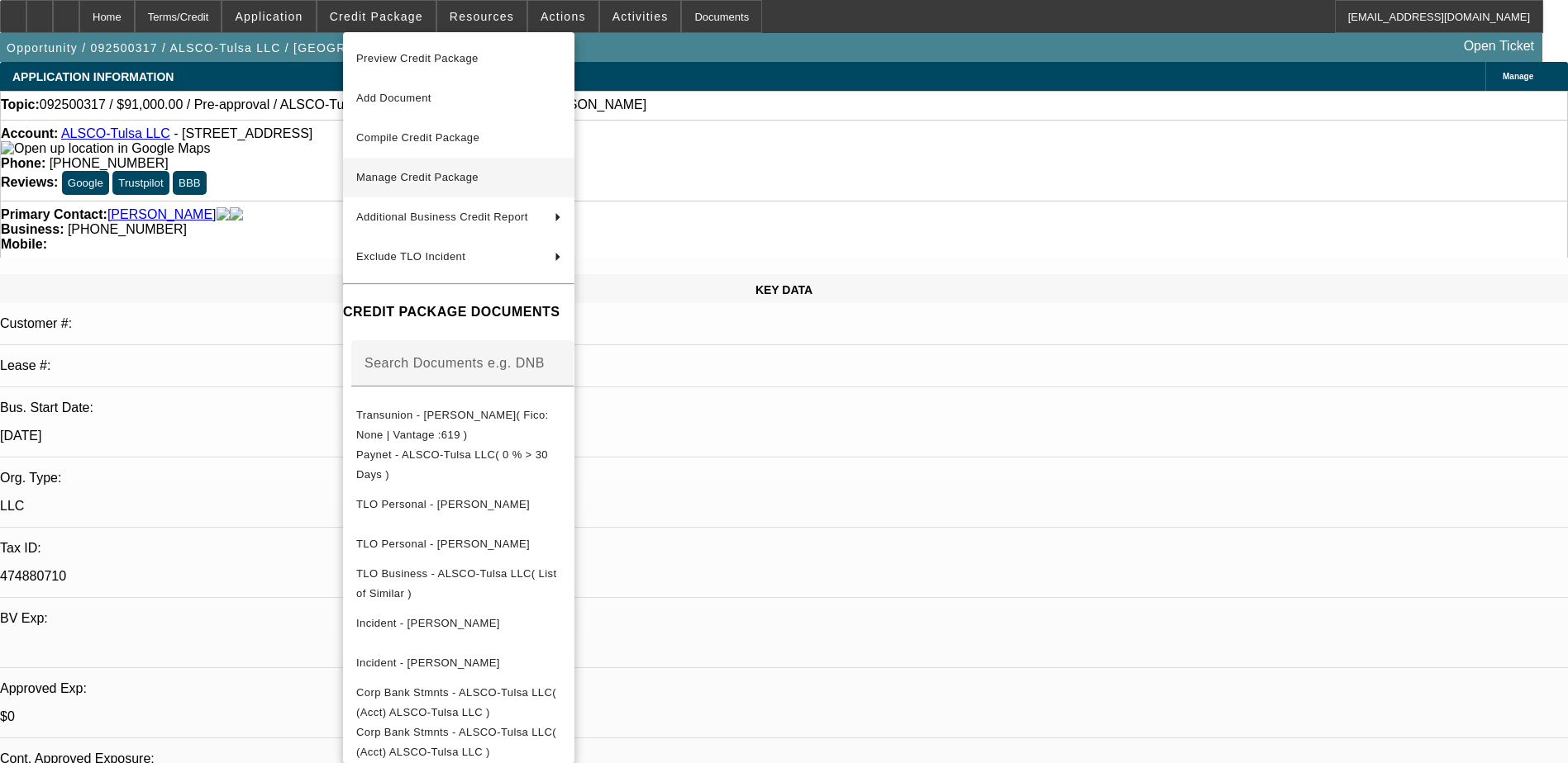
click at [551, 177] on span "Manage Credit Package" at bounding box center [458, 177] width 205 height 20
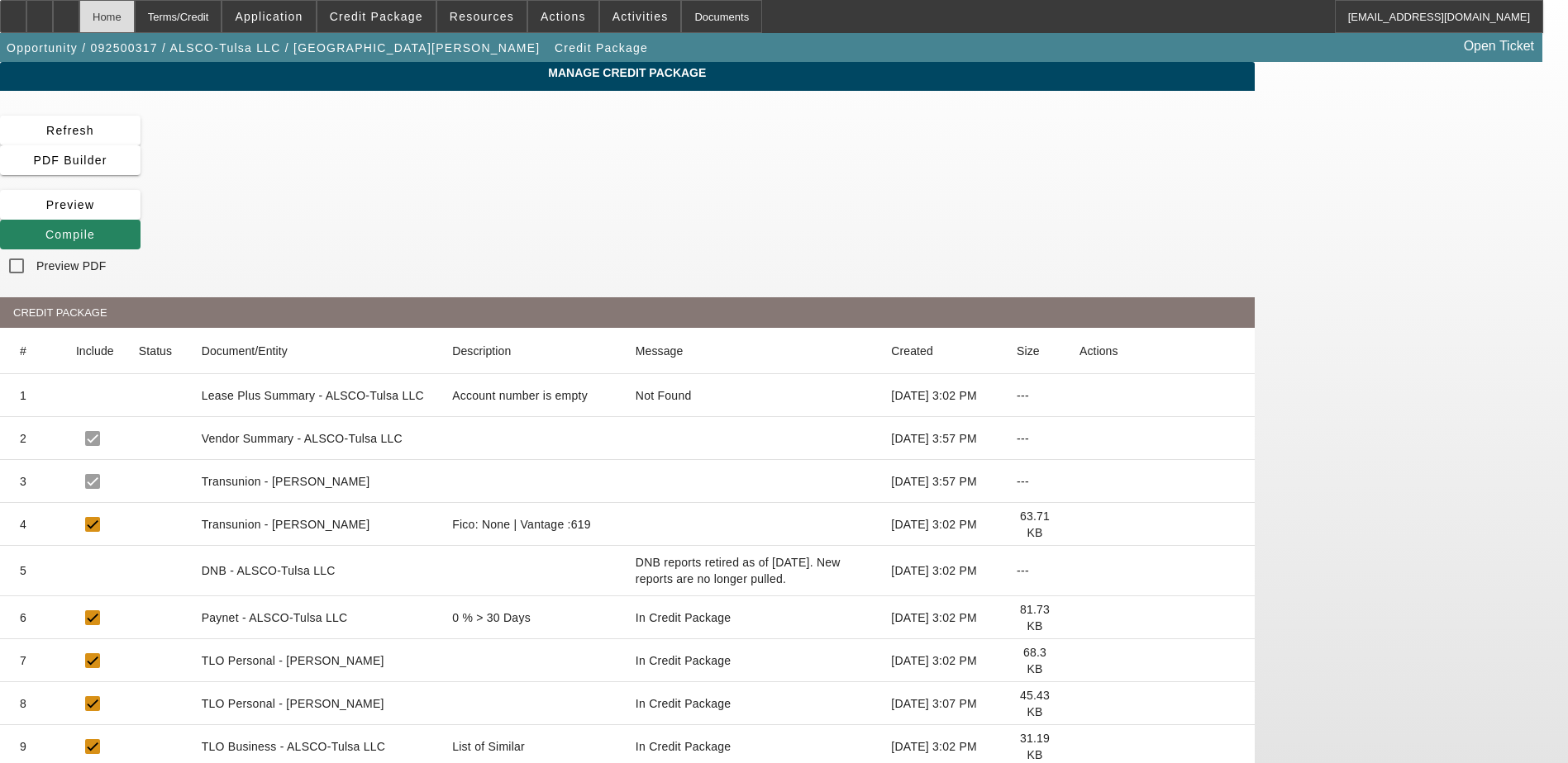
click at [134, 19] on div "Home" at bounding box center [107, 16] width 55 height 33
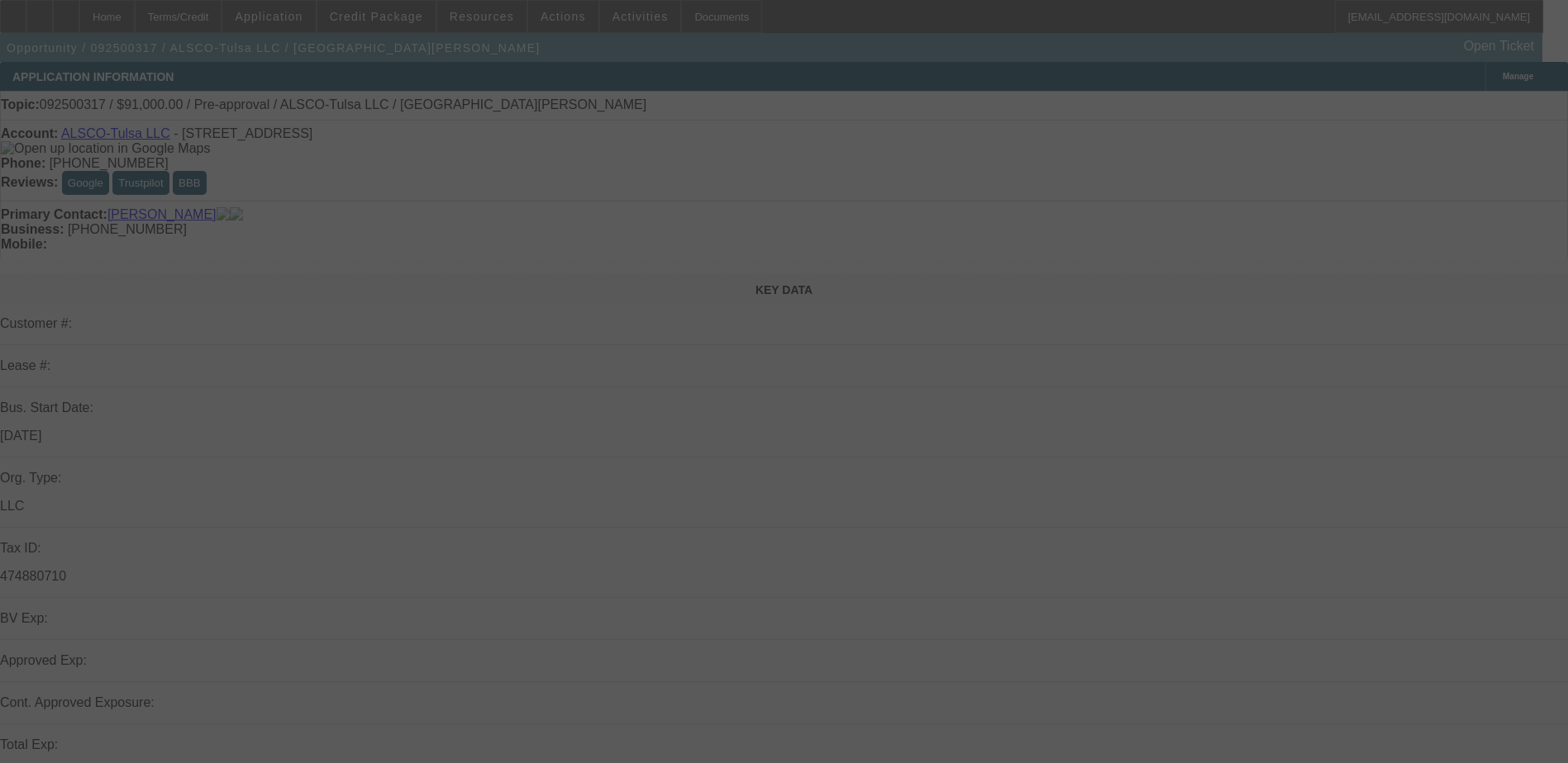
select select "0"
select select "2"
select select "0.1"
select select "4"
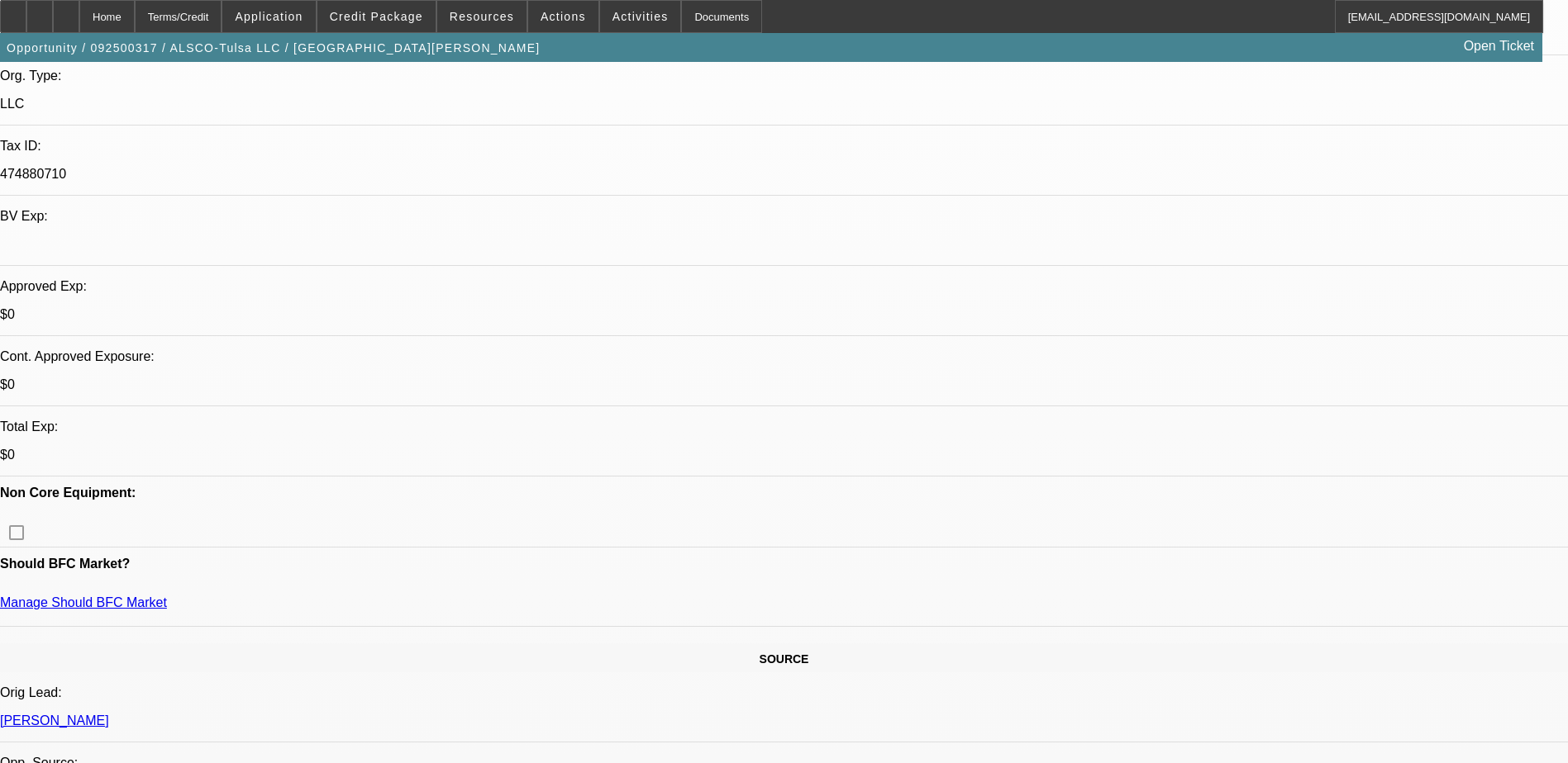
scroll to position [413, 0]
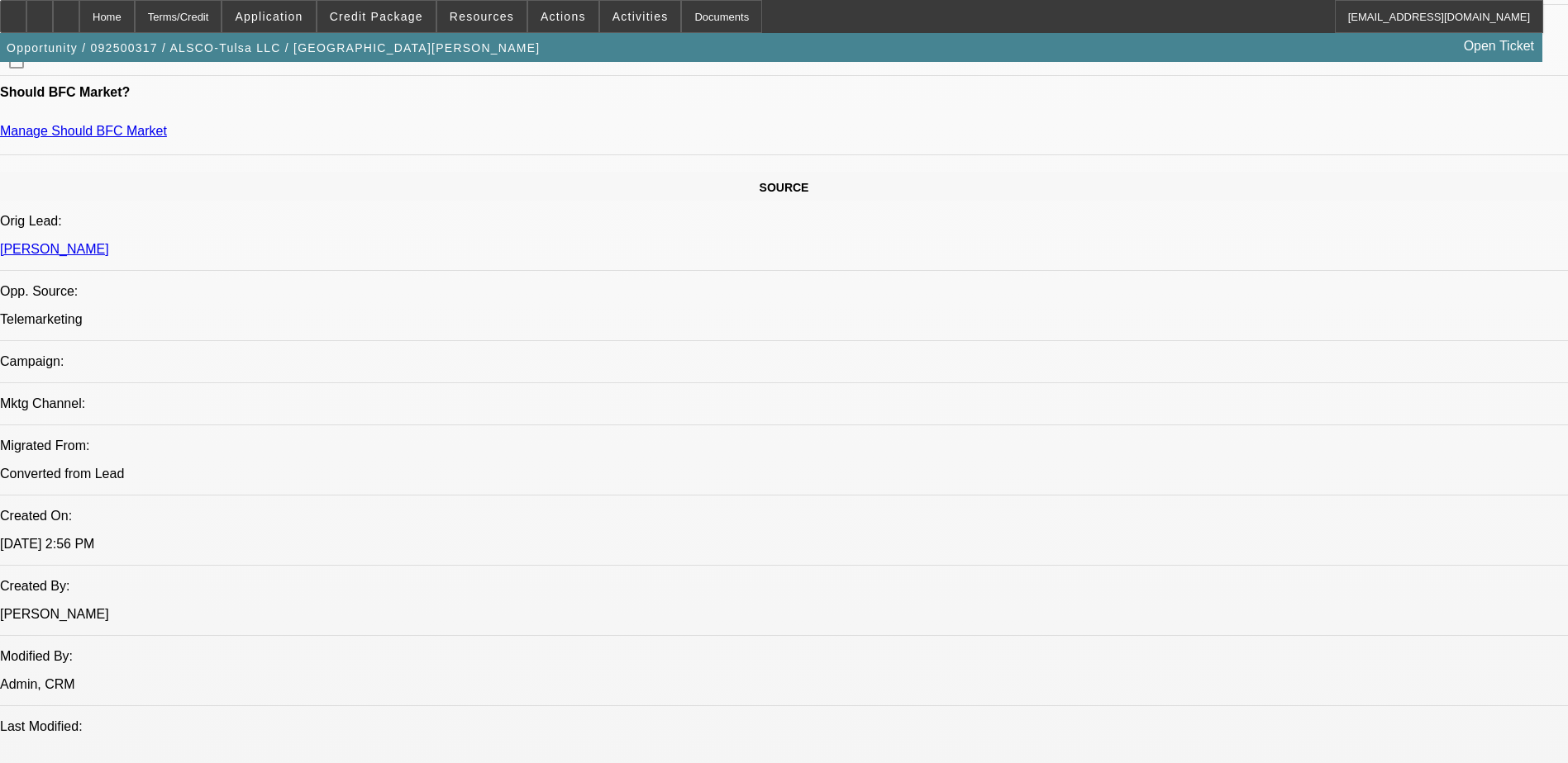
scroll to position [661, 0]
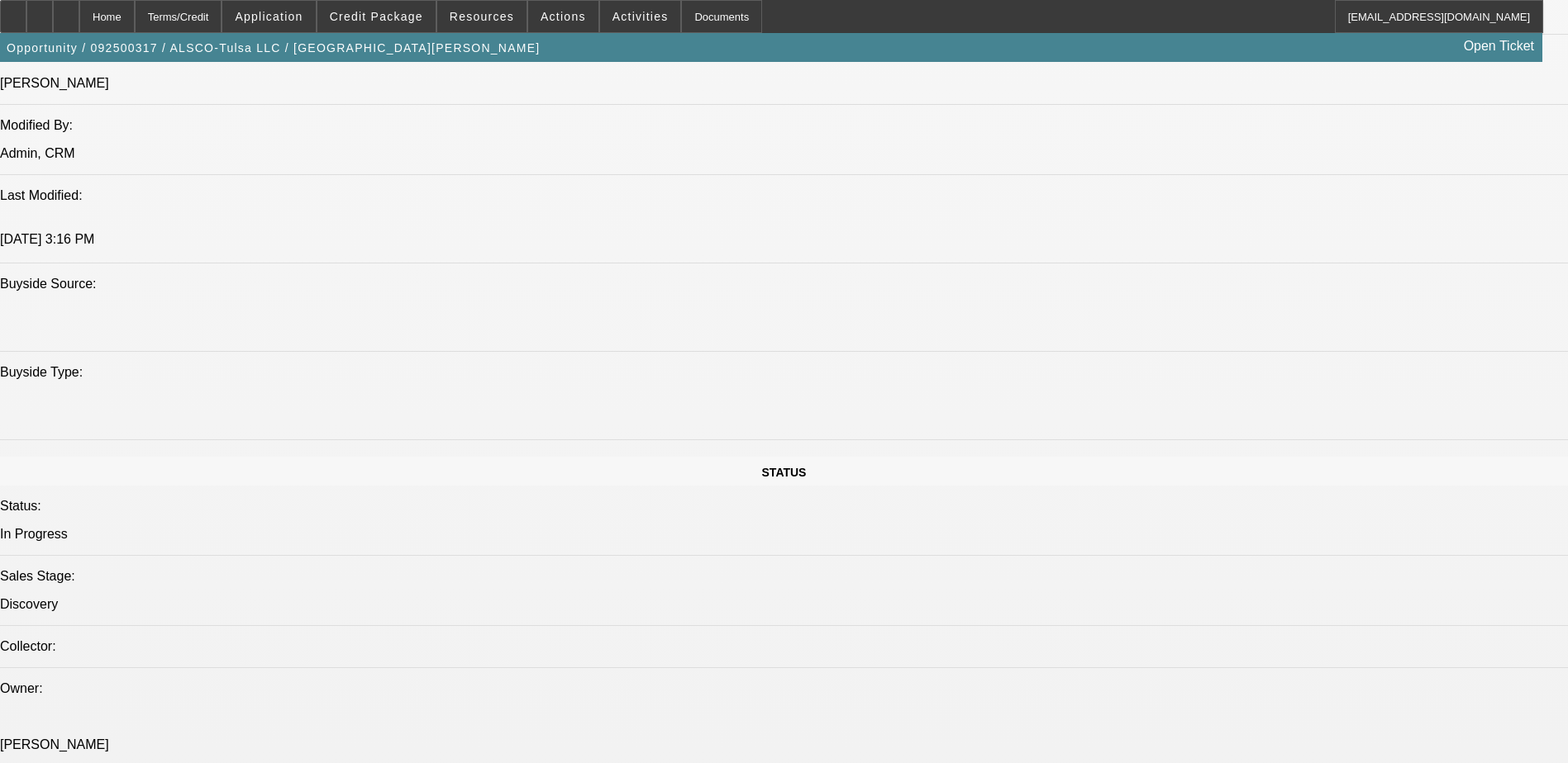
scroll to position [1405, 0]
drag, startPoint x: 219, startPoint y: 287, endPoint x: 412, endPoint y: 307, distance: 194.0
drag, startPoint x: 412, startPoint y: 307, endPoint x: 398, endPoint y: 307, distance: 14.0
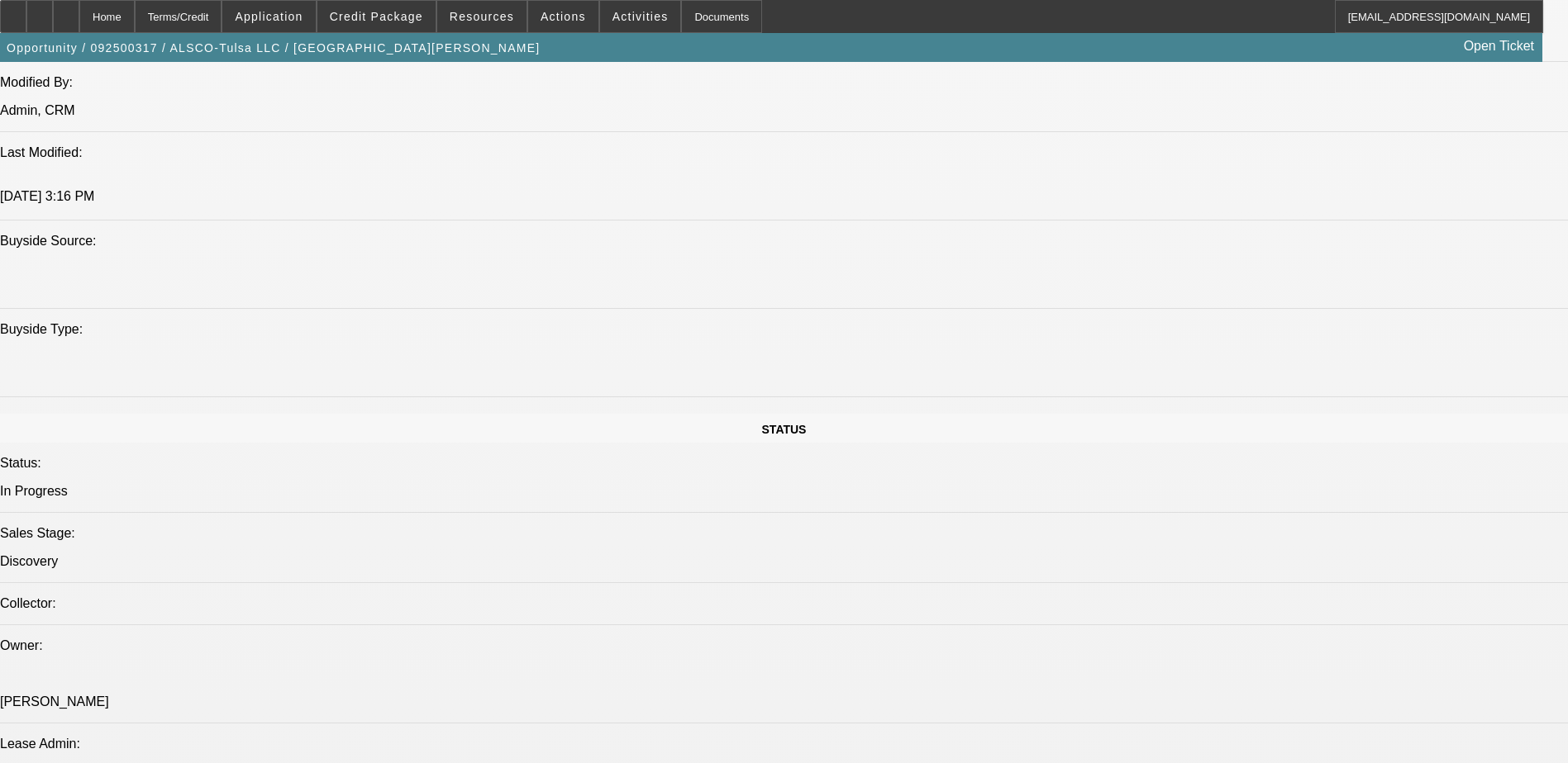
scroll to position [1487, 0]
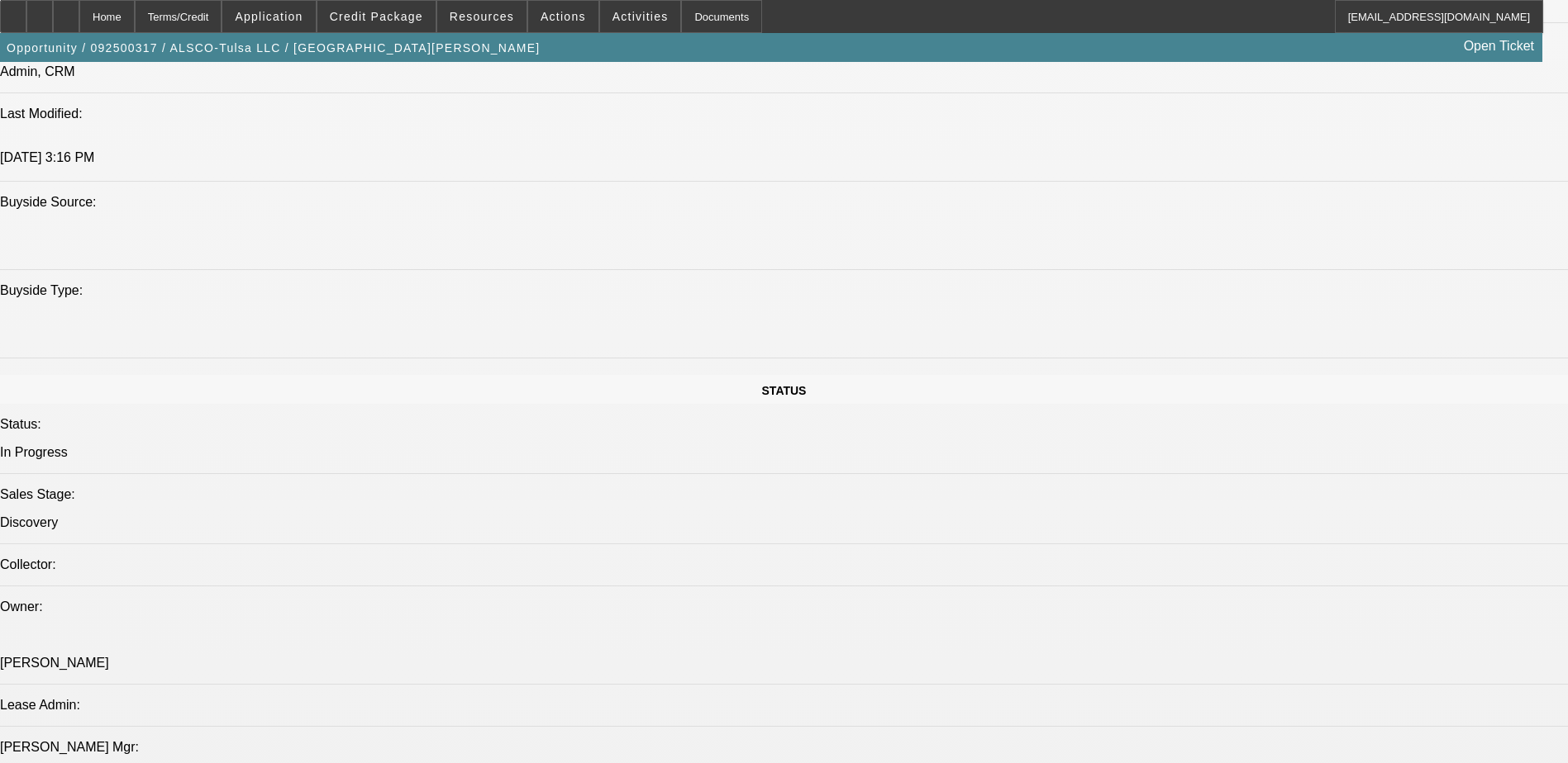
drag, startPoint x: 209, startPoint y: 202, endPoint x: 389, endPoint y: 205, distance: 180.0
drag, startPoint x: 389, startPoint y: 205, endPoint x: 376, endPoint y: 210, distance: 13.9
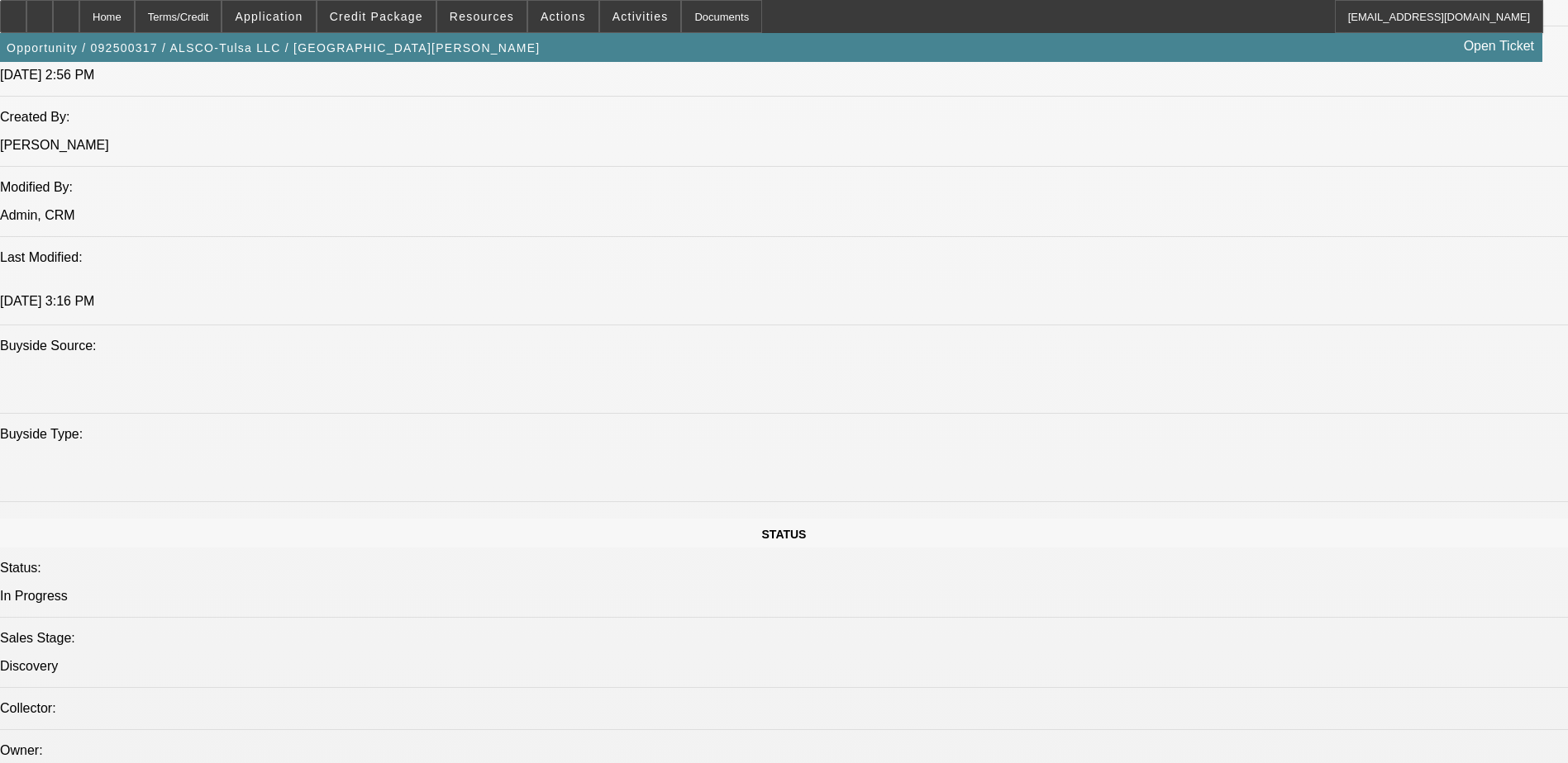
scroll to position [1322, 0]
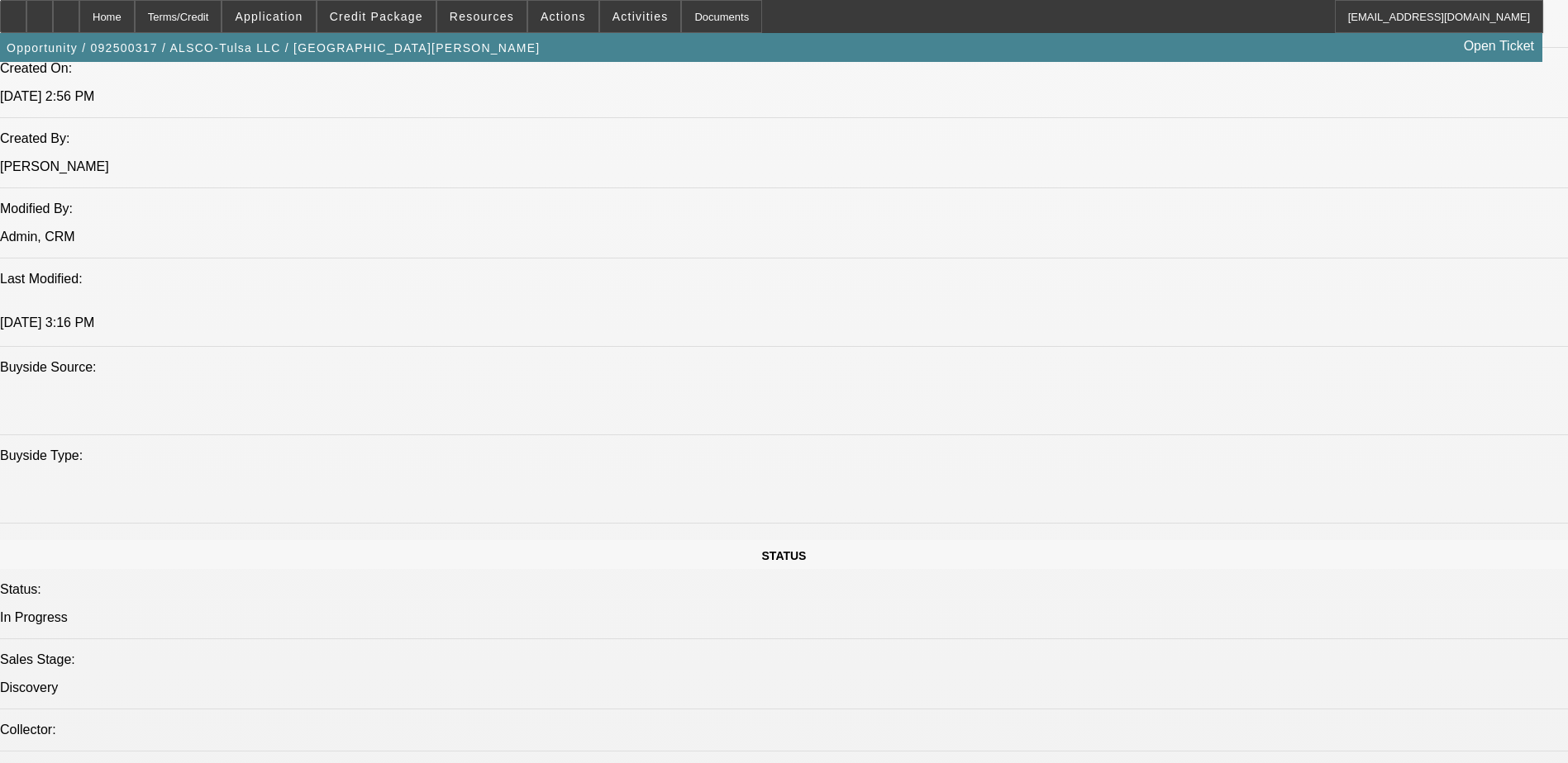
drag, startPoint x: 309, startPoint y: 310, endPoint x: 318, endPoint y: 308, distance: 9.2
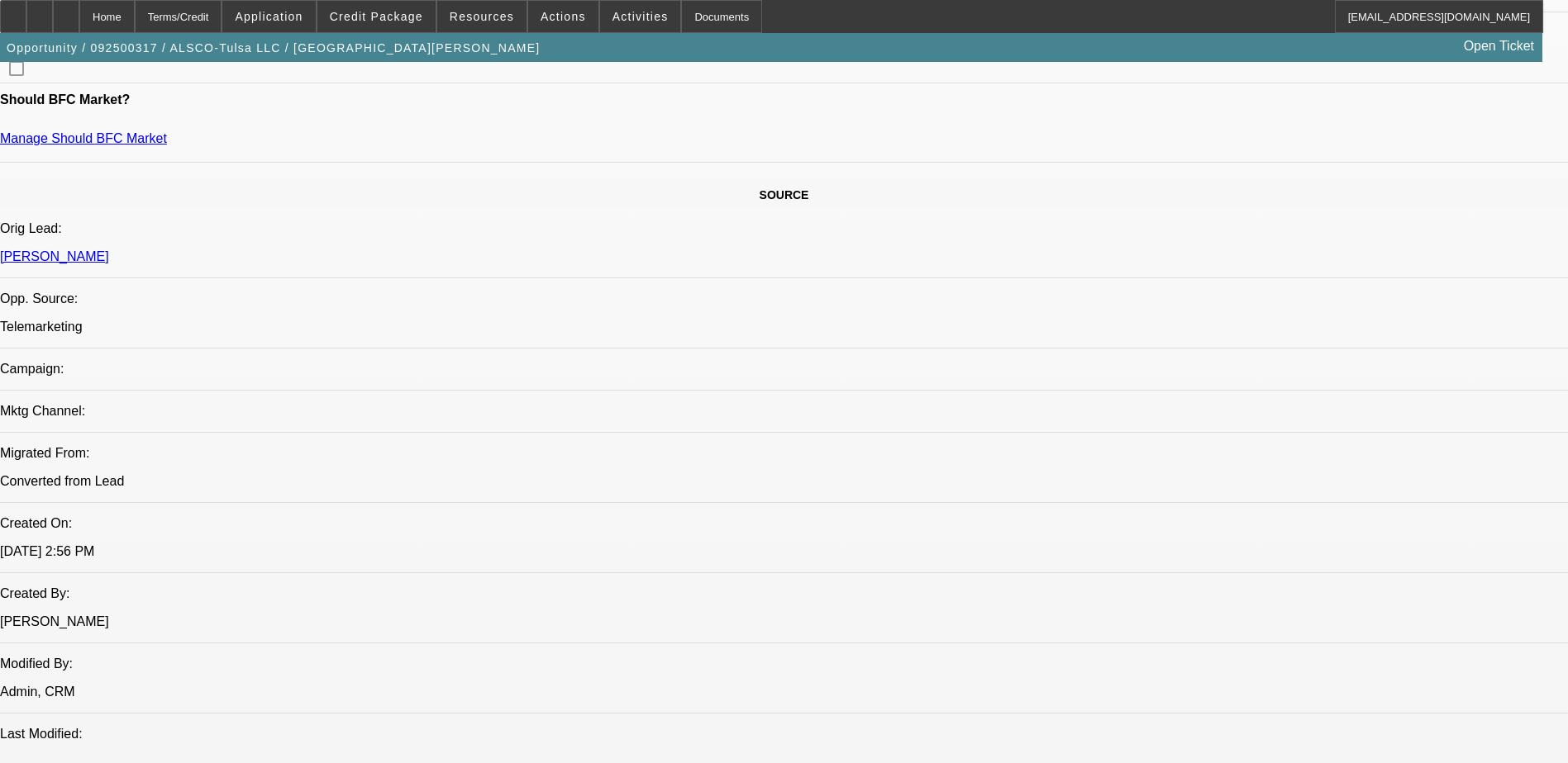
scroll to position [826, 0]
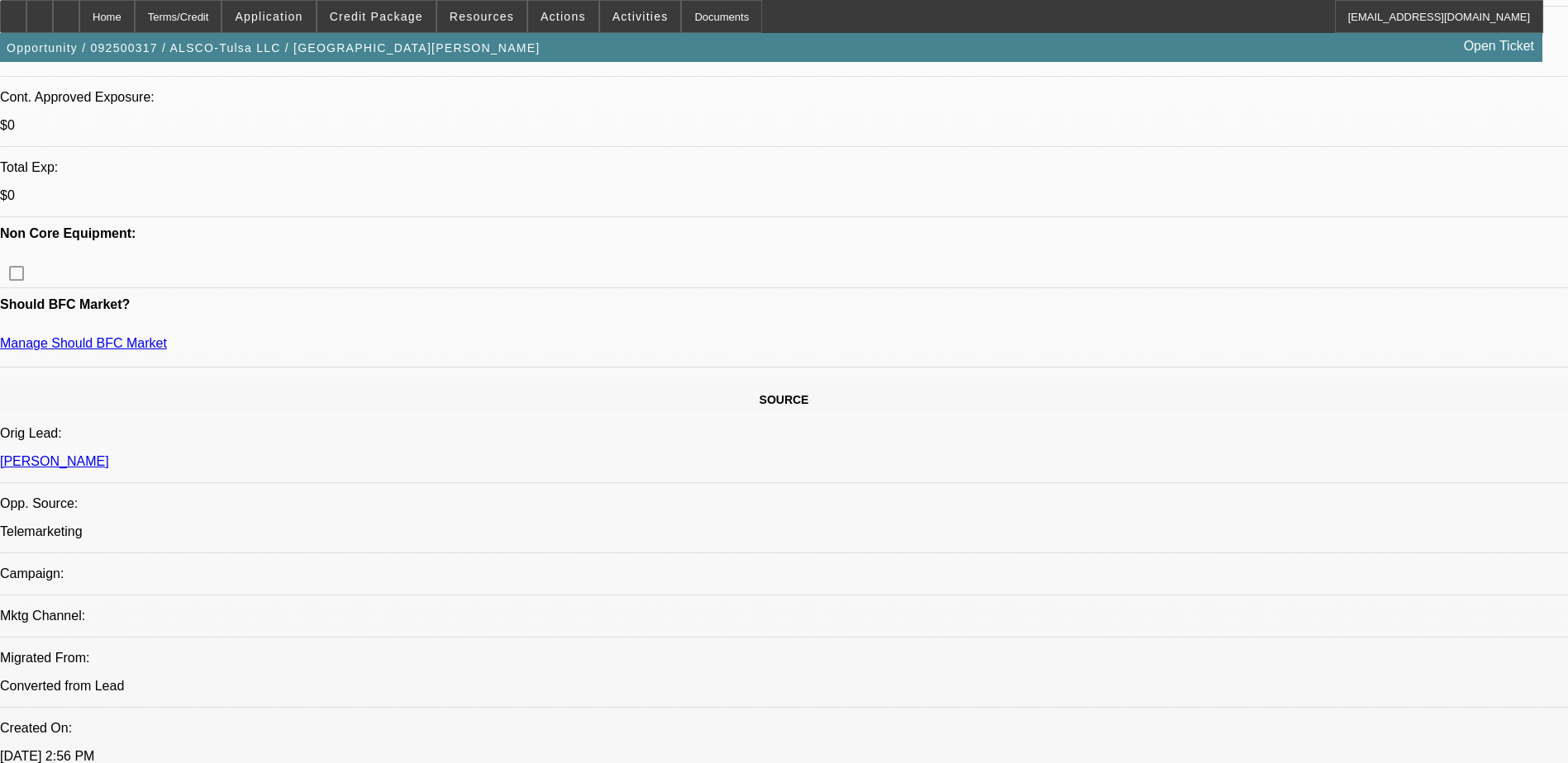
scroll to position [661, 0]
drag, startPoint x: 331, startPoint y: 329, endPoint x: 305, endPoint y: 330, distance: 26.0
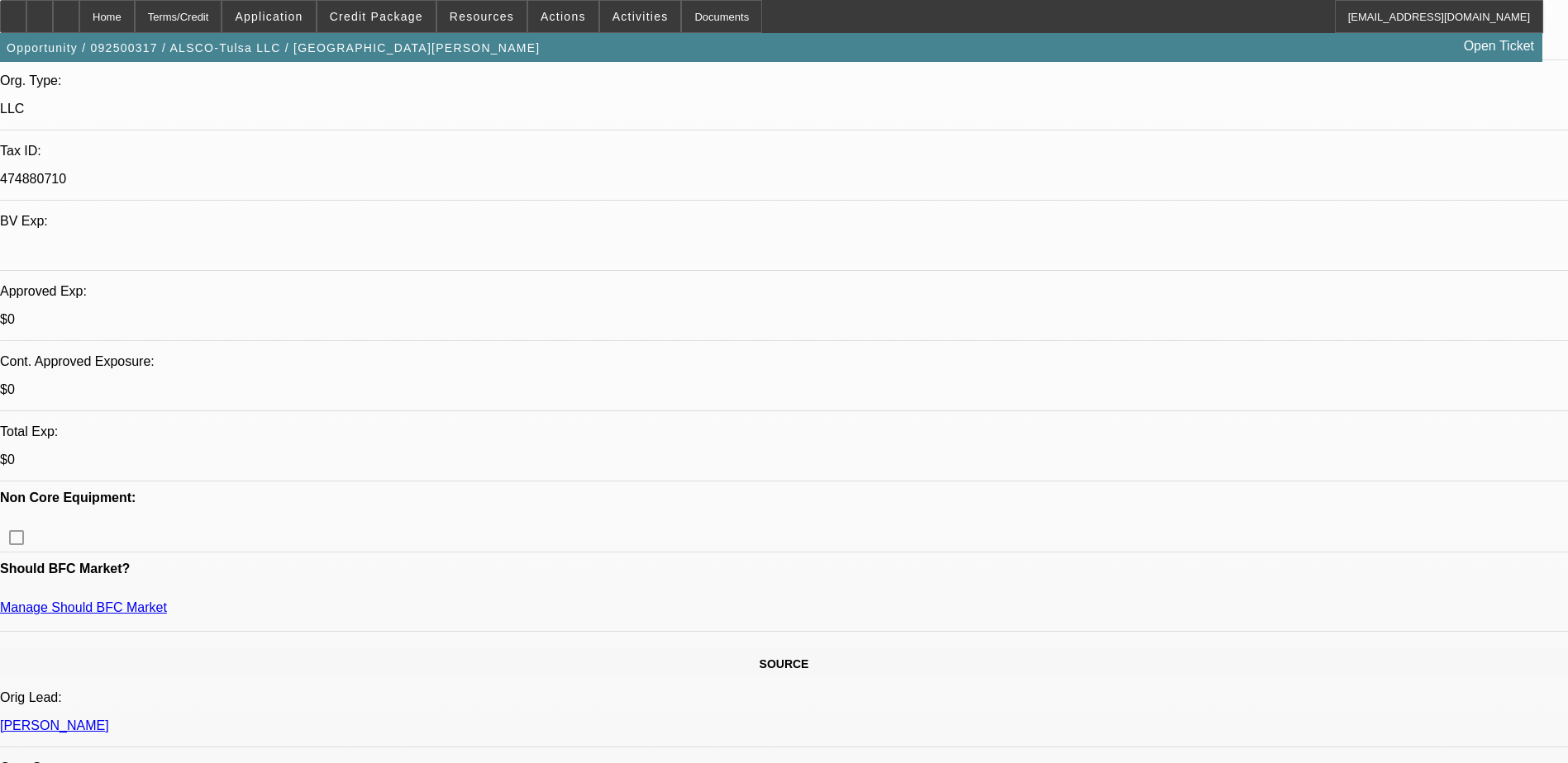
scroll to position [248, 0]
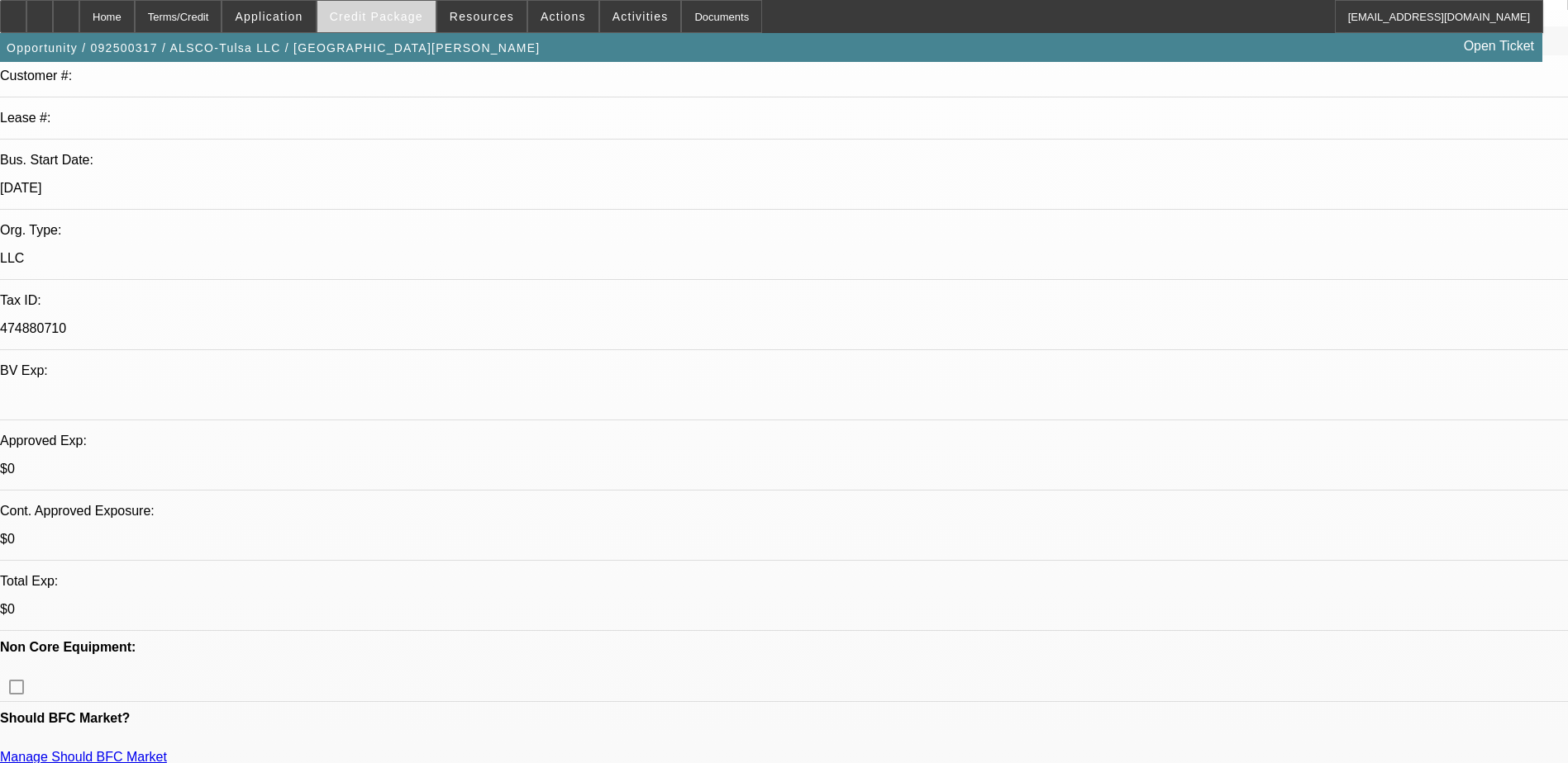
click at [419, 20] on span "Credit Package" at bounding box center [376, 16] width 93 height 13
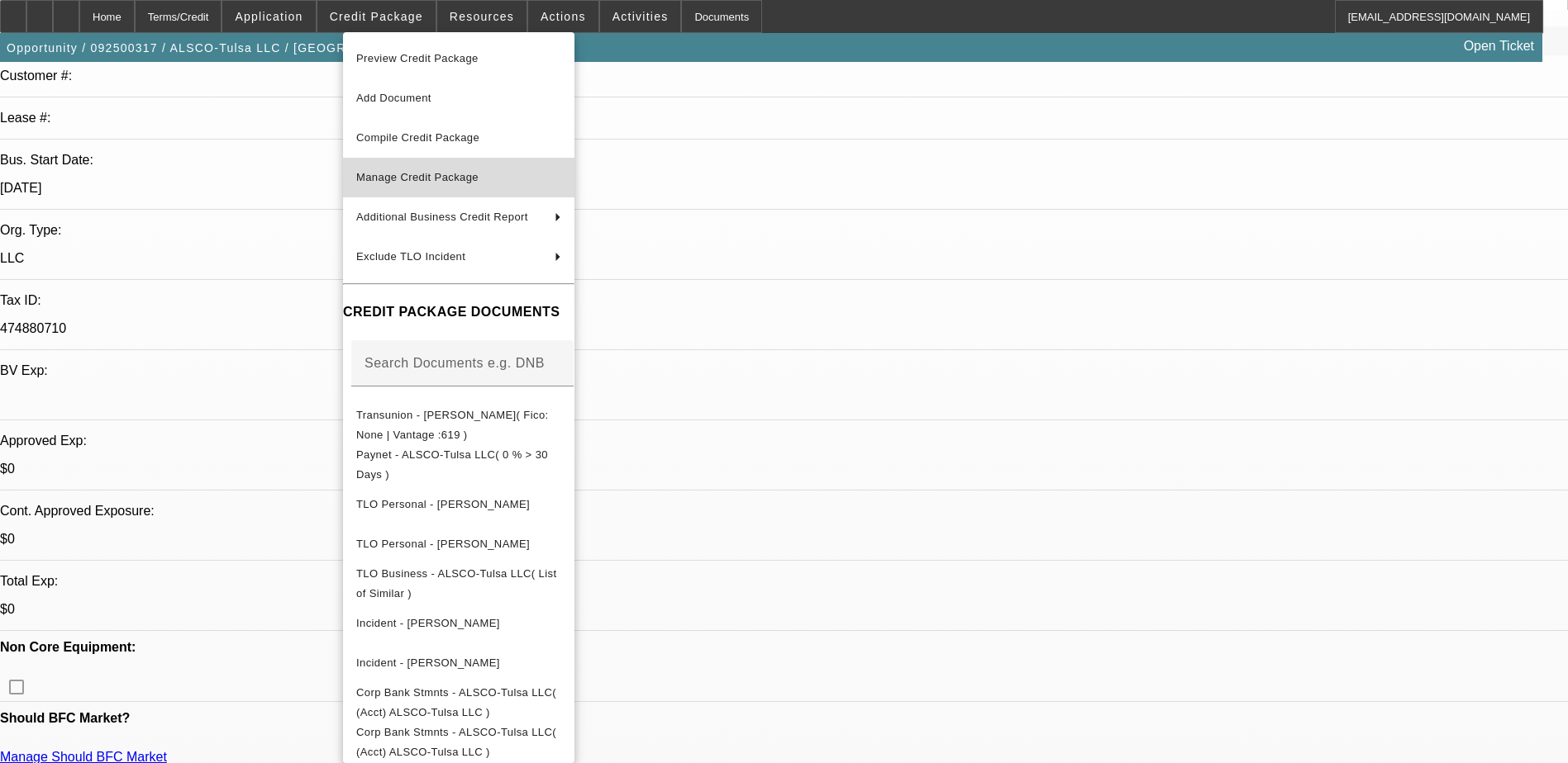
click at [499, 173] on span "Manage Credit Package" at bounding box center [458, 177] width 205 height 20
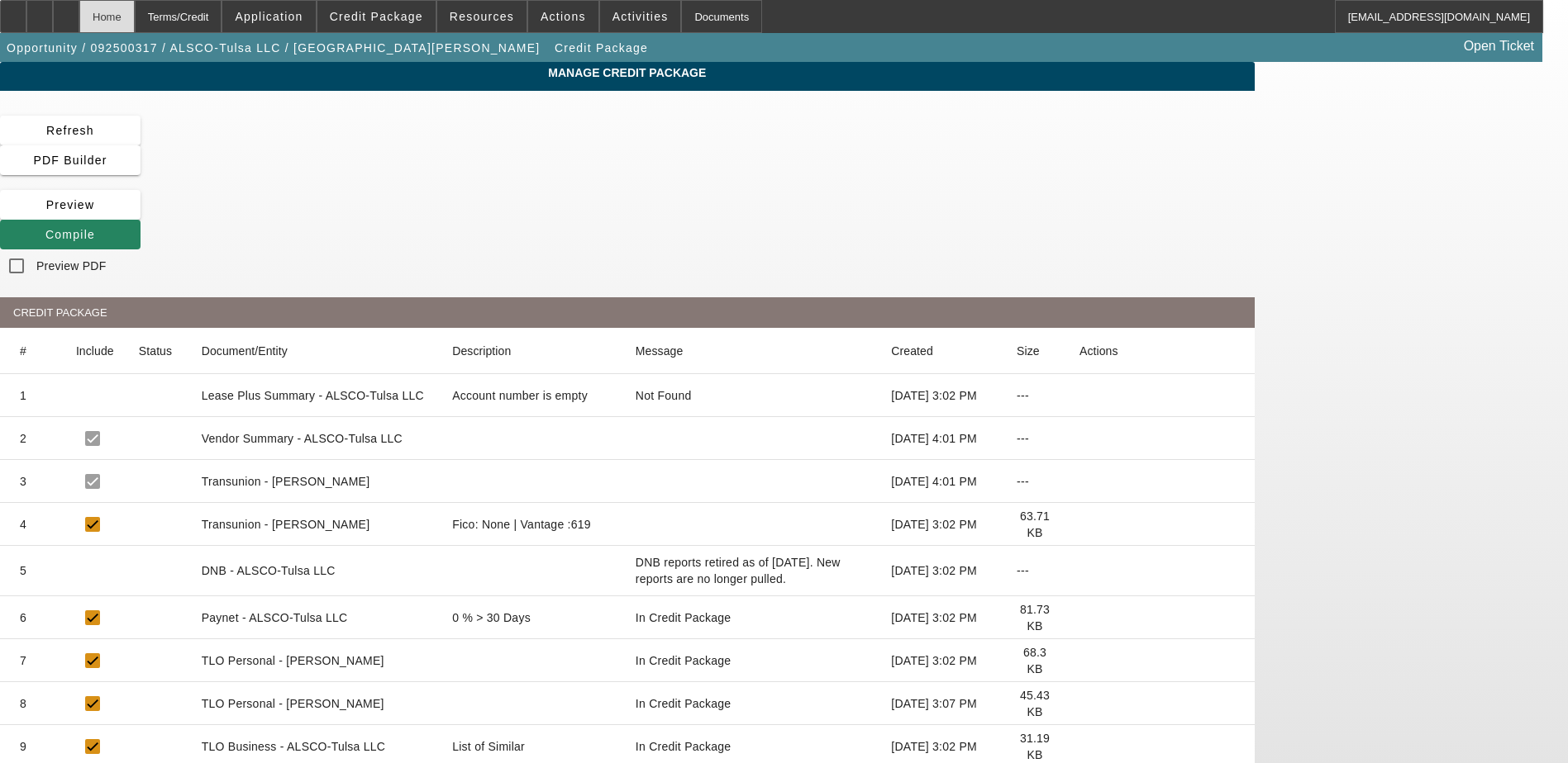
click at [134, 13] on div "Home" at bounding box center [107, 16] width 55 height 33
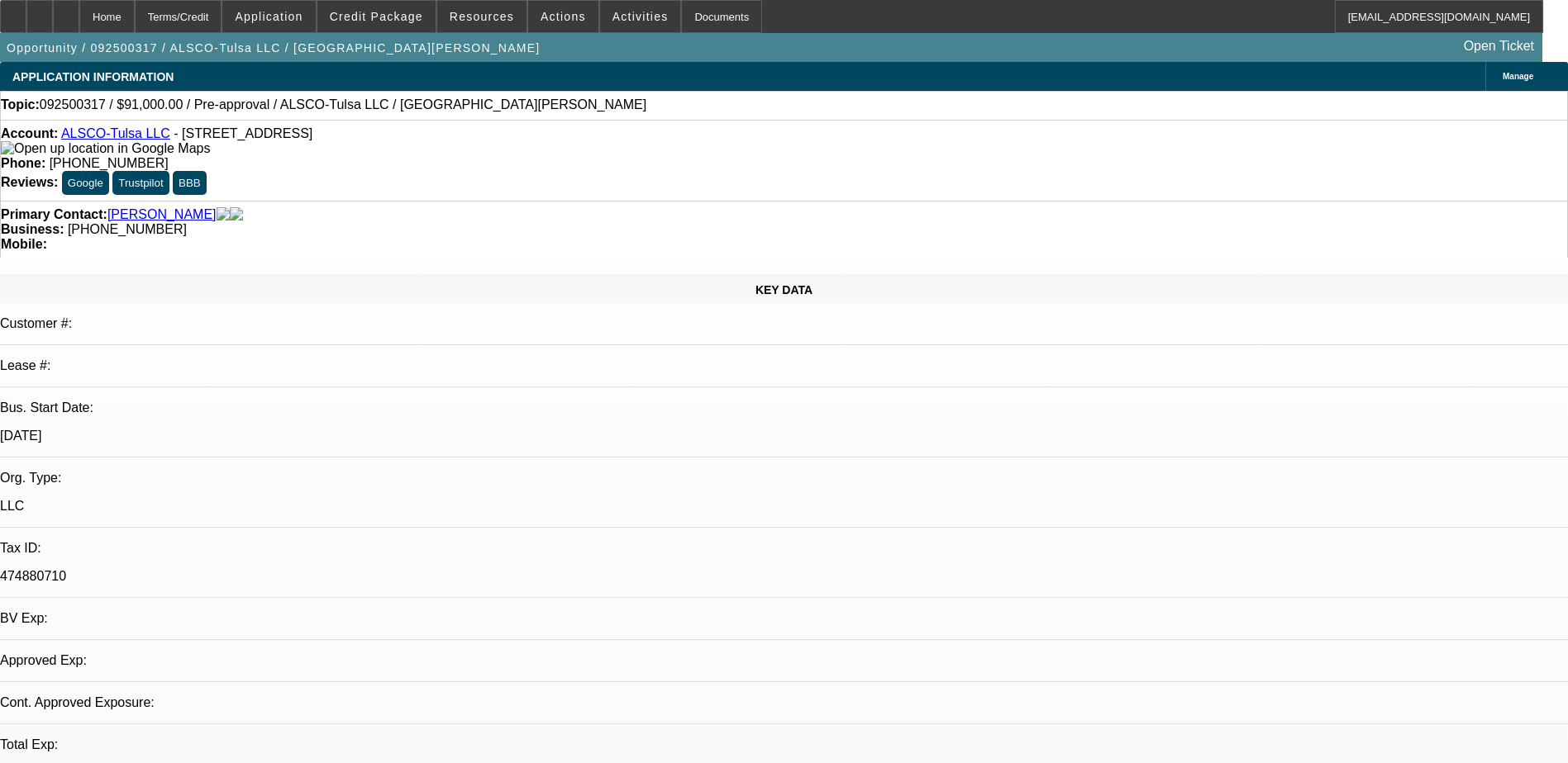
select select "0"
select select "2"
select select "0.1"
select select "4"
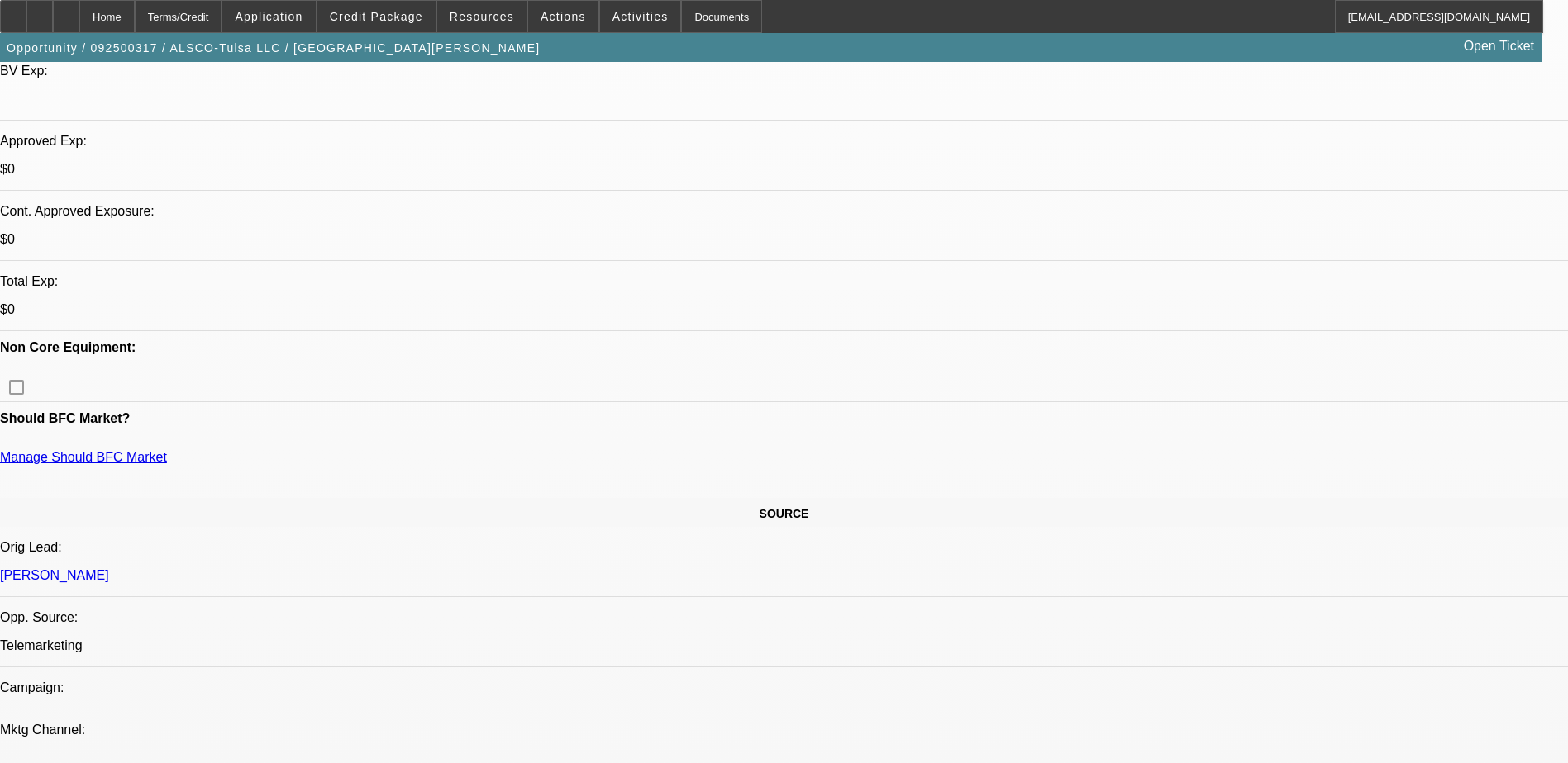
scroll to position [826, 0]
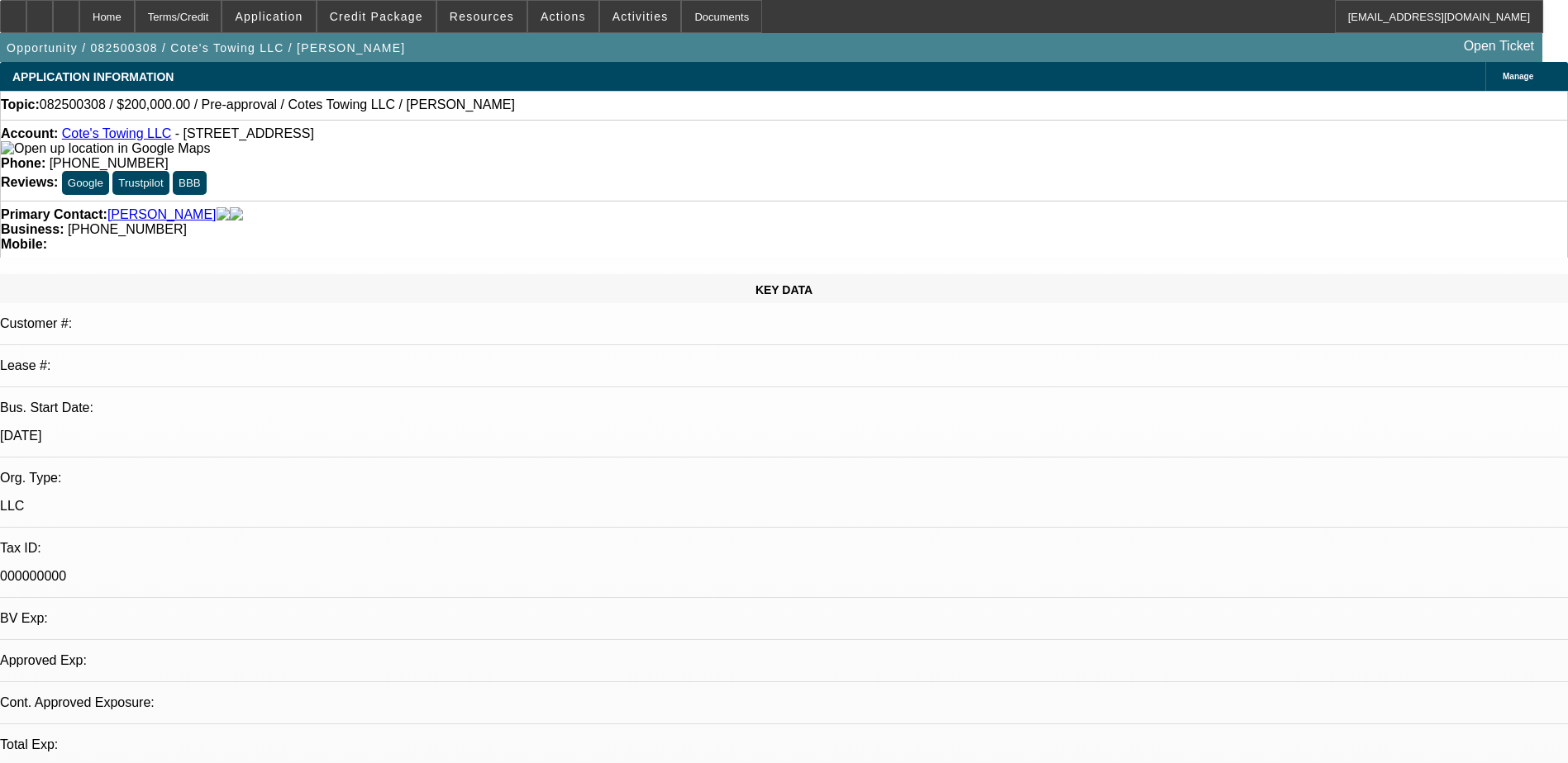
select select "0"
select select "3"
select select "0"
select select "6"
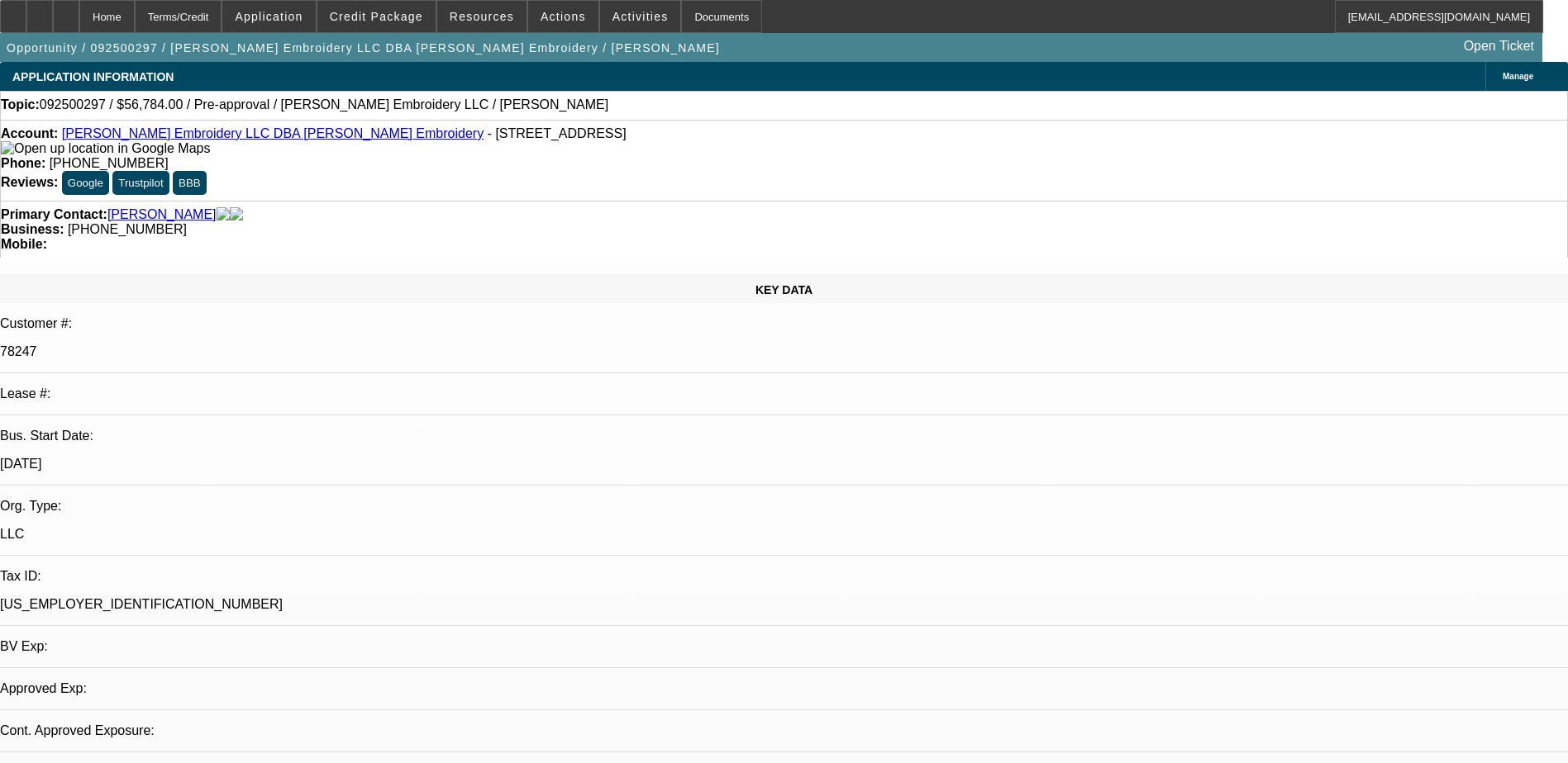
select select "0"
select select "2"
select select "0.1"
select select "4"
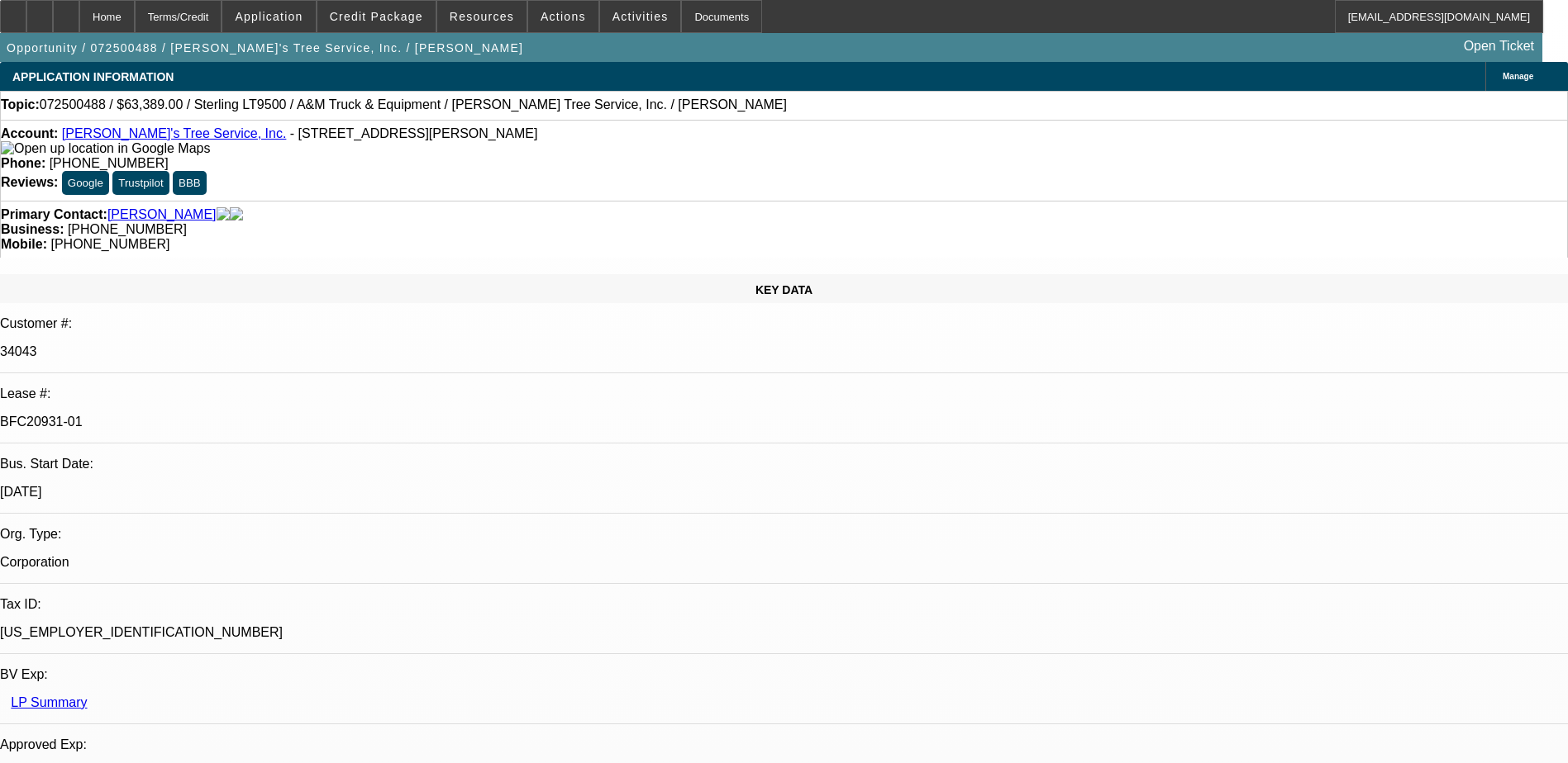
select select "0"
select select "2"
select select "0.1"
select select "4"
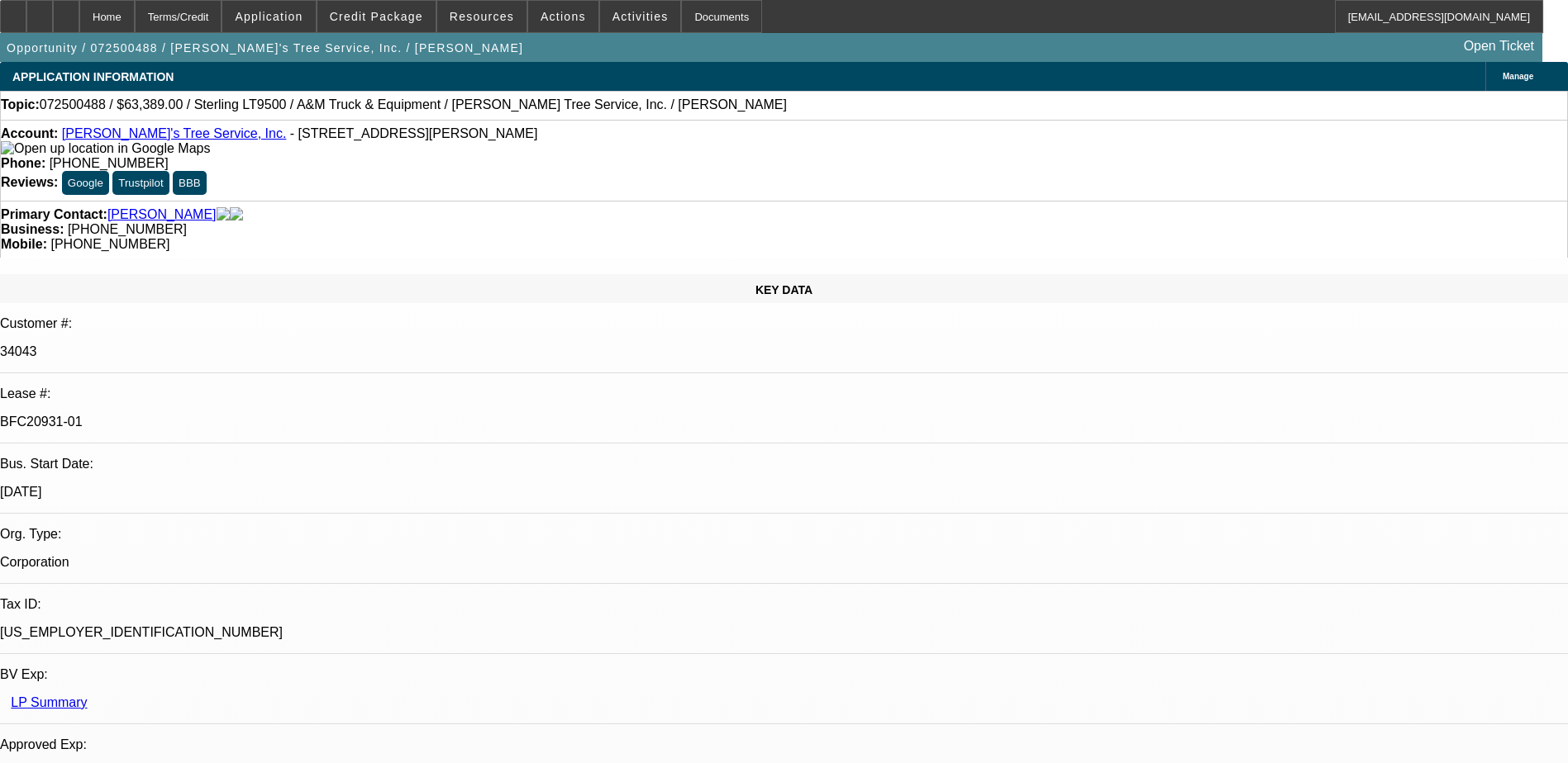
select select "0"
select select "2"
select select "0.1"
select select "4"
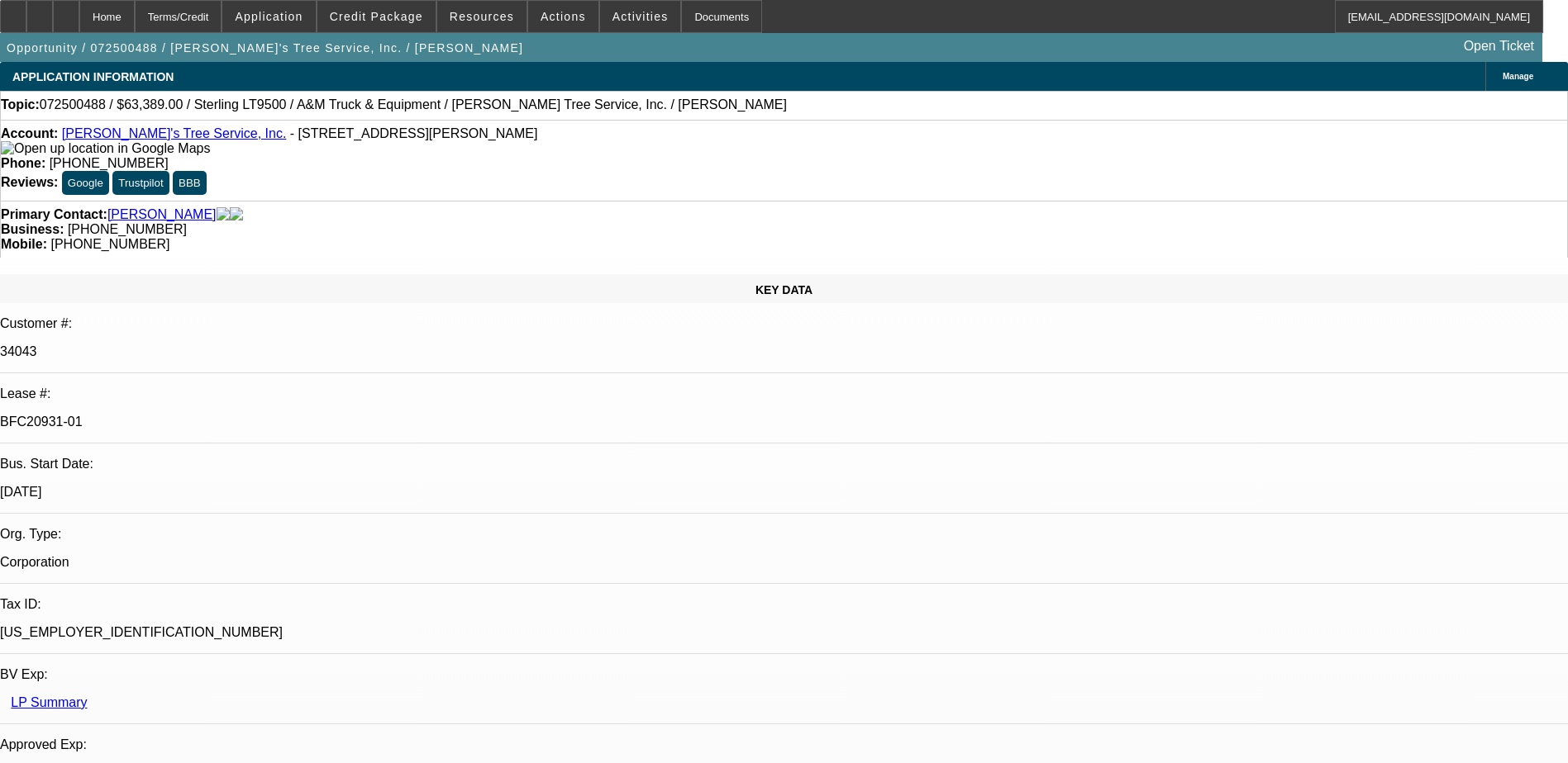
select select "0"
select select "2"
select select "0.1"
select select "4"
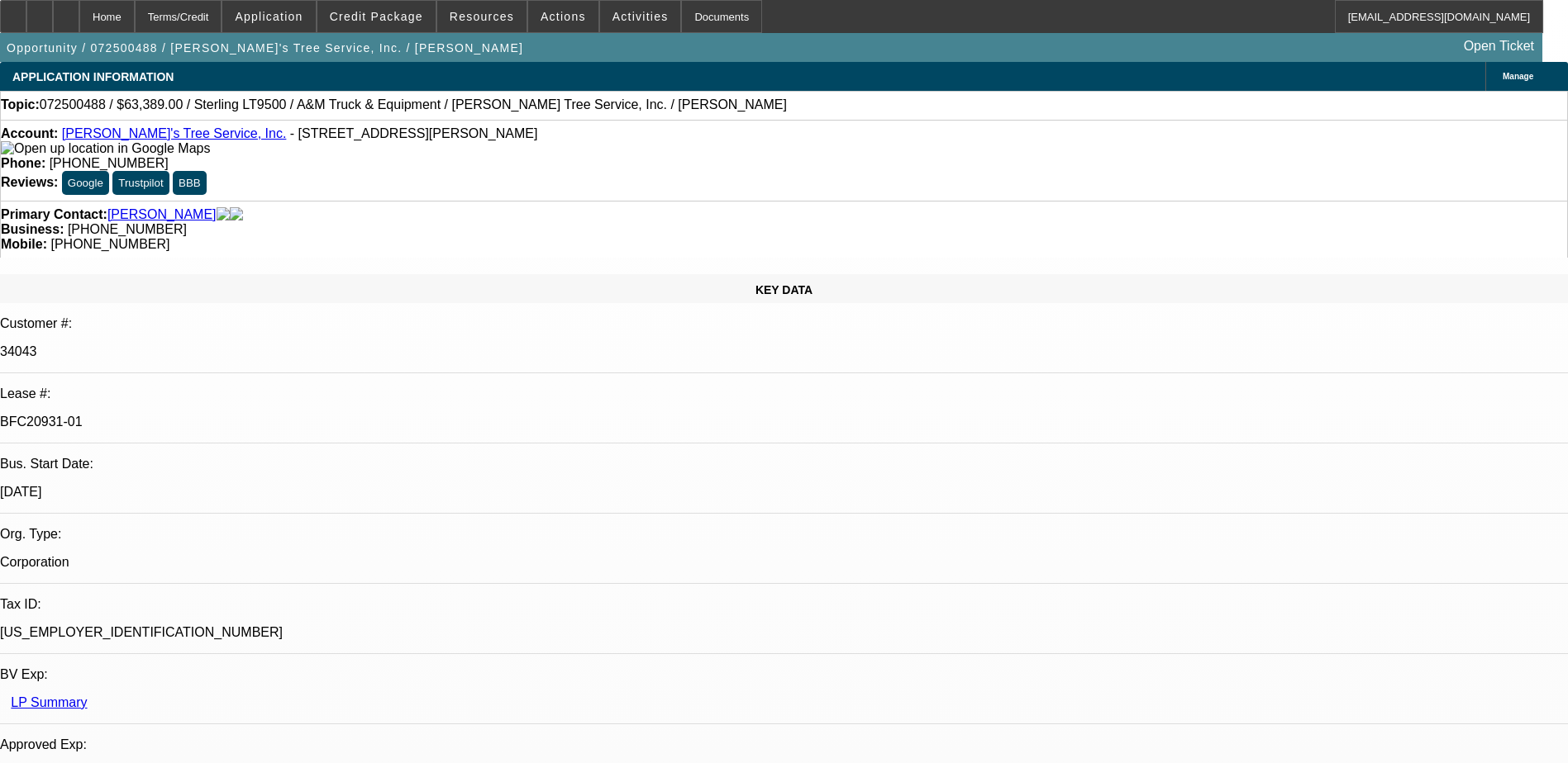
select select "0"
select select "2"
select select "0.1"
select select "4"
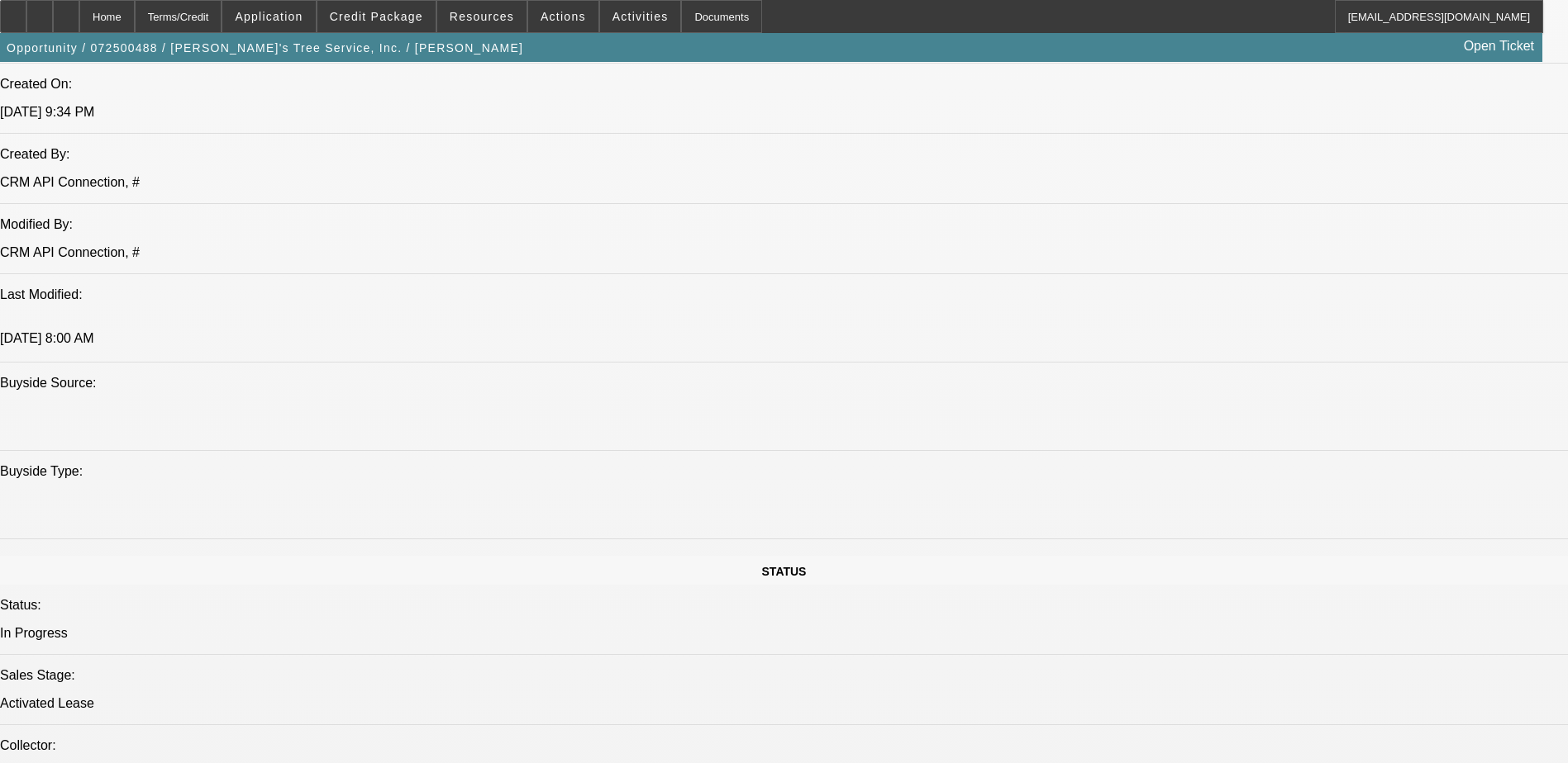
scroll to position [1322, 0]
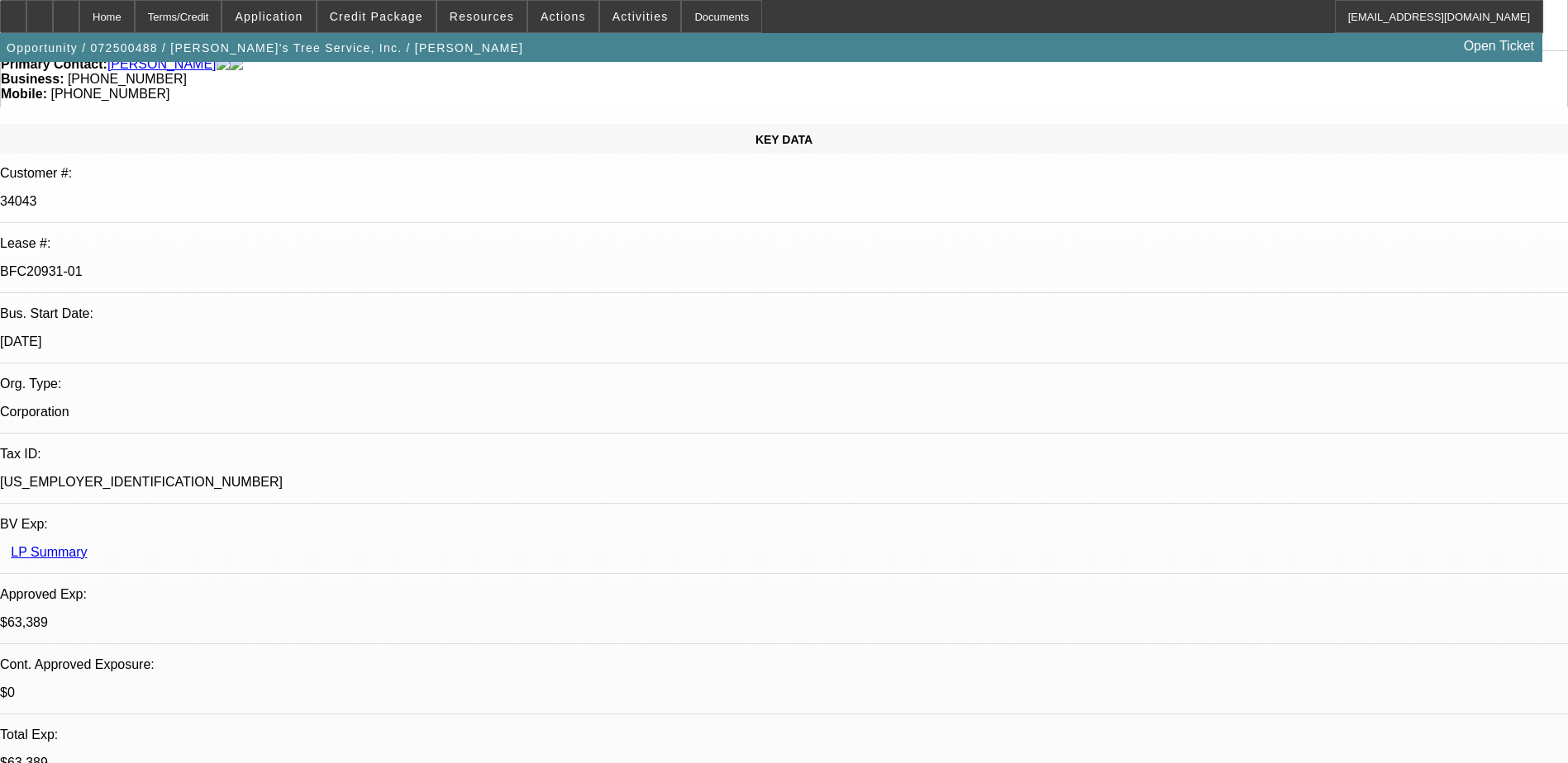
scroll to position [0, 0]
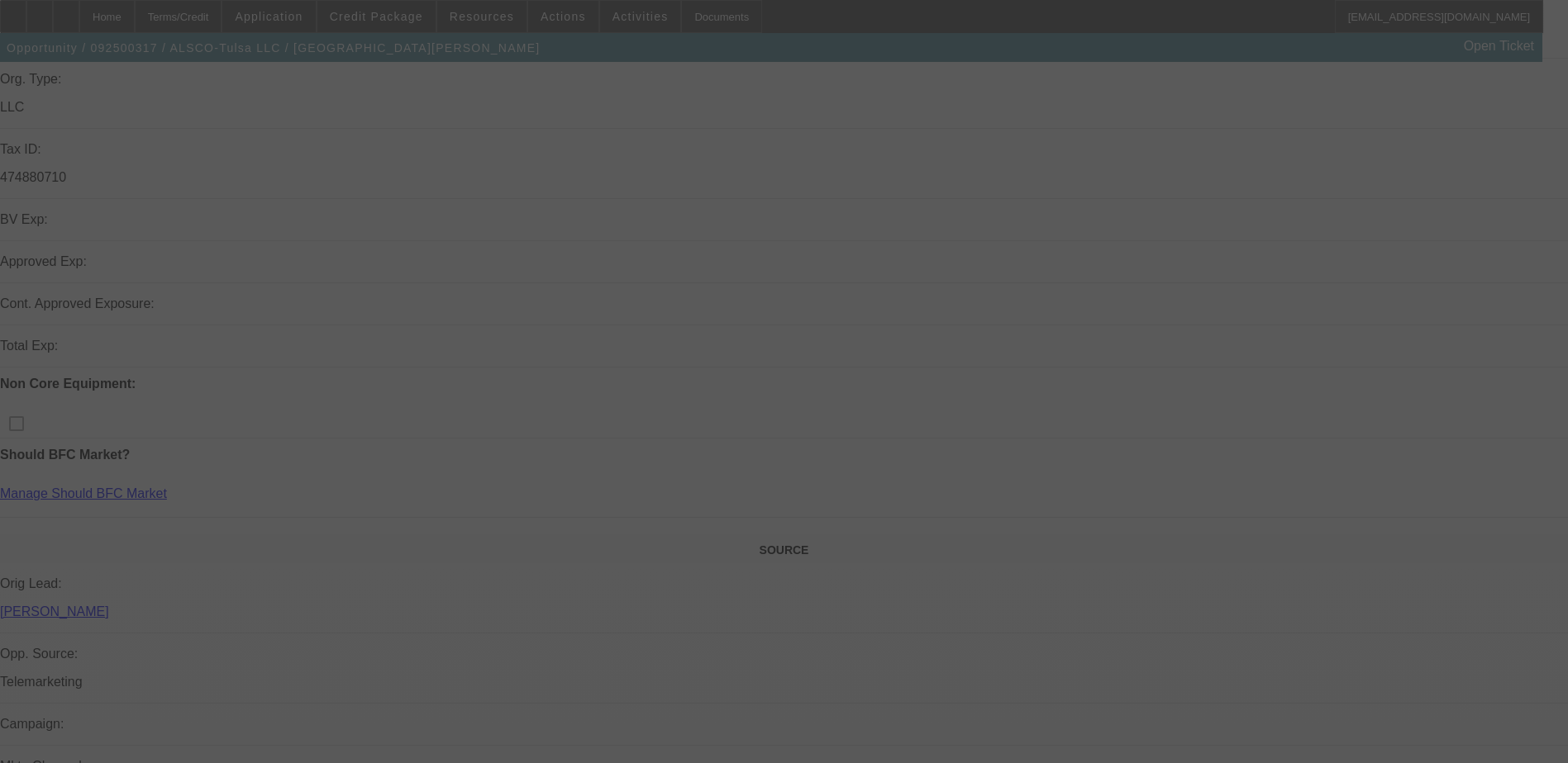
scroll to position [413, 0]
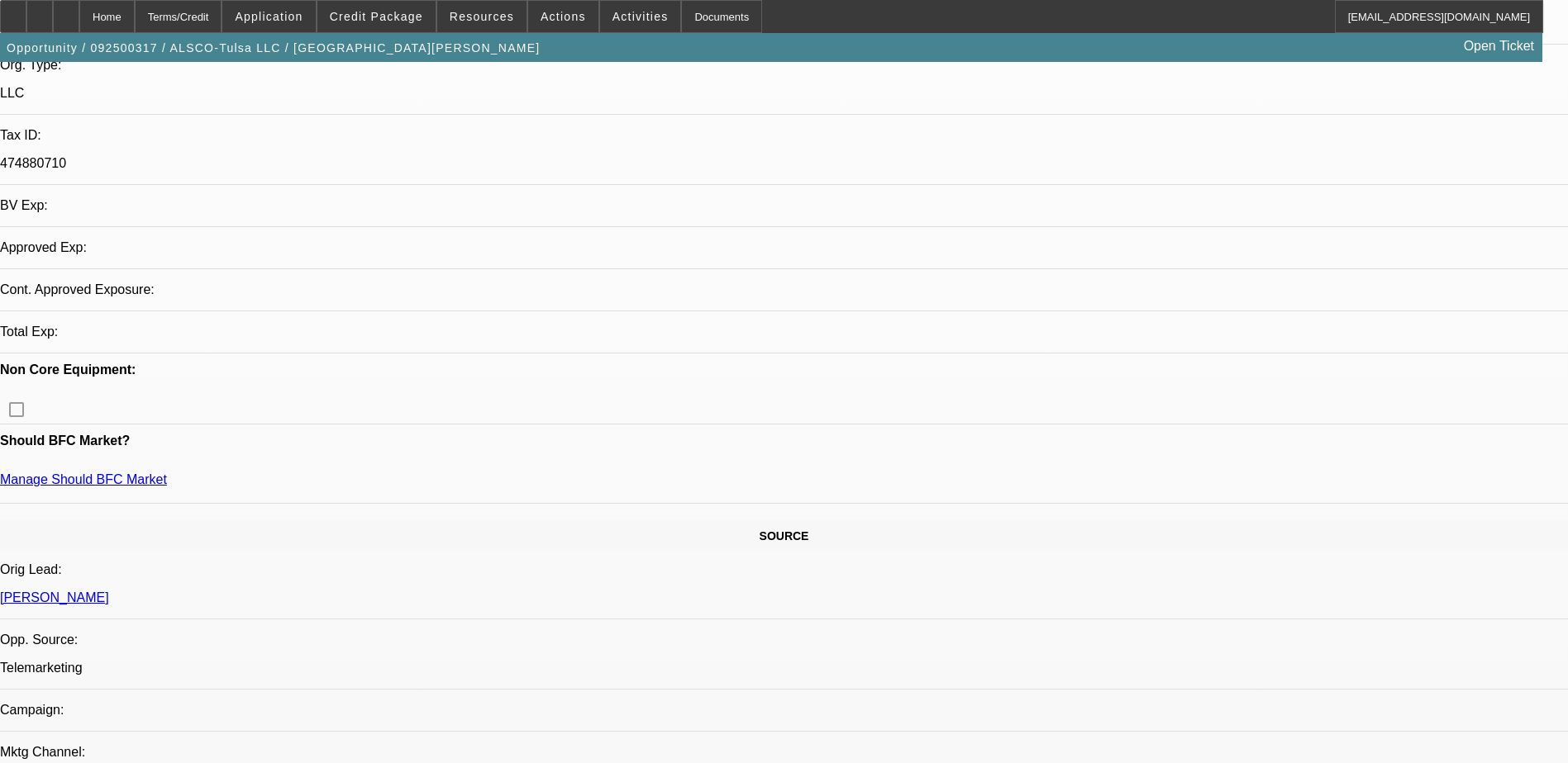
select select "0"
select select "2"
select select "0.1"
select select "4"
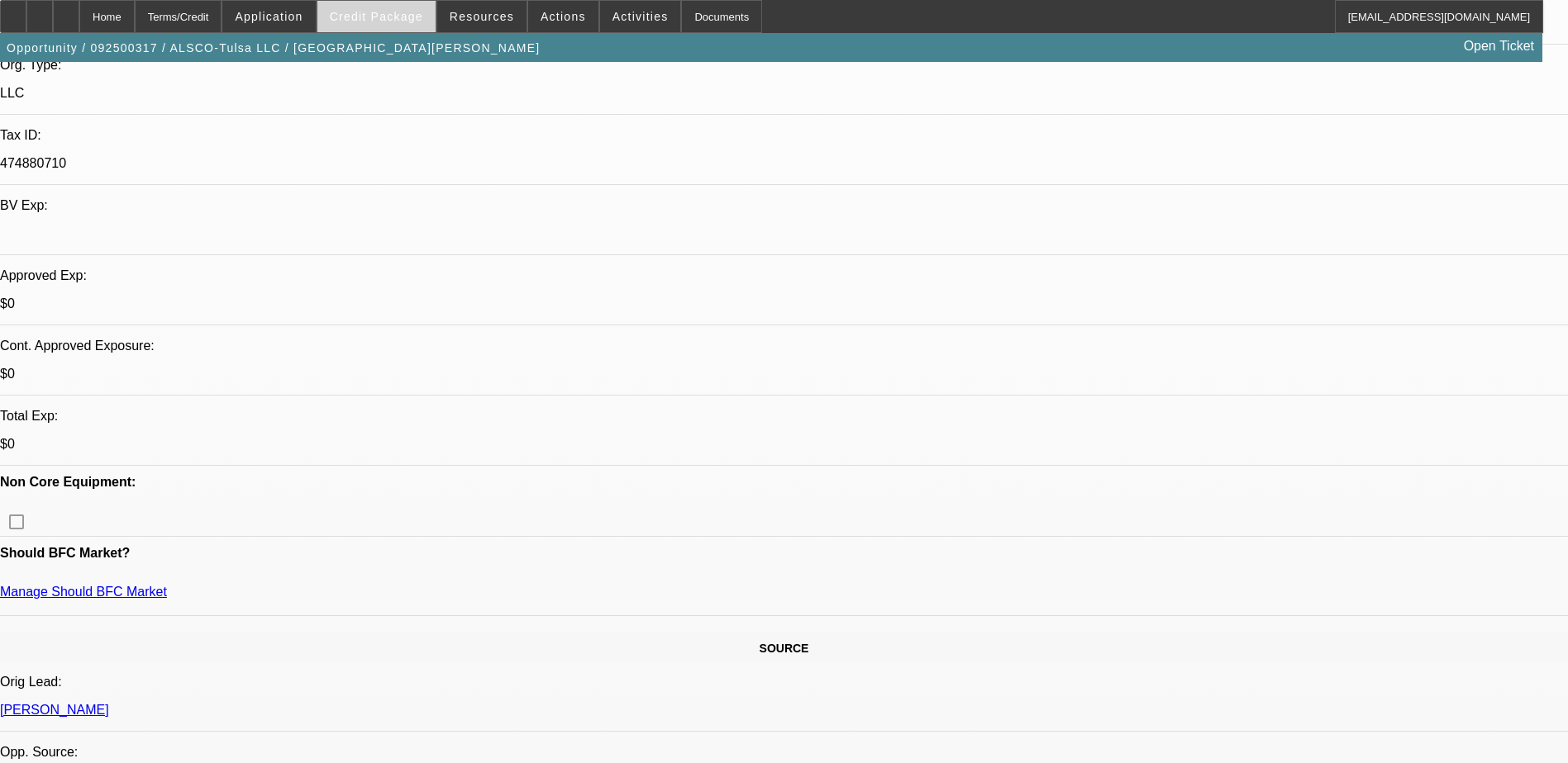
click at [431, 18] on span at bounding box center [376, 16] width 118 height 40
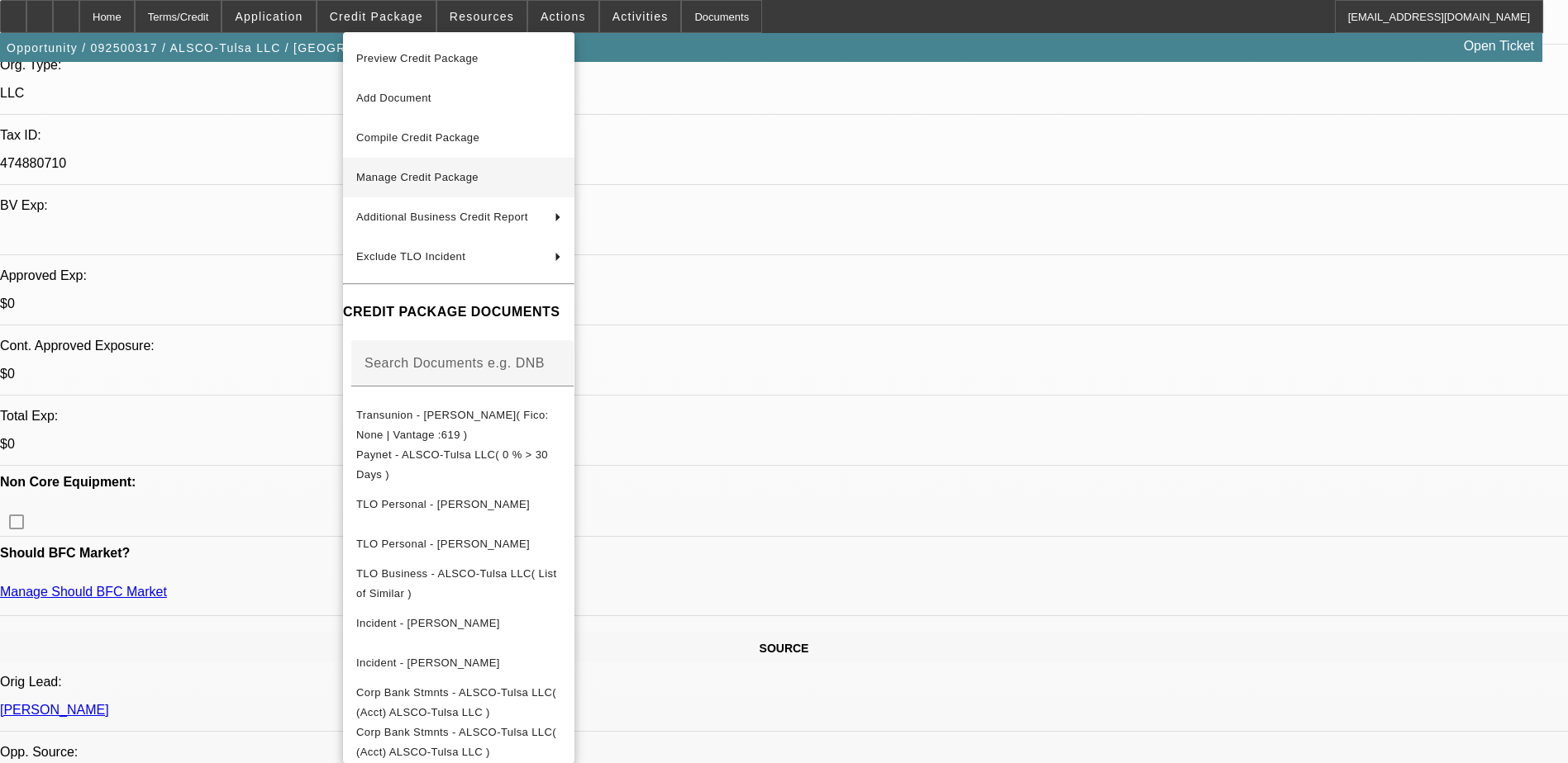
click at [507, 165] on button "Manage Credit Package" at bounding box center [458, 177] width 232 height 40
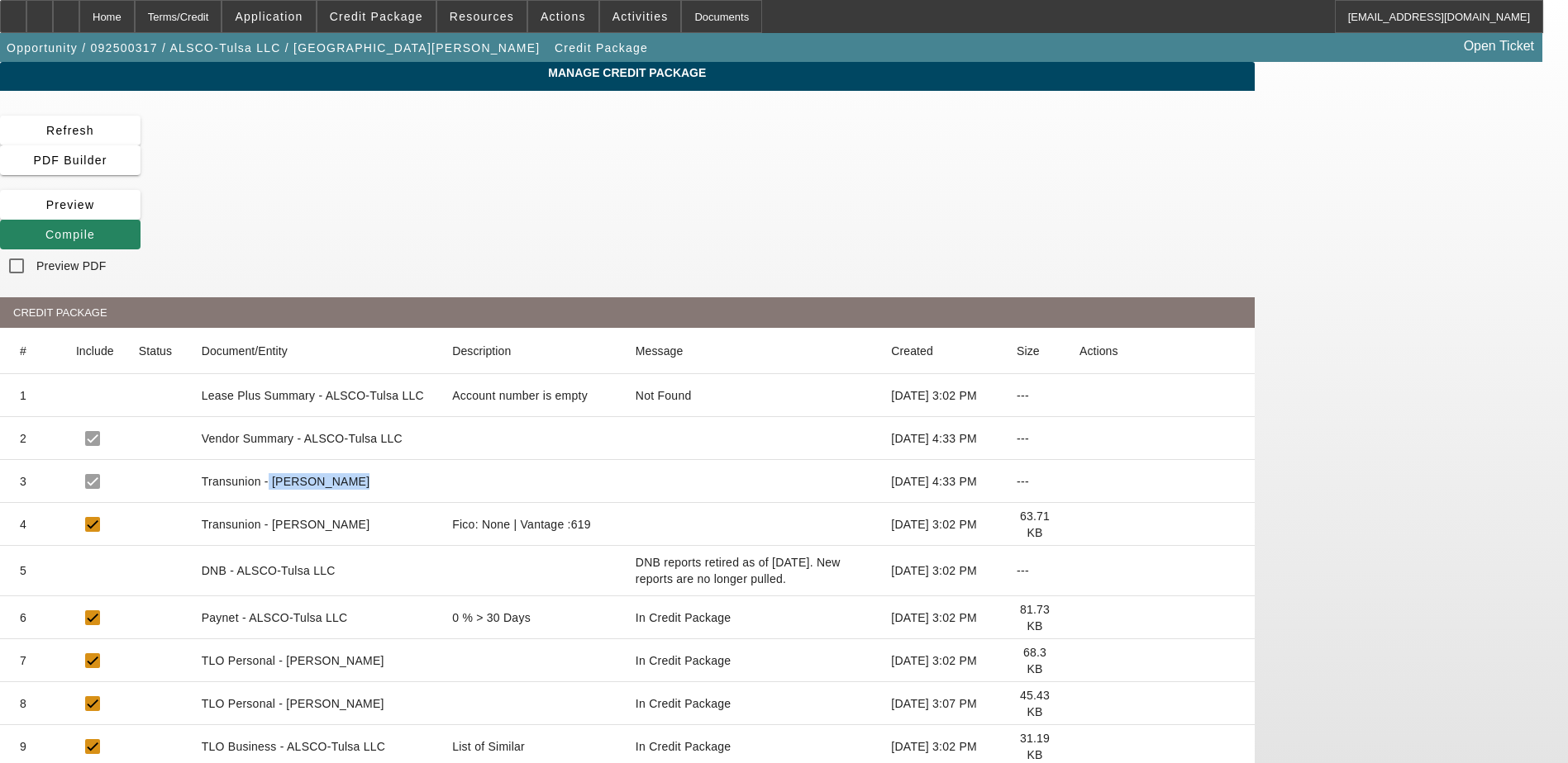
drag, startPoint x: 442, startPoint y: 344, endPoint x: 737, endPoint y: 344, distance: 295.0
click at [737, 460] on mat-row "3 Transunion - [PERSON_NAME] [DATE] 4:33 PM ---" at bounding box center [627, 481] width 1254 height 43
drag, startPoint x: 737, startPoint y: 344, endPoint x: 598, endPoint y: 338, distance: 139.1
click at [627, 460] on mat-cell at bounding box center [532, 481] width 189 height 43
click at [439, 417] on mat-cell "Vendor Summary - ALSCO-Tulsa LLC" at bounding box center [314, 438] width 252 height 43
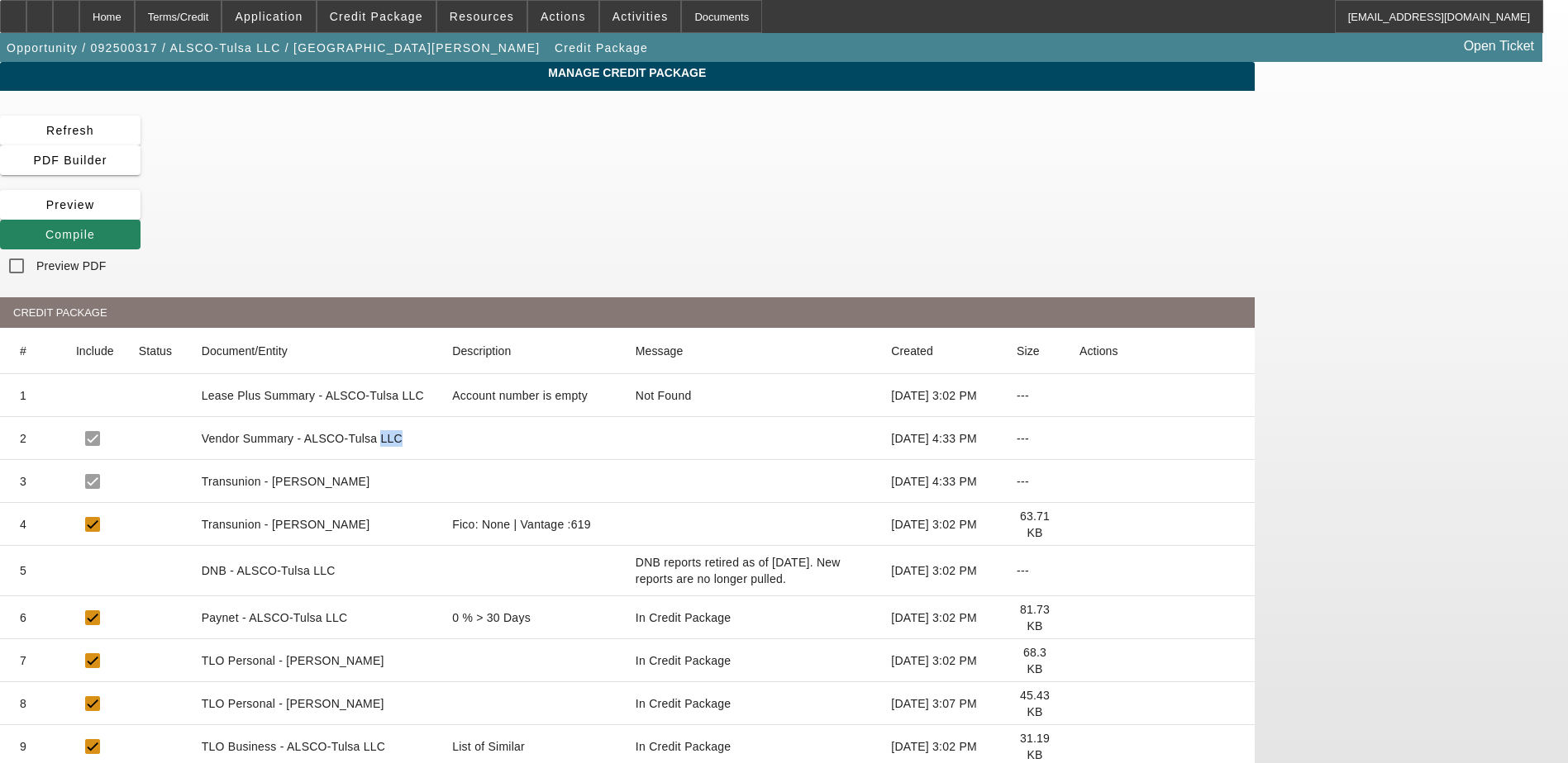
click at [439, 417] on mat-cell "Vendor Summary - ALSCO-Tulsa LLC" at bounding box center [314, 438] width 252 height 43
drag, startPoint x: 564, startPoint y: 312, endPoint x: 561, endPoint y: 334, distance: 22.2
click at [439, 460] on mat-cell "Transunion - [PERSON_NAME]" at bounding box center [314, 481] width 252 height 43
drag, startPoint x: 485, startPoint y: 347, endPoint x: 607, endPoint y: 341, distance: 122.1
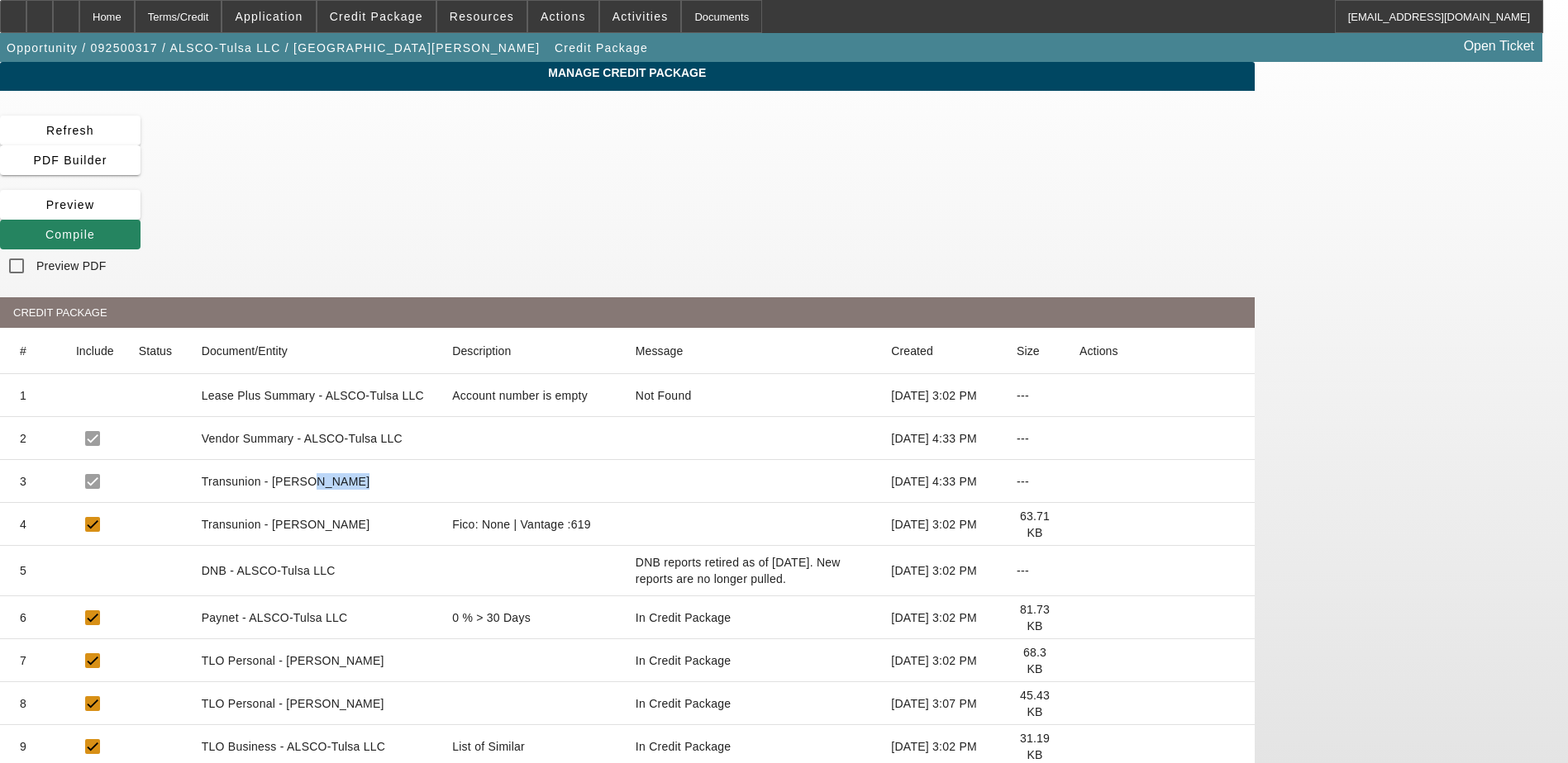
click at [607, 460] on mat-row "3 Transunion - [PERSON_NAME] [DATE] 4:33 PM ---" at bounding box center [627, 481] width 1254 height 43
click at [607, 460] on mat-cell at bounding box center [532, 481] width 189 height 43
click at [140, 136] on span at bounding box center [70, 131] width 140 height 40
click at [46, 228] on icon at bounding box center [46, 234] width 0 height 13
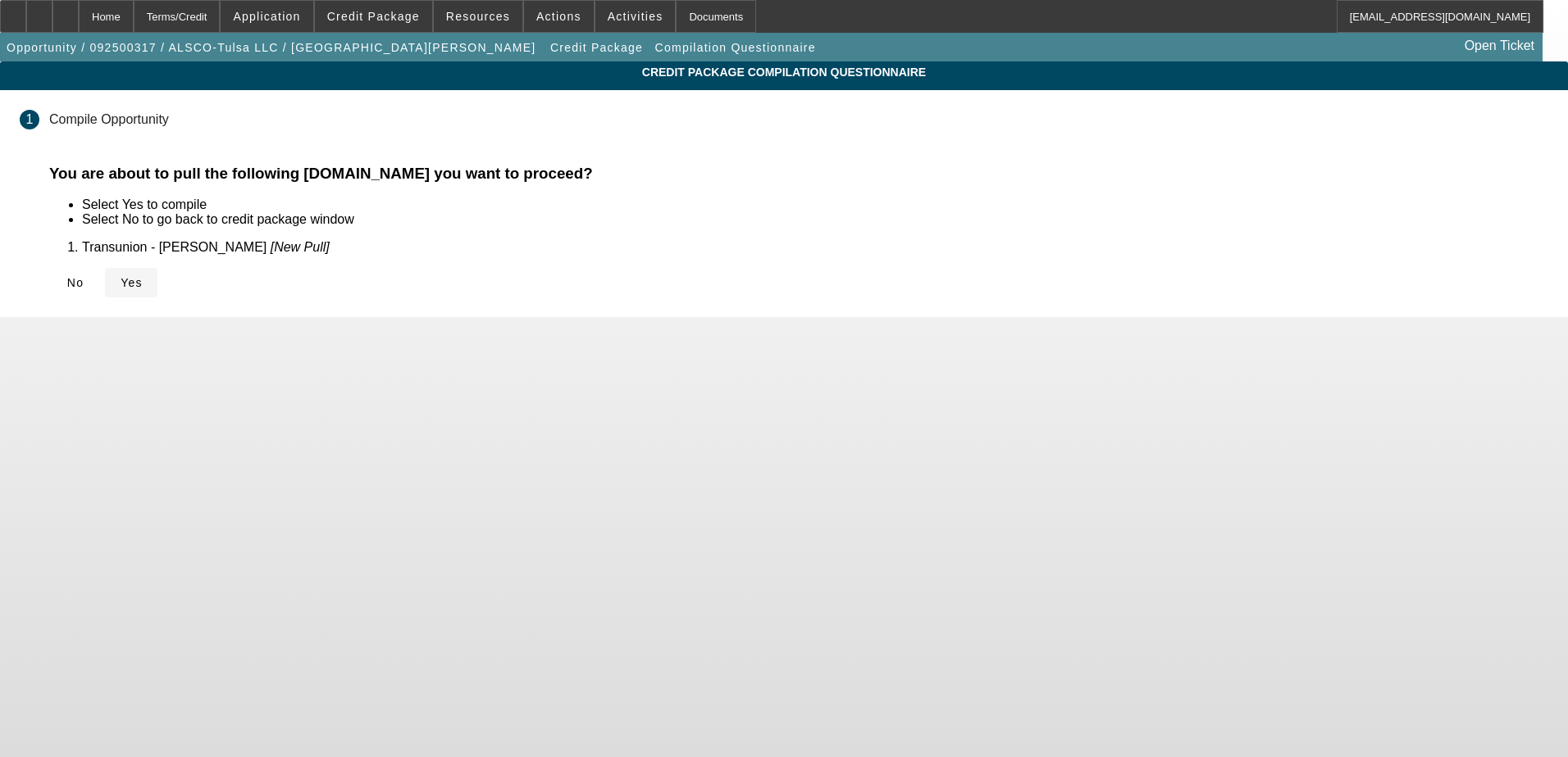
click at [143, 276] on span "Yes" at bounding box center [132, 282] width 22 height 13
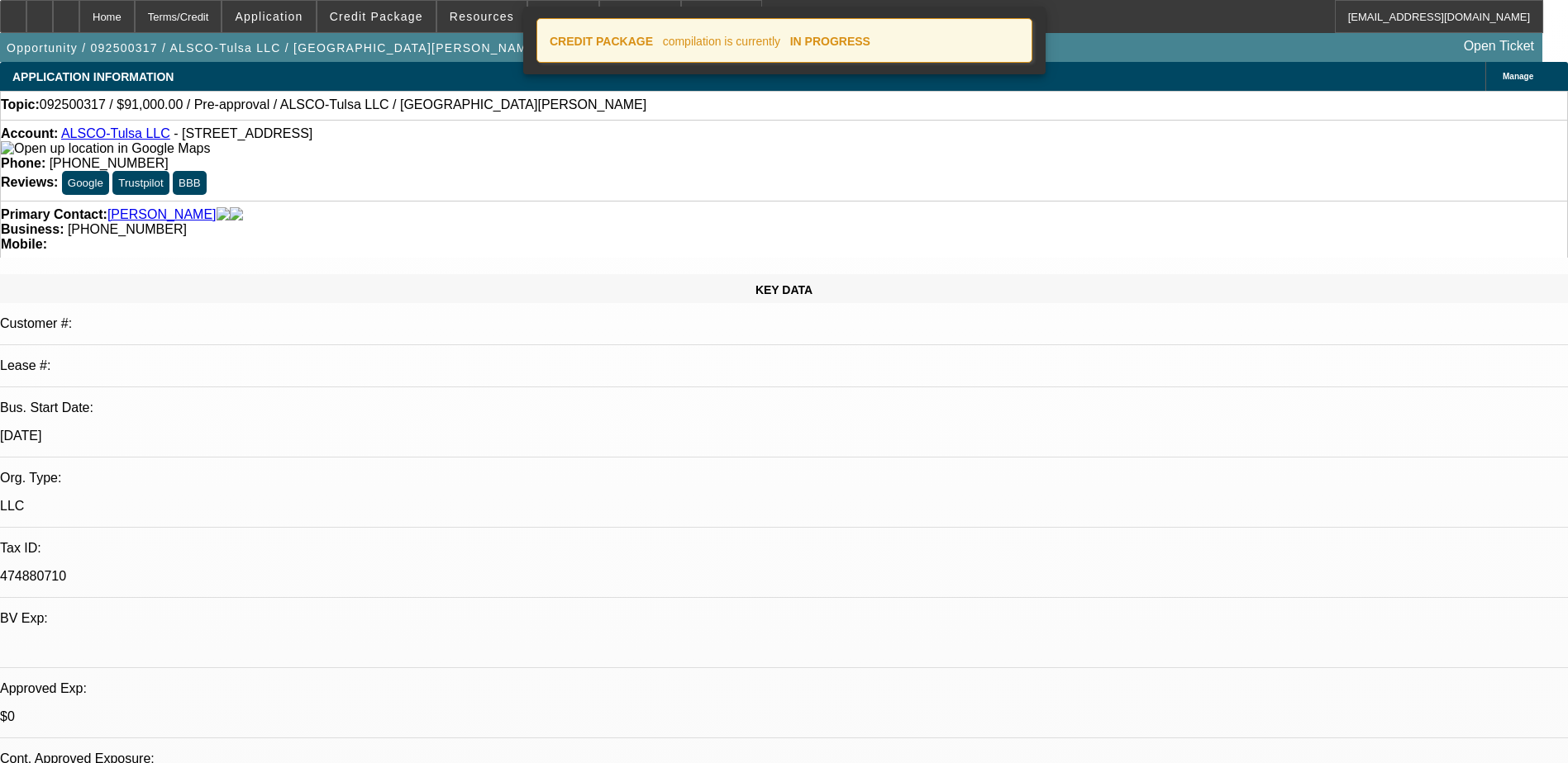
select select "0"
select select "2"
select select "0.1"
select select "4"
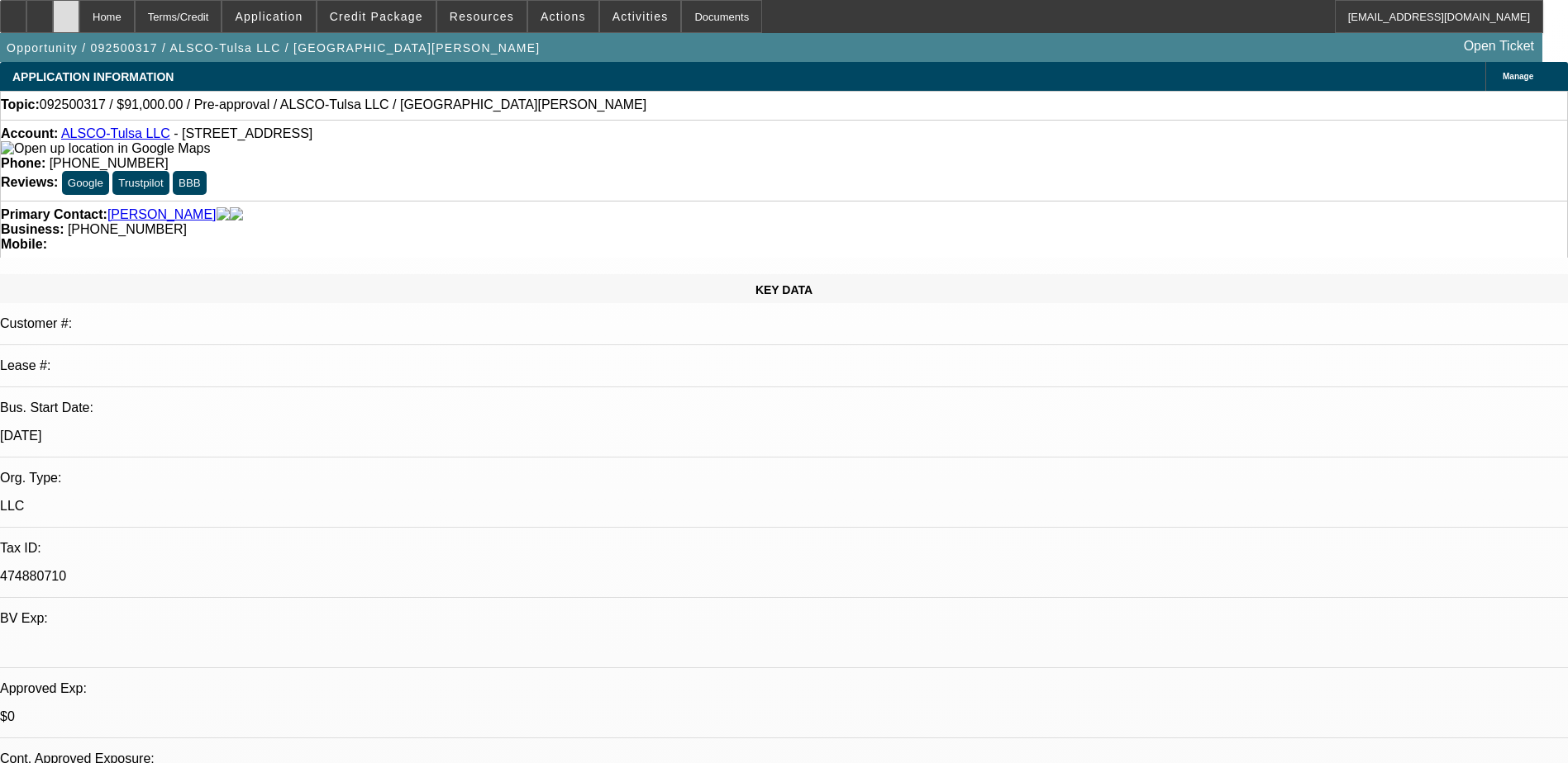
click at [66, 10] on icon at bounding box center [66, 10] width 0 height 0
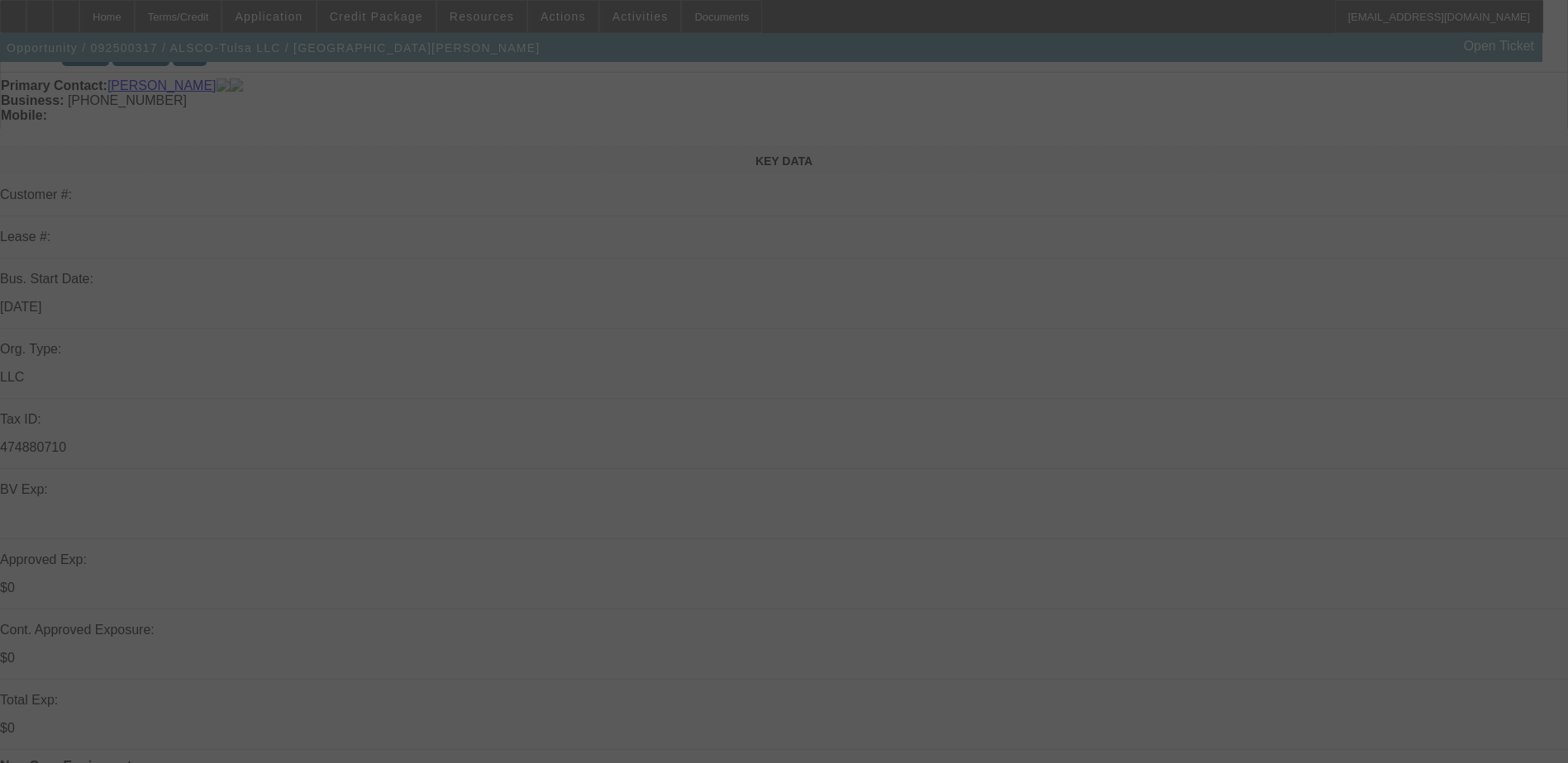
scroll to position [165, 0]
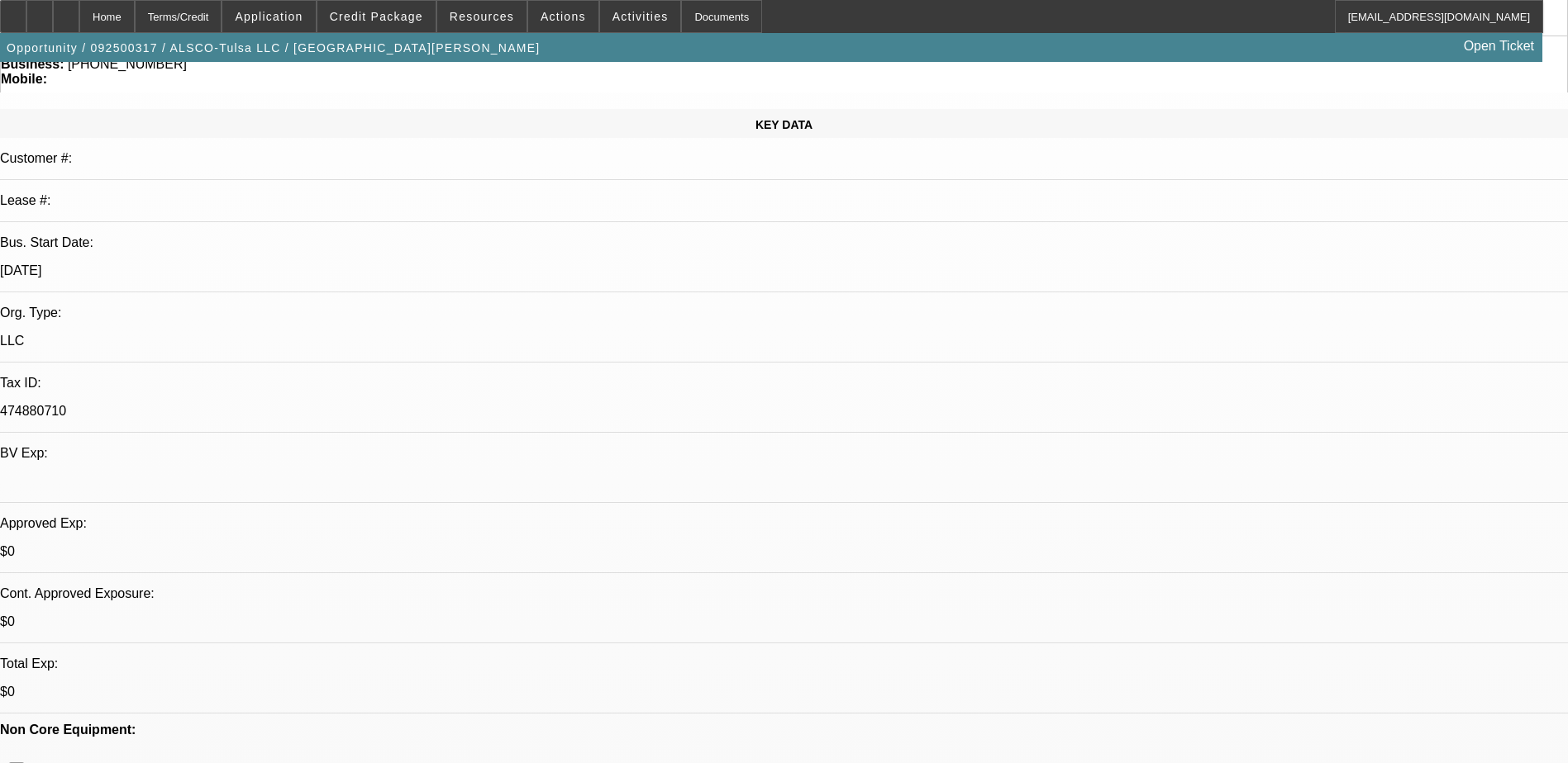
select select "0"
select select "2"
select select "0.1"
select select "4"
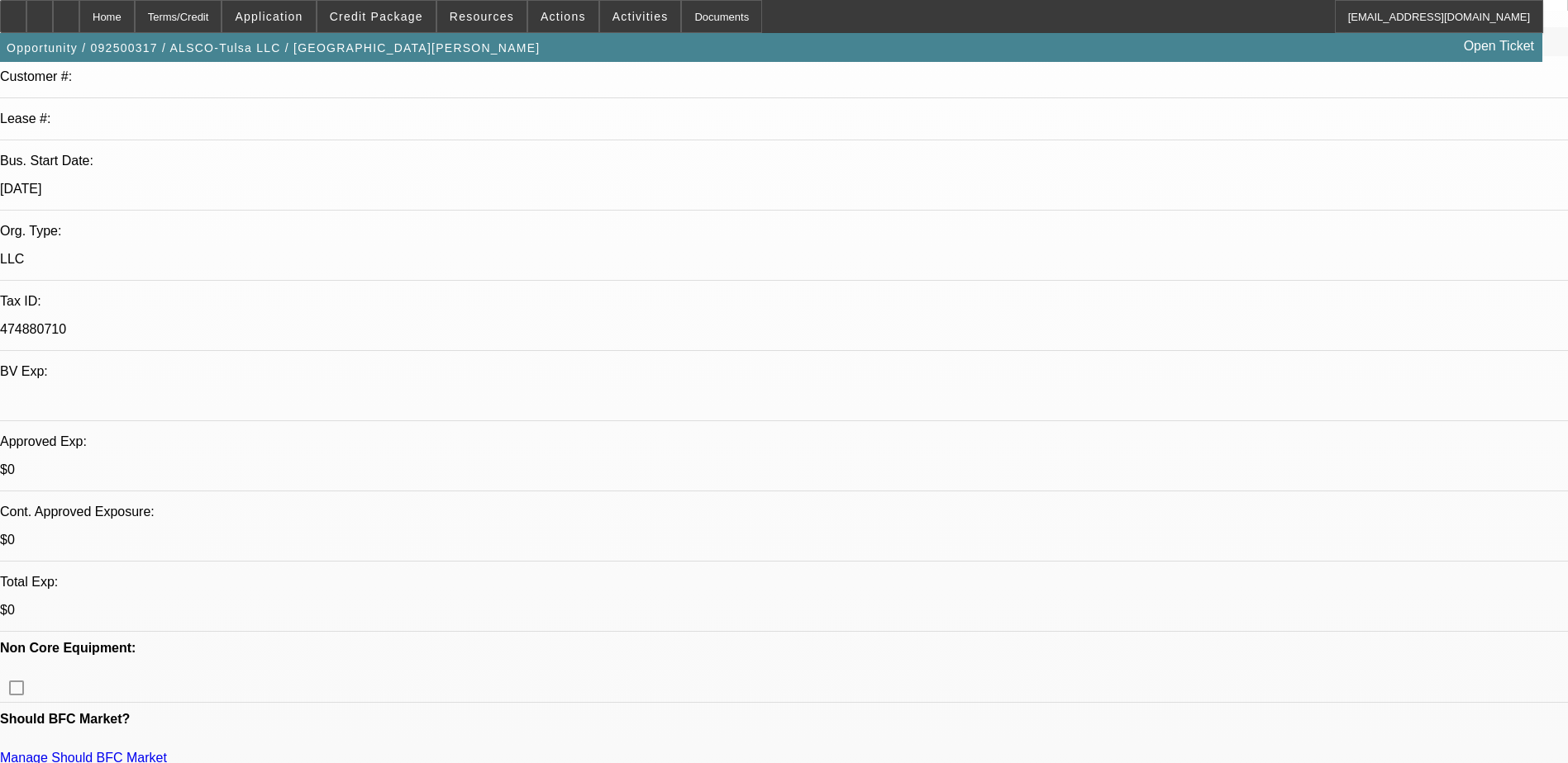
scroll to position [248, 0]
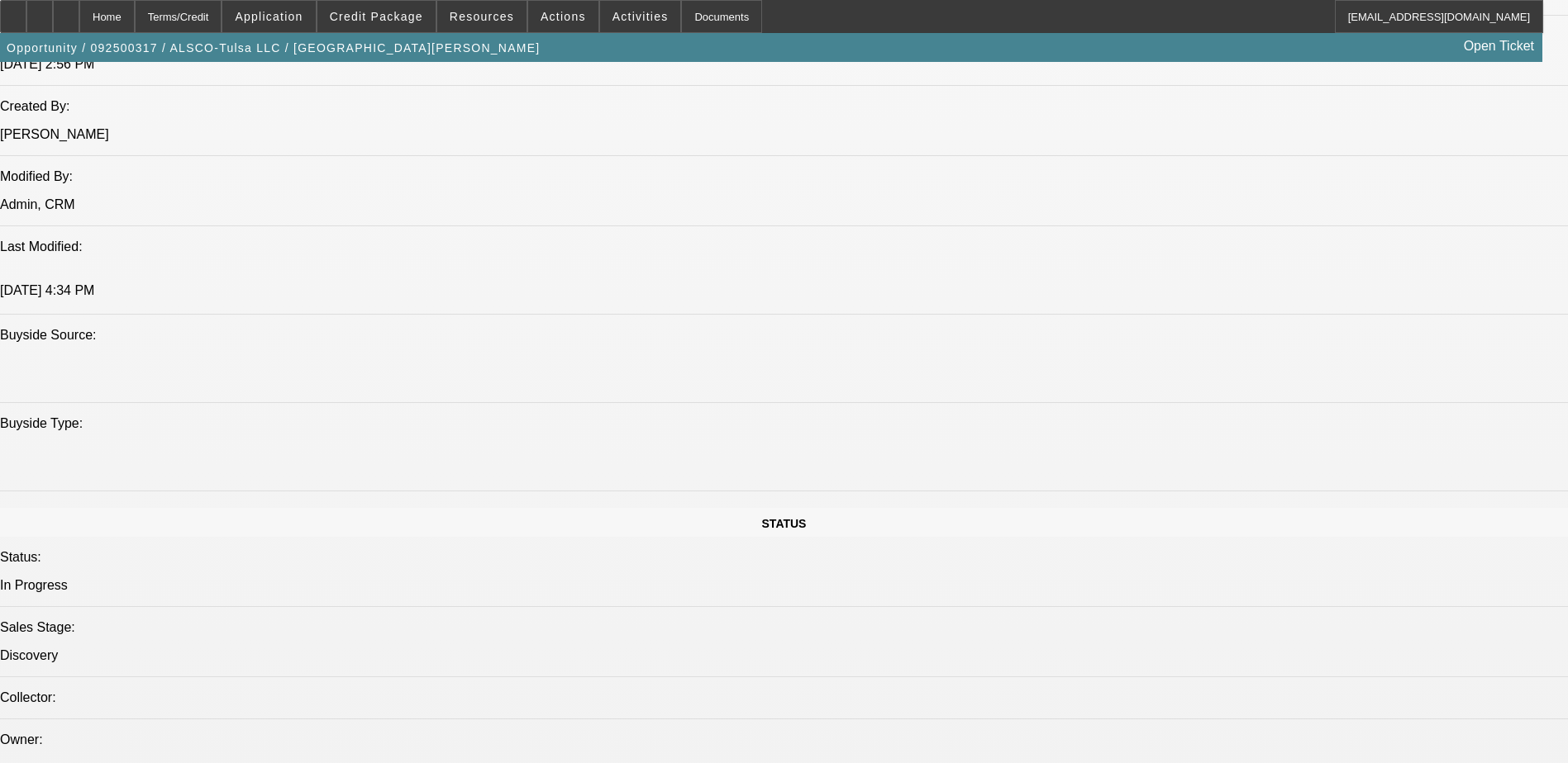
scroll to position [1322, 0]
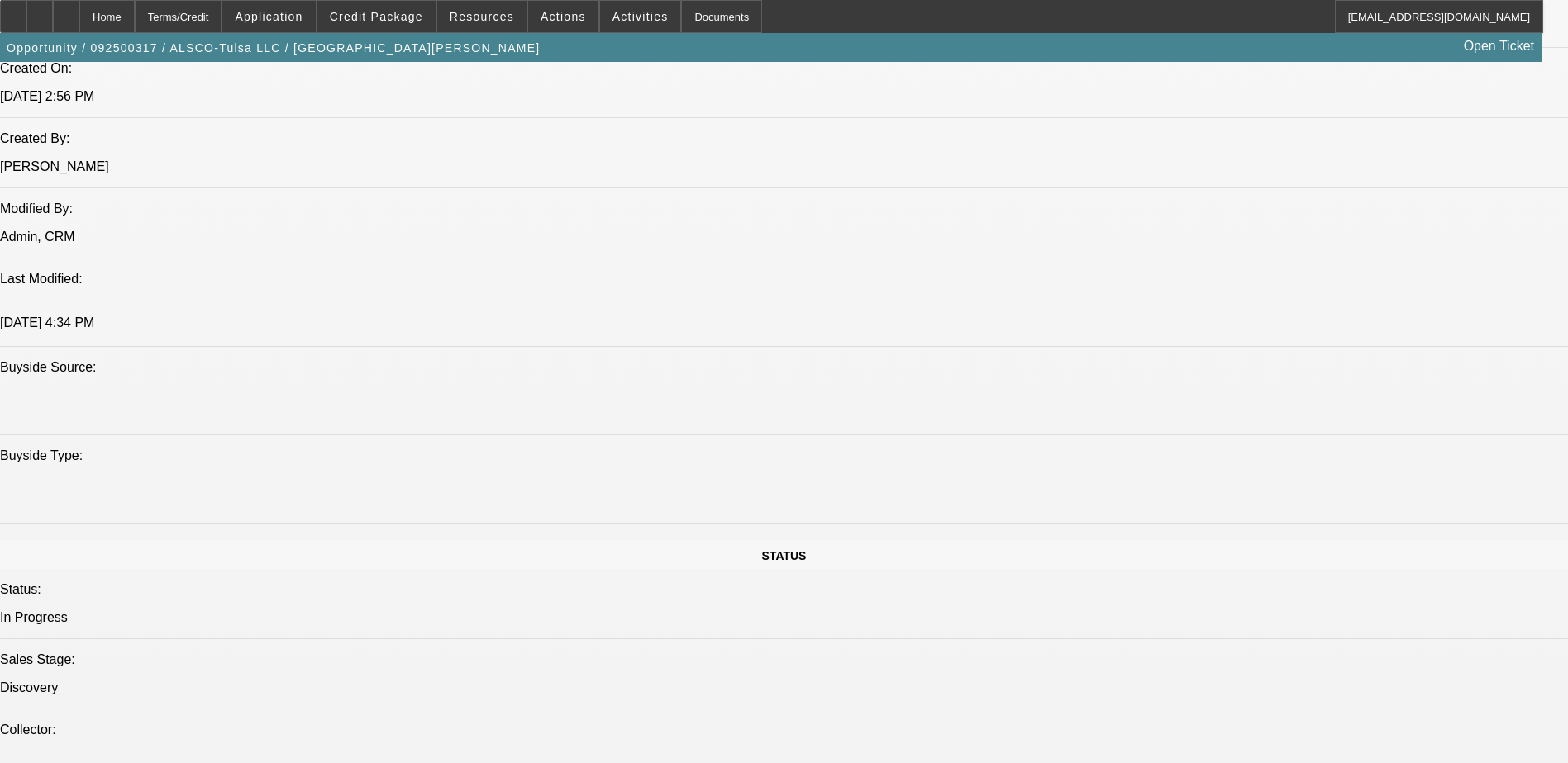
drag, startPoint x: 451, startPoint y: 394, endPoint x: 539, endPoint y: 425, distance: 93.3
drag, startPoint x: 539, startPoint y: 425, endPoint x: 619, endPoint y: 448, distance: 83.2
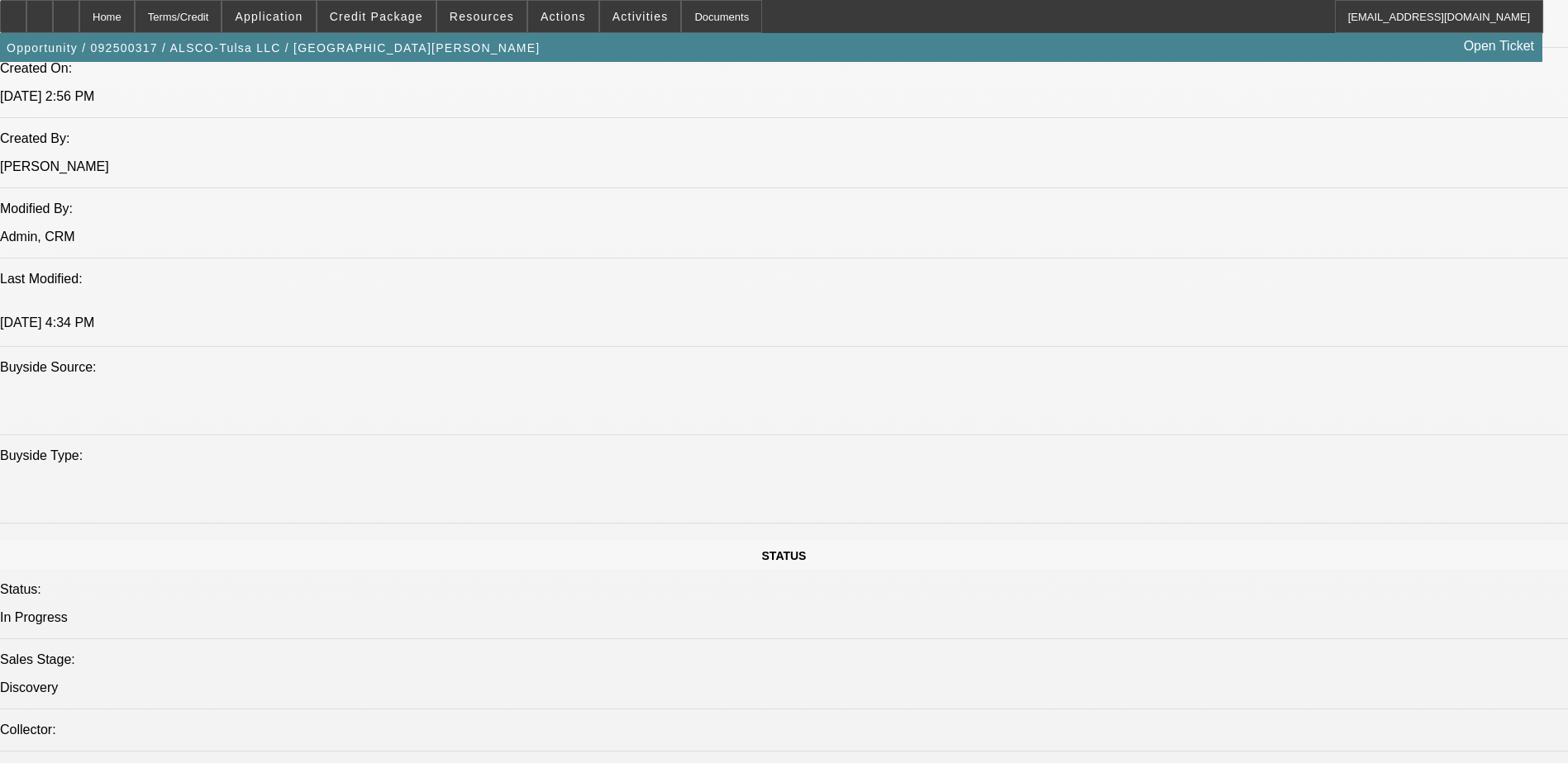
drag, startPoint x: 629, startPoint y: 448, endPoint x: 582, endPoint y: 452, distance: 47.2
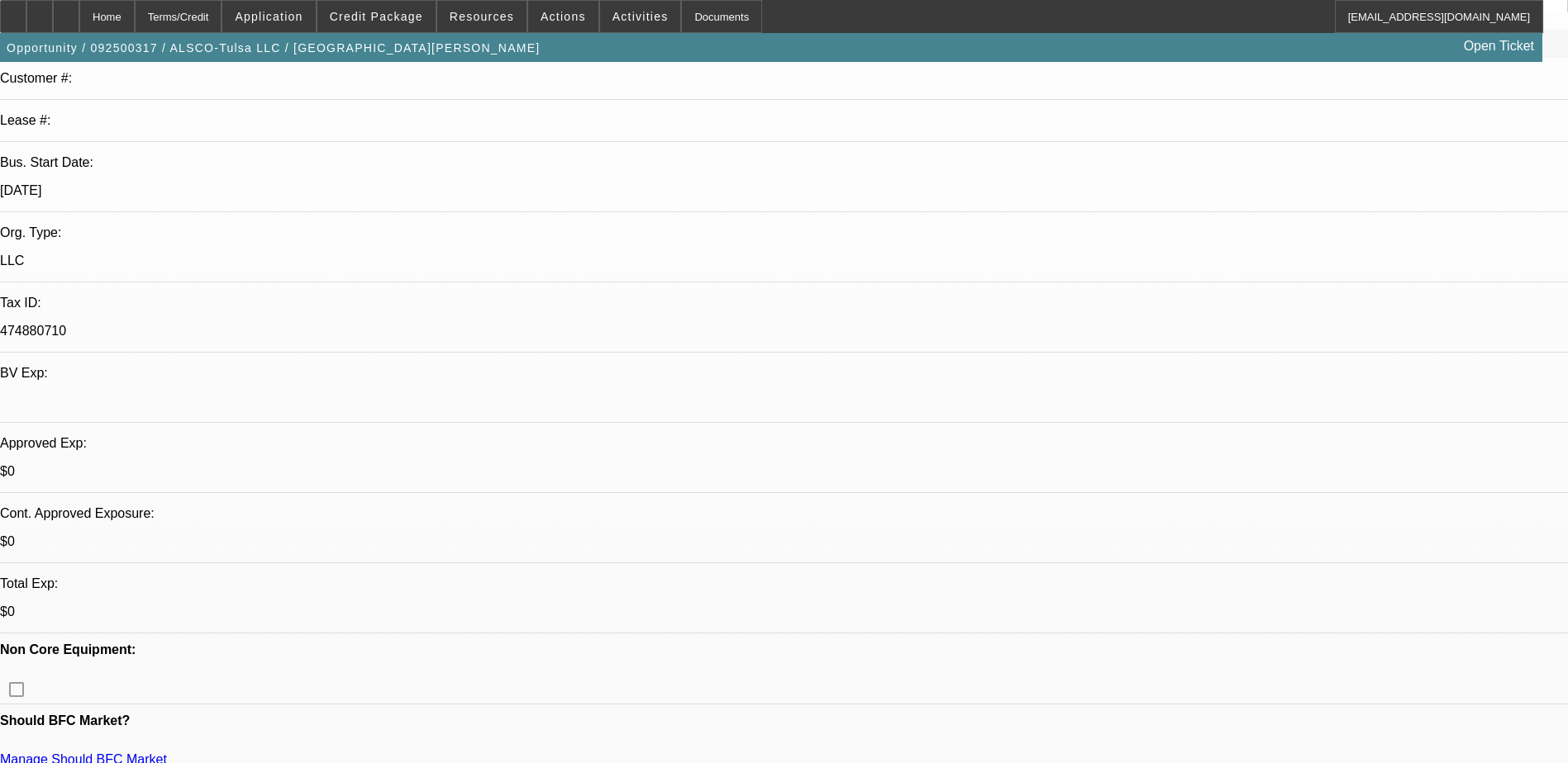
scroll to position [413, 0]
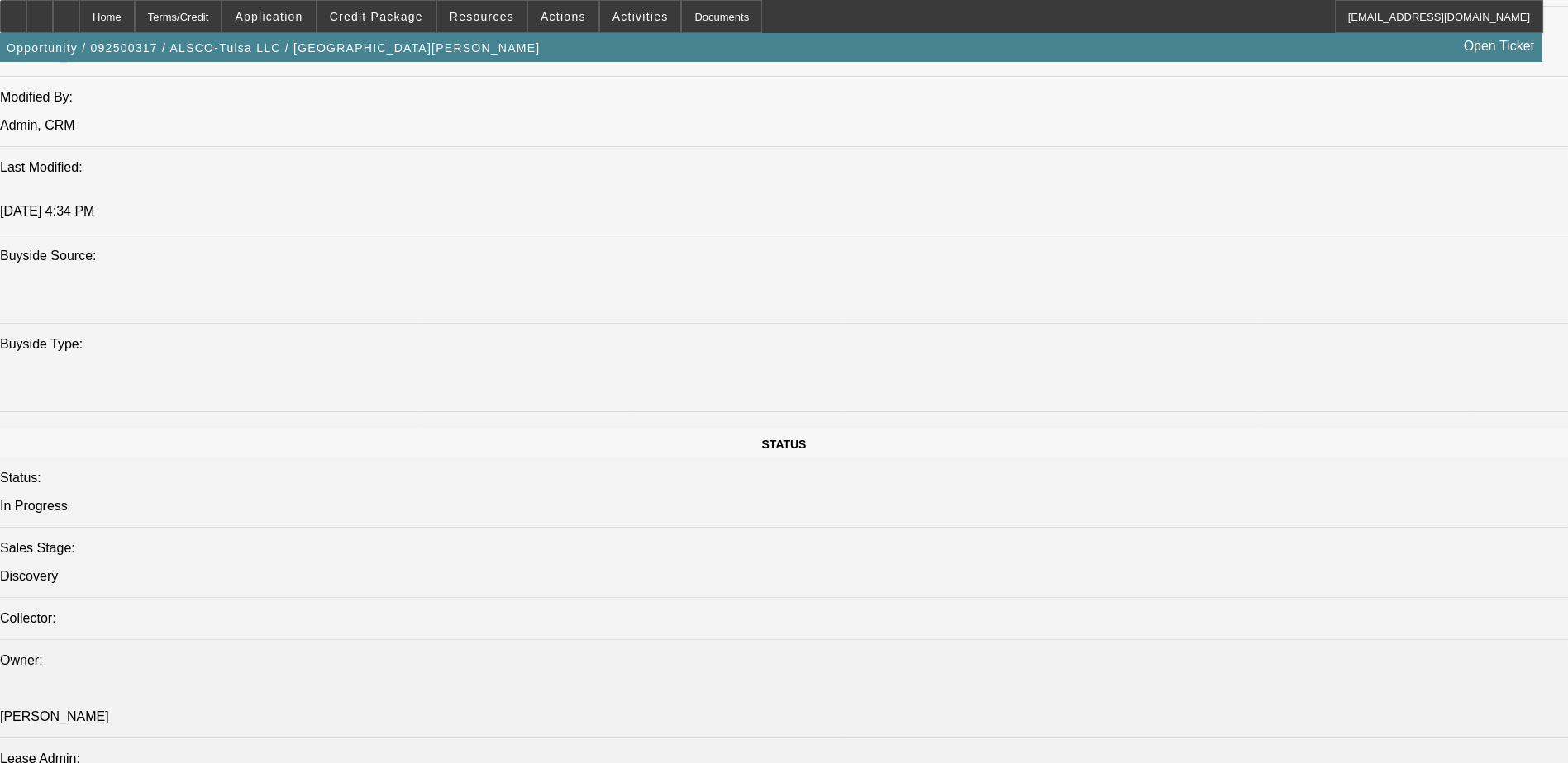
scroll to position [1405, 0]
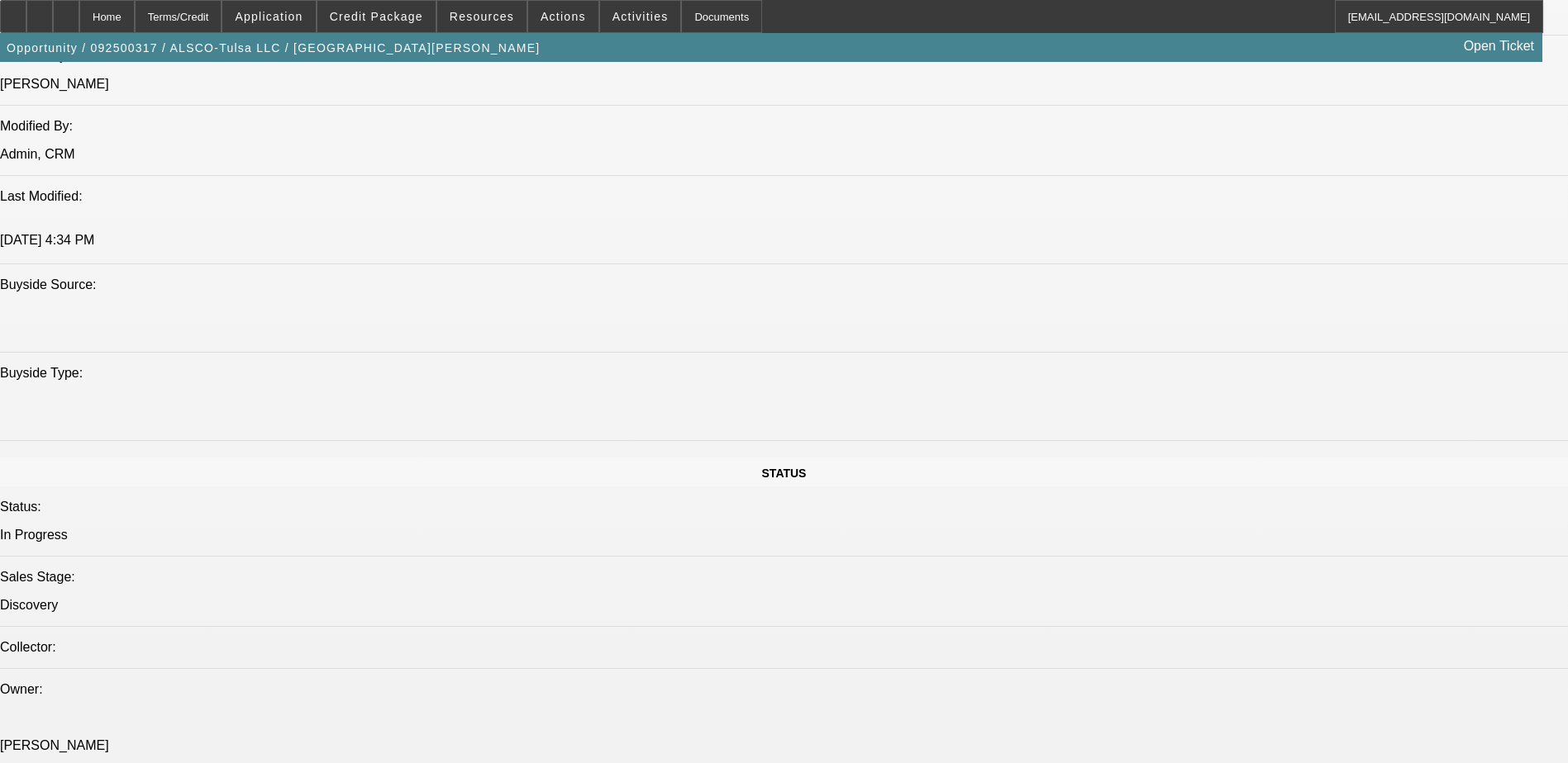
drag, startPoint x: 343, startPoint y: 205, endPoint x: 456, endPoint y: 219, distance: 113.9
drag, startPoint x: 456, startPoint y: 219, endPoint x: 400, endPoint y: 203, distance: 58.2
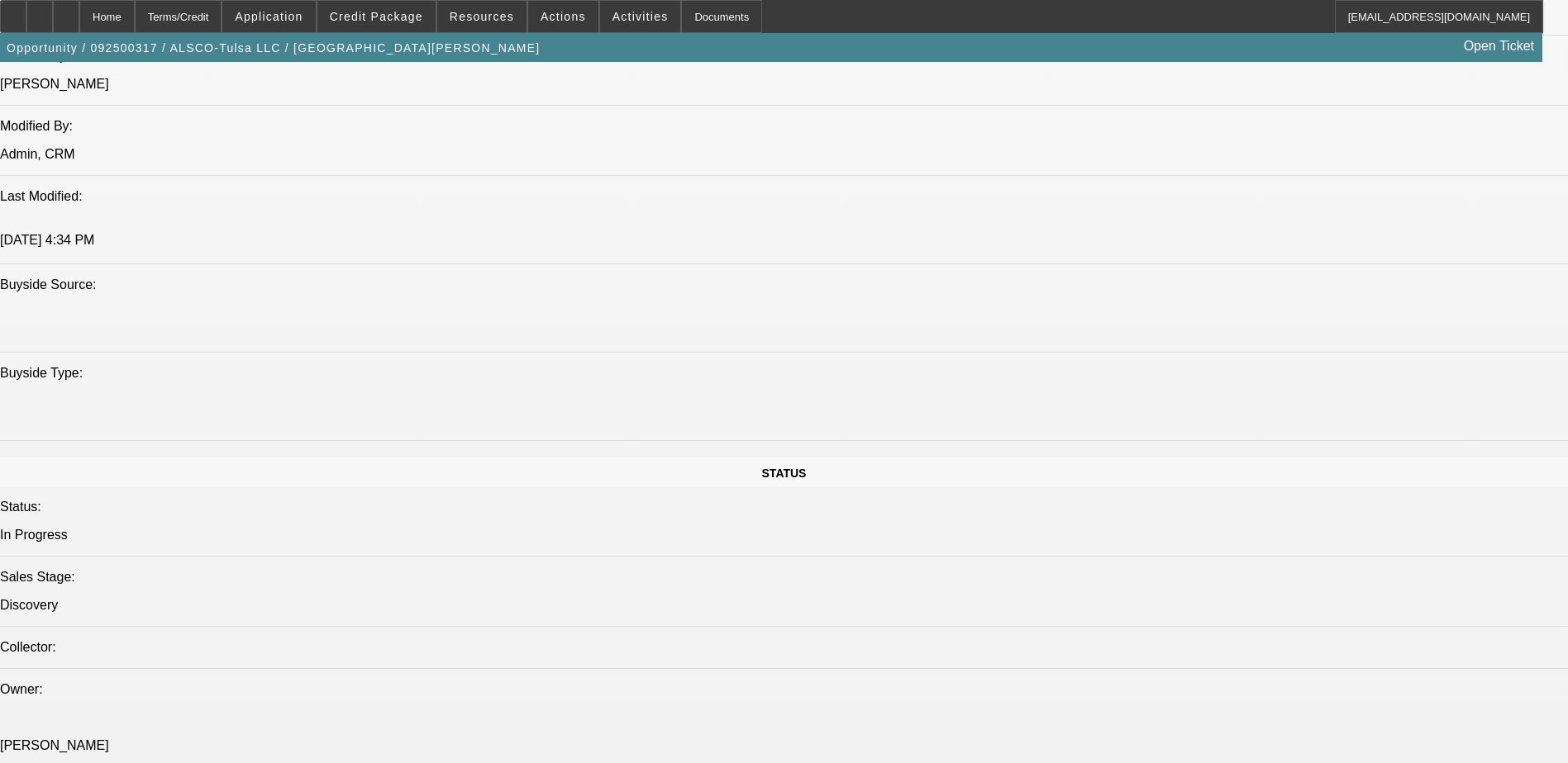
drag, startPoint x: 220, startPoint y: 200, endPoint x: 331, endPoint y: 208, distance: 111.3
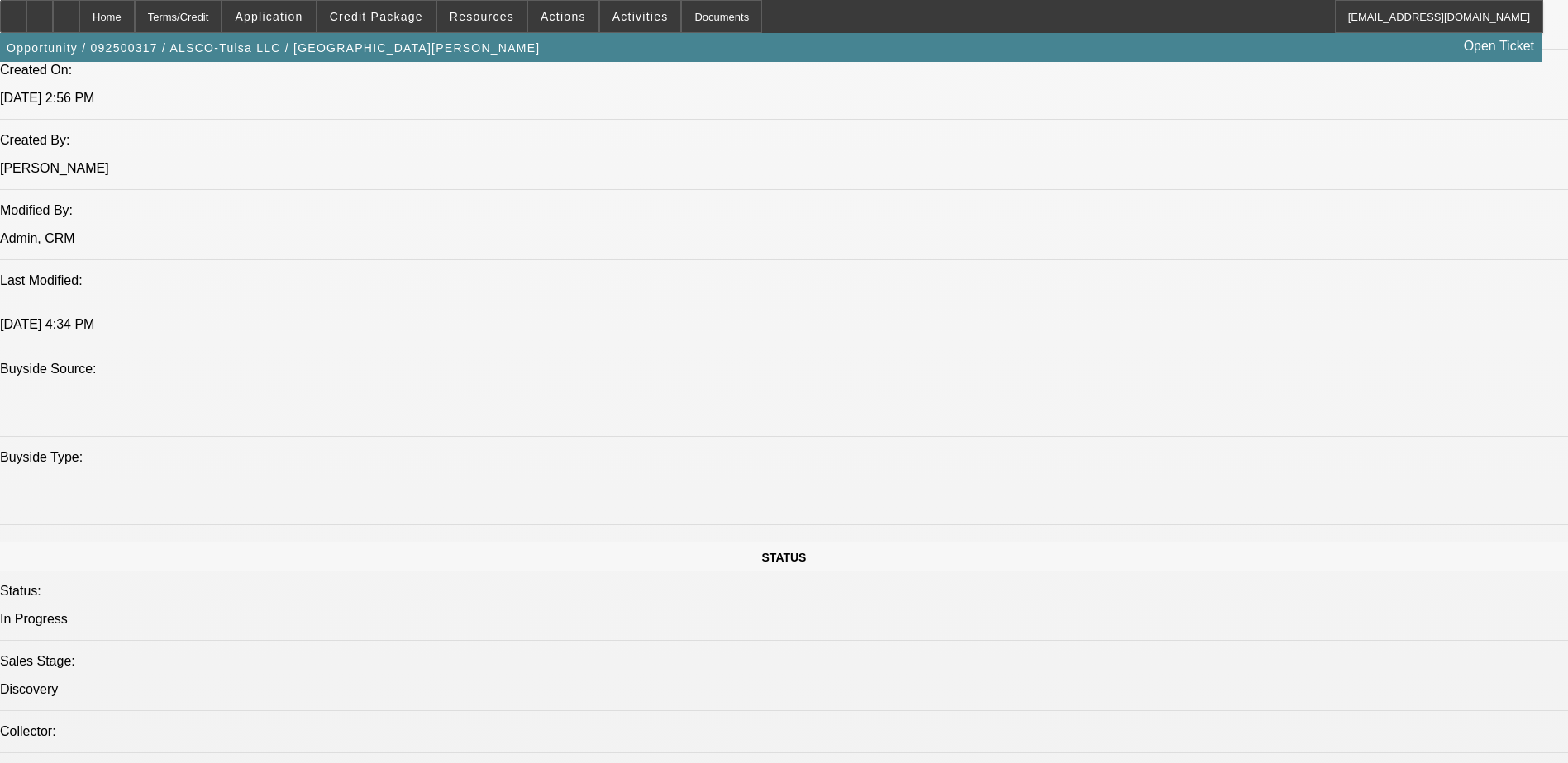
scroll to position [1157, 0]
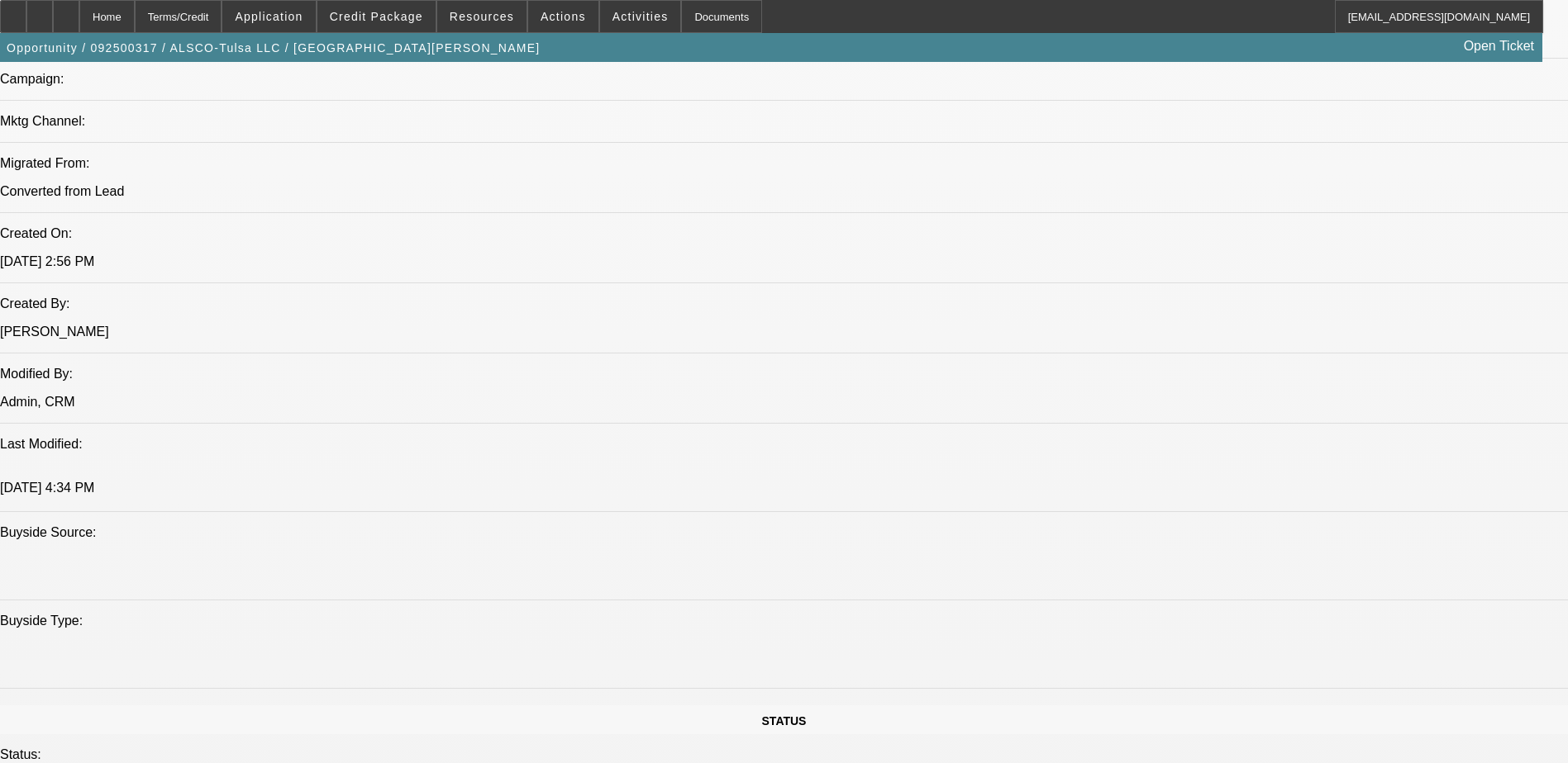
drag, startPoint x: 277, startPoint y: 450, endPoint x: 288, endPoint y: 451, distance: 11.0
drag, startPoint x: 288, startPoint y: 451, endPoint x: 445, endPoint y: 470, distance: 158.1
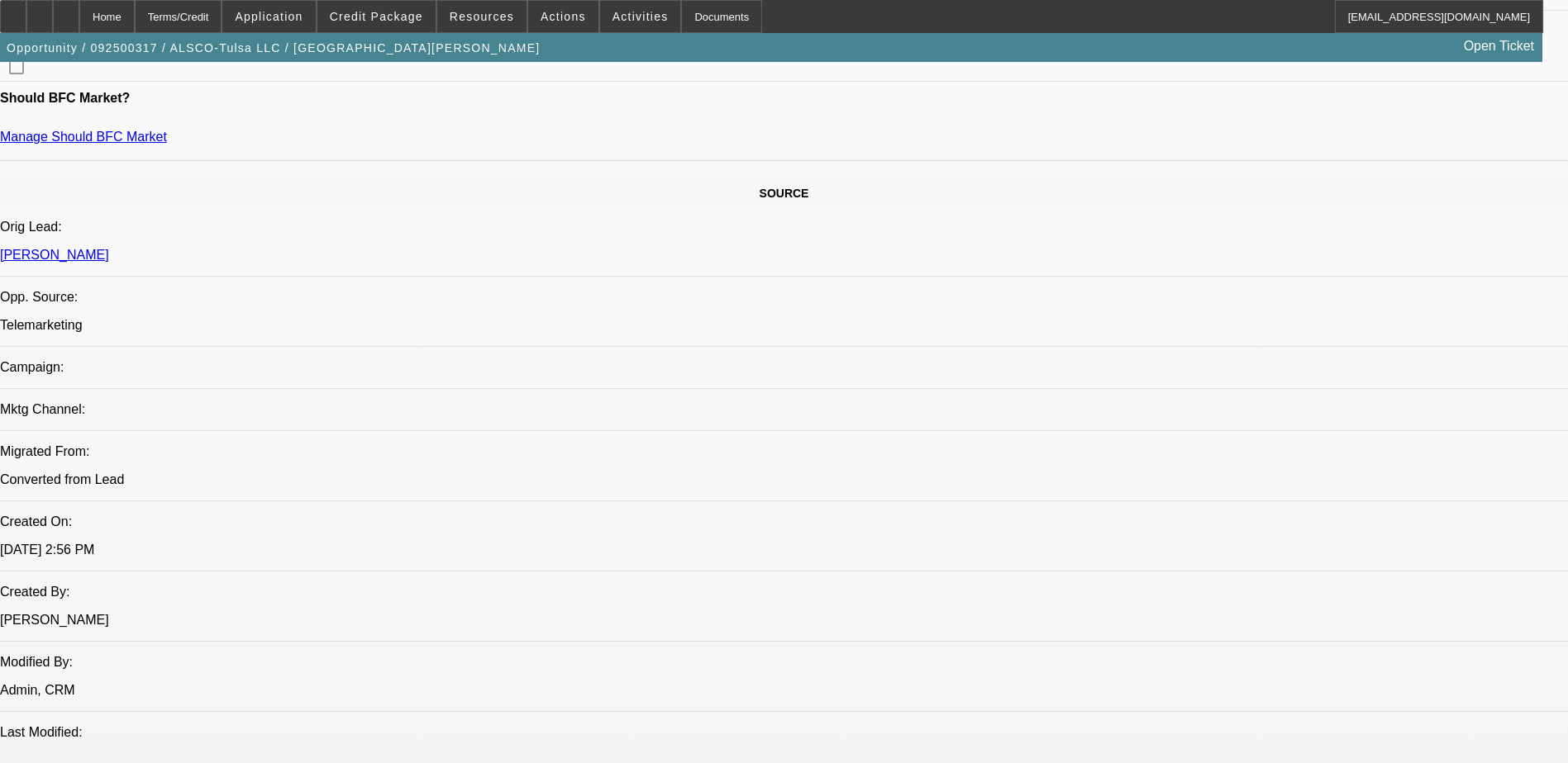
scroll to position [743, 0]
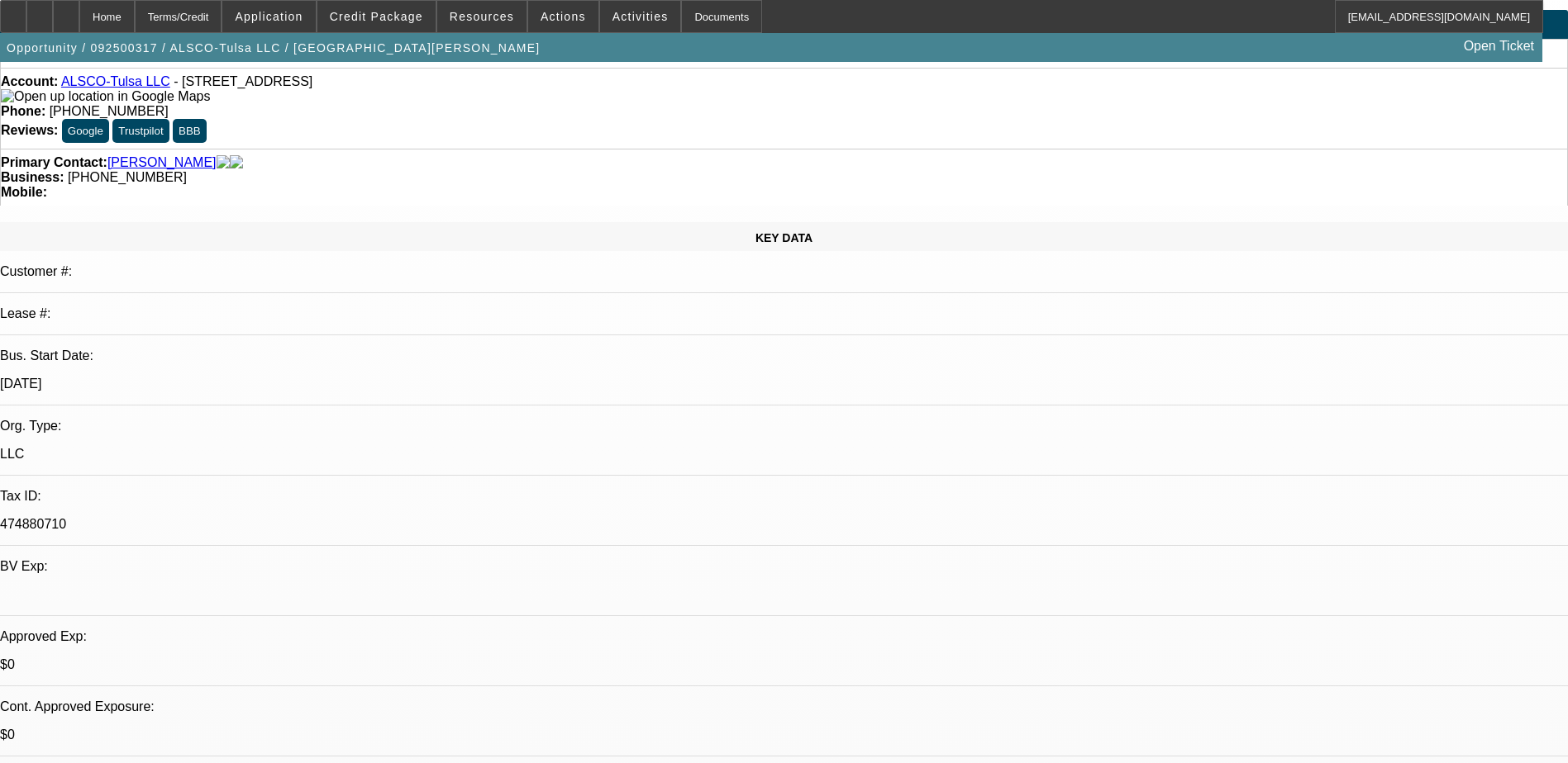
scroll to position [0, 0]
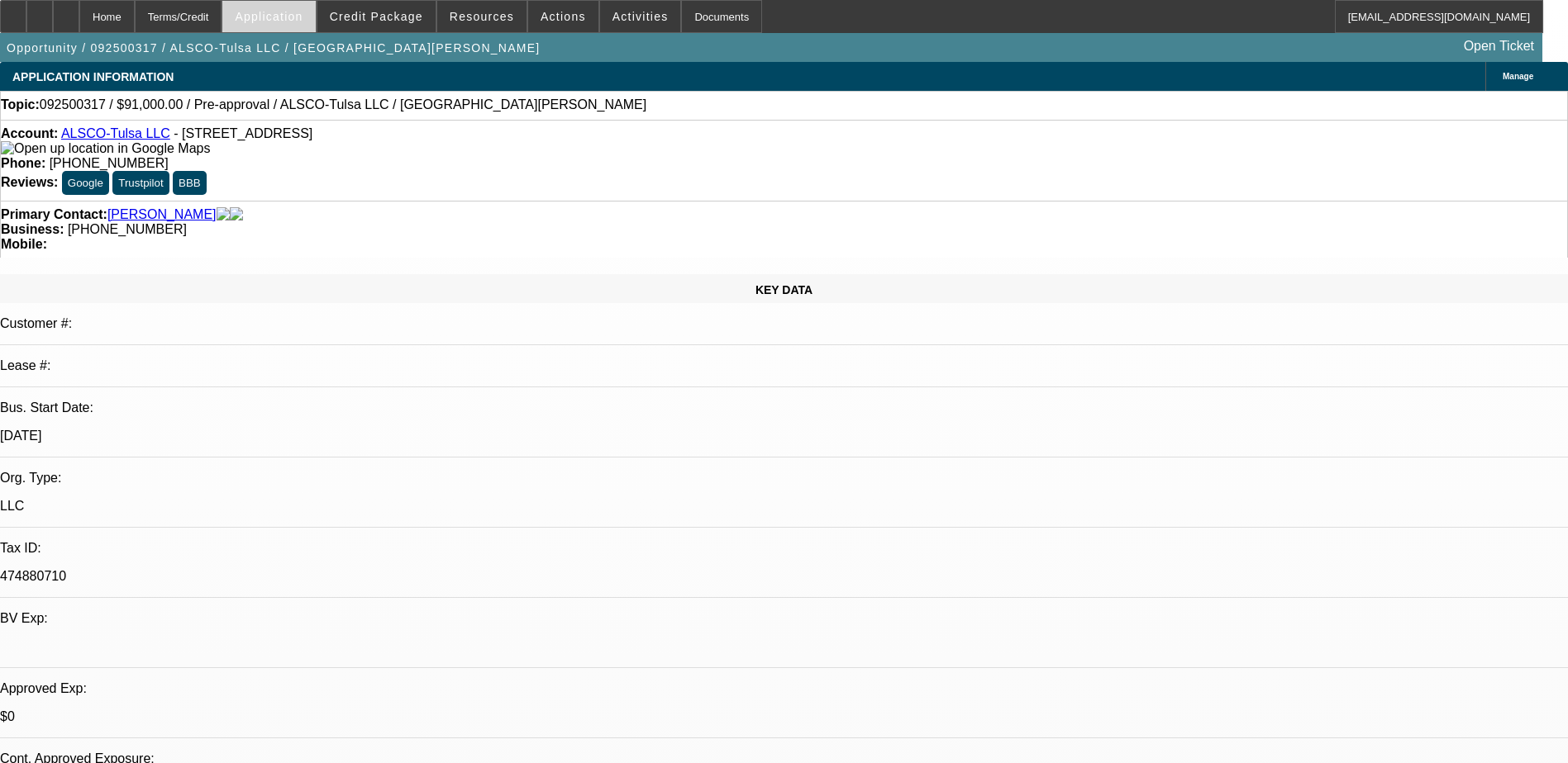
click at [314, 9] on span at bounding box center [268, 16] width 92 height 40
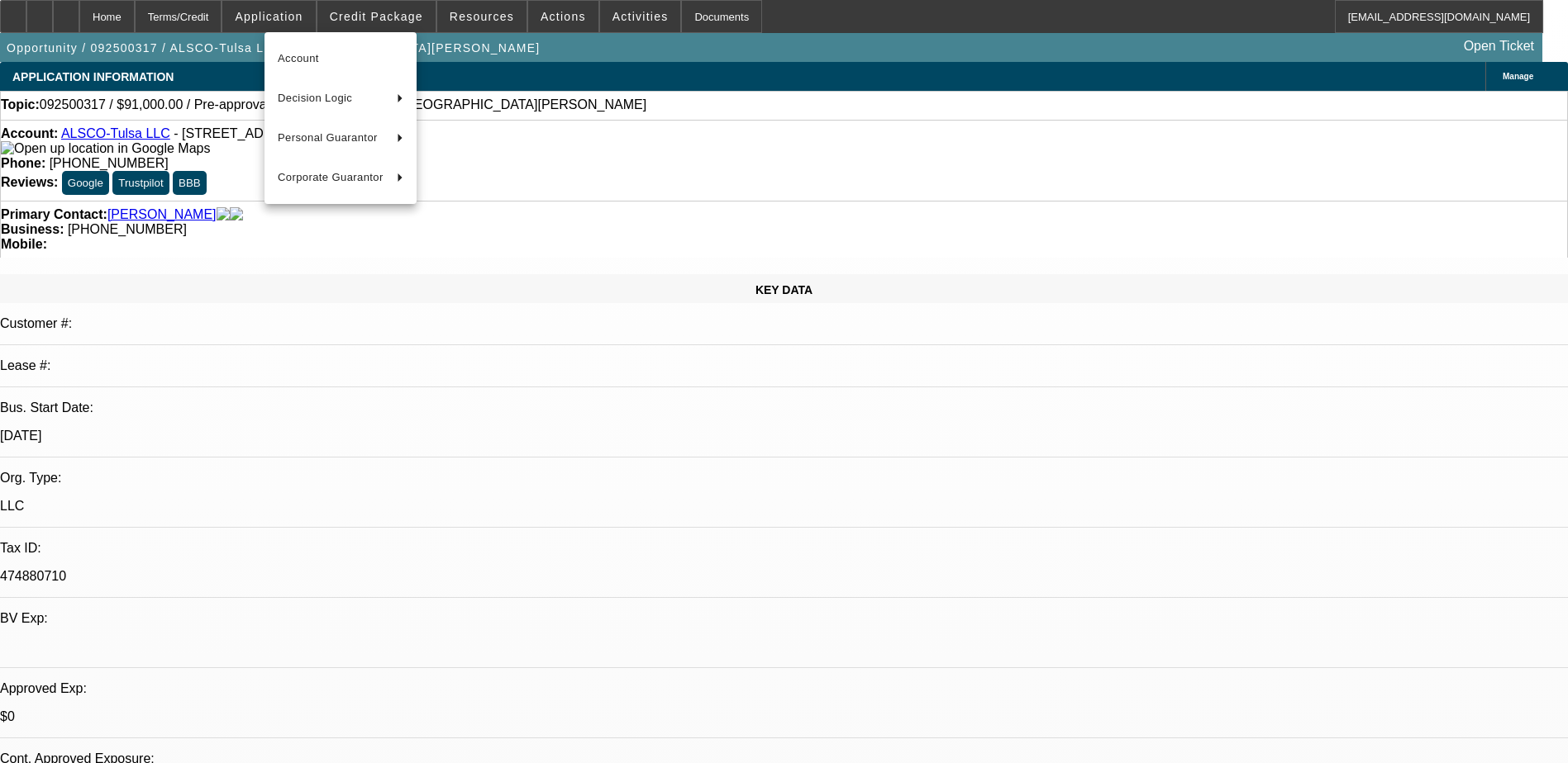
click at [289, 16] on div at bounding box center [784, 382] width 1568 height 763
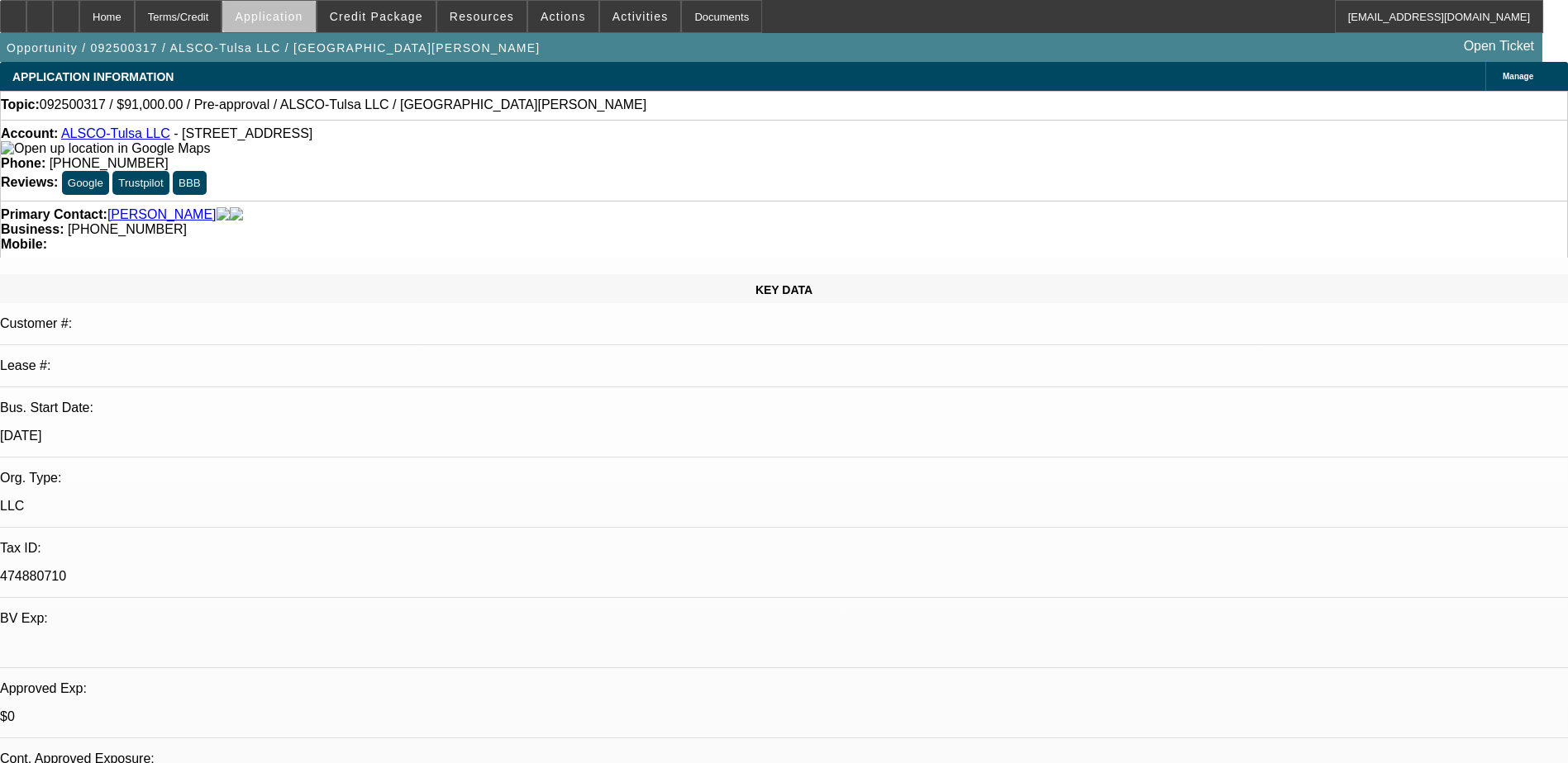
click at [302, 18] on span "Application" at bounding box center [268, 16] width 68 height 13
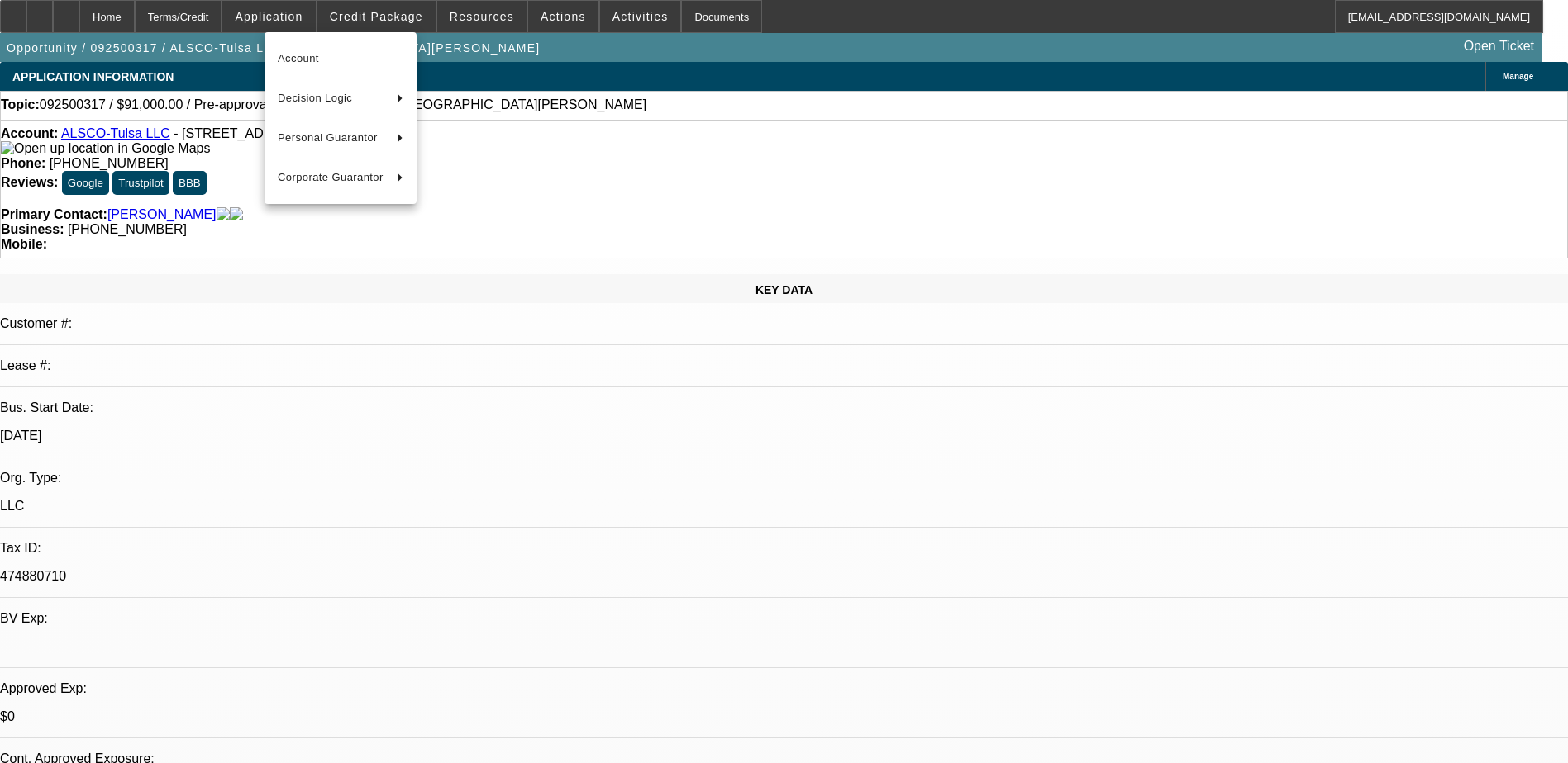
click at [415, 12] on div at bounding box center [784, 382] width 1568 height 763
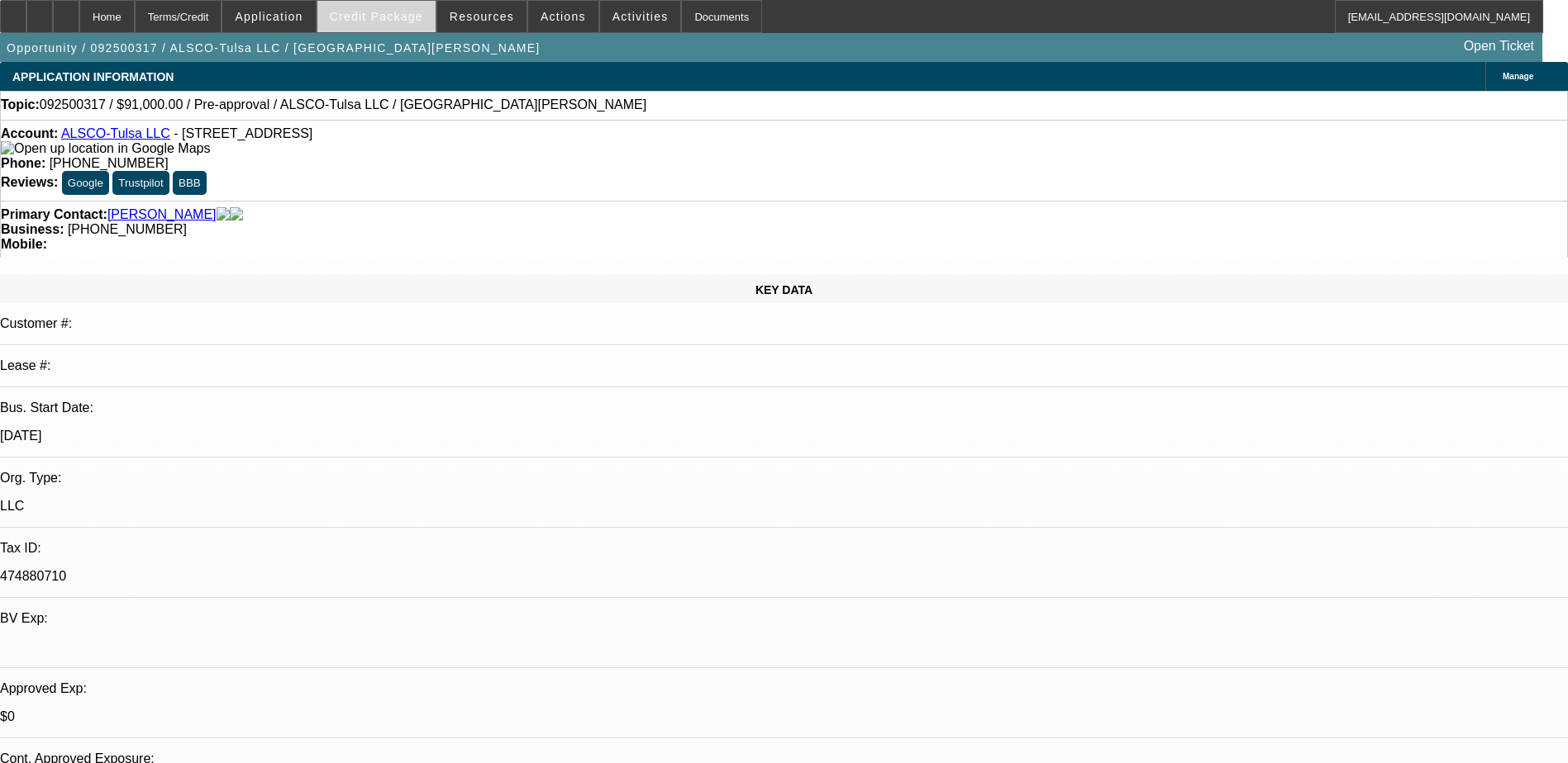
click at [393, 13] on span "Credit Package" at bounding box center [376, 16] width 93 height 13
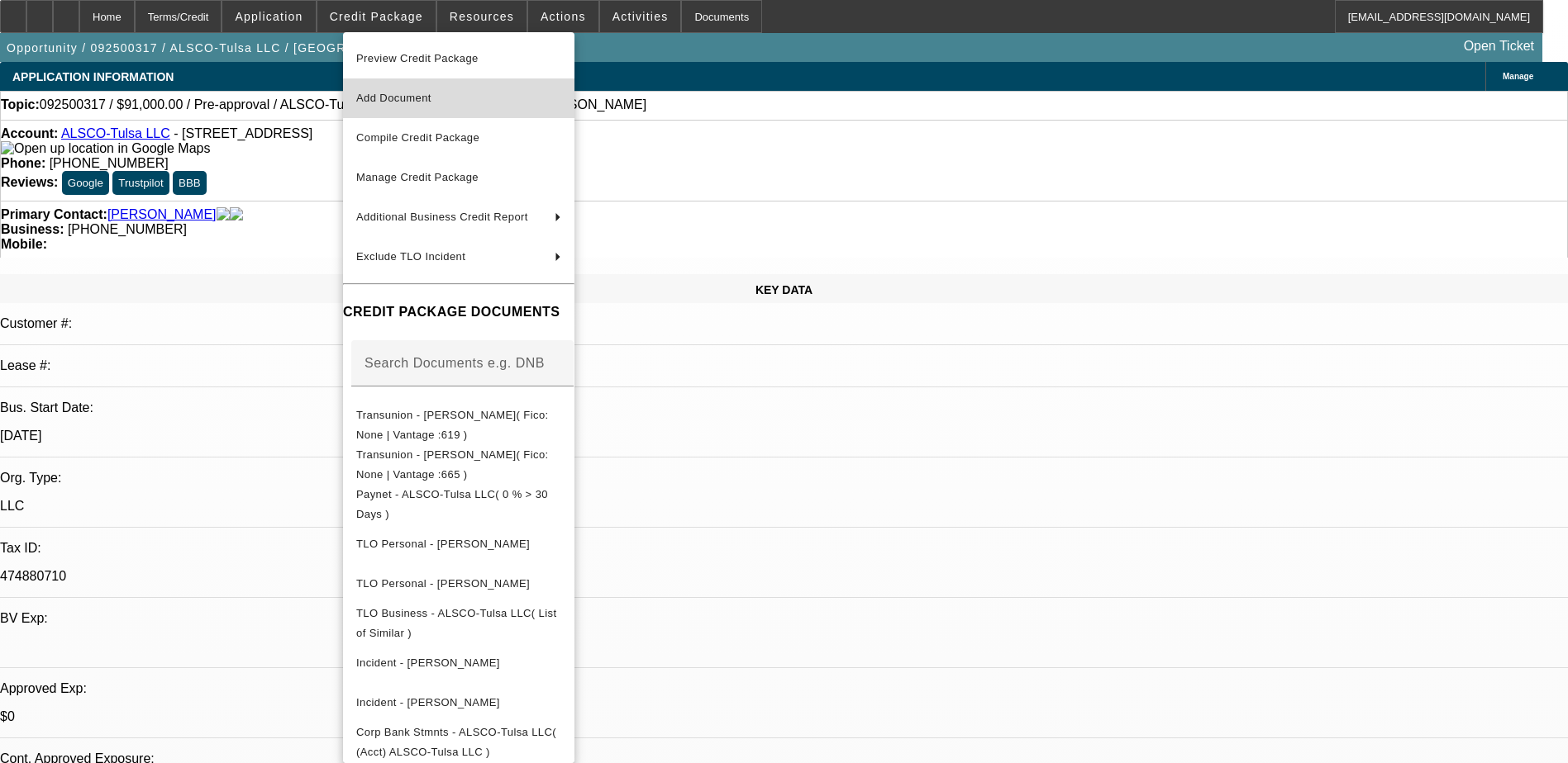
click at [455, 102] on span "Add Document" at bounding box center [458, 98] width 205 height 20
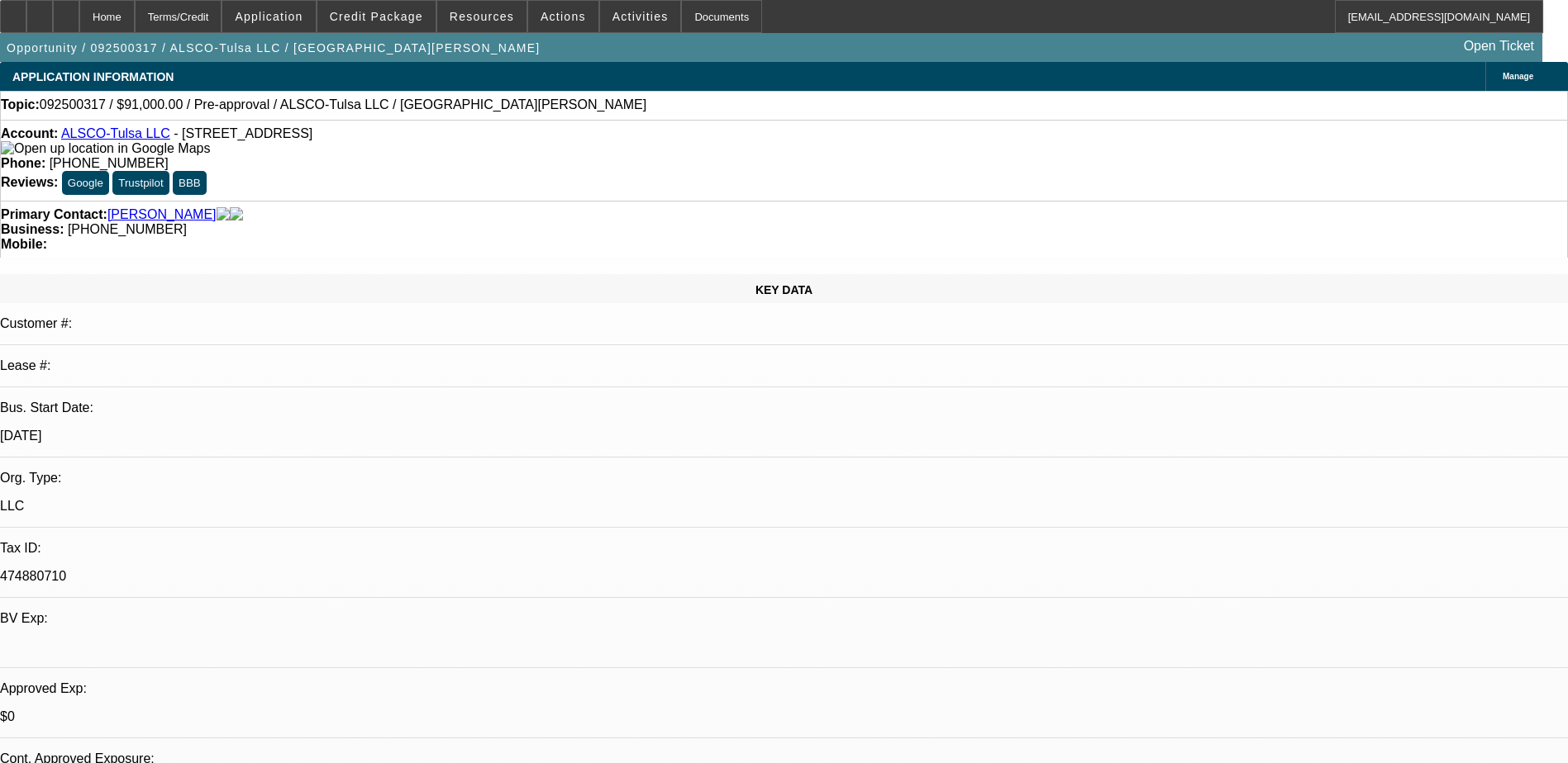
click at [902, 53] on div "Opportunity / 092500317 / ALSCO-Tulsa LLC / [GEOGRAPHIC_DATA][PERSON_NAME] Open…" at bounding box center [771, 47] width 1542 height 29
click at [79, 14] on div at bounding box center [65, 16] width 27 height 33
select select "0"
select select "2"
select select "0.1"
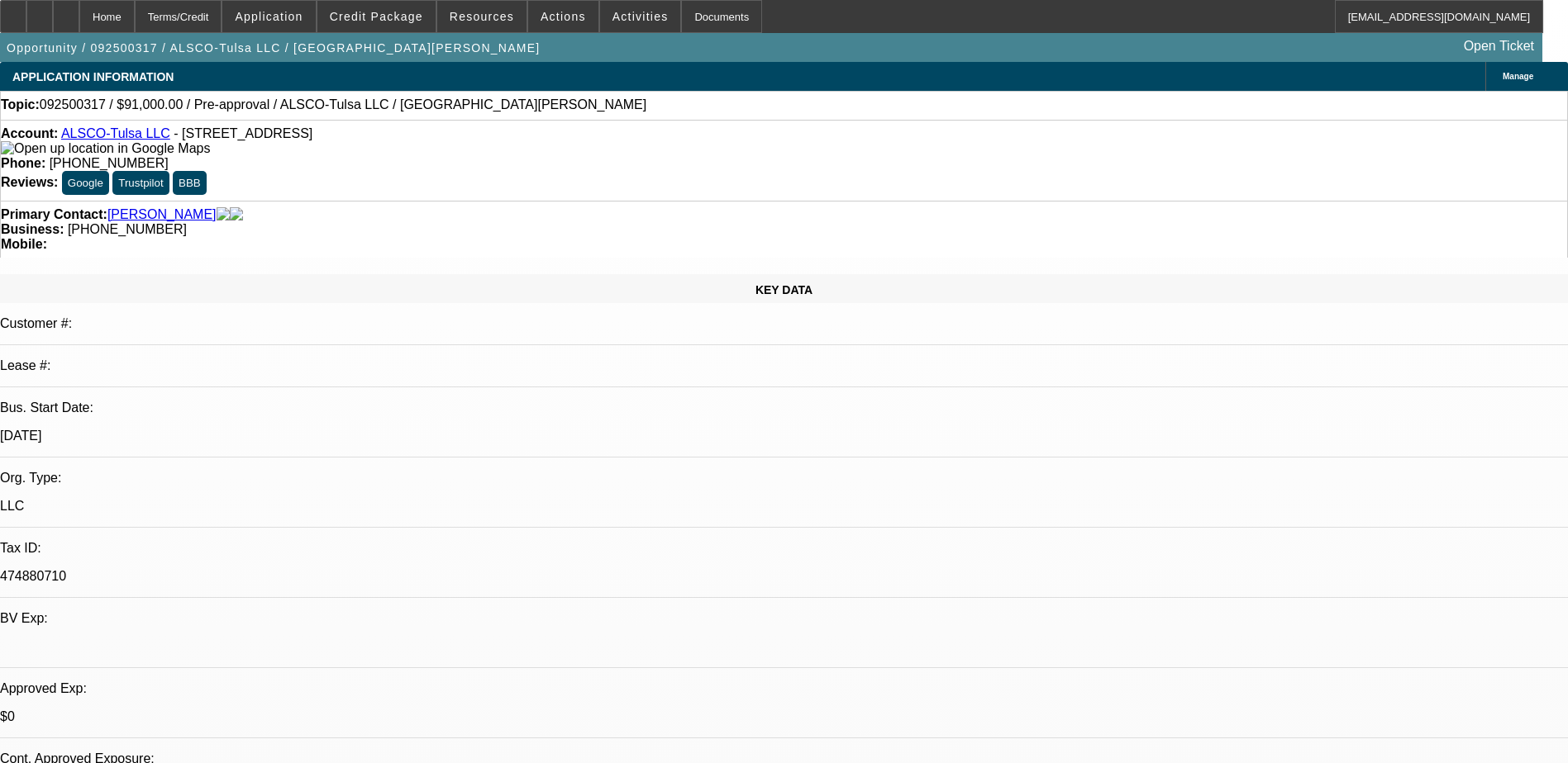
select select "1"
select select "2"
select select "4"
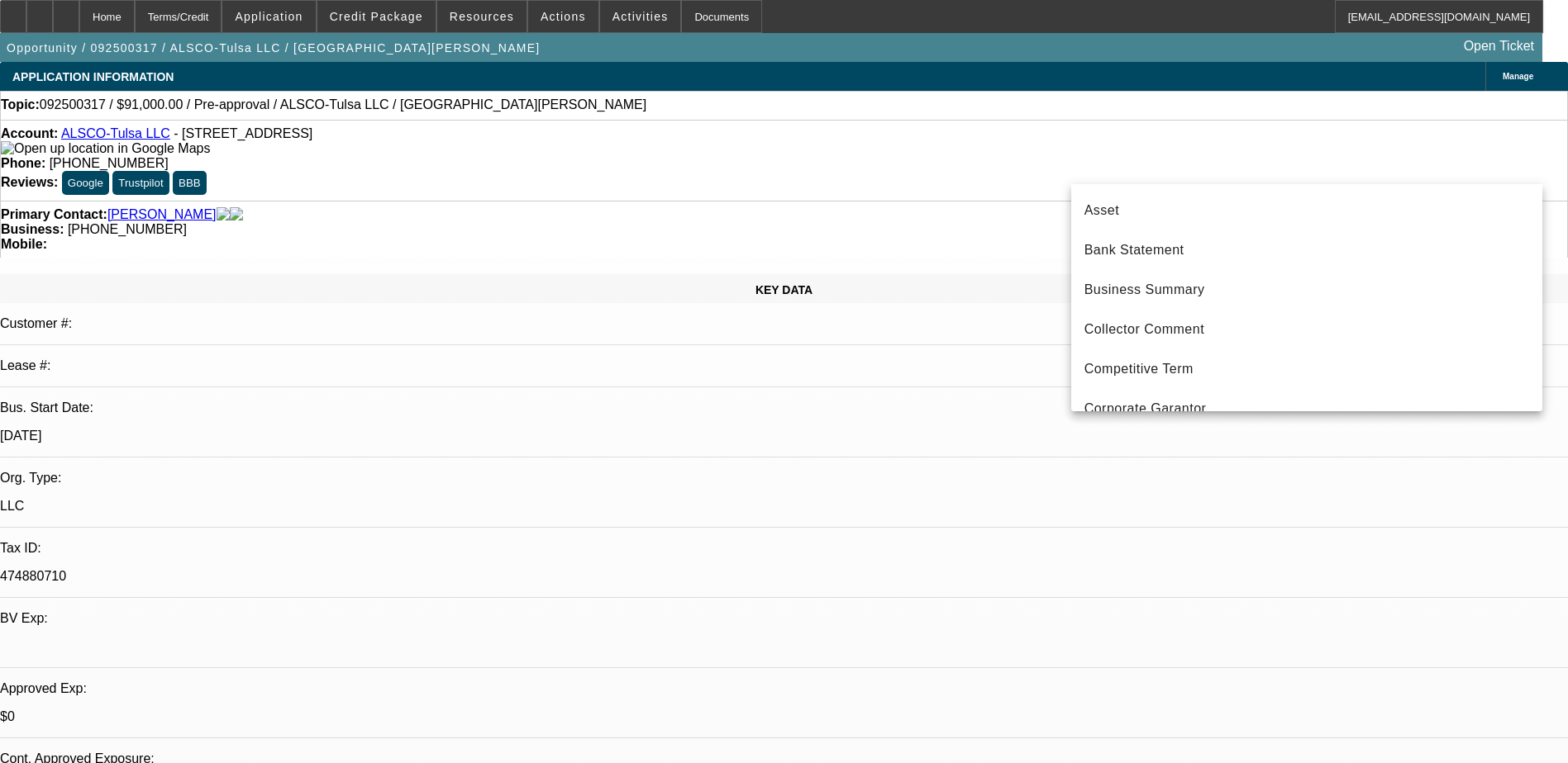
scroll to position [136, 0]
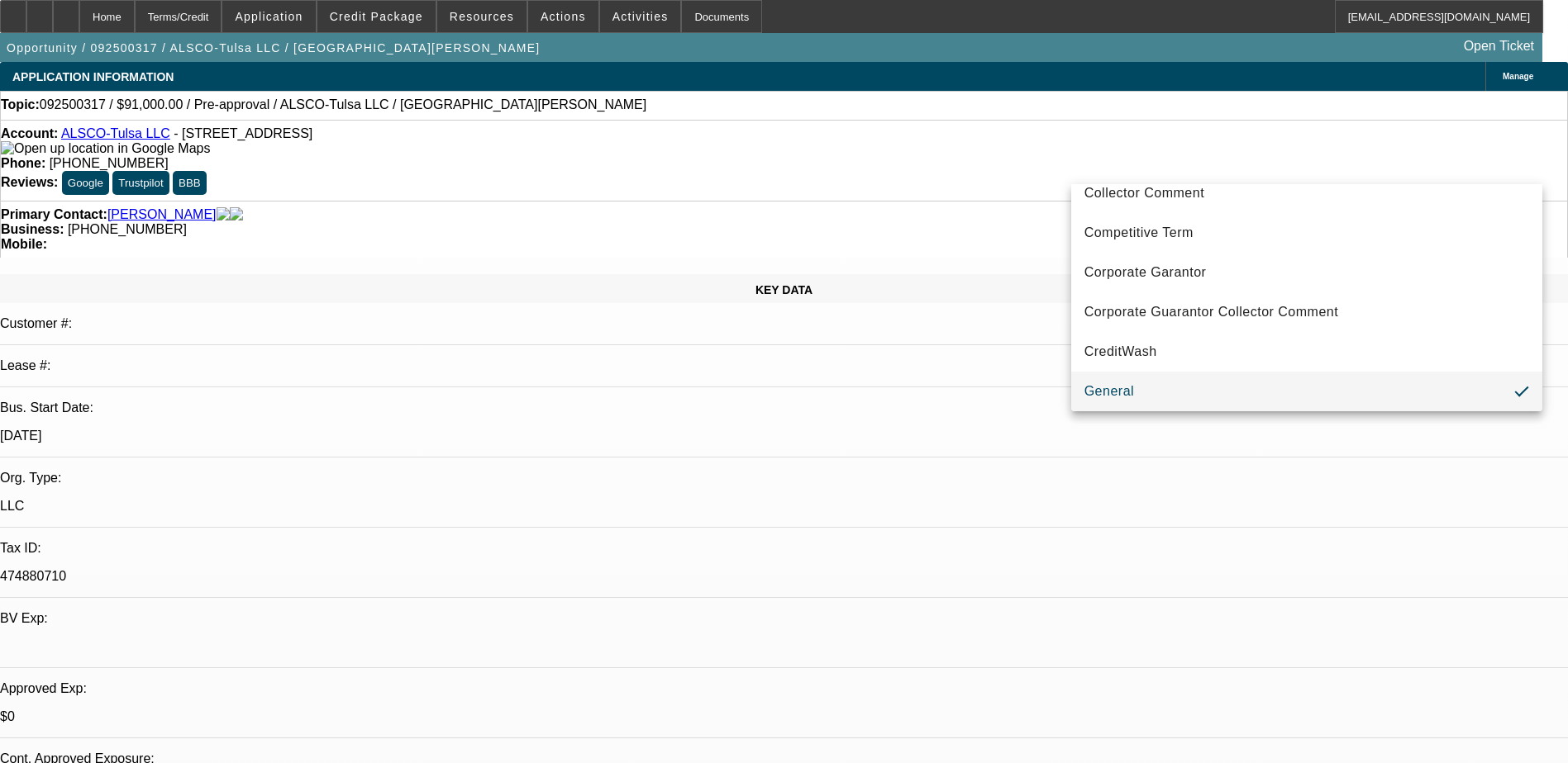
click at [1317, 167] on div at bounding box center [784, 382] width 1568 height 763
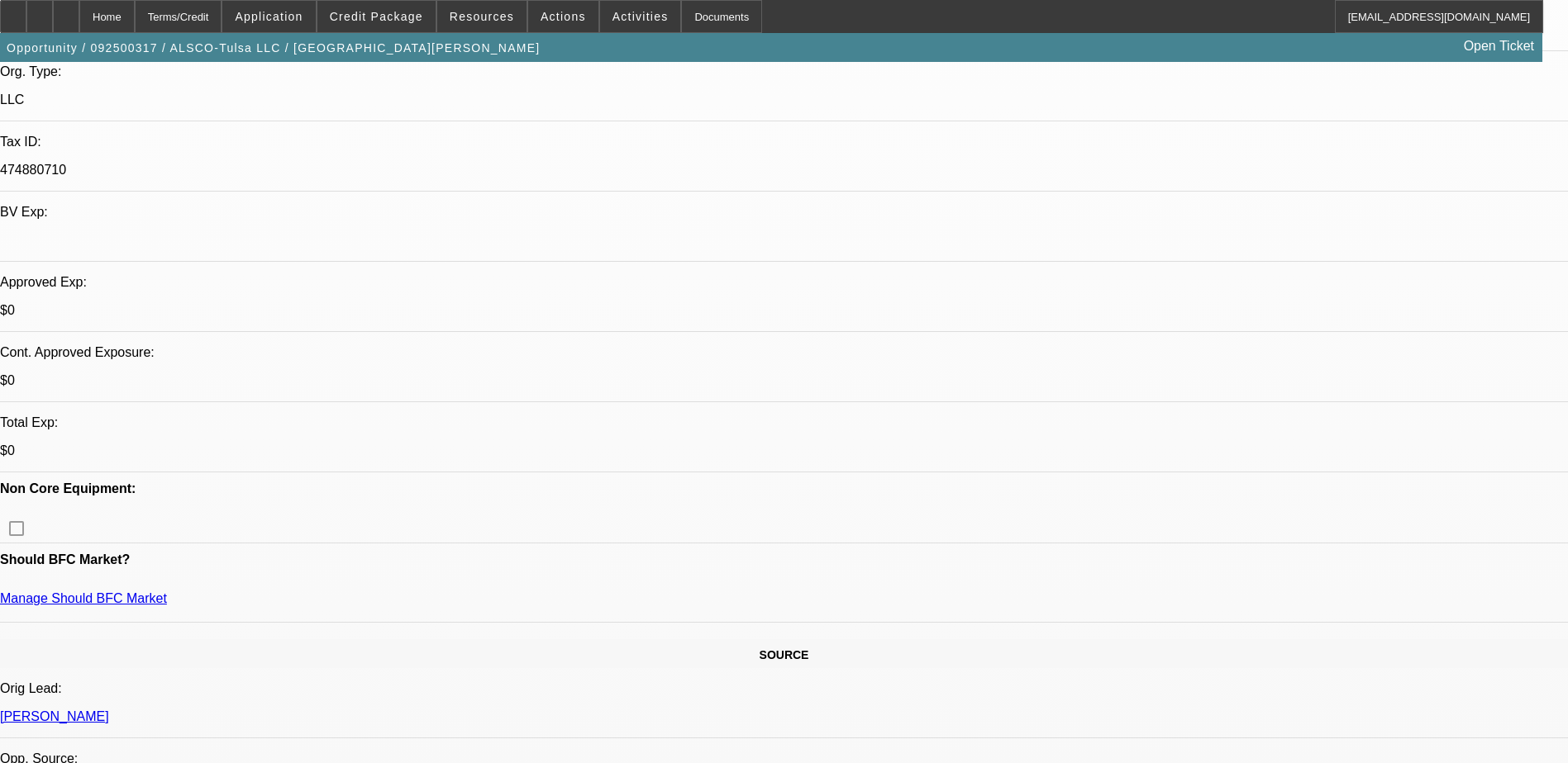
scroll to position [413, 0]
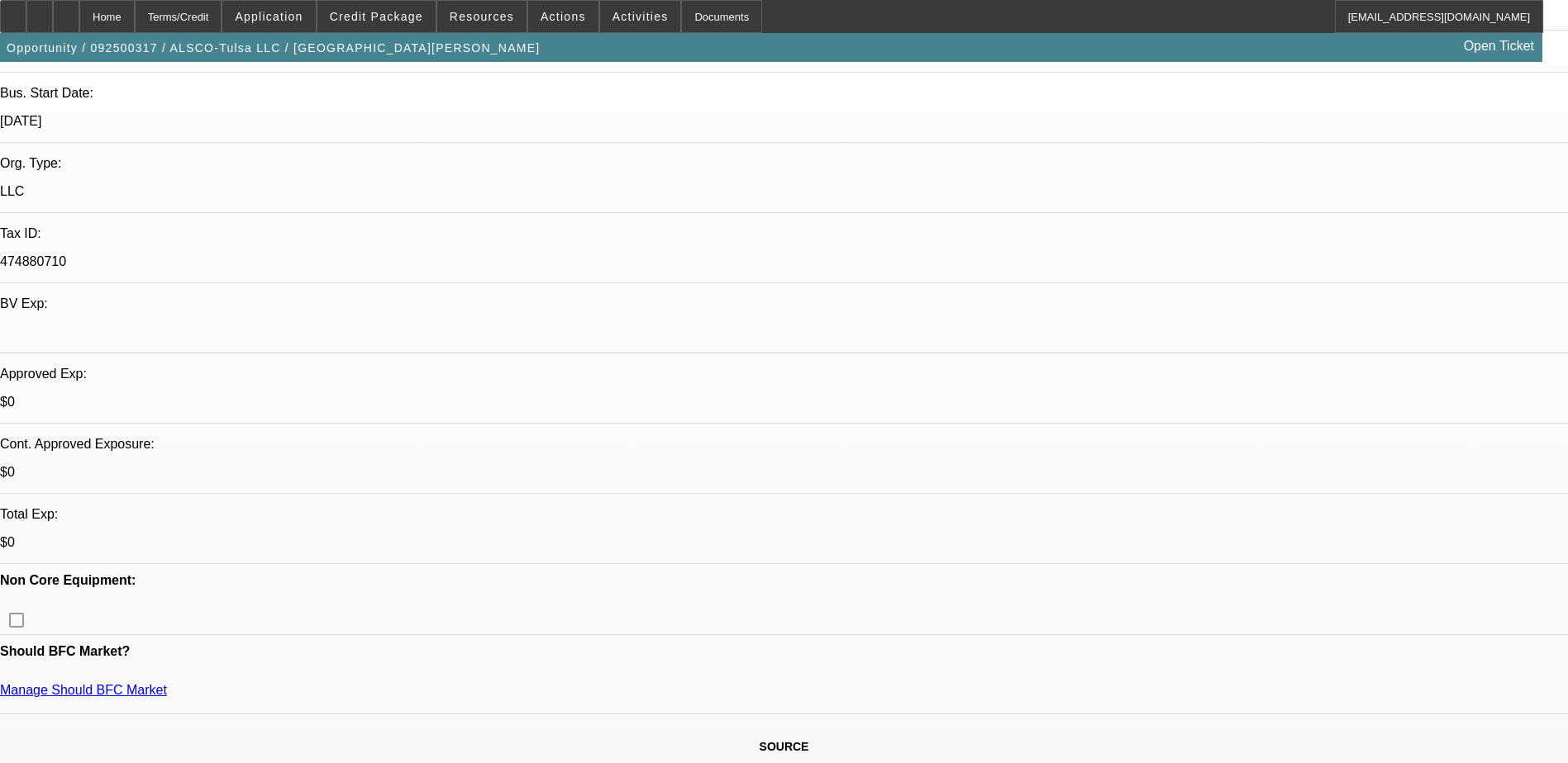
scroll to position [165, 0]
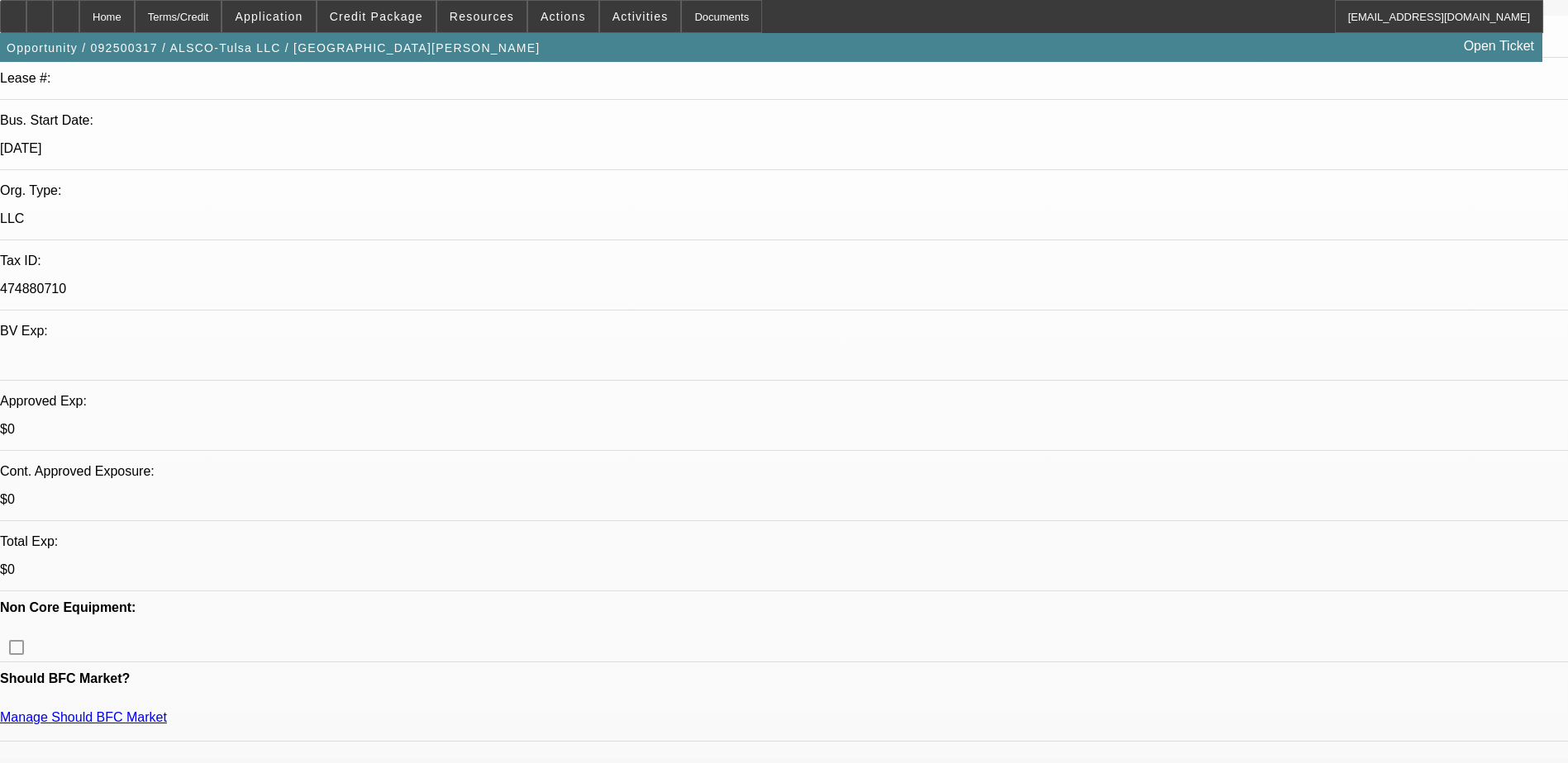
scroll to position [0, 0]
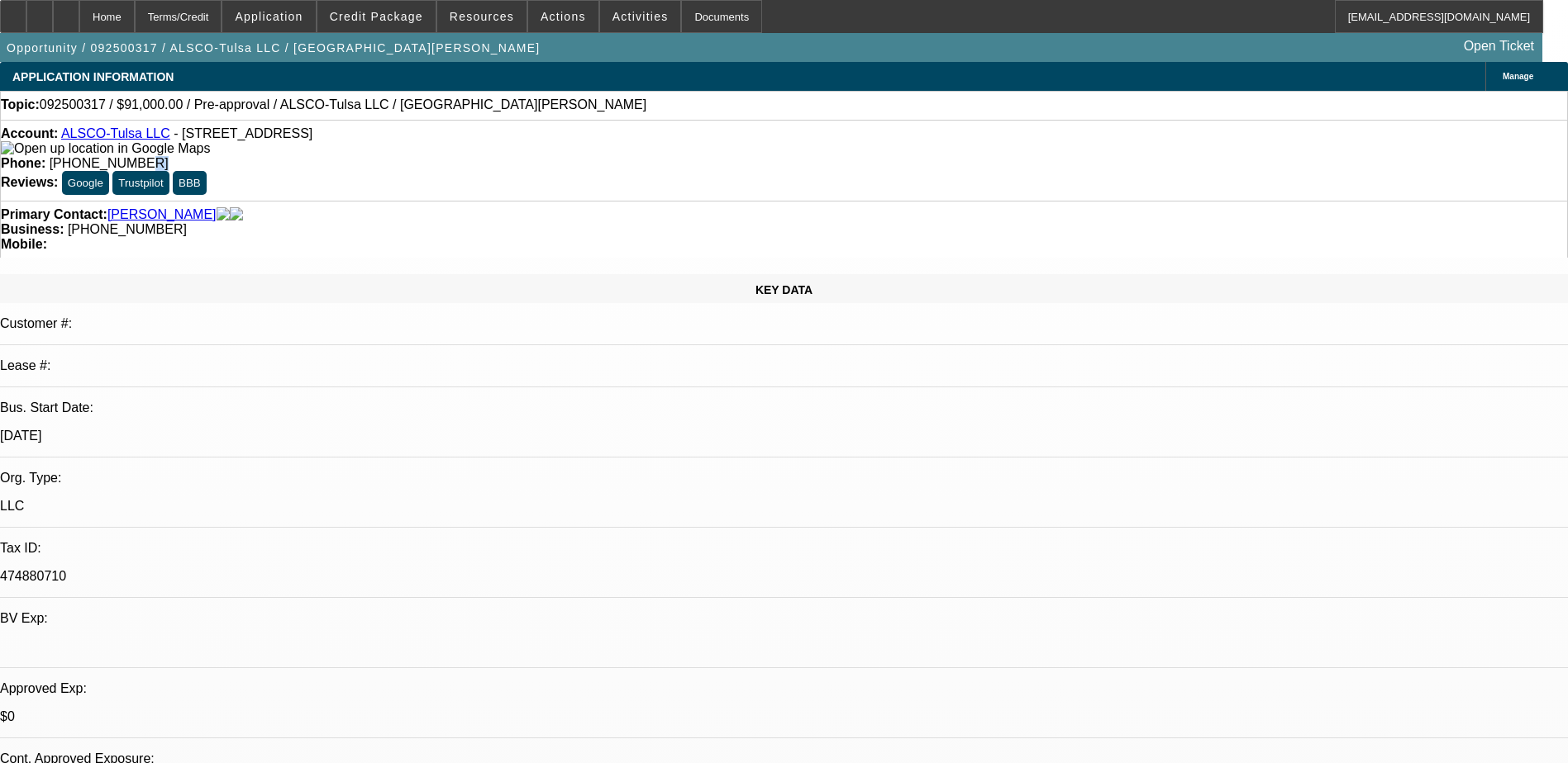
drag, startPoint x: 667, startPoint y: 145, endPoint x: 677, endPoint y: 145, distance: 10.0
click at [675, 156] on div "Phone: (918) 794-7714" at bounding box center [784, 163] width 1566 height 15
click at [681, 149] on div "Account: ALSCO-Tulsa LLC - 5754 E Apache St, Tulsa, OK 74115 Phone: (918) 794-7…" at bounding box center [784, 160] width 1568 height 81
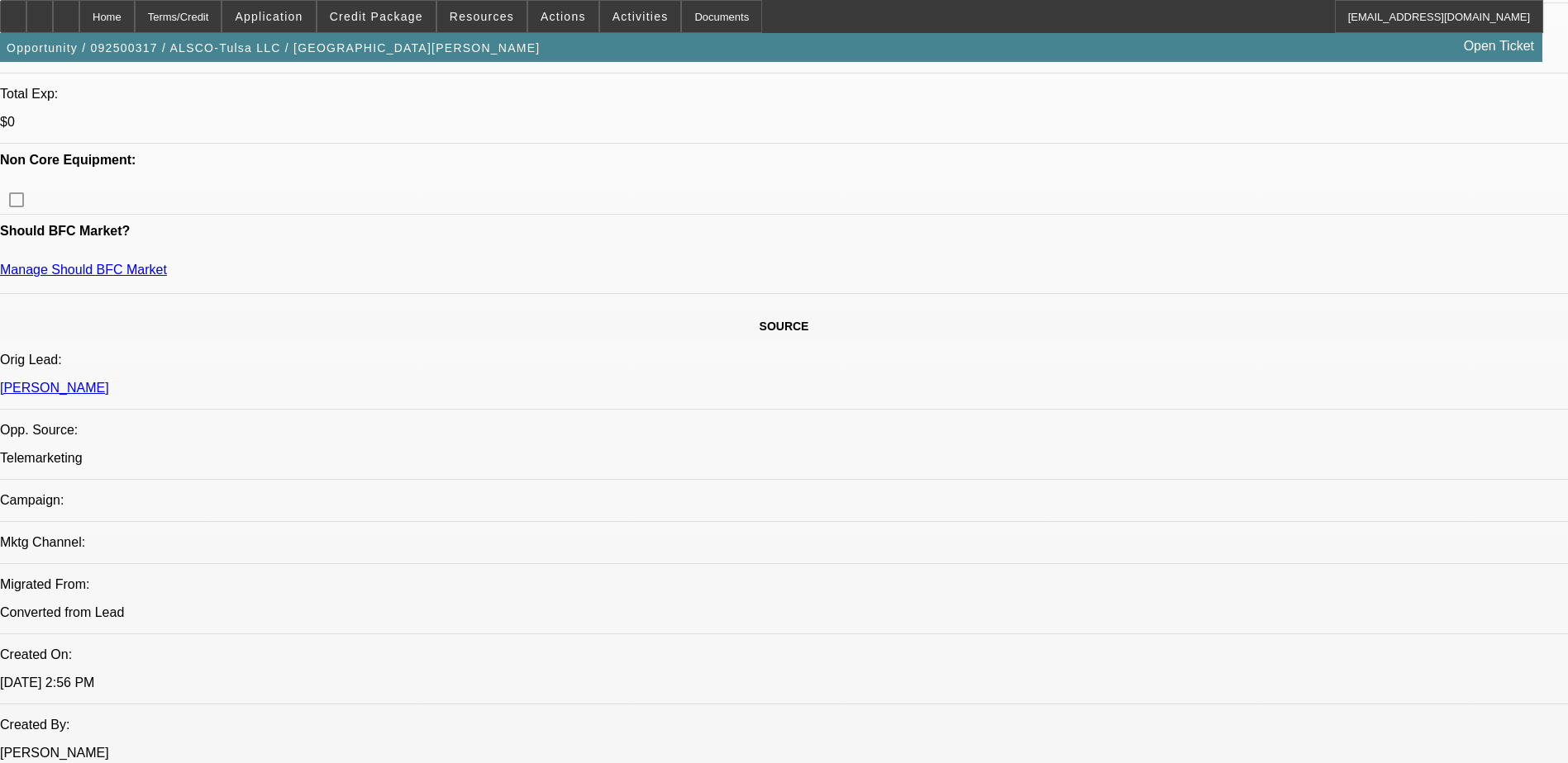
scroll to position [578, 0]
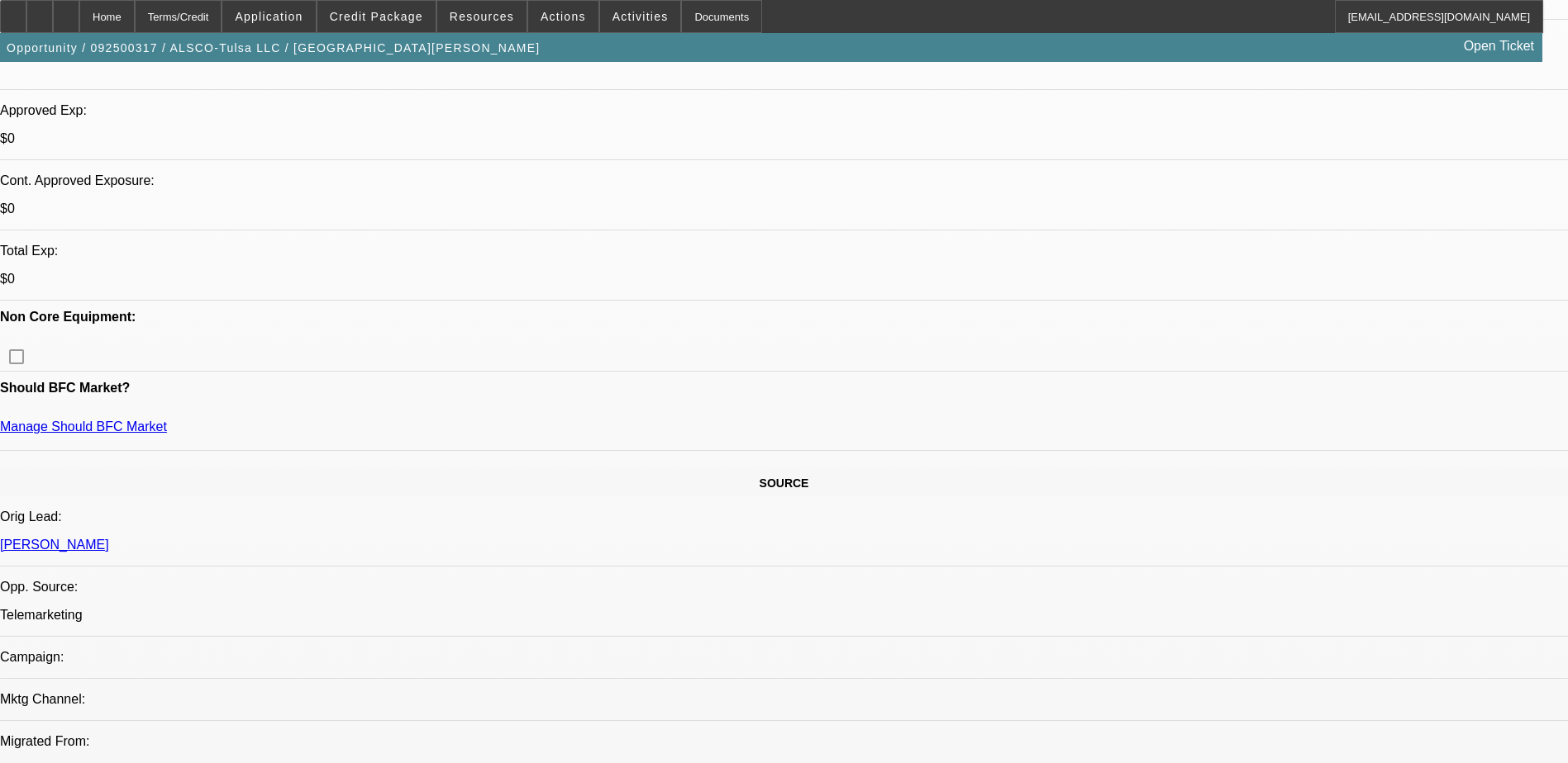
drag, startPoint x: 1199, startPoint y: 314, endPoint x: 1188, endPoint y: 320, distance: 12.5
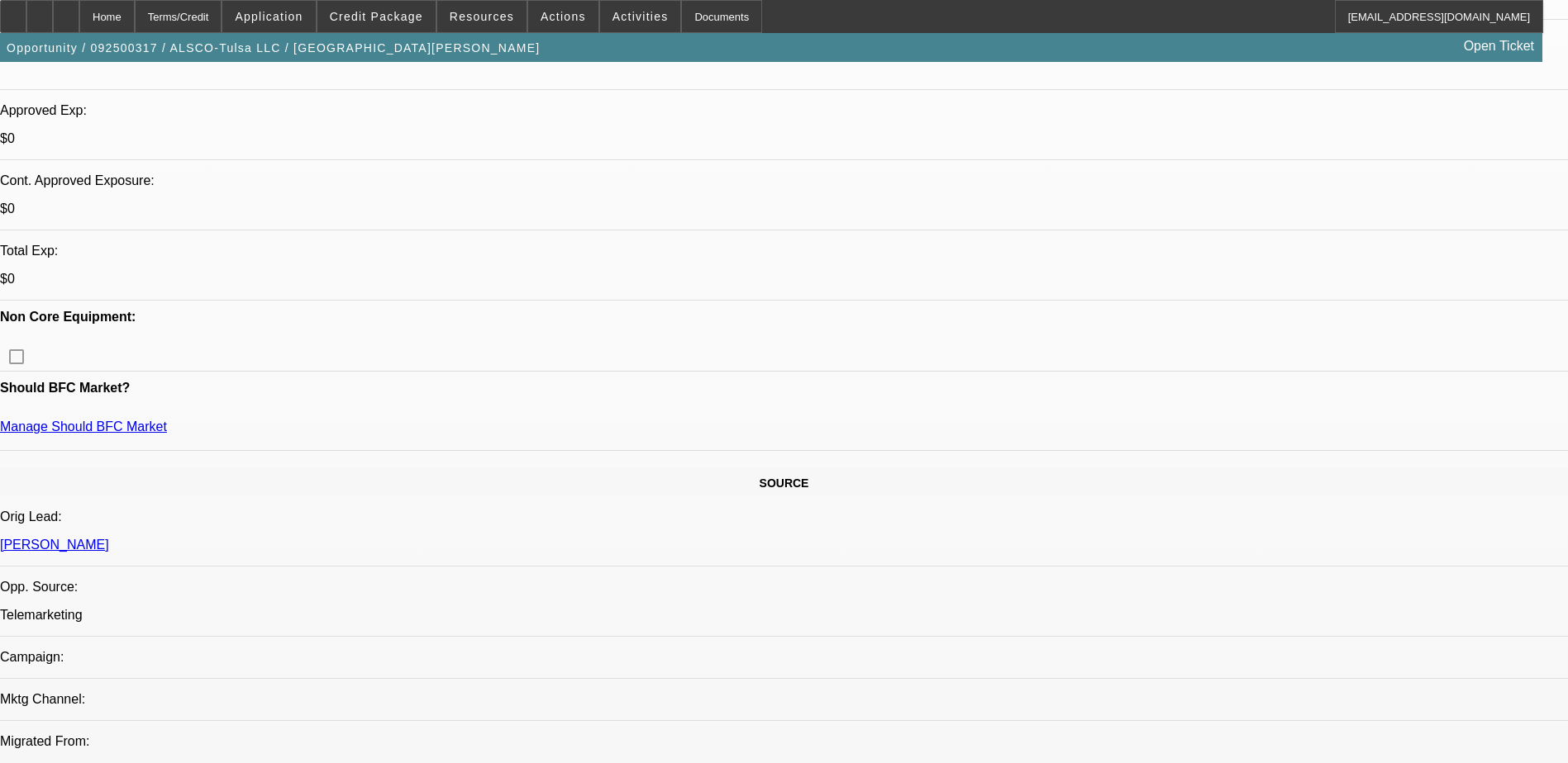
drag, startPoint x: 1132, startPoint y: 284, endPoint x: 1134, endPoint y: 316, distance: 32.1
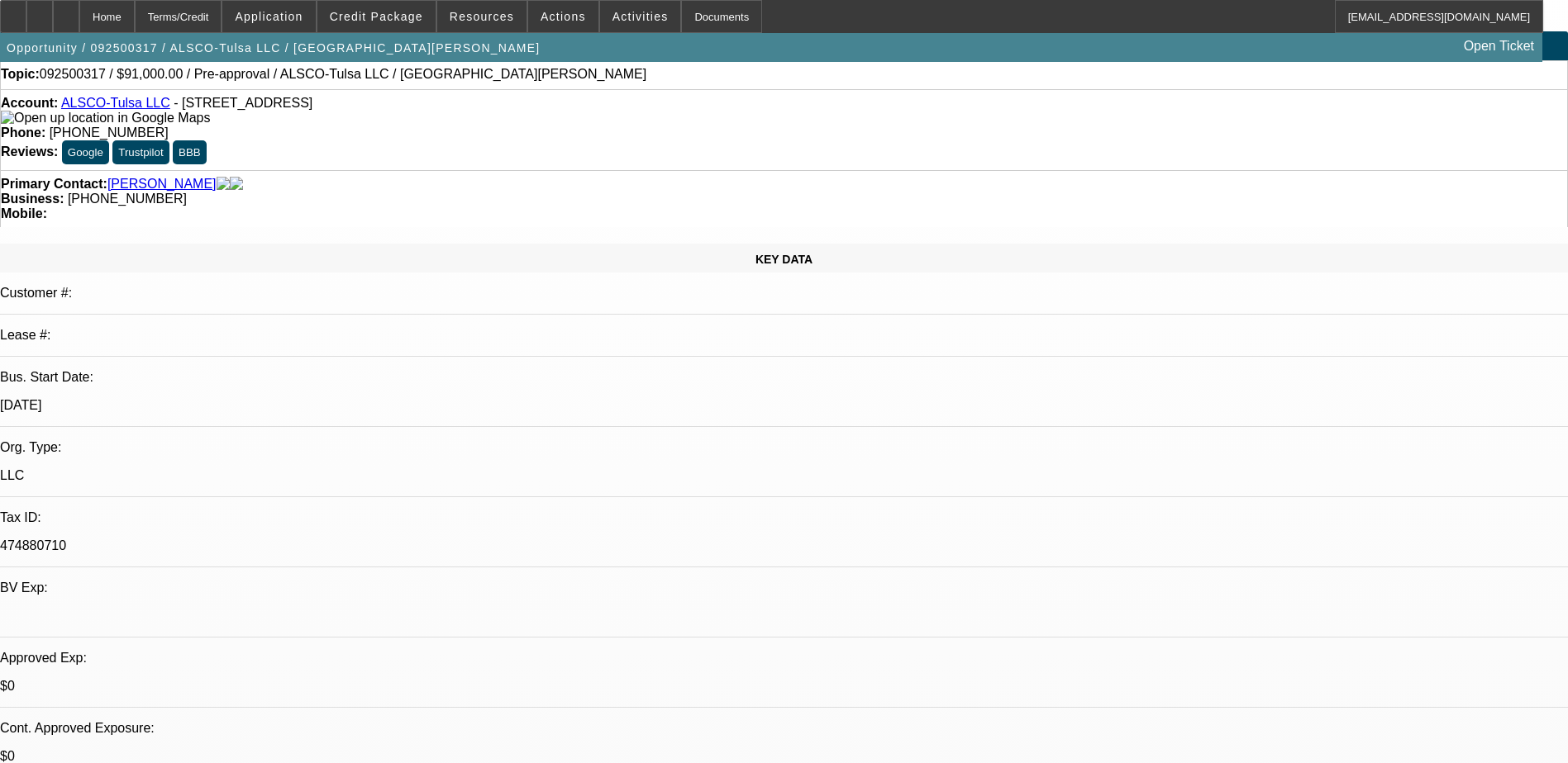
scroll to position [0, 0]
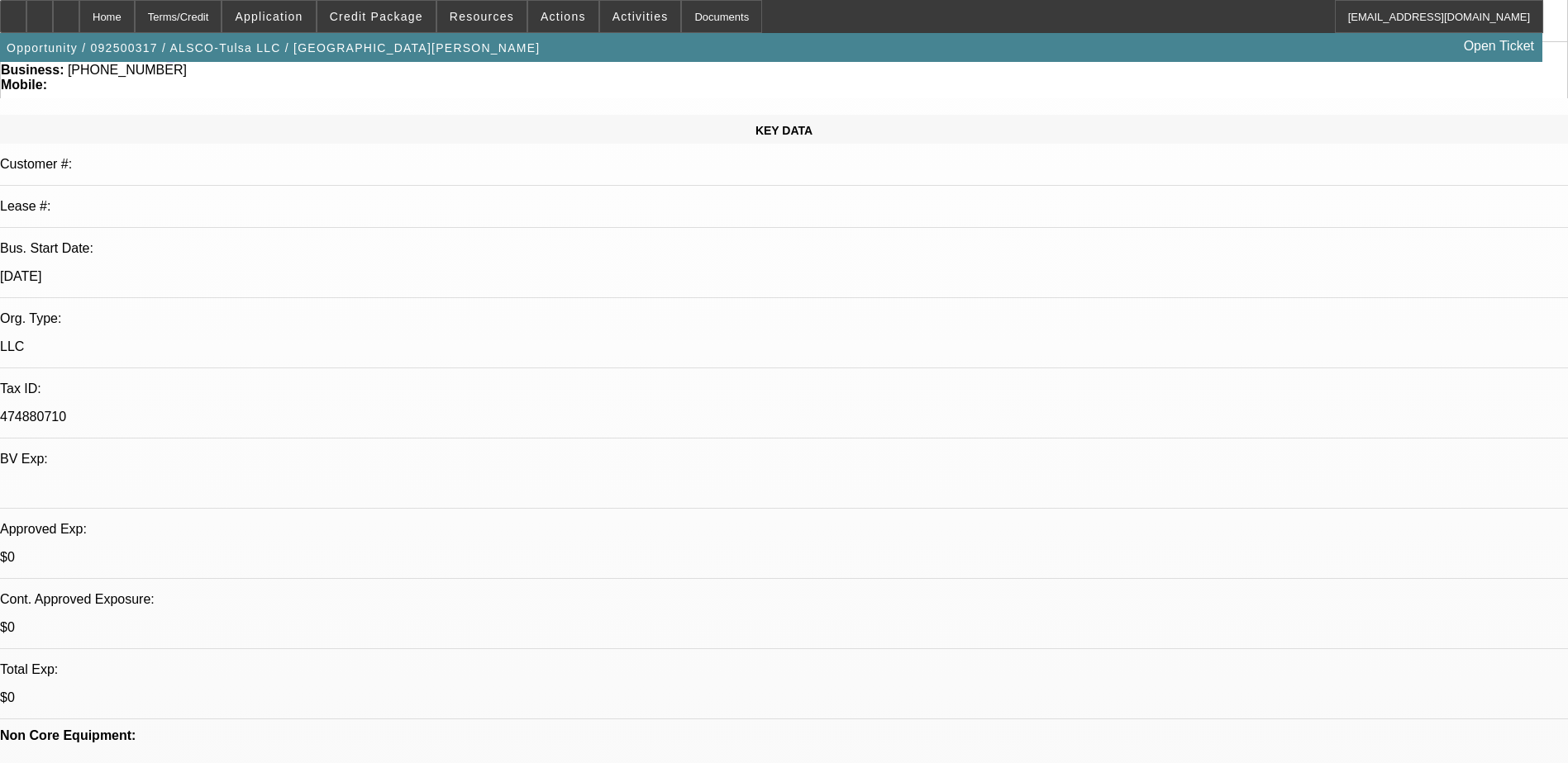
scroll to position [165, 0]
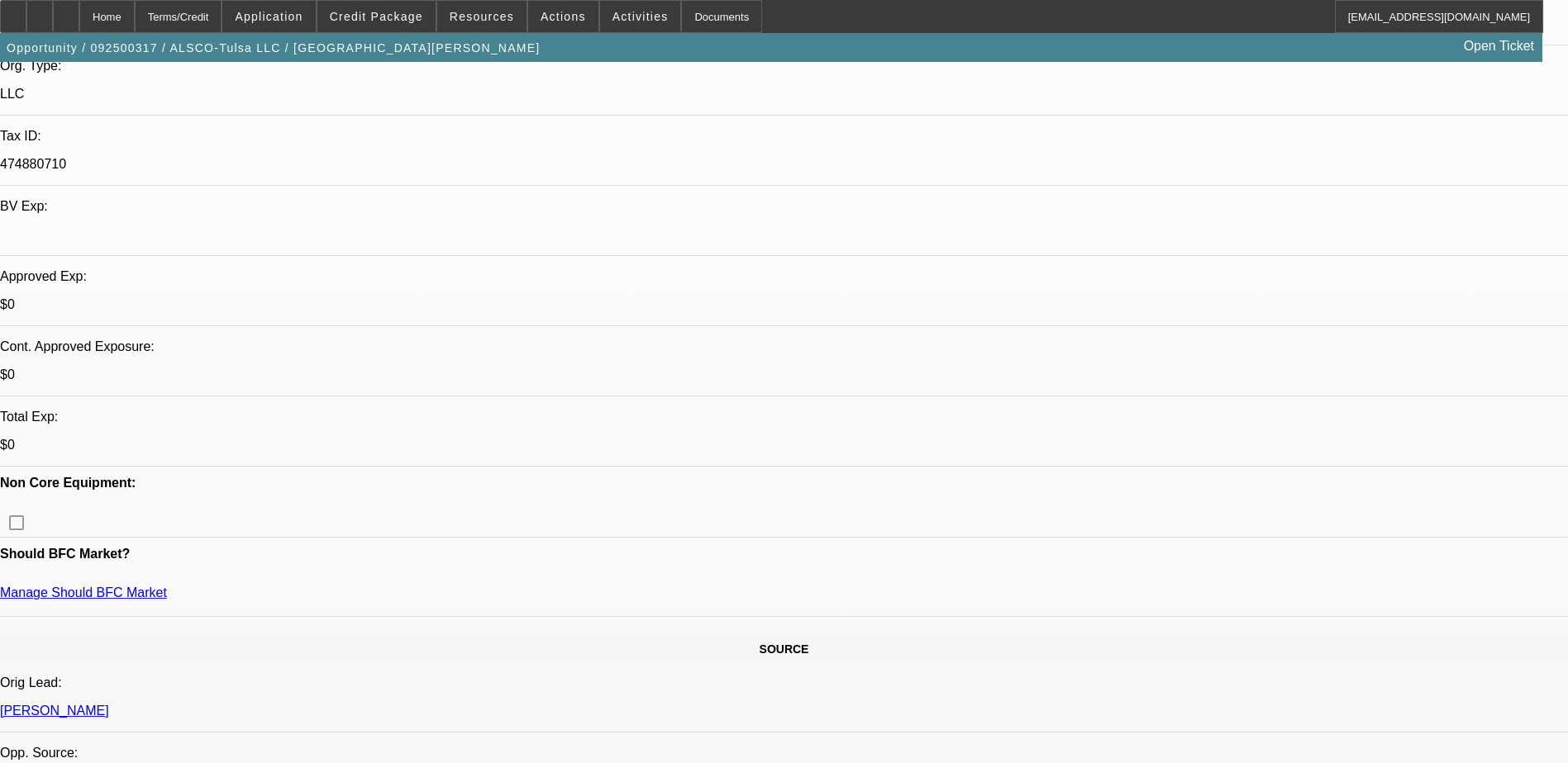
scroll to position [413, 0]
drag, startPoint x: 1175, startPoint y: 282, endPoint x: 1170, endPoint y: 313, distance: 31.4
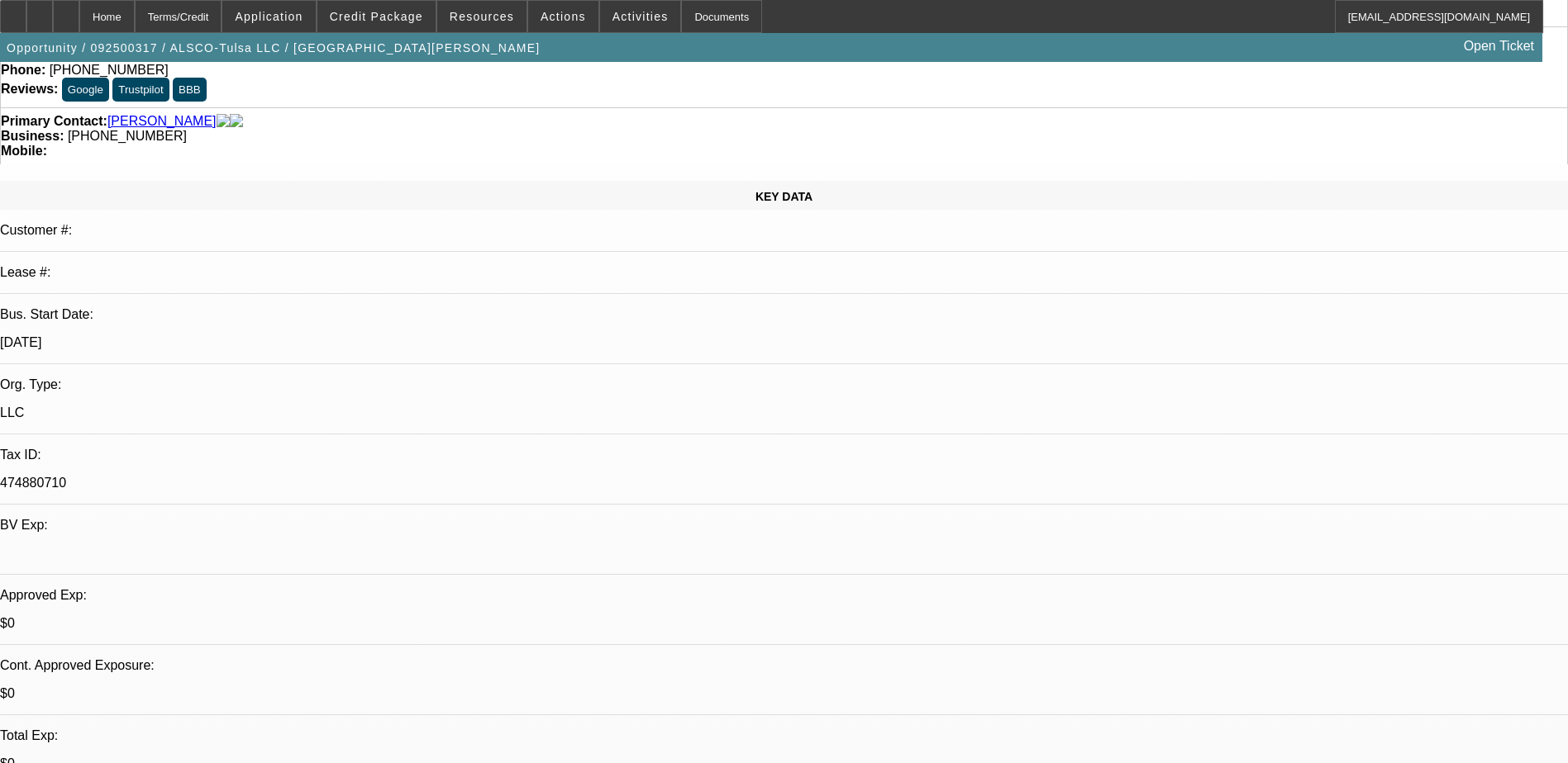
scroll to position [331, 0]
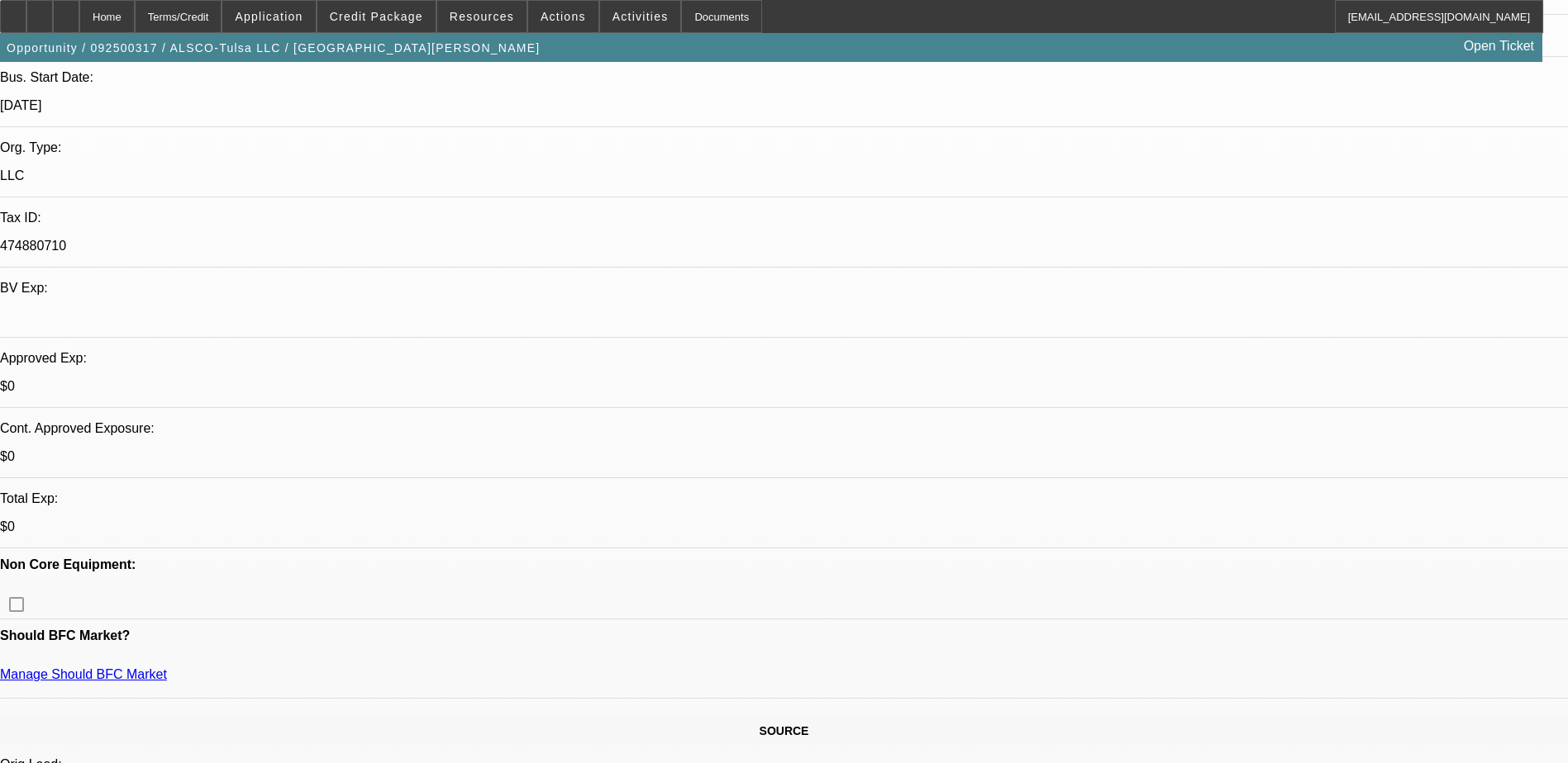
drag, startPoint x: 1326, startPoint y: 400, endPoint x: 1282, endPoint y: 364, distance: 56.9
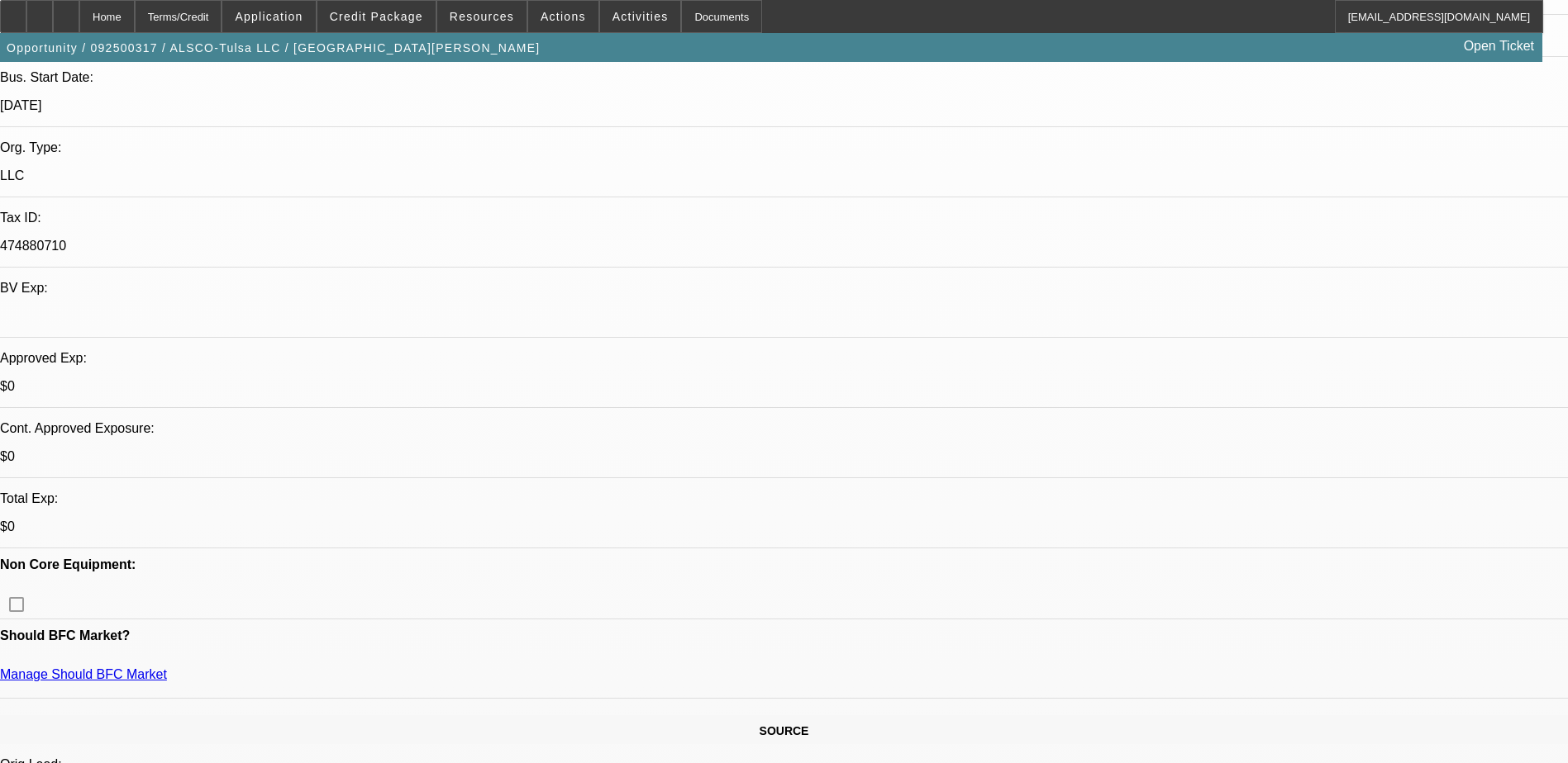
drag, startPoint x: 1265, startPoint y: 518, endPoint x: 1240, endPoint y: 491, distance: 36.8
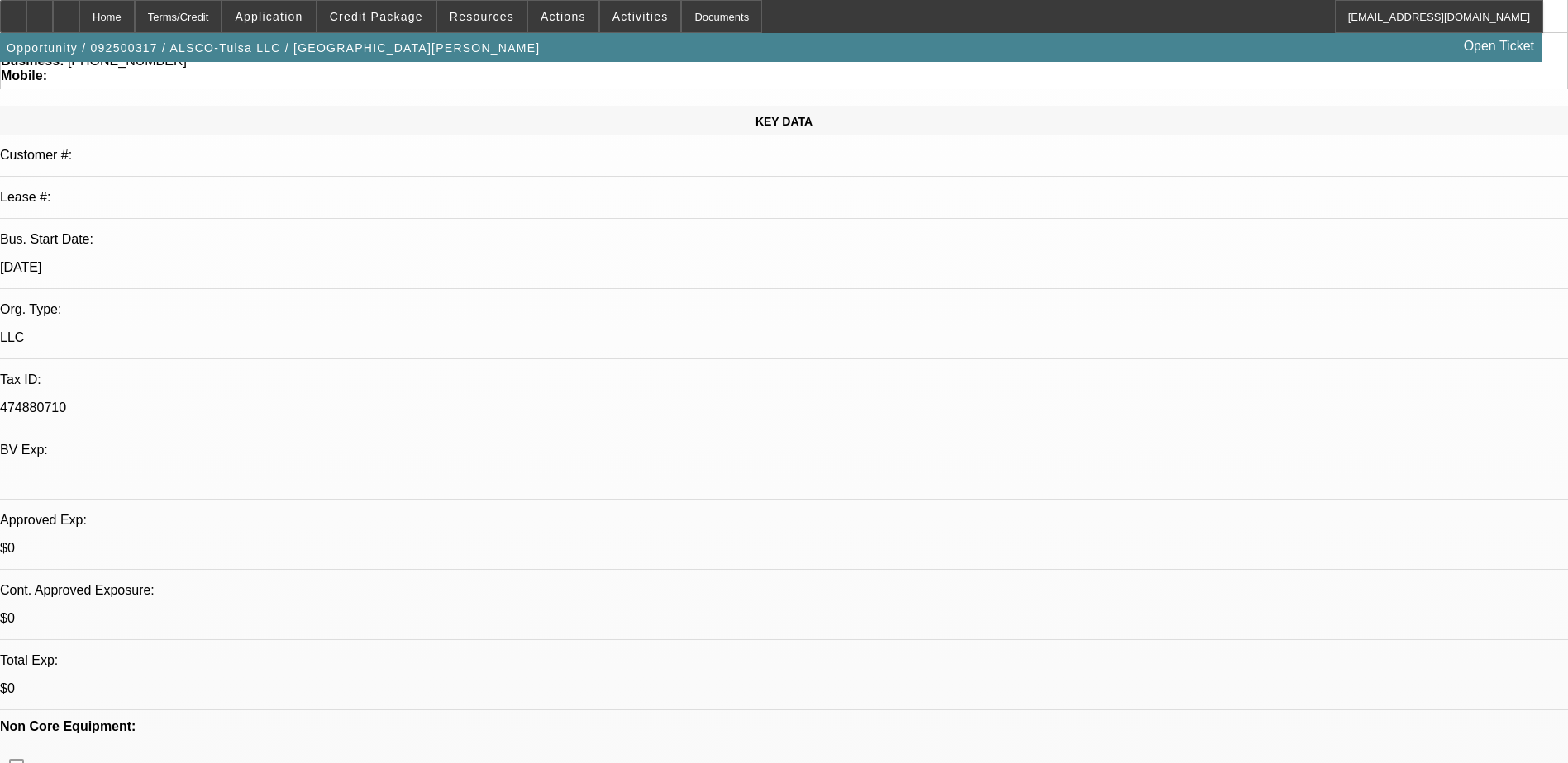
scroll to position [0, 0]
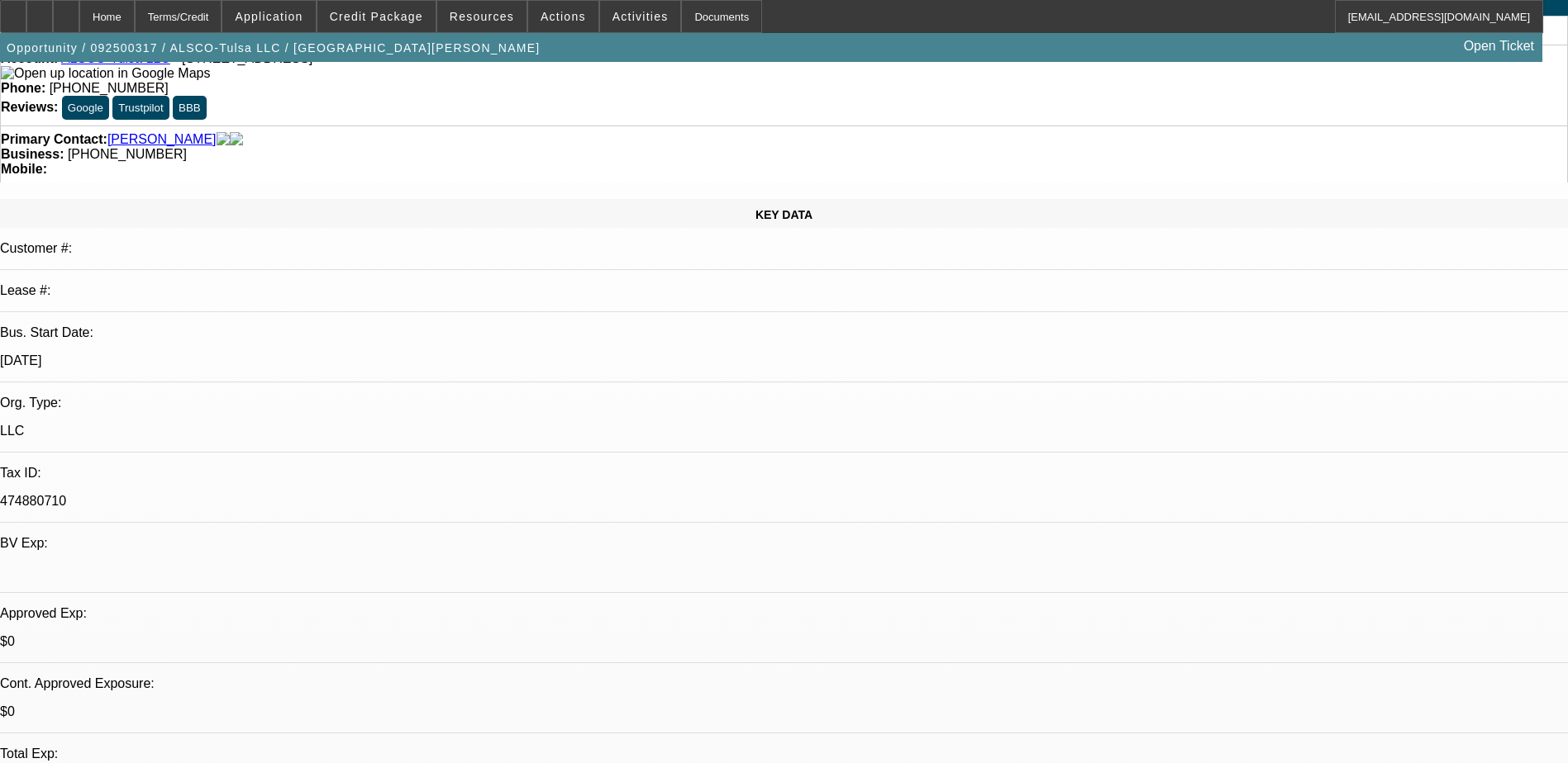
scroll to position [0, 0]
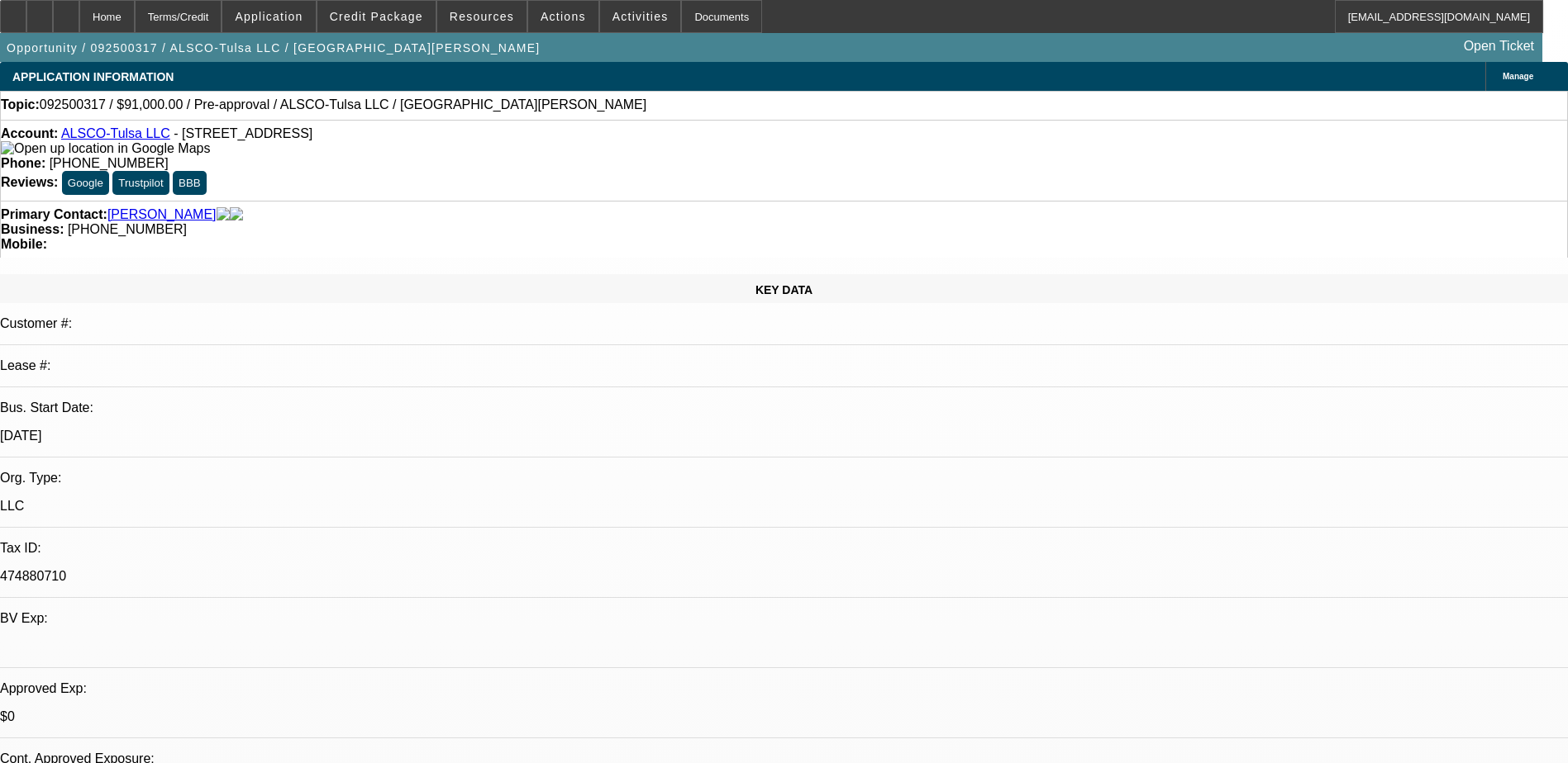
click at [169, 156] on span "(918) 794-7714" at bounding box center [109, 163] width 119 height 14
drag, startPoint x: 615, startPoint y: 138, endPoint x: 659, endPoint y: 138, distance: 44.0
click at [659, 156] on div "Phone: (918) 794-7714" at bounding box center [784, 163] width 1566 height 15
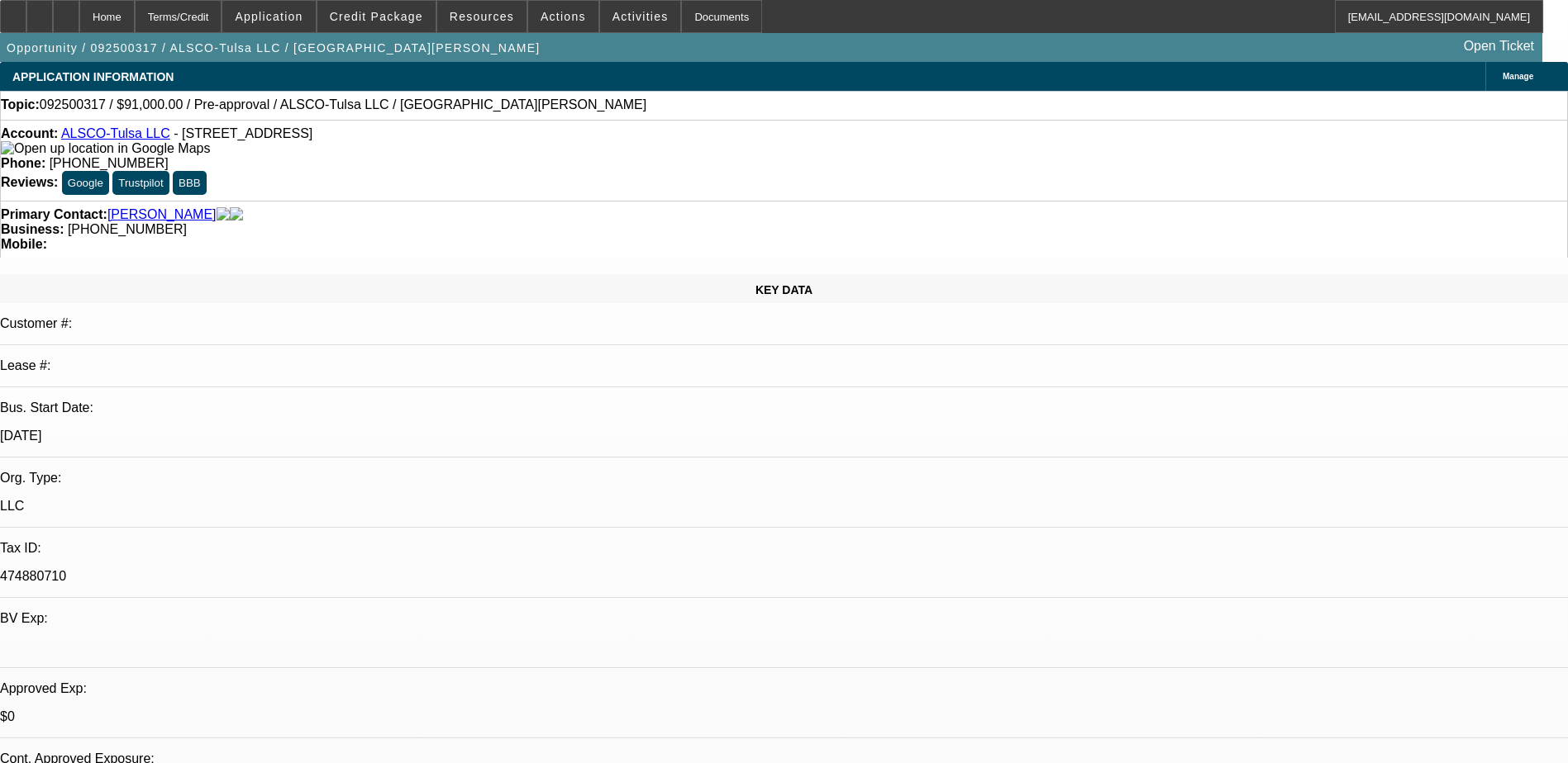
click at [169, 156] on span "(918) 794-7714" at bounding box center [109, 163] width 119 height 14
drag, startPoint x: 576, startPoint y: 137, endPoint x: 650, endPoint y: 139, distance: 74.0
click at [650, 156] on div "Phone: (918) 794-7714" at bounding box center [784, 163] width 1566 height 15
drag, startPoint x: 650, startPoint y: 139, endPoint x: 639, endPoint y: 138, distance: 11.0
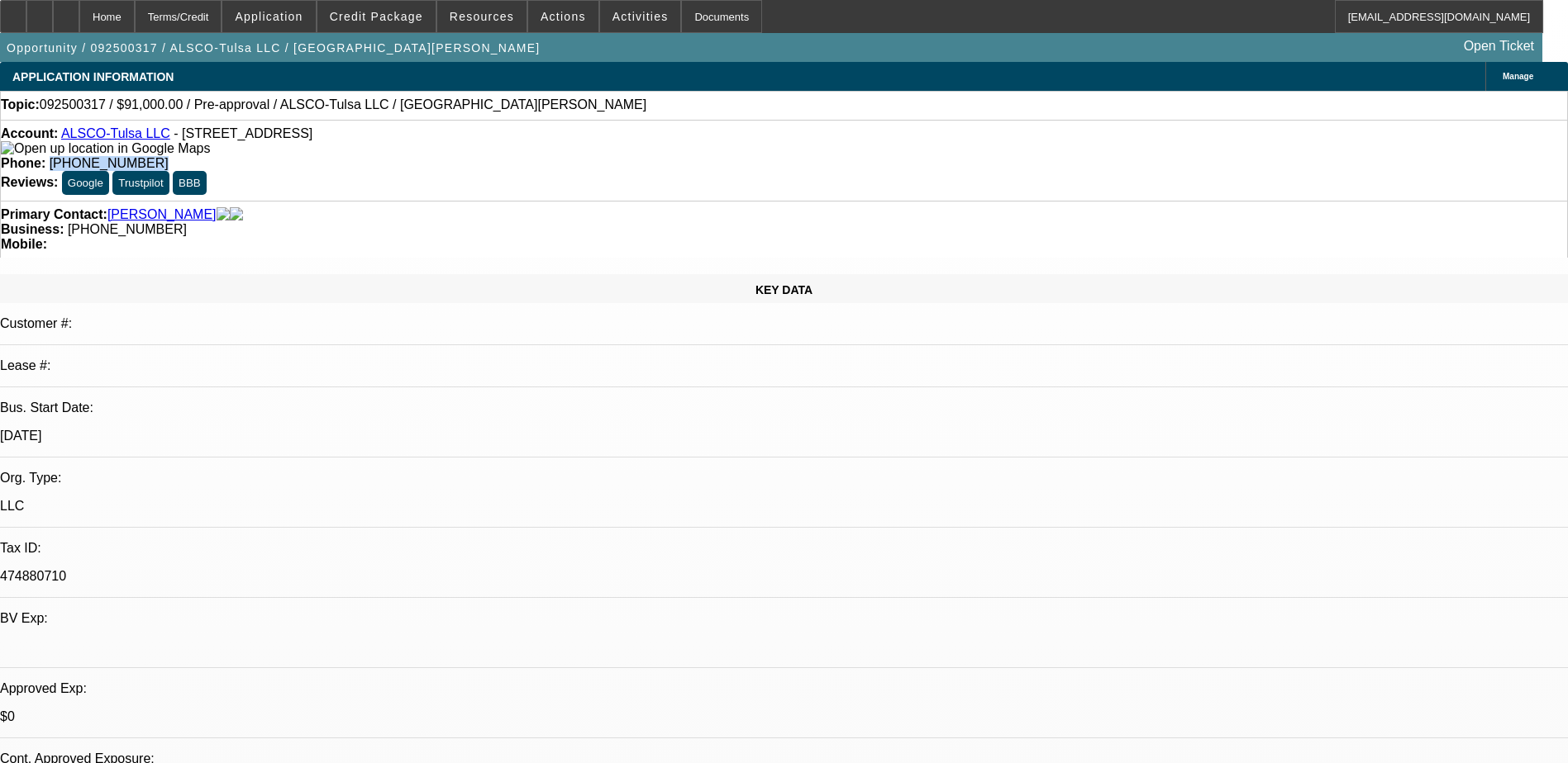
copy span "(918) 794-7714"
click at [66, 10] on icon at bounding box center [66, 10] width 0 height 0
select select "0"
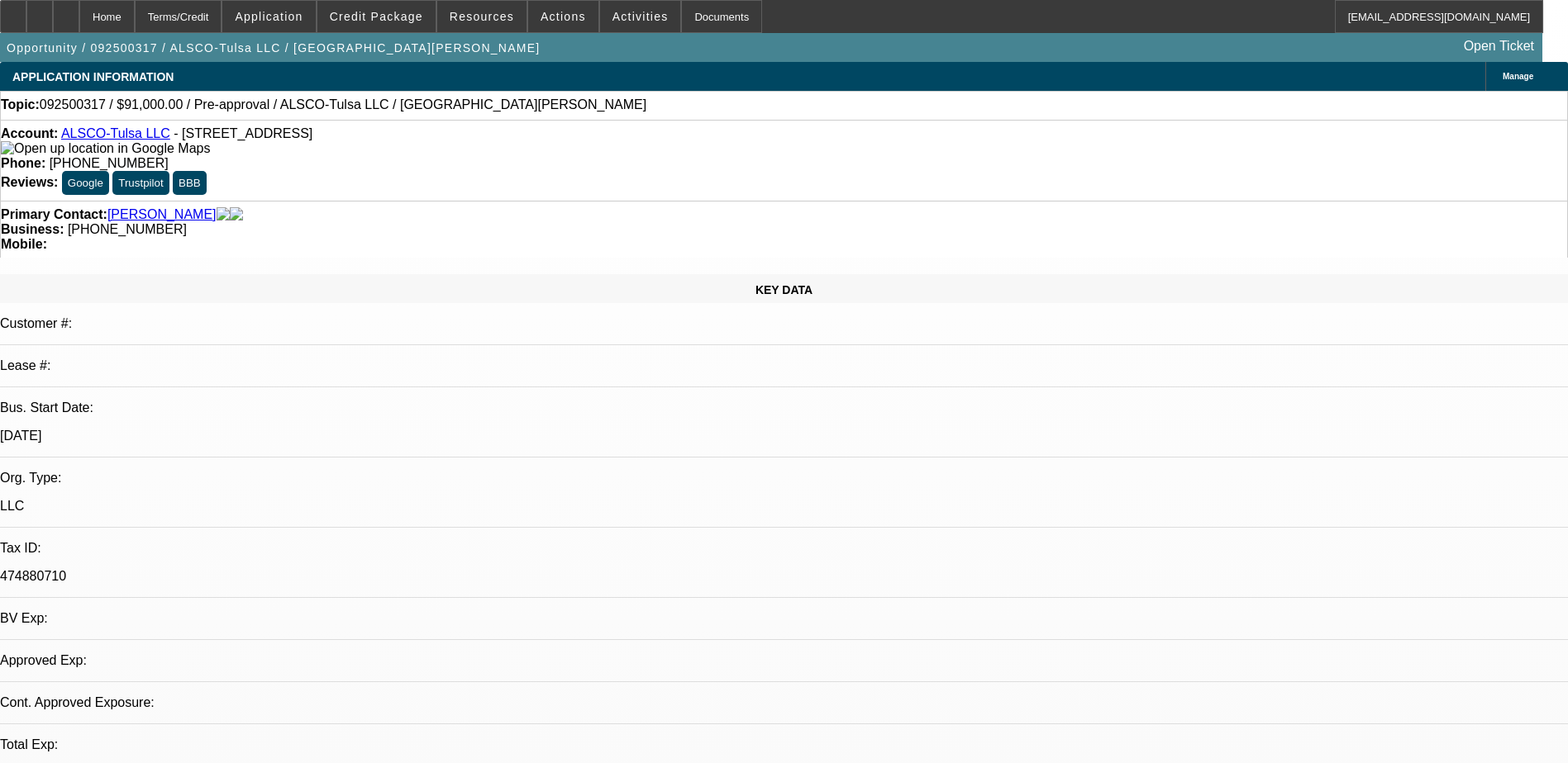
select select "6"
click at [66, 10] on icon at bounding box center [66, 10] width 0 height 0
